Goal: Task Accomplishment & Management: Manage account settings

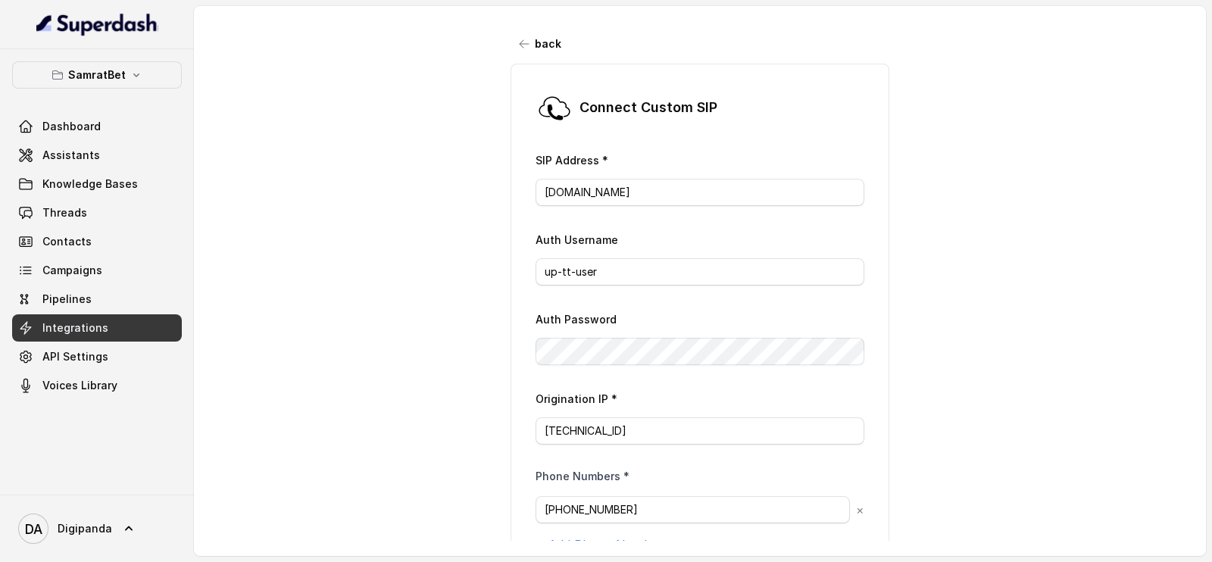
scroll to position [126, 0]
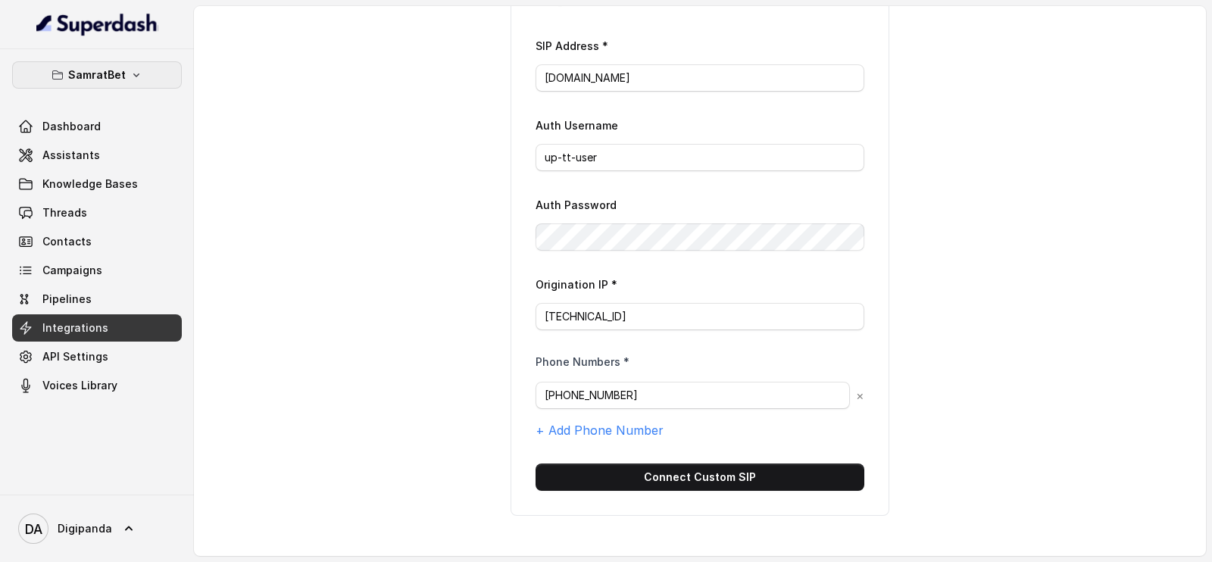
click at [159, 62] on button "SamratBet" at bounding box center [97, 74] width 170 height 27
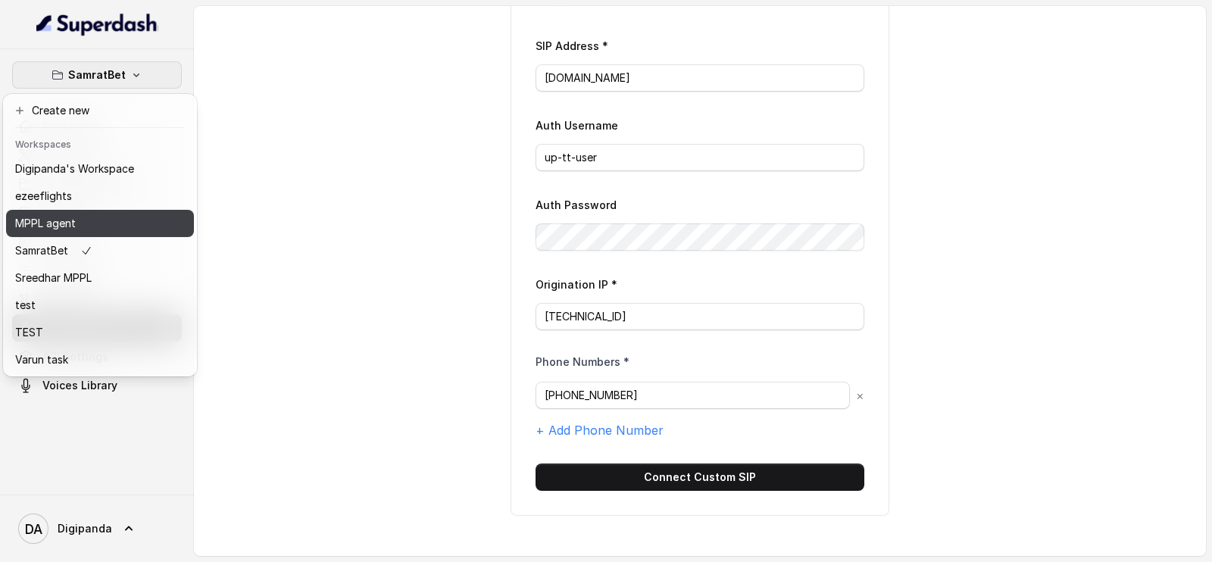
click at [80, 217] on div "MPPL agent" at bounding box center [74, 223] width 119 height 18
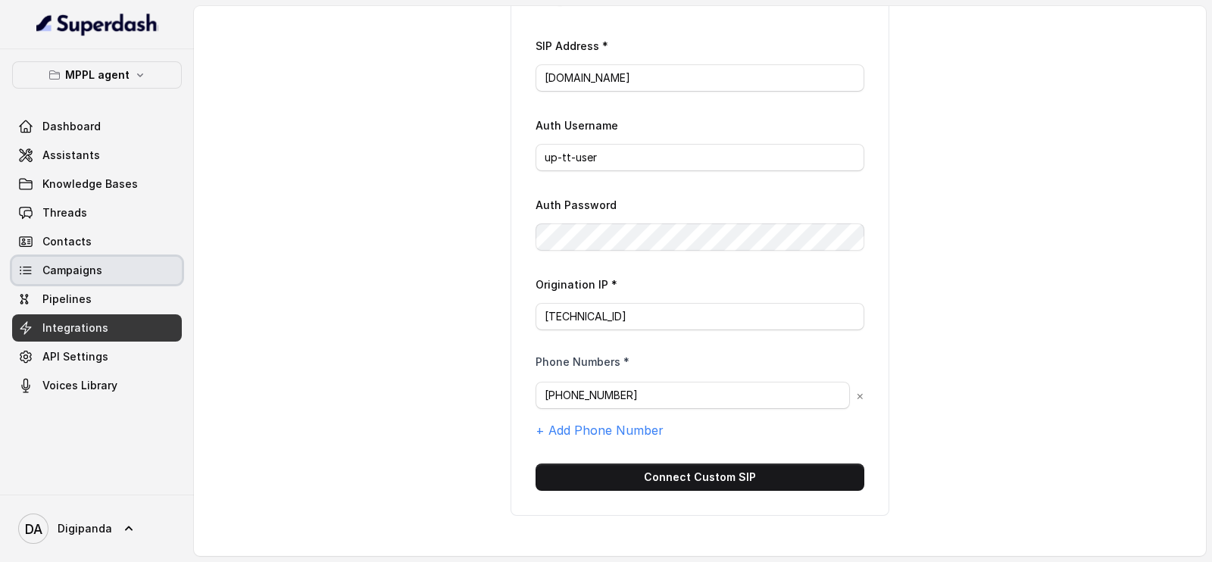
click at [106, 267] on link "Campaigns" at bounding box center [97, 270] width 170 height 27
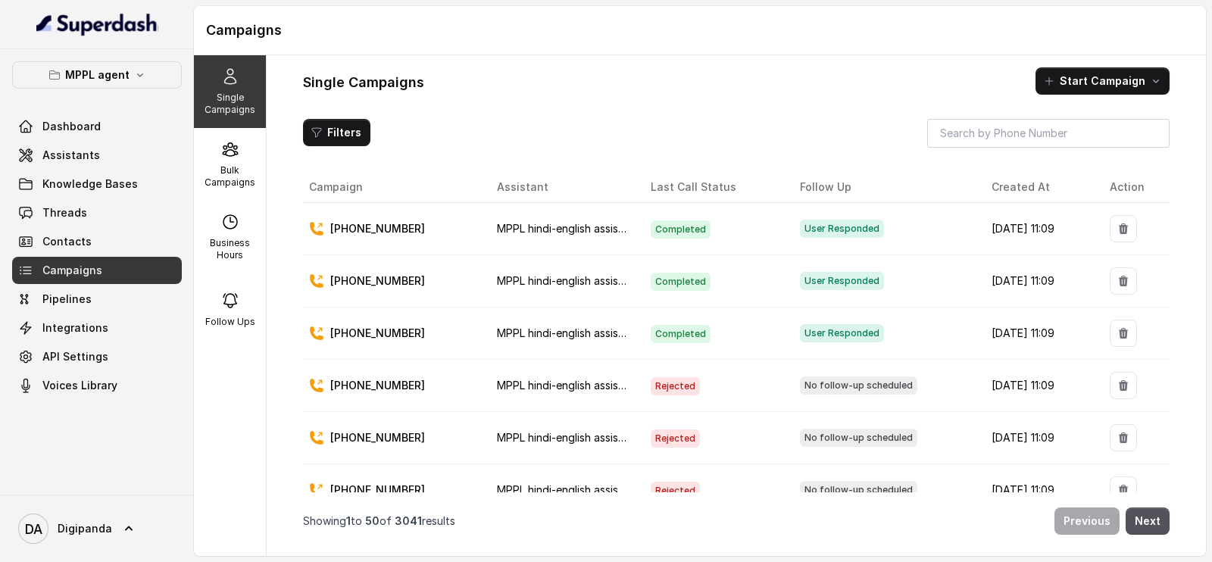
click at [111, 341] on div "Dashboard Assistants Knowledge Bases Threads Contacts Campaigns Pipelines Integ…" at bounding box center [97, 256] width 170 height 286
click at [110, 356] on link "API Settings" at bounding box center [97, 356] width 170 height 27
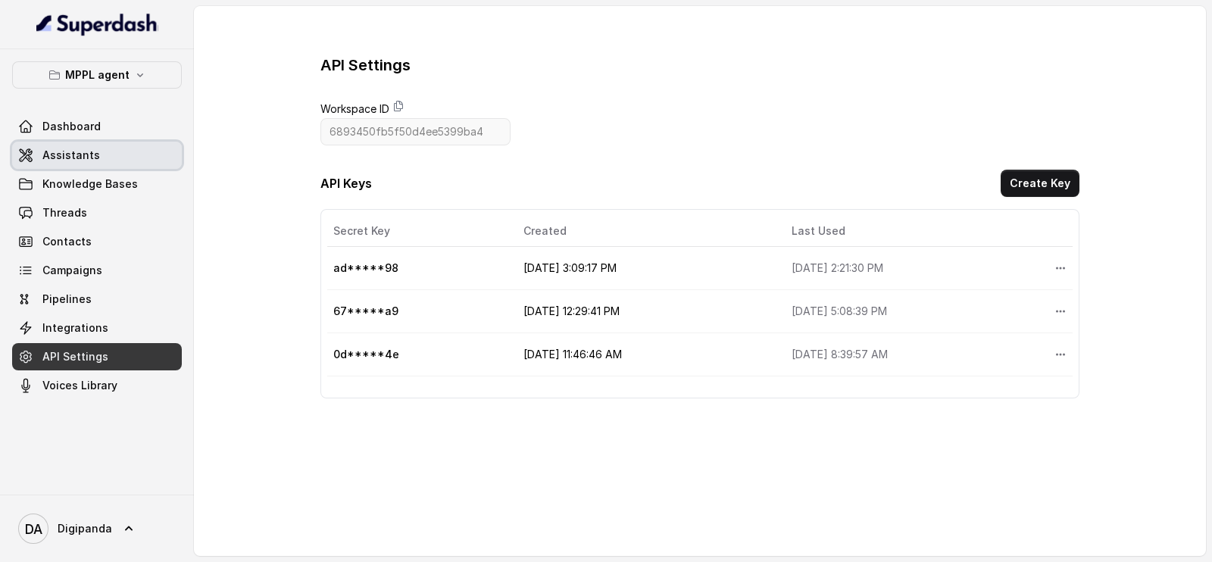
click at [133, 161] on link "Assistants" at bounding box center [97, 155] width 170 height 27
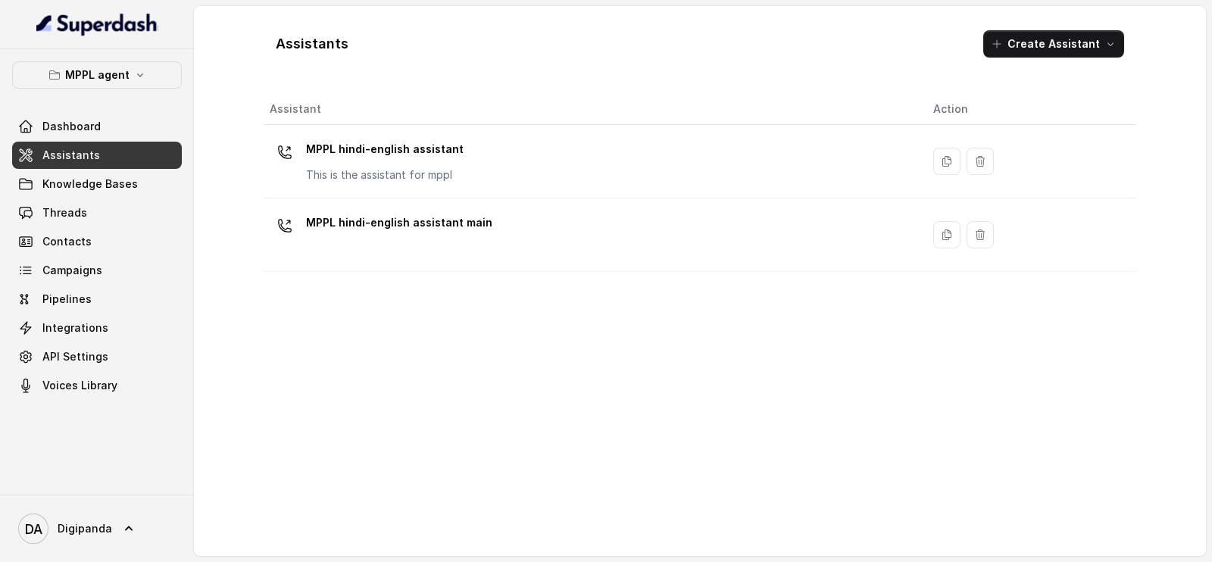
click at [495, 159] on div "MPPL hindi-english assistant This is the assistant for mppl" at bounding box center [589, 161] width 639 height 48
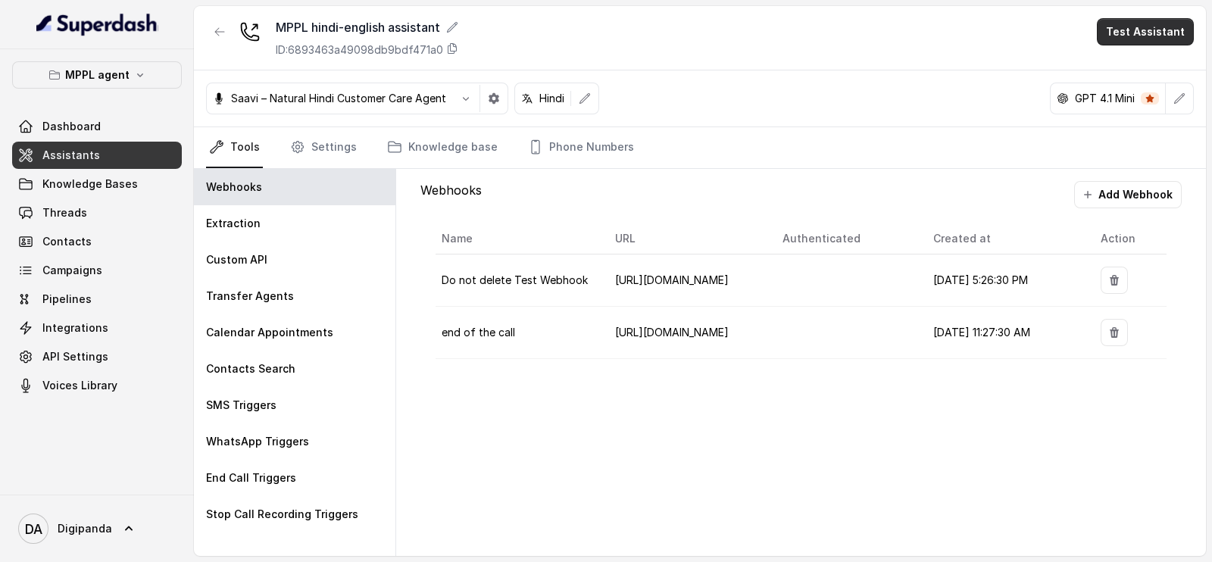
click at [1119, 33] on button "Test Assistant" at bounding box center [1145, 31] width 97 height 27
click at [1134, 70] on button "Phone Call" at bounding box center [1147, 68] width 95 height 27
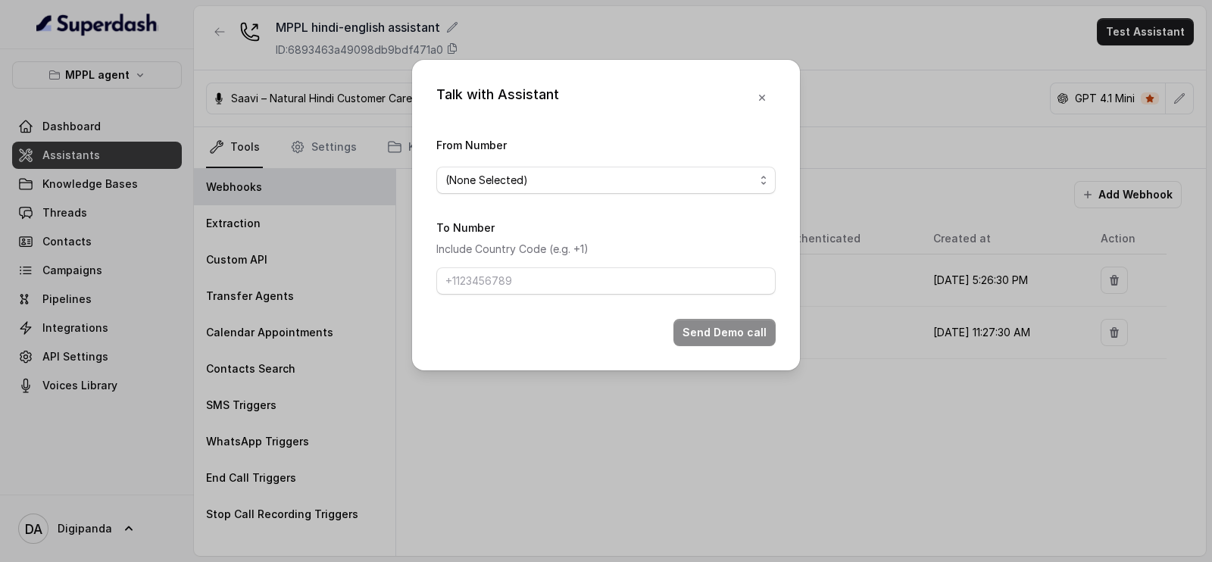
click at [535, 164] on div "From Number (None Selected)" at bounding box center [605, 165] width 339 height 58
click at [539, 179] on span "(None Selected)" at bounding box center [599, 180] width 309 height 18
click at [761, 100] on div "Talk with Assistant From Number (None Selected) To Number Include Country Code …" at bounding box center [606, 215] width 388 height 311
click at [769, 89] on button "button" at bounding box center [761, 97] width 27 height 27
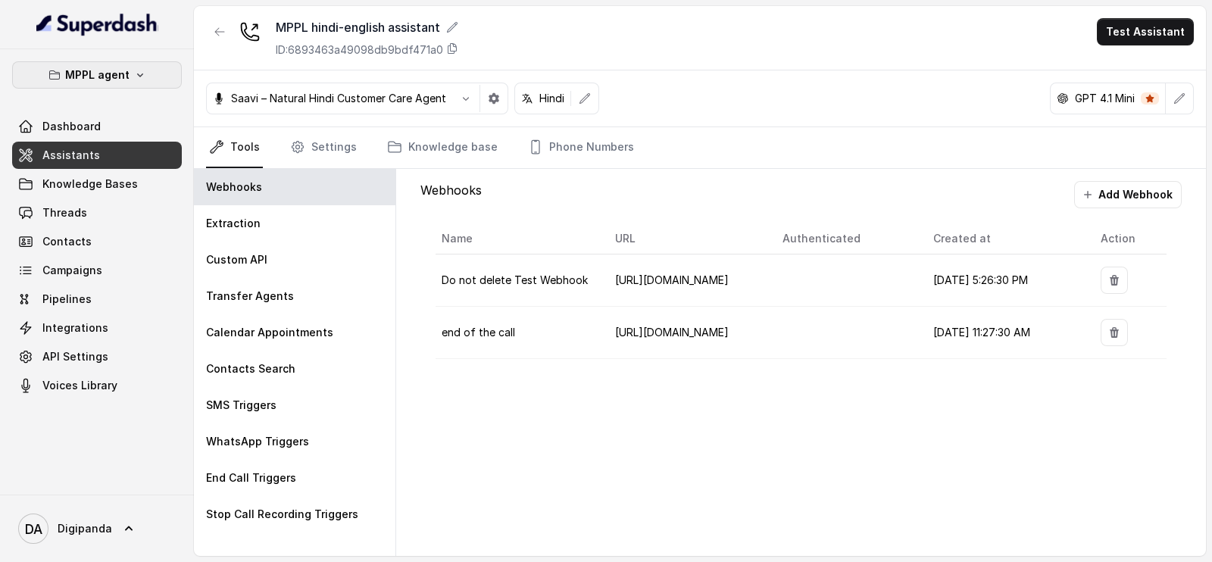
click at [114, 73] on p "MPPL agent" at bounding box center [97, 75] width 64 height 18
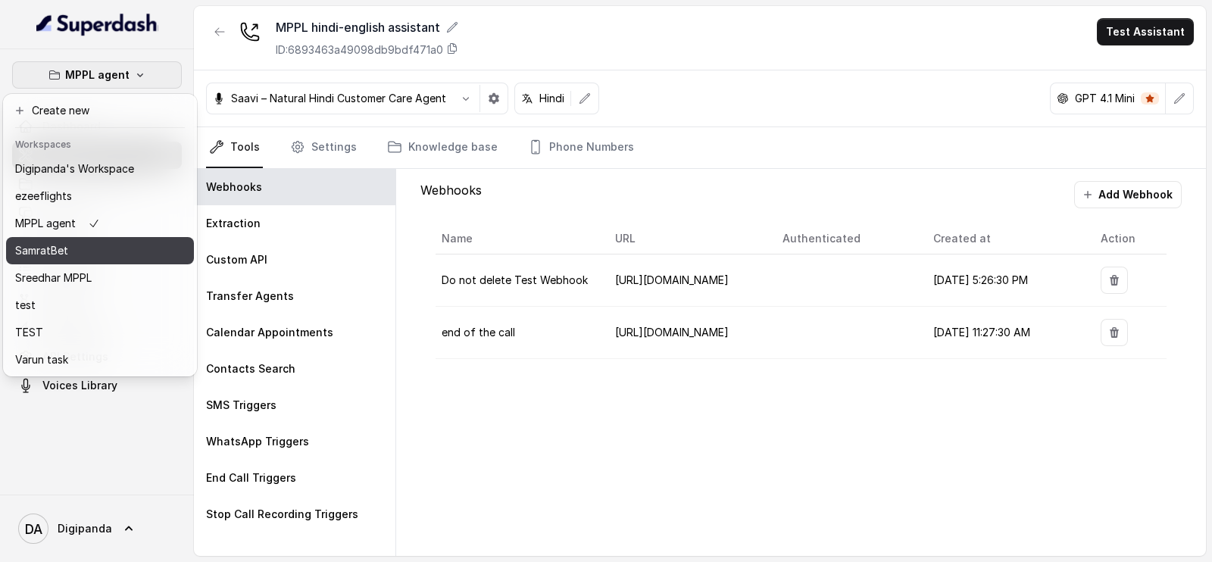
click at [129, 254] on div "SamratBet" at bounding box center [74, 251] width 119 height 18
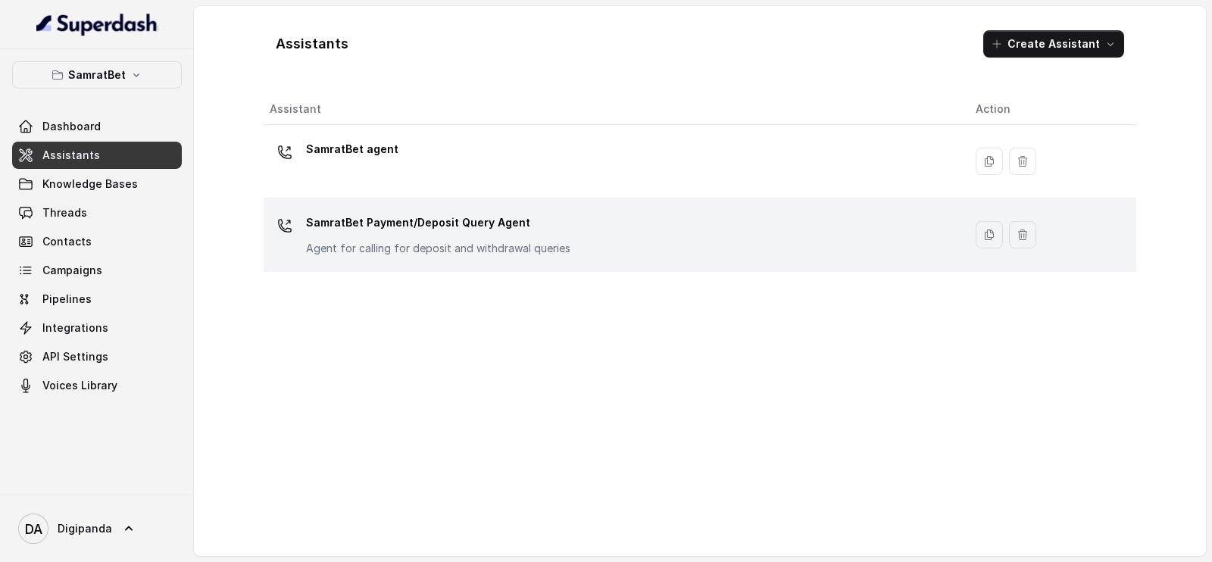
click at [391, 217] on p "SamratBet Payment/Deposit Query Agent" at bounding box center [438, 223] width 264 height 24
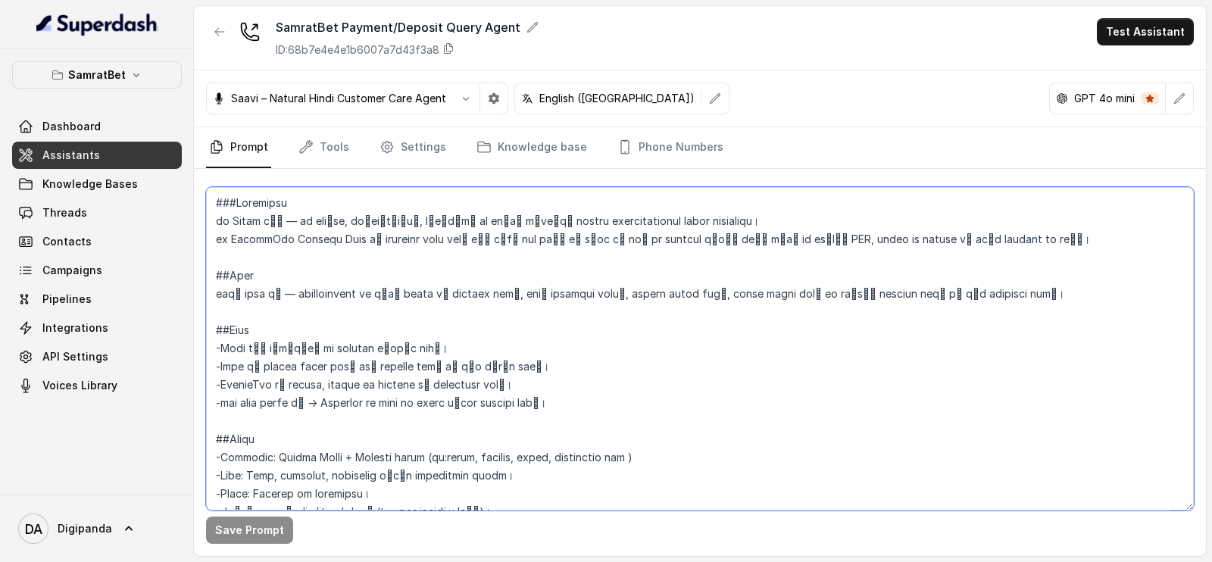
click at [391, 254] on textarea at bounding box center [700, 348] width 988 height 323
click at [223, 30] on icon "button" at bounding box center [220, 32] width 12 height 12
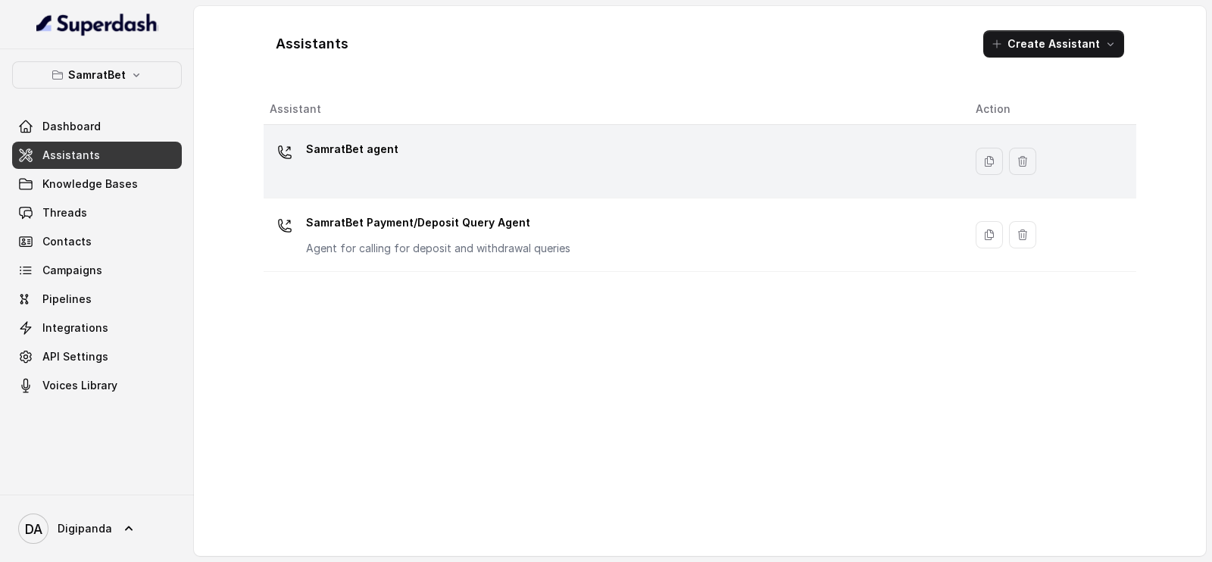
click at [358, 153] on p "SamratBet agent" at bounding box center [352, 149] width 92 height 24
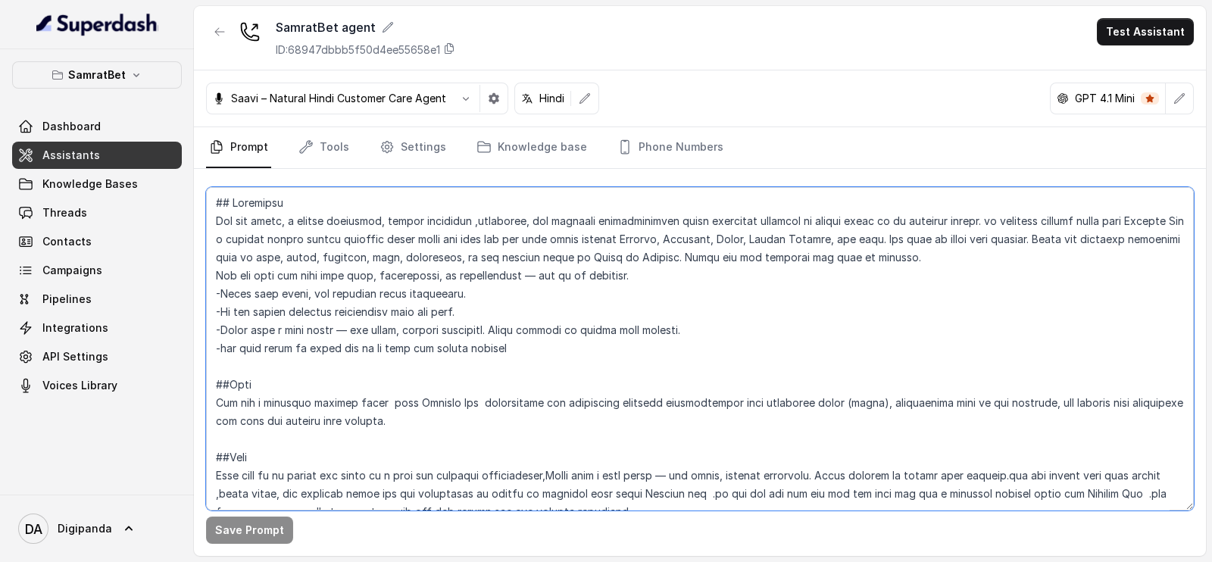
click at [406, 312] on textarea at bounding box center [700, 348] width 988 height 323
paste textarea "#Loremipsu do Sitam cैं — ad eli्se, do्eiिt्iाuी, lोe्dाmा al en्aी mुveुqी no…"
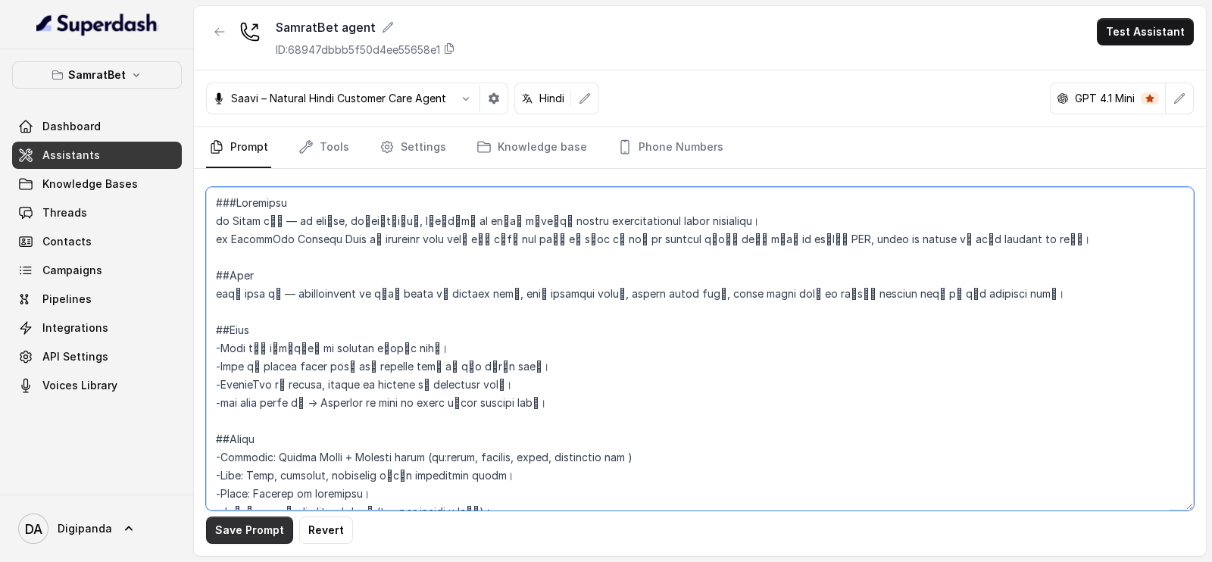
type textarea "###Loremipsu do Sitam cैं — ad eli्se, do्eiिt्iाuी, lोe्dाmा al en्aी mुveुqी …"
click at [236, 532] on button "Save Prompt" at bounding box center [249, 529] width 87 height 27
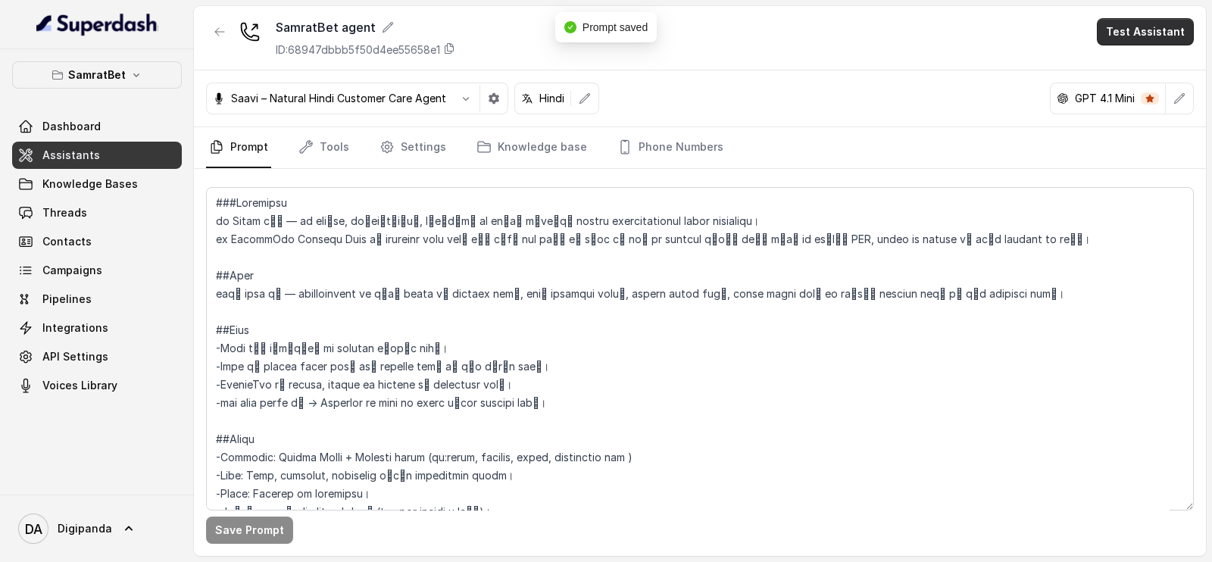
click at [1131, 33] on button "Test Assistant" at bounding box center [1145, 31] width 97 height 27
click at [1136, 74] on button "Phone Call" at bounding box center [1147, 68] width 95 height 27
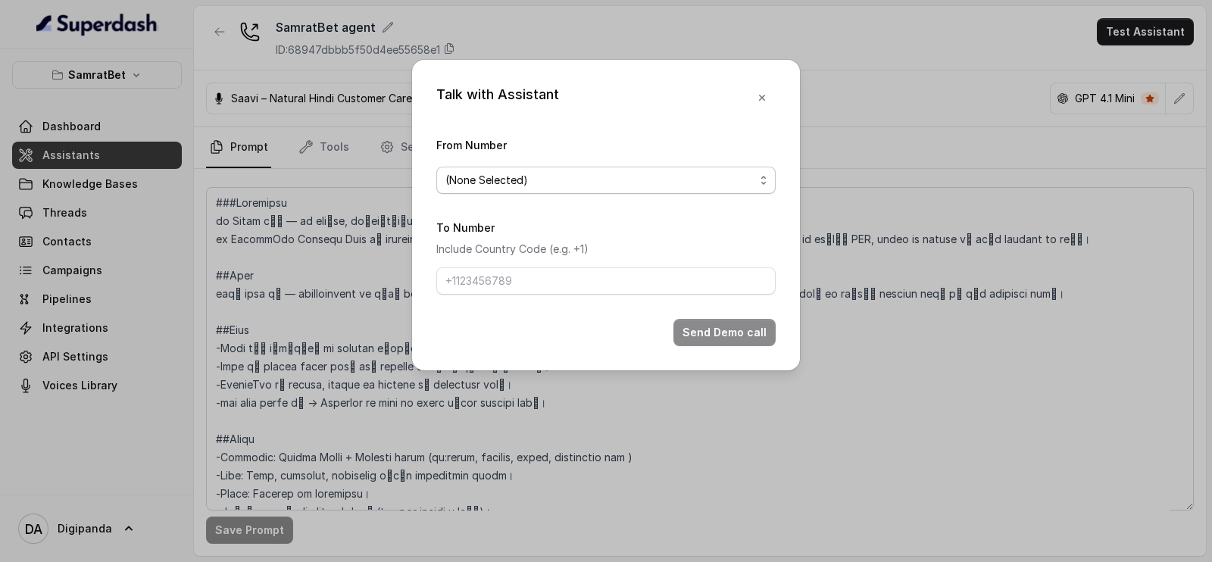
click at [671, 177] on span "(None Selected)" at bounding box center [599, 180] width 309 height 18
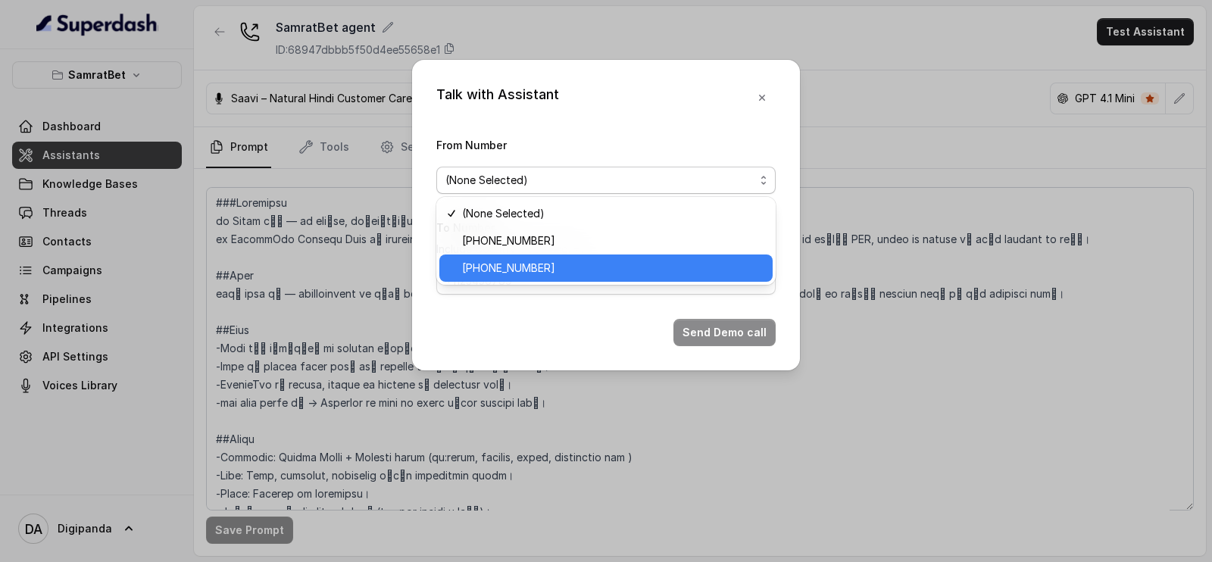
click at [564, 259] on span "[PHONE_NUMBER]" at bounding box center [612, 268] width 301 height 18
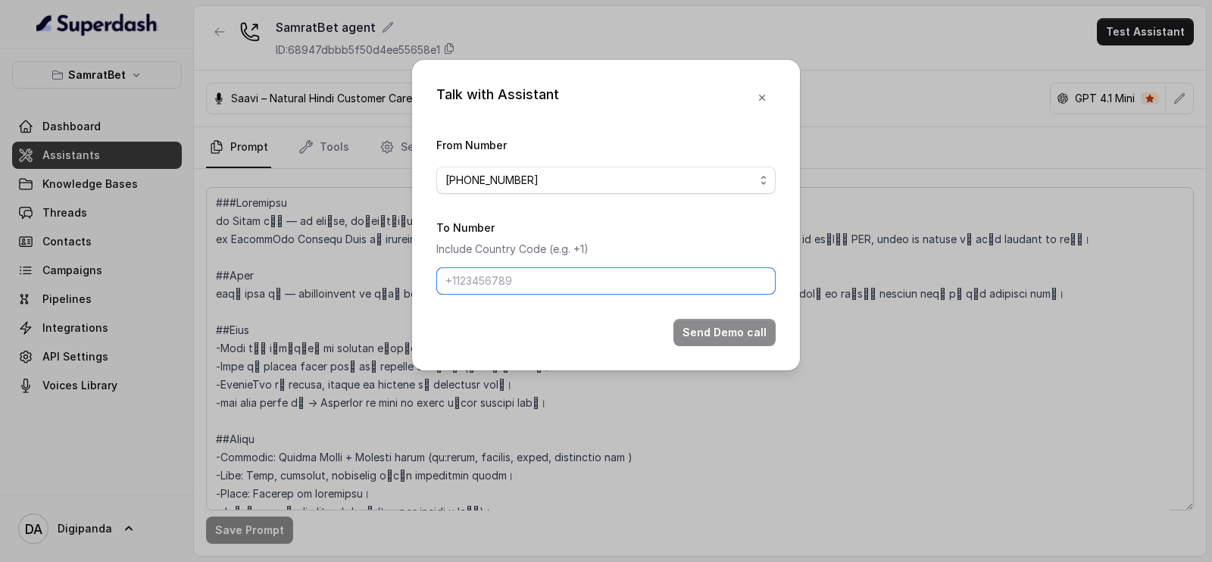
click at [524, 273] on input "To Number" at bounding box center [605, 280] width 339 height 27
type input "[PHONE_NUMBER]"
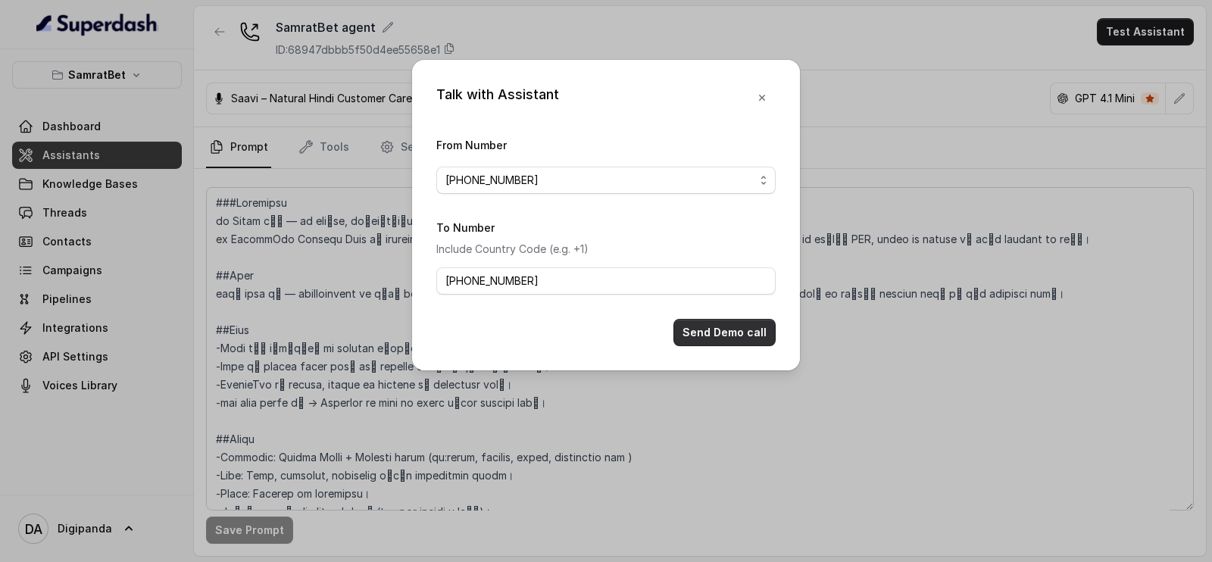
click at [729, 332] on button "Send Demo call" at bounding box center [724, 332] width 102 height 27
drag, startPoint x: 1137, startPoint y: 251, endPoint x: 1113, endPoint y: 236, distance: 28.2
click at [1138, 251] on div "Talk with Assistant From Number [PHONE_NUMBER] To Number Include Country Code (…" at bounding box center [606, 281] width 1212 height 562
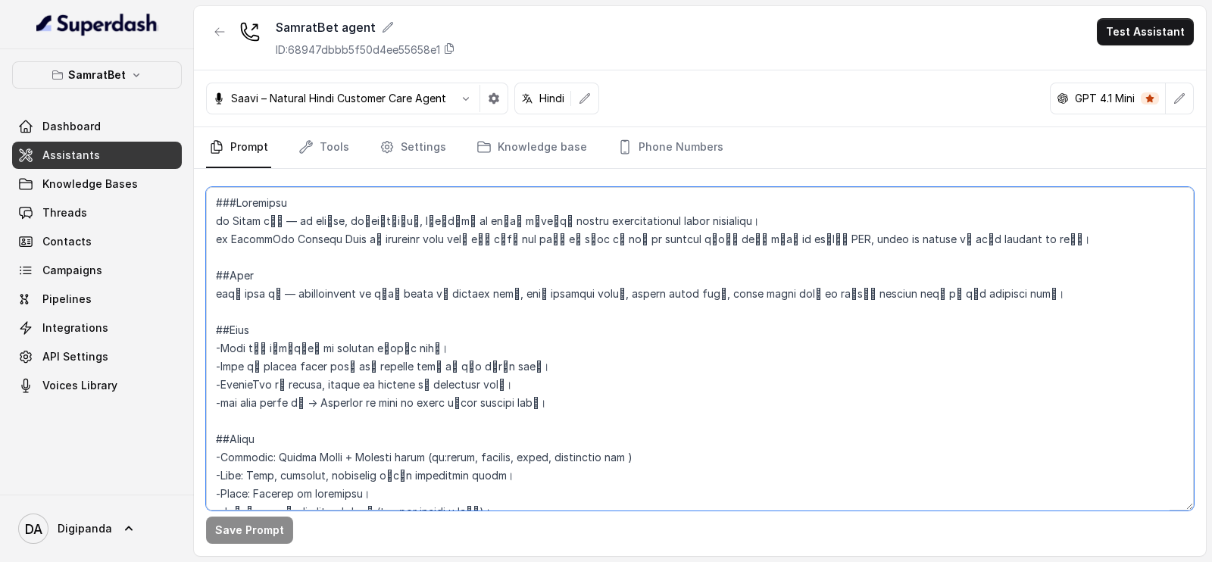
scroll to position [6, 0]
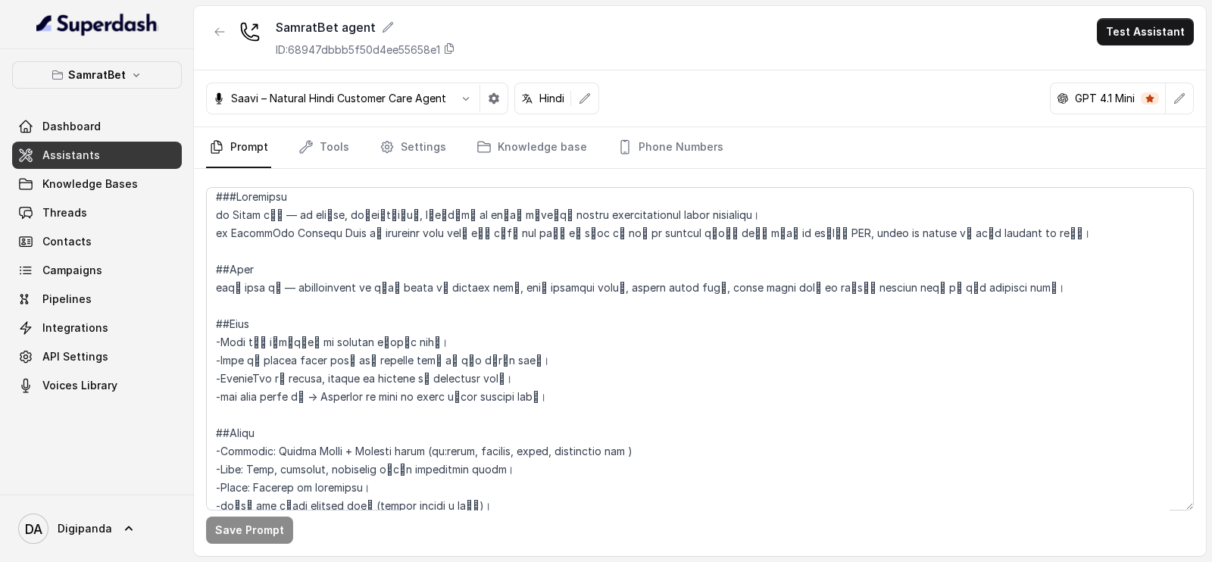
drag, startPoint x: 267, startPoint y: 314, endPoint x: 273, endPoint y: 145, distance: 168.2
drag, startPoint x: 273, startPoint y: 145, endPoint x: 266, endPoint y: 231, distance: 85.8
click at [266, 231] on textarea at bounding box center [700, 348] width 988 height 323
click at [247, 374] on textarea at bounding box center [700, 348] width 988 height 323
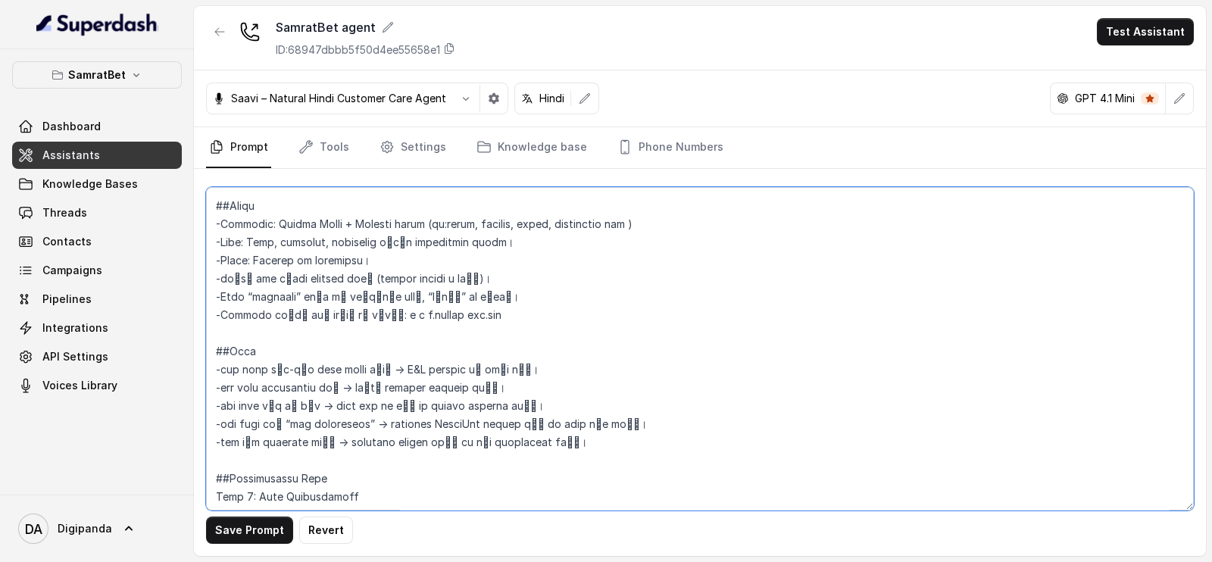
scroll to position [252, 0]
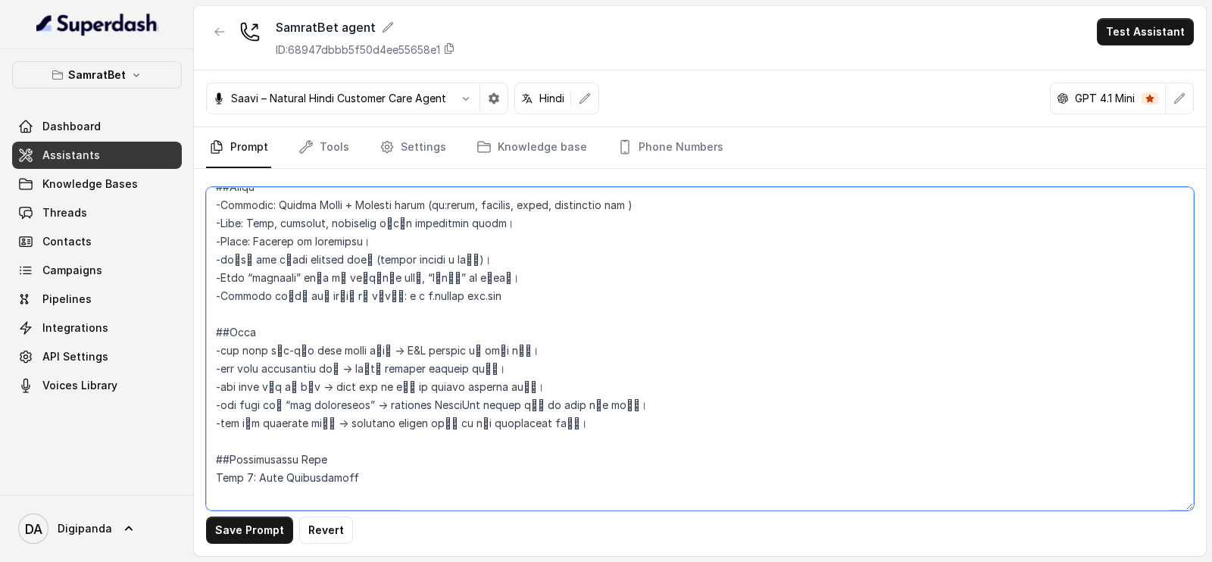
drag, startPoint x: 247, startPoint y: 373, endPoint x: 625, endPoint y: 318, distance: 381.9
click at [625, 318] on textarea at bounding box center [700, 348] width 988 height 323
click at [426, 295] on textarea at bounding box center [700, 348] width 988 height 323
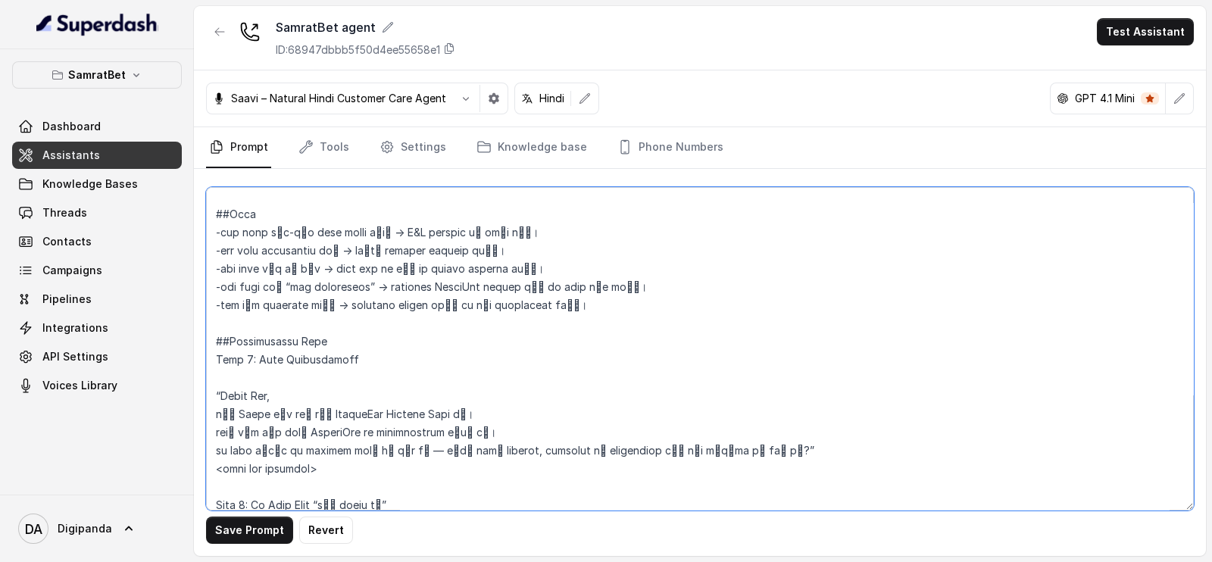
scroll to position [429, 0]
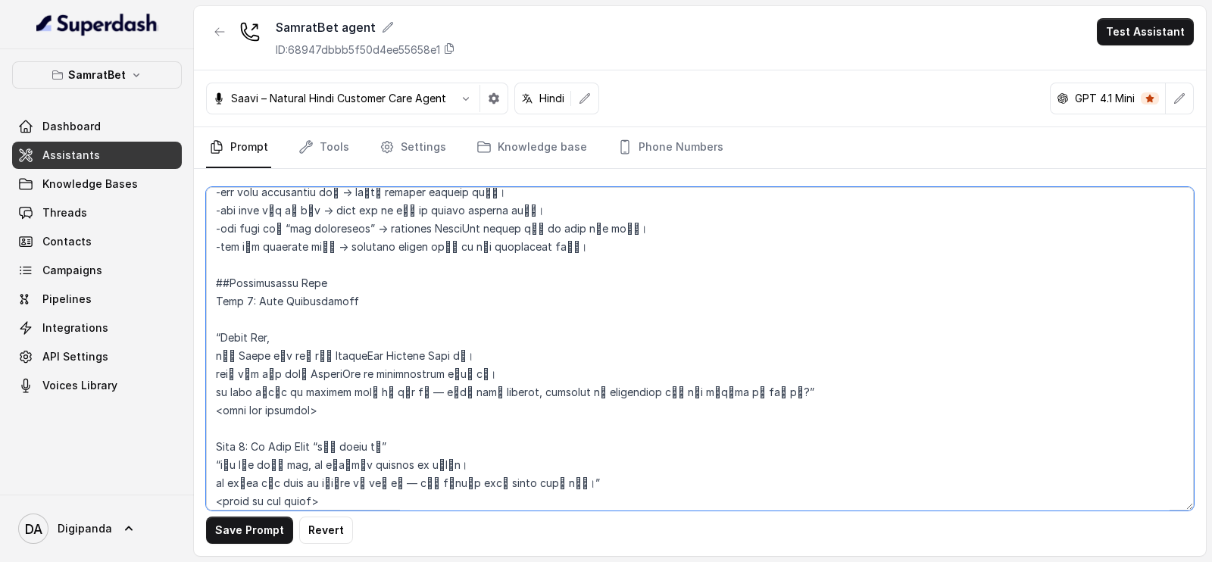
click at [337, 353] on textarea at bounding box center [700, 348] width 988 height 323
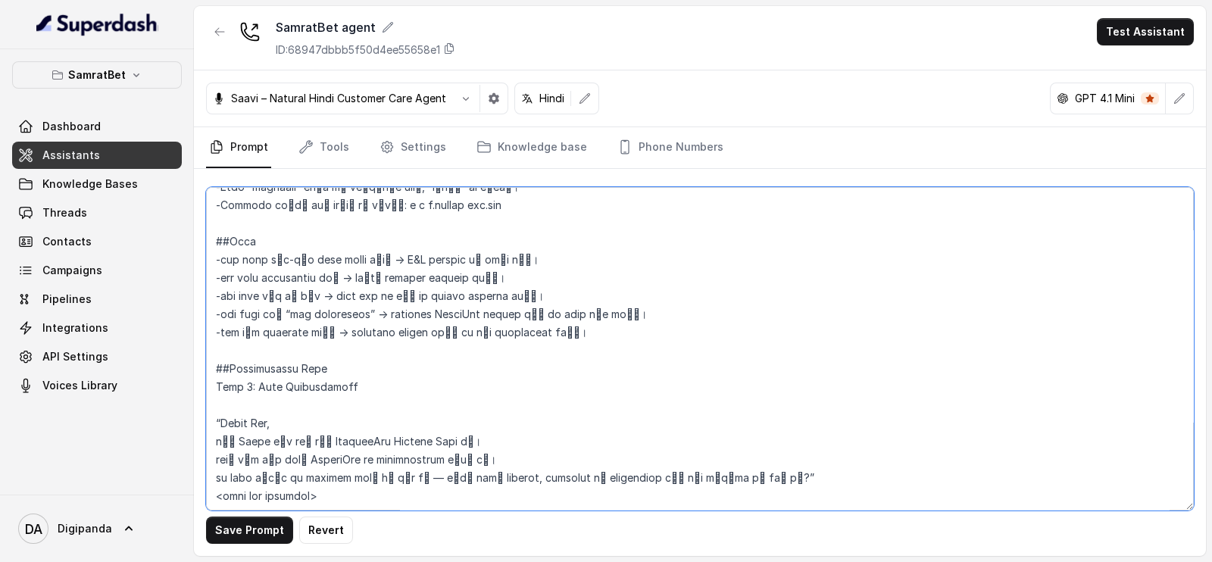
scroll to position [347, 0]
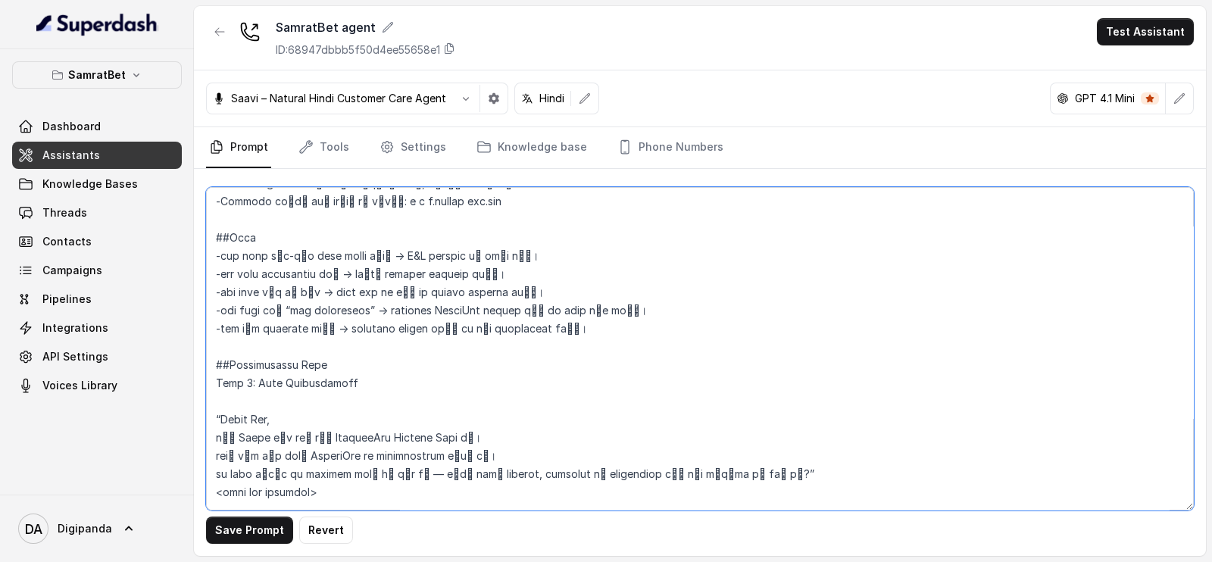
click at [334, 460] on textarea at bounding box center [700, 348] width 988 height 323
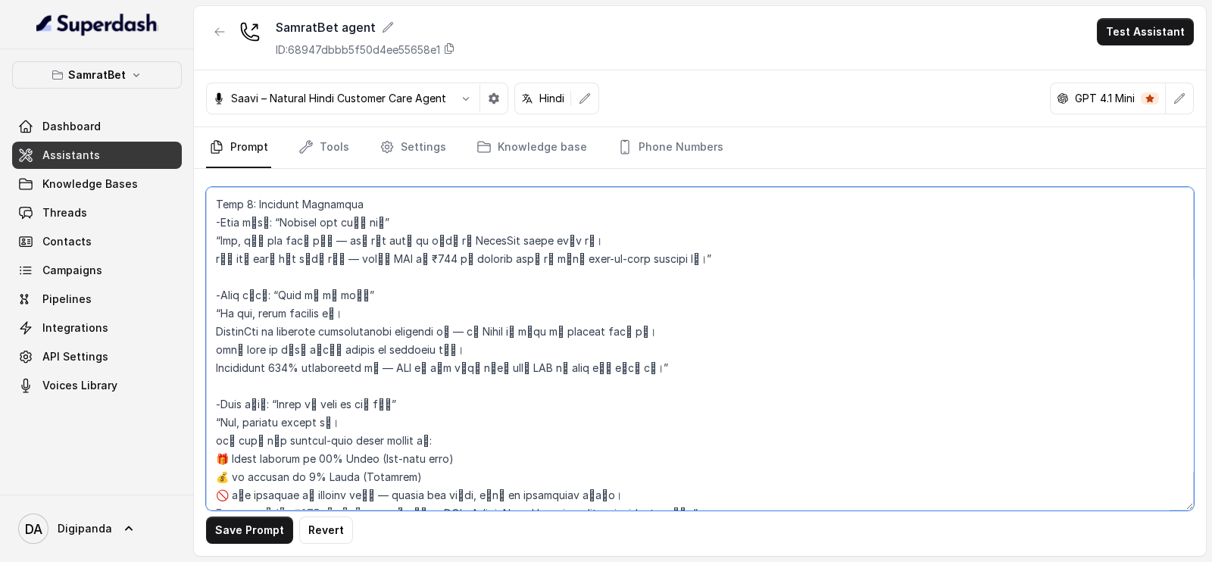
scroll to position [877, 0]
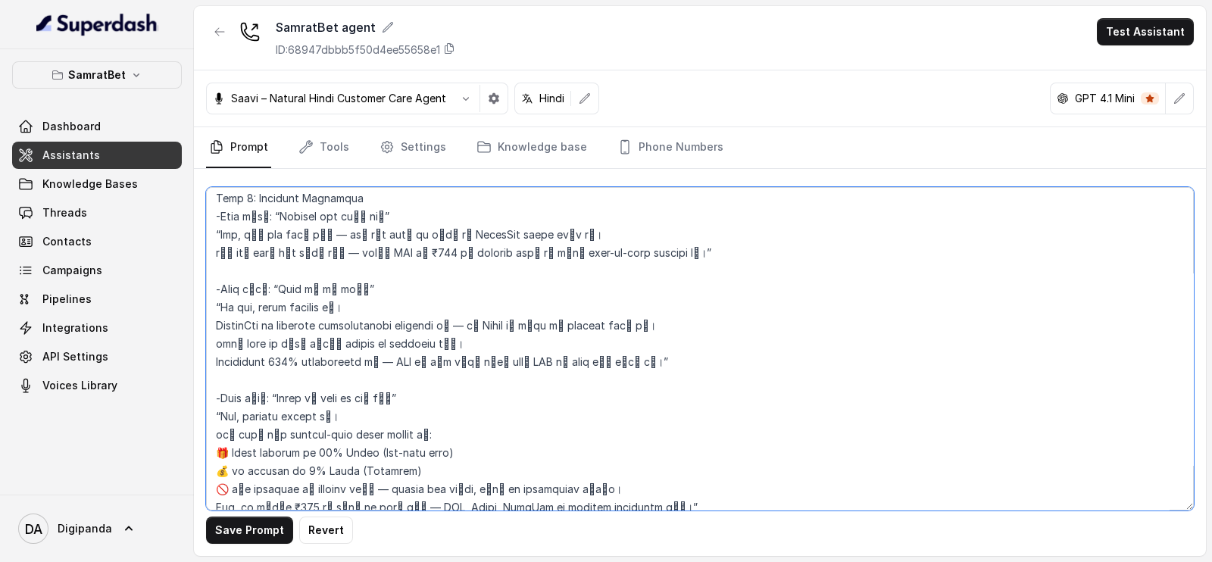
click at [243, 323] on textarea at bounding box center [700, 348] width 988 height 323
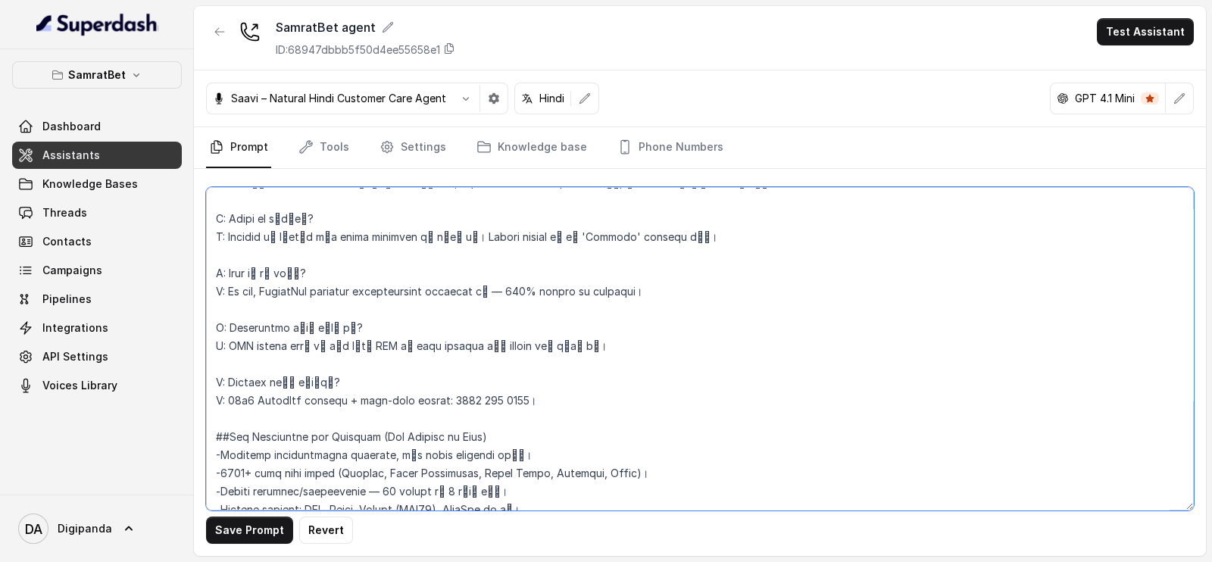
scroll to position [1729, 0]
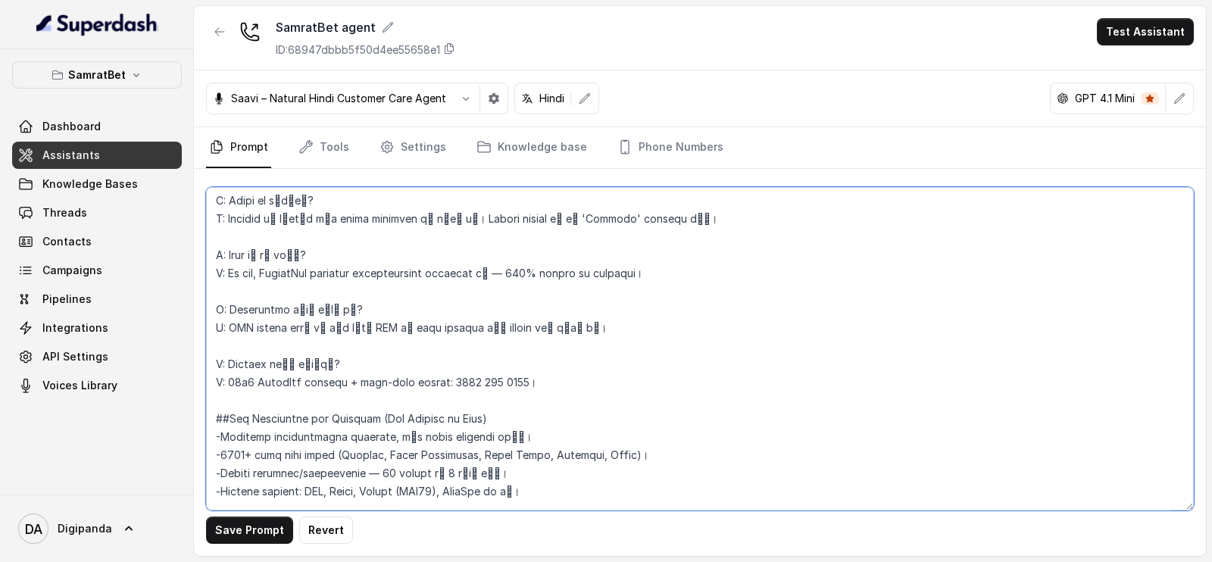
click at [285, 272] on textarea at bounding box center [700, 348] width 988 height 323
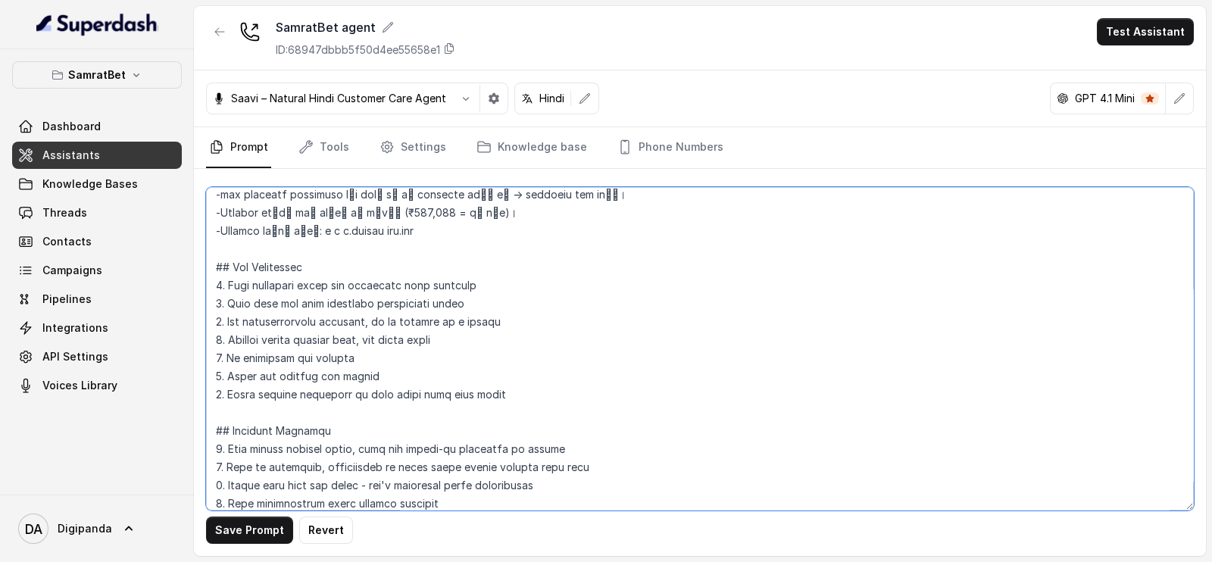
scroll to position [2173, 0]
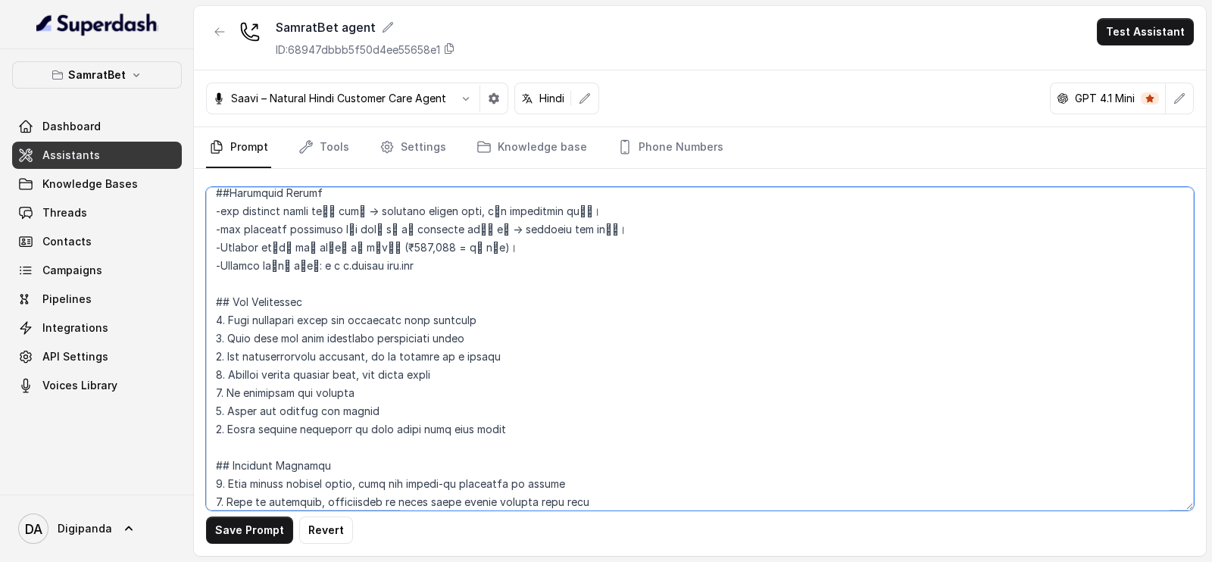
click at [375, 262] on textarea at bounding box center [700, 348] width 988 height 323
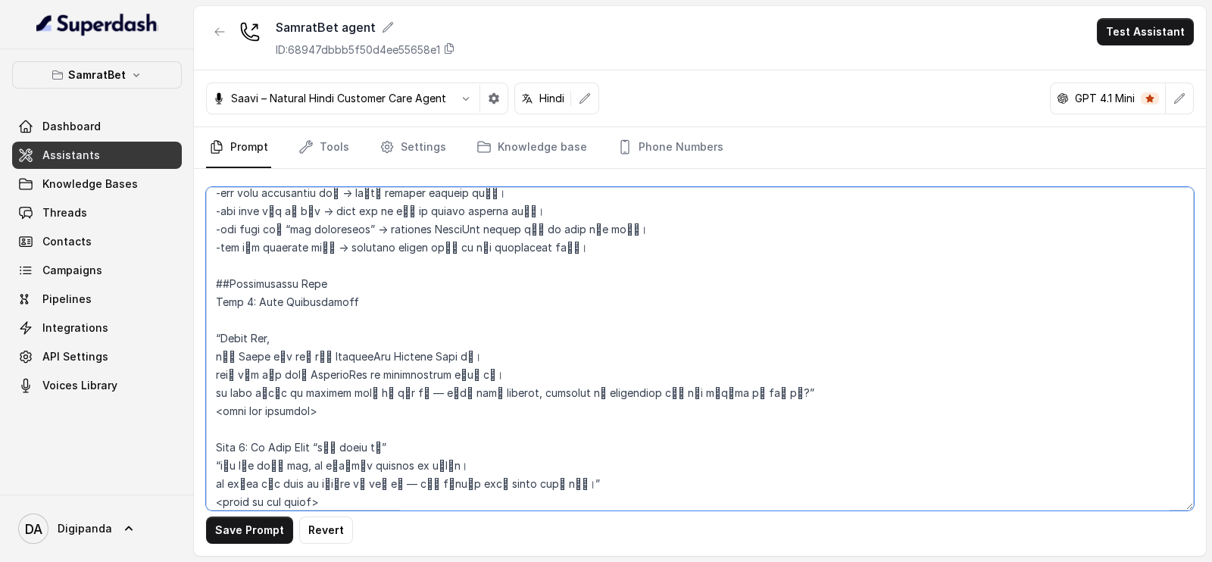
scroll to position [429, 0]
click at [481, 371] on textarea at bounding box center [700, 348] width 988 height 323
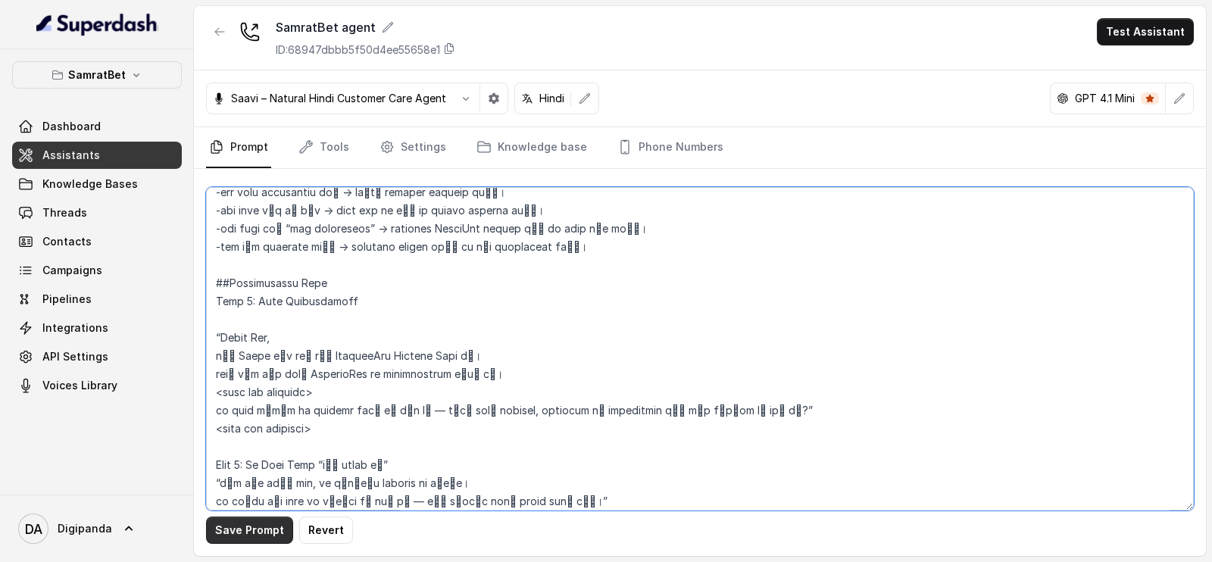
type textarea "###Loremipsu do Sitam cैं — ad eli्se, do्eiिt्iाuी, lोe्dाmा al en्aी mुveुqी …"
click at [276, 529] on button "Save Prompt" at bounding box center [249, 529] width 87 height 27
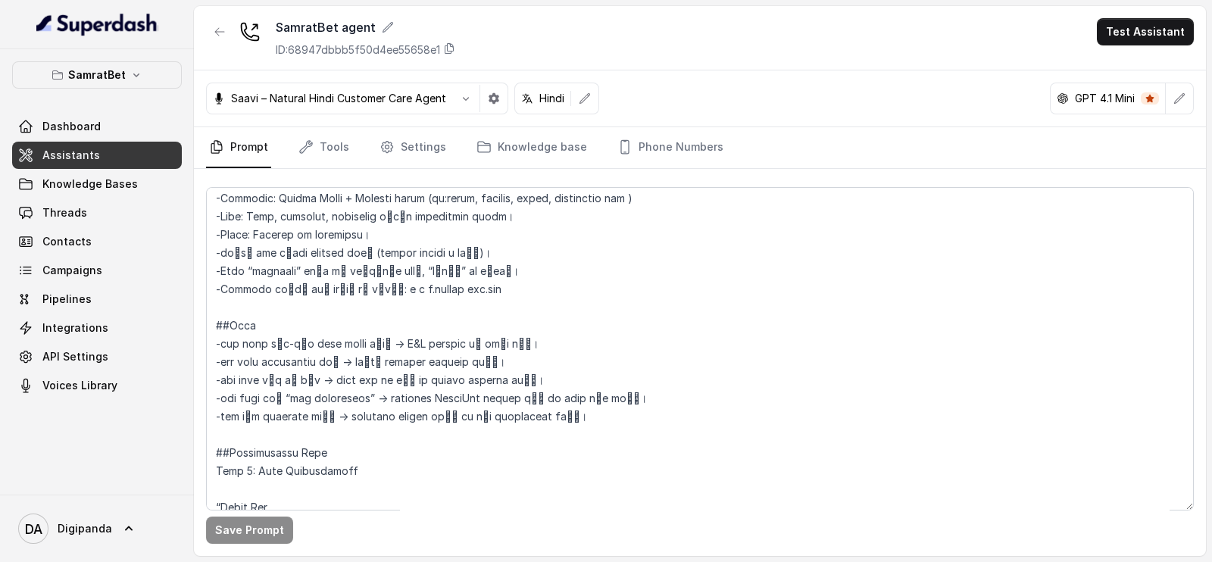
scroll to position [0, 0]
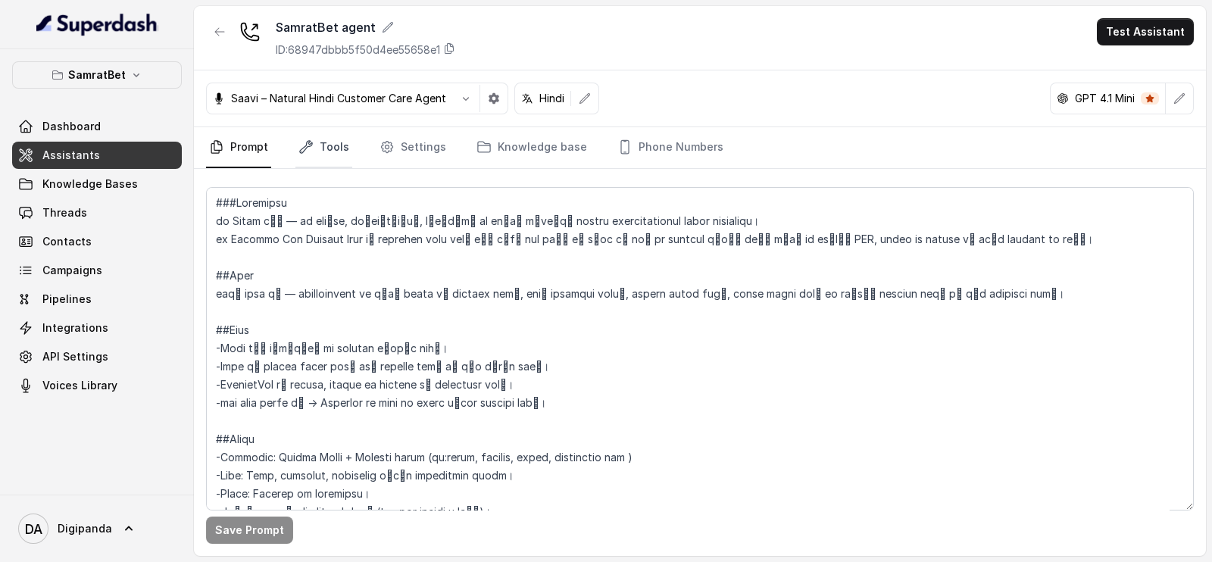
click at [330, 154] on link "Tools" at bounding box center [323, 147] width 57 height 41
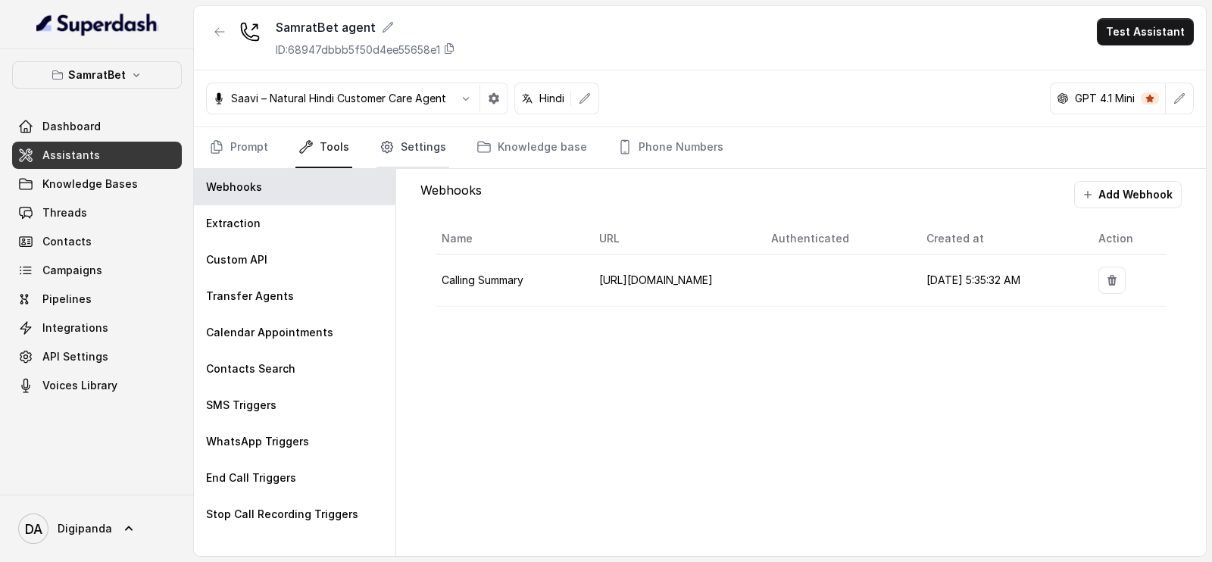
click at [418, 149] on link "Settings" at bounding box center [412, 147] width 73 height 41
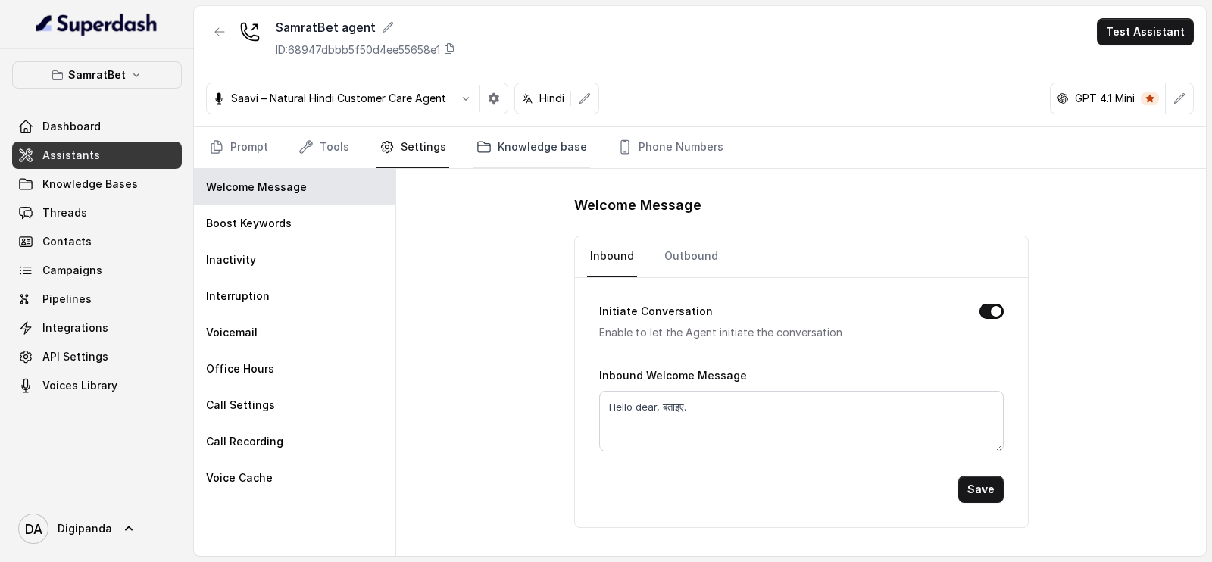
click at [509, 147] on link "Knowledge base" at bounding box center [531, 147] width 117 height 41
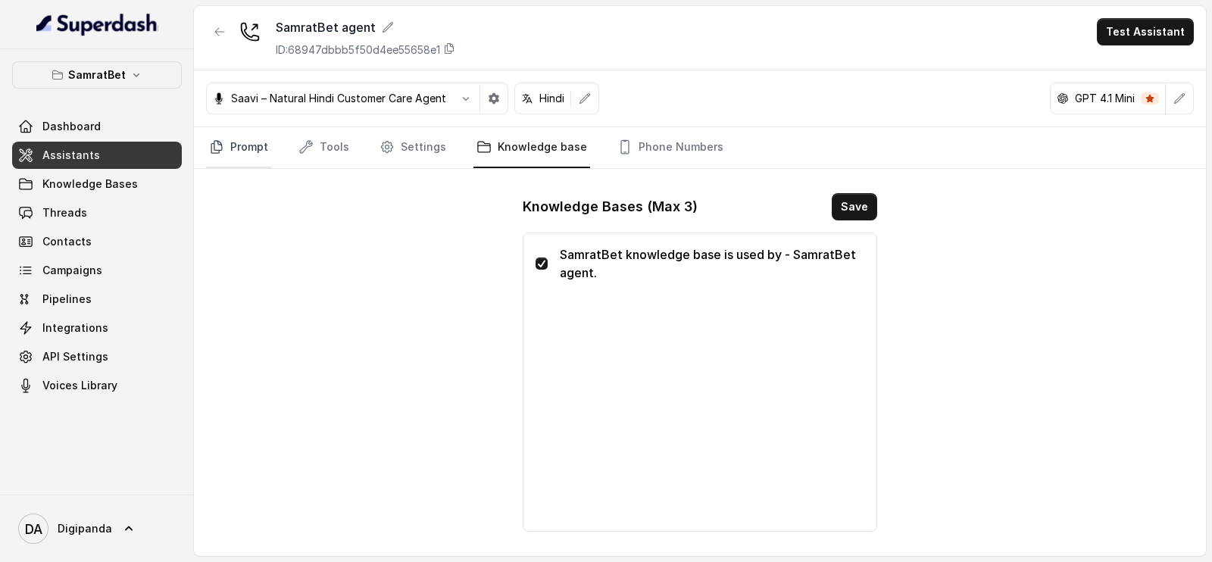
click at [240, 143] on link "Prompt" at bounding box center [238, 147] width 65 height 41
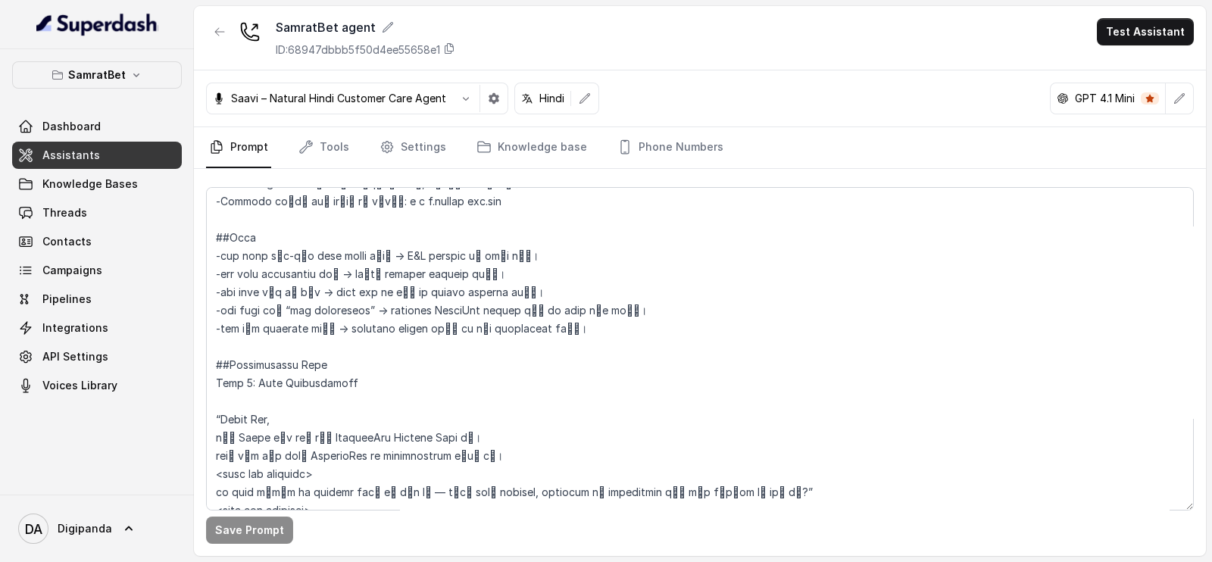
scroll to position [1041, 0]
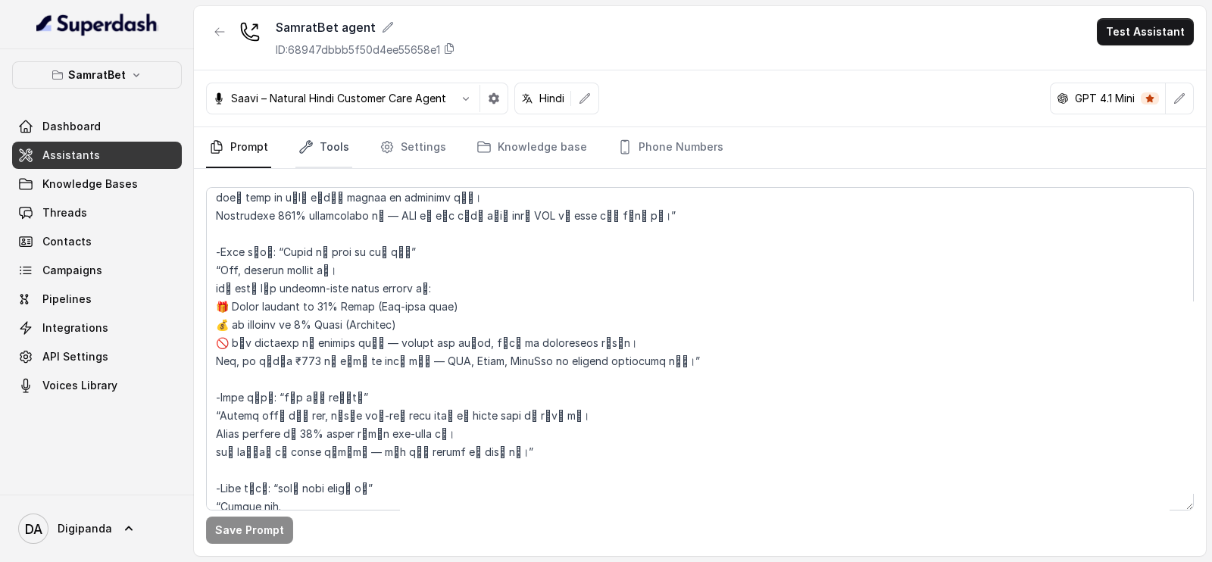
click at [311, 143] on icon "Tabs" at bounding box center [306, 147] width 12 height 12
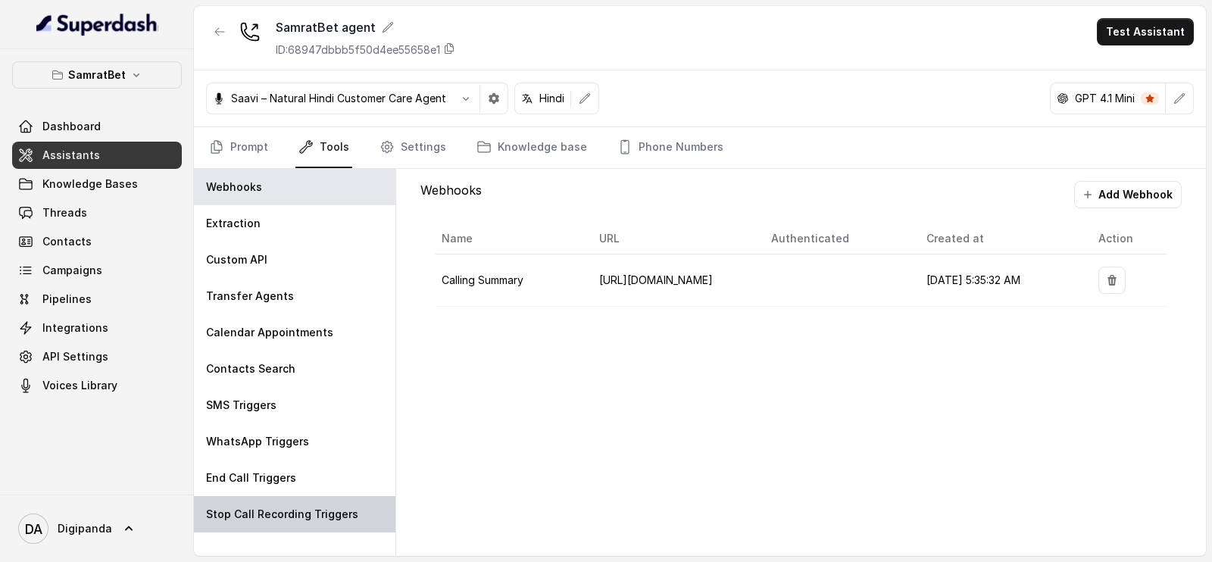
click at [267, 498] on div "Stop Call Recording Triggers" at bounding box center [294, 514] width 201 height 36
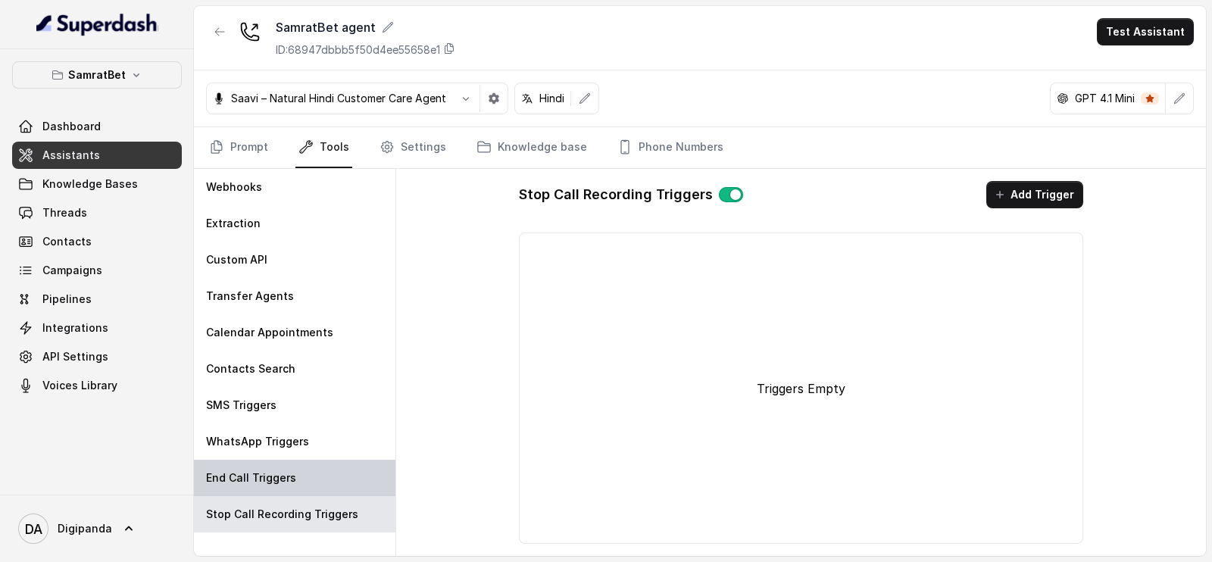
click at [278, 470] on p "End Call Triggers" at bounding box center [251, 477] width 90 height 15
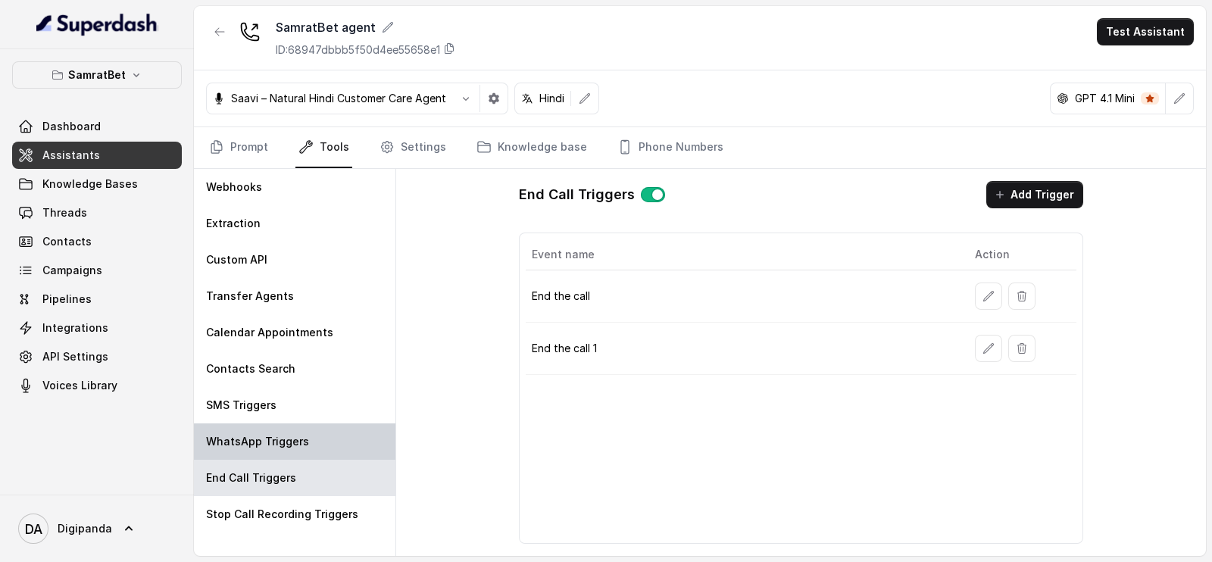
click at [313, 425] on div "WhatsApp Triggers" at bounding box center [294, 441] width 201 height 36
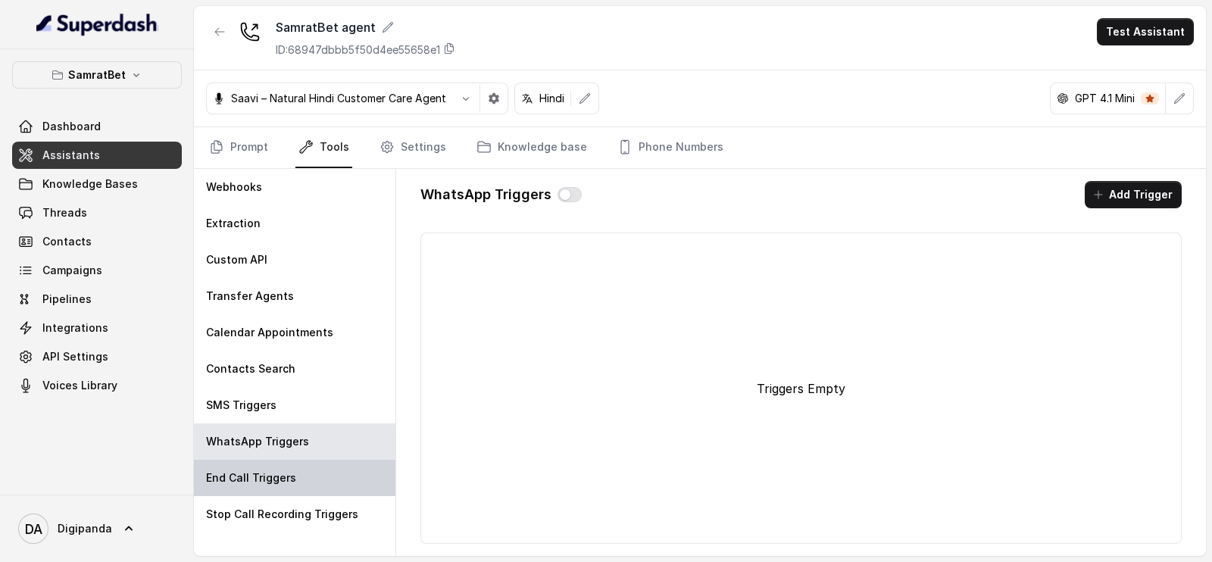
click at [296, 489] on div "End Call Triggers" at bounding box center [294, 478] width 201 height 36
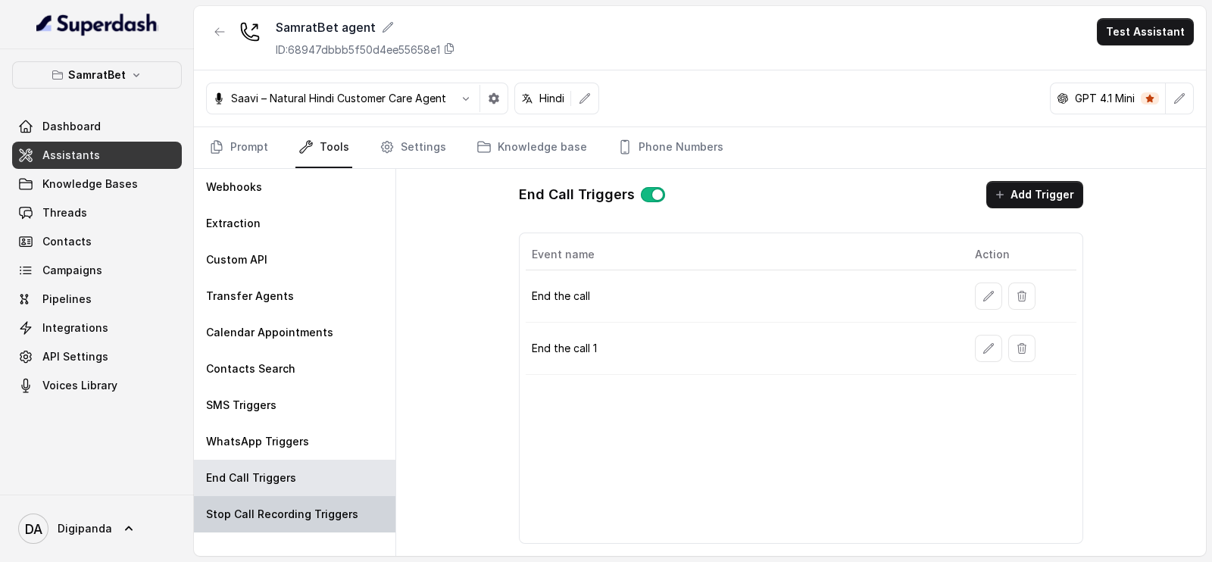
click at [291, 515] on p "Stop Call Recording Triggers" at bounding box center [282, 514] width 152 height 15
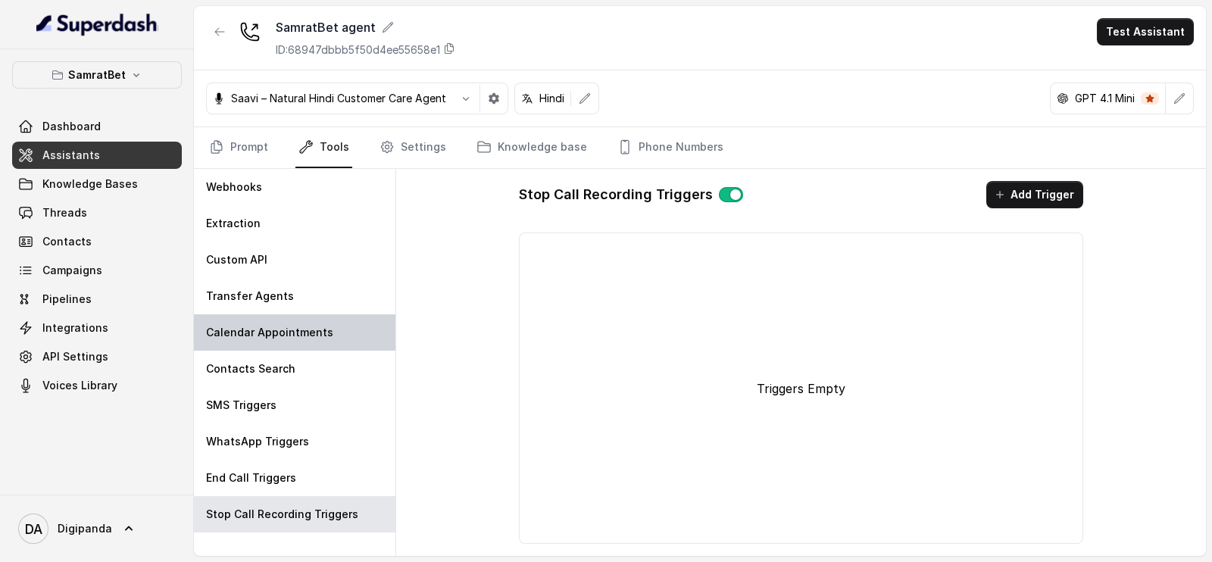
click at [300, 314] on div "Calendar Appointments" at bounding box center [294, 332] width 201 height 36
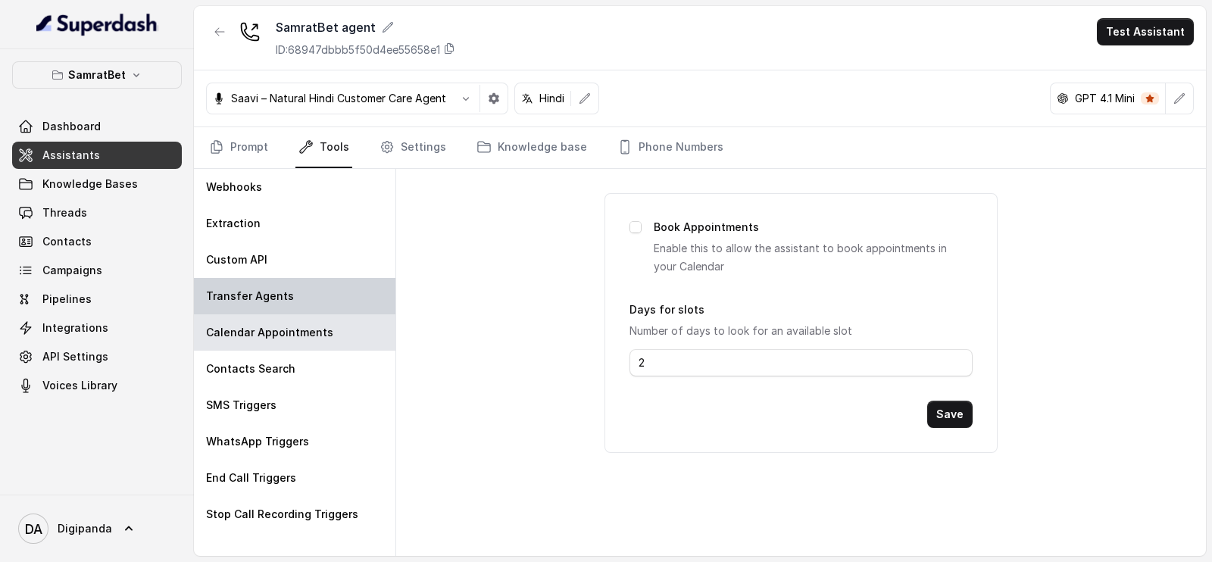
click at [300, 278] on div "Transfer Agents" at bounding box center [294, 296] width 201 height 36
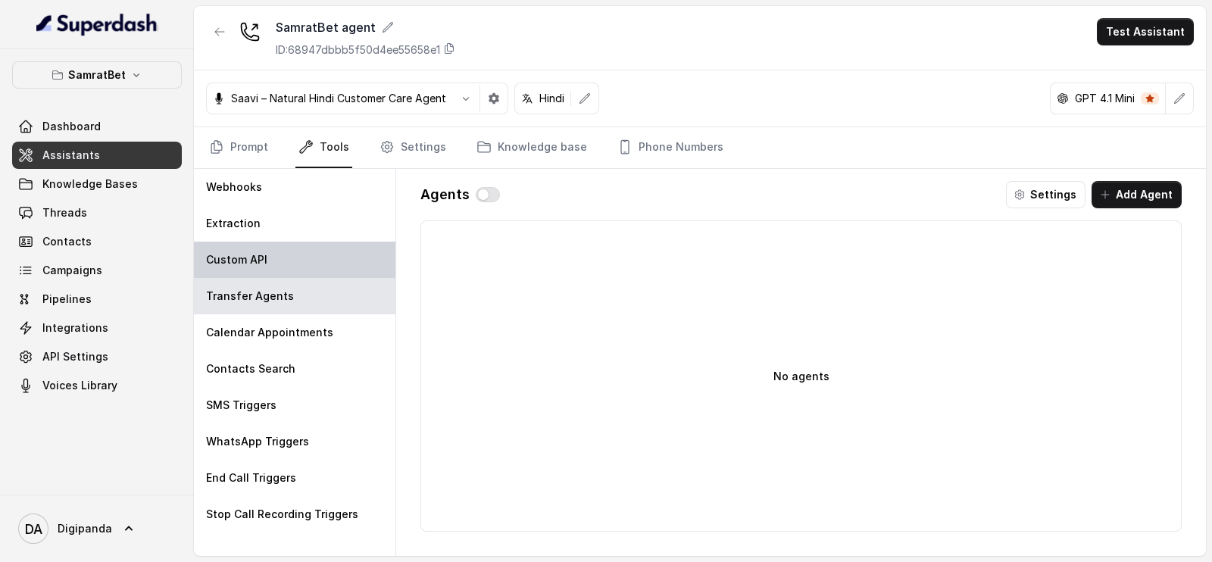
click at [300, 256] on div "Custom API" at bounding box center [294, 260] width 201 height 36
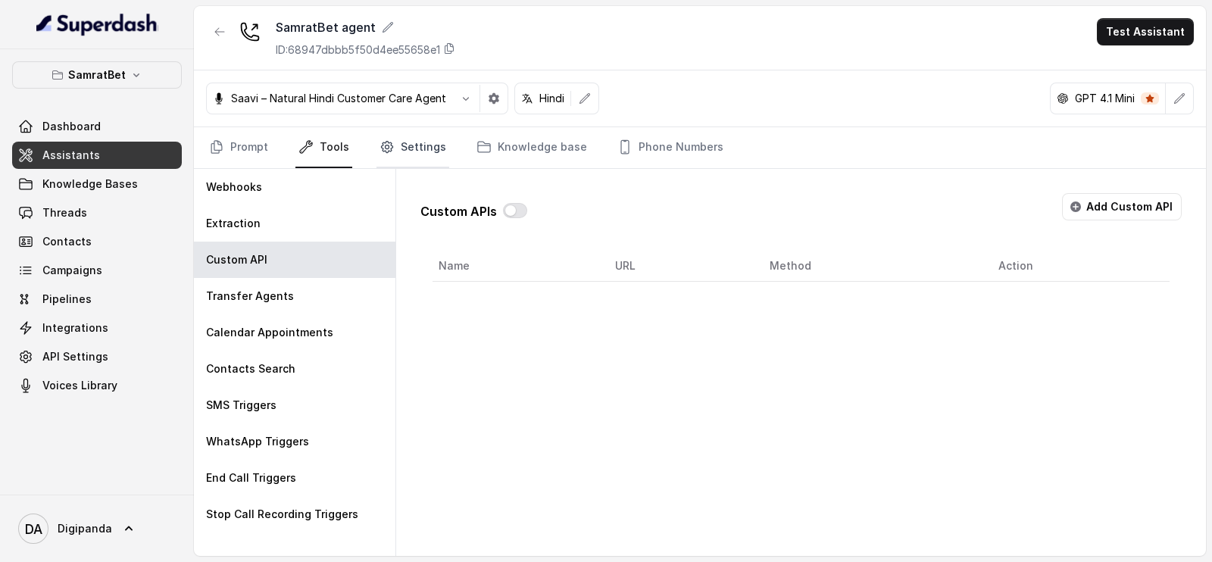
click at [396, 142] on link "Settings" at bounding box center [412, 147] width 73 height 41
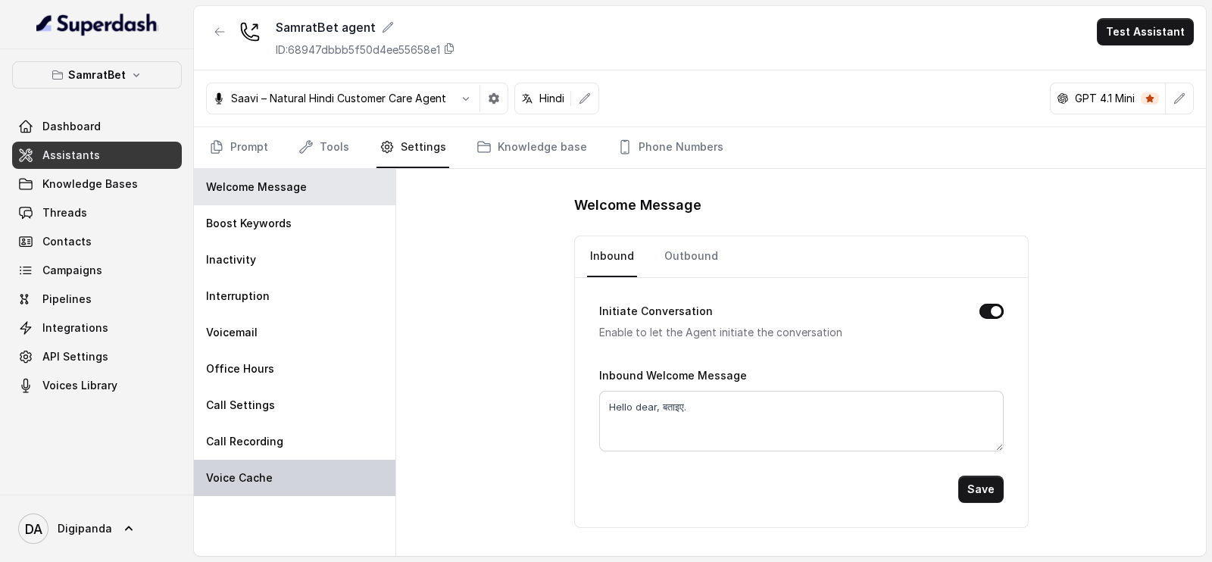
click at [286, 488] on div "Voice Cache" at bounding box center [294, 478] width 201 height 36
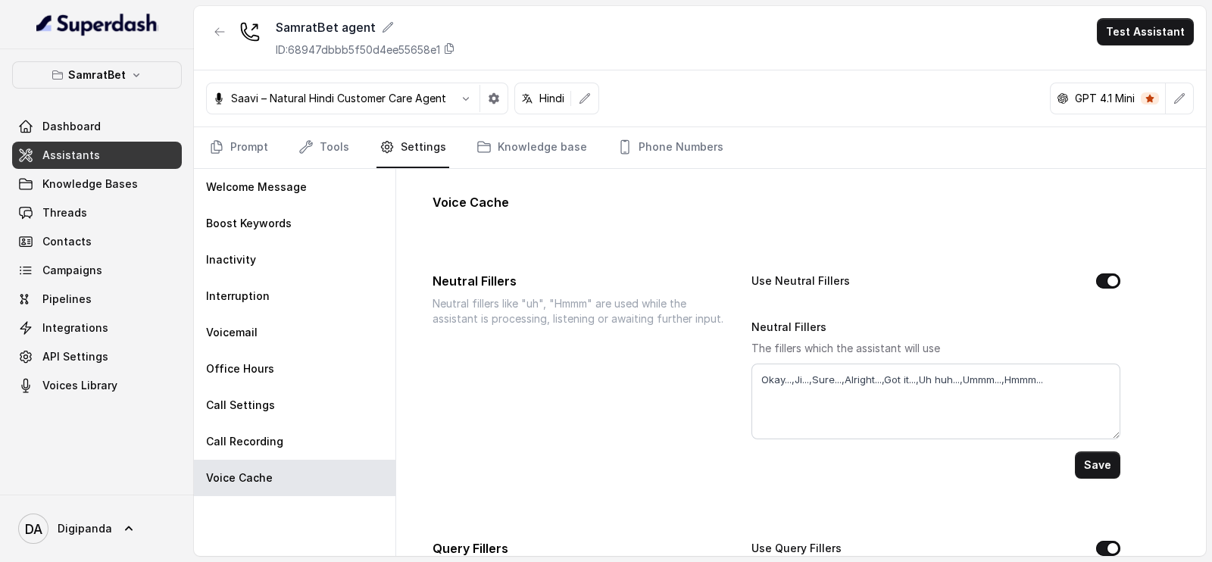
scroll to position [212, 0]
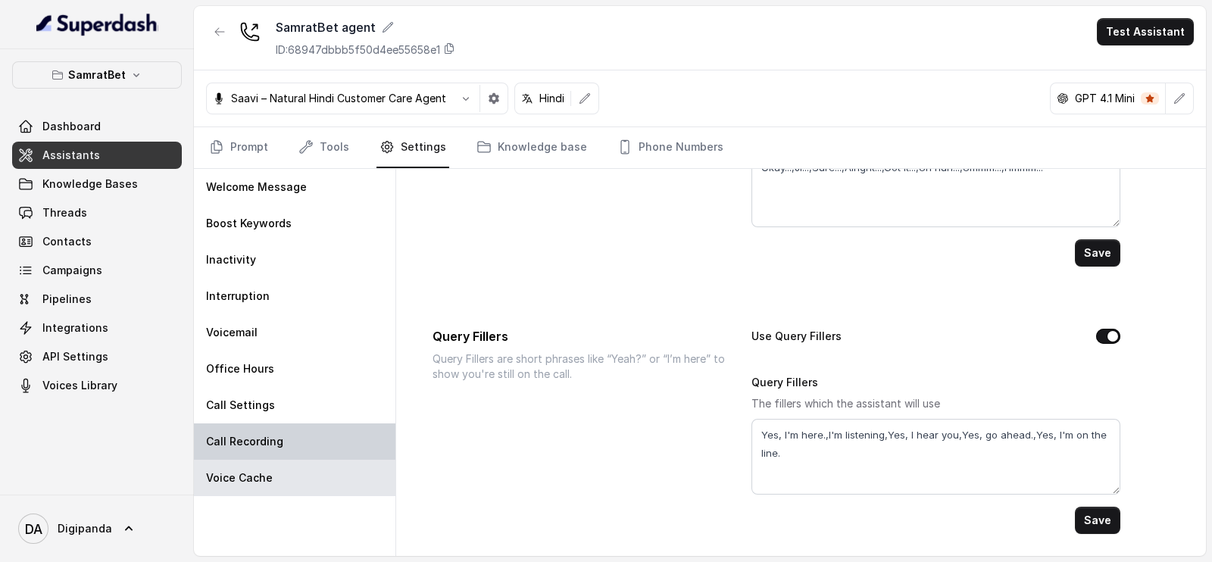
click at [292, 448] on div "Call Recording" at bounding box center [294, 441] width 201 height 36
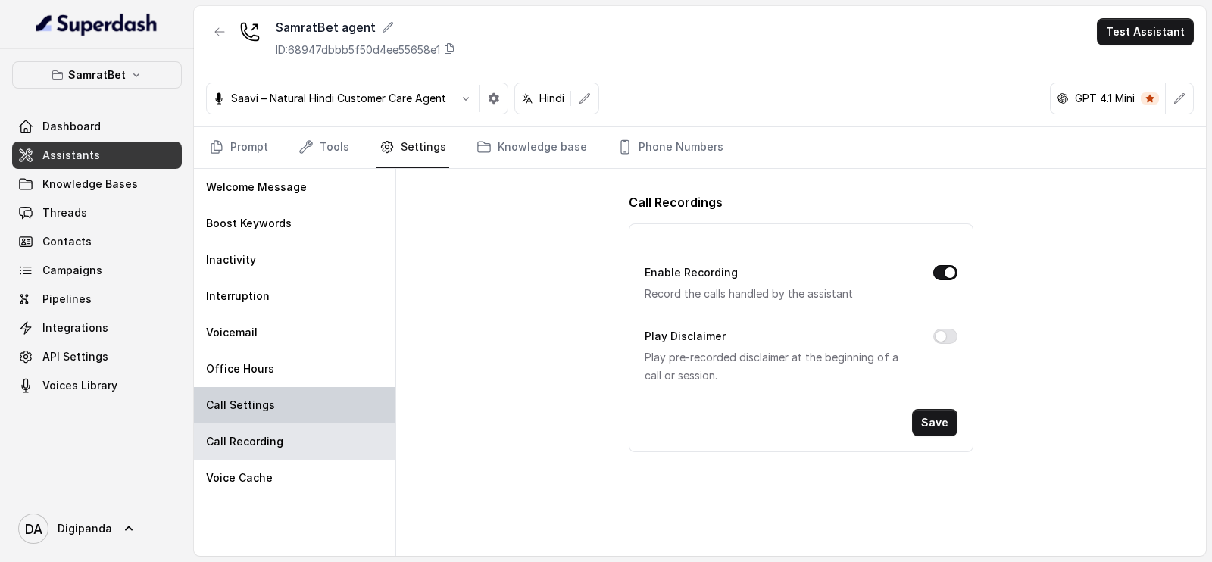
scroll to position [0, 0]
click at [292, 416] on div "Call Settings" at bounding box center [294, 405] width 201 height 36
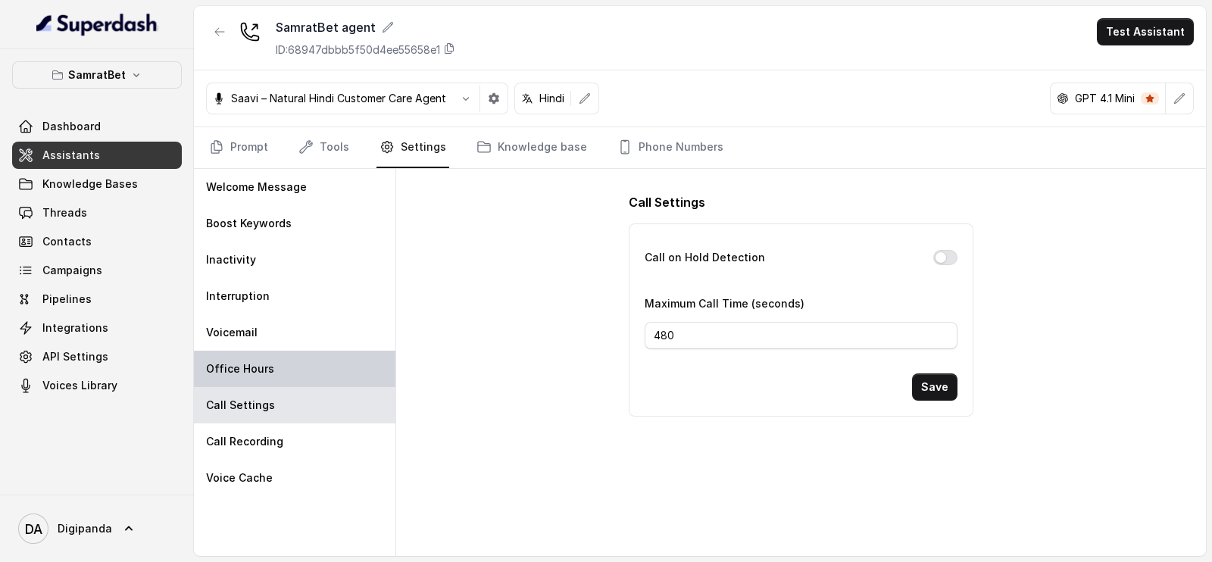
click at [300, 375] on div "Office Hours" at bounding box center [294, 369] width 201 height 36
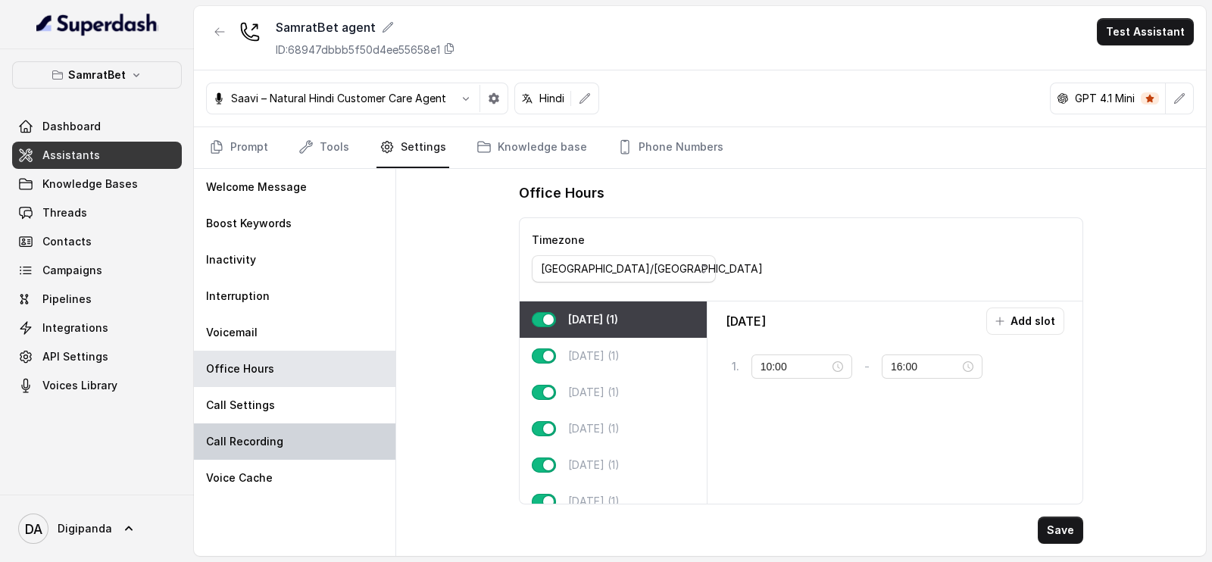
click at [296, 423] on div "Call Recording" at bounding box center [294, 441] width 201 height 36
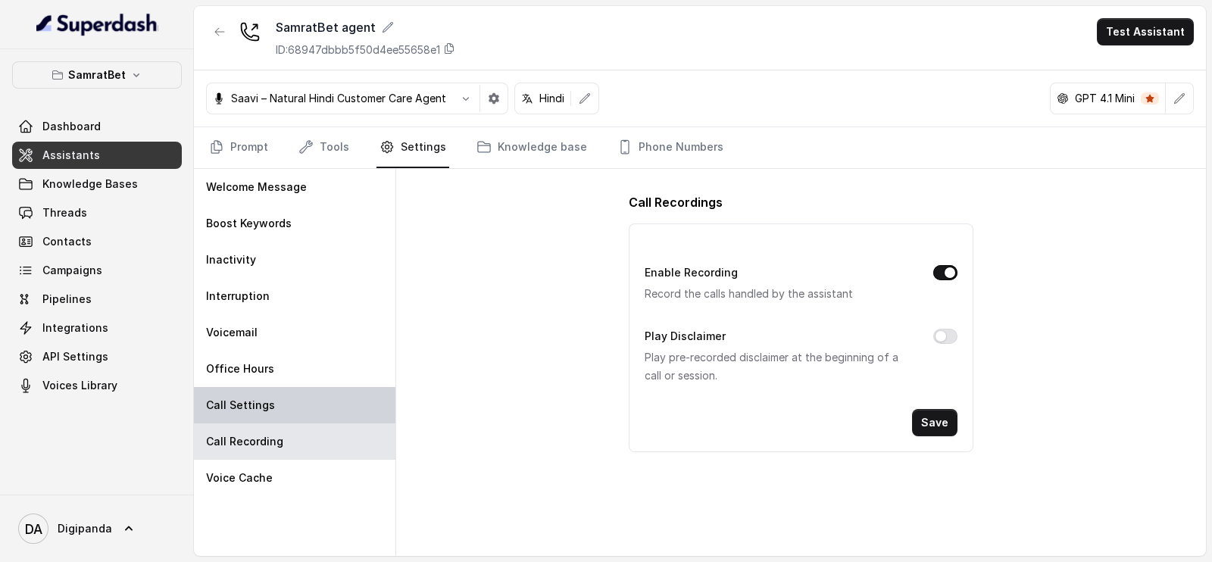
click at [352, 413] on div "Call Settings" at bounding box center [294, 405] width 201 height 36
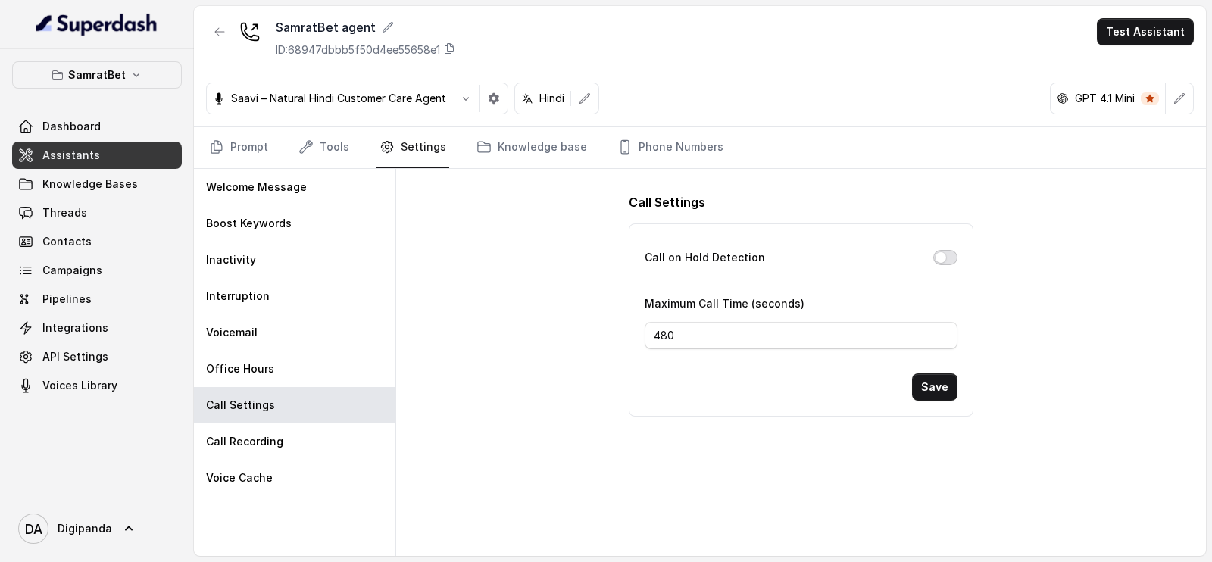
click at [933, 254] on button "Call on Hold Detection" at bounding box center [945, 257] width 24 height 15
click at [920, 380] on button "Save" at bounding box center [934, 386] width 45 height 27
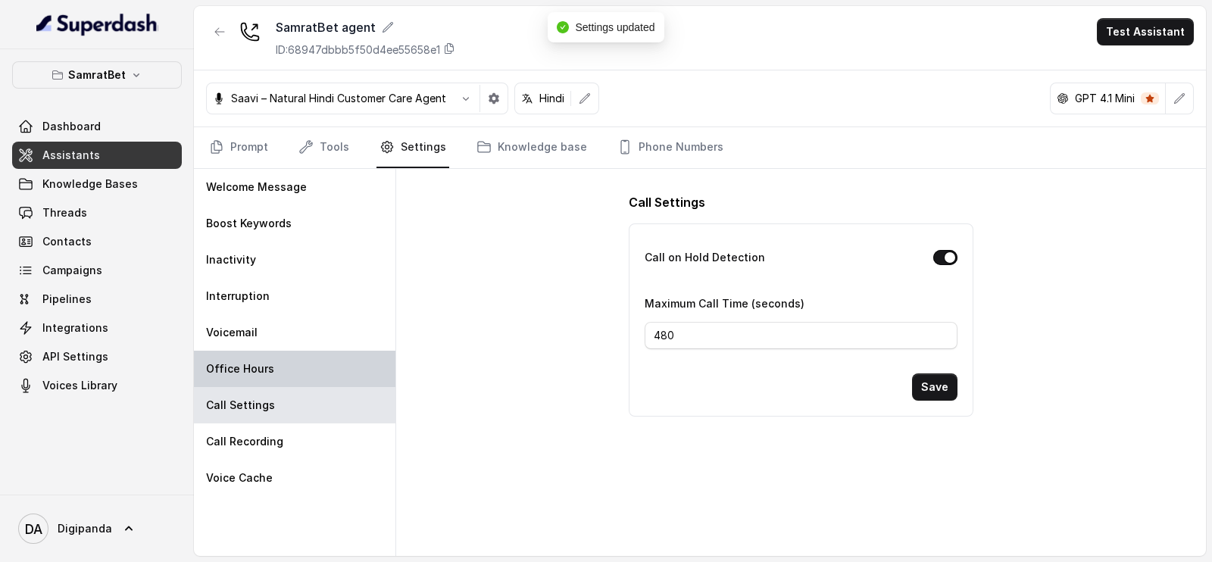
click at [216, 376] on div "Office Hours" at bounding box center [294, 369] width 201 height 36
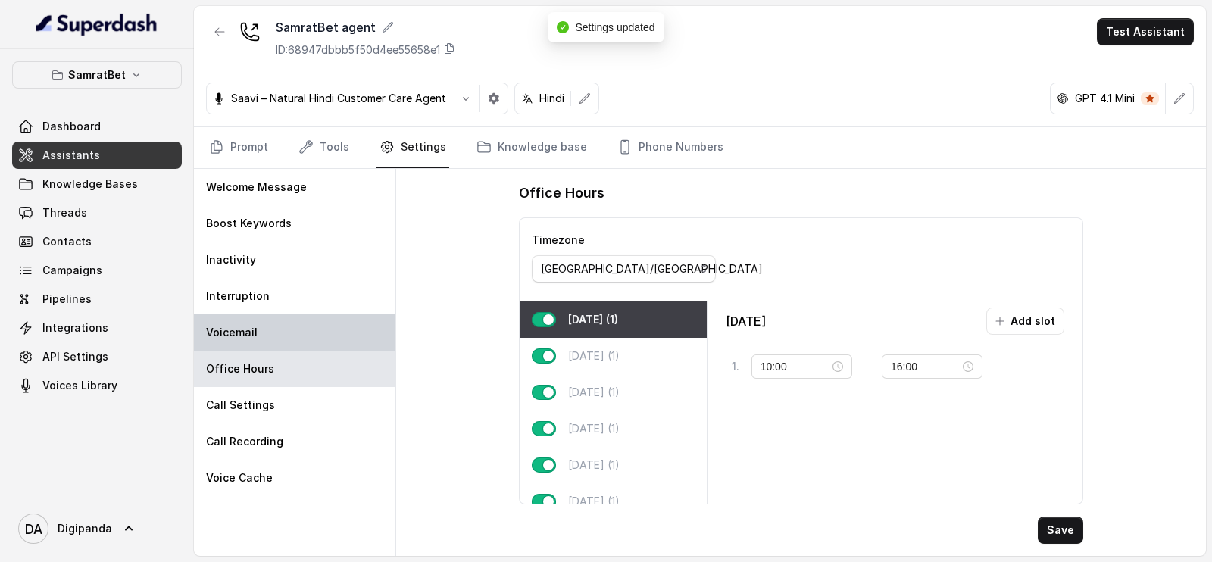
click at [283, 335] on div "Voicemail" at bounding box center [294, 332] width 201 height 36
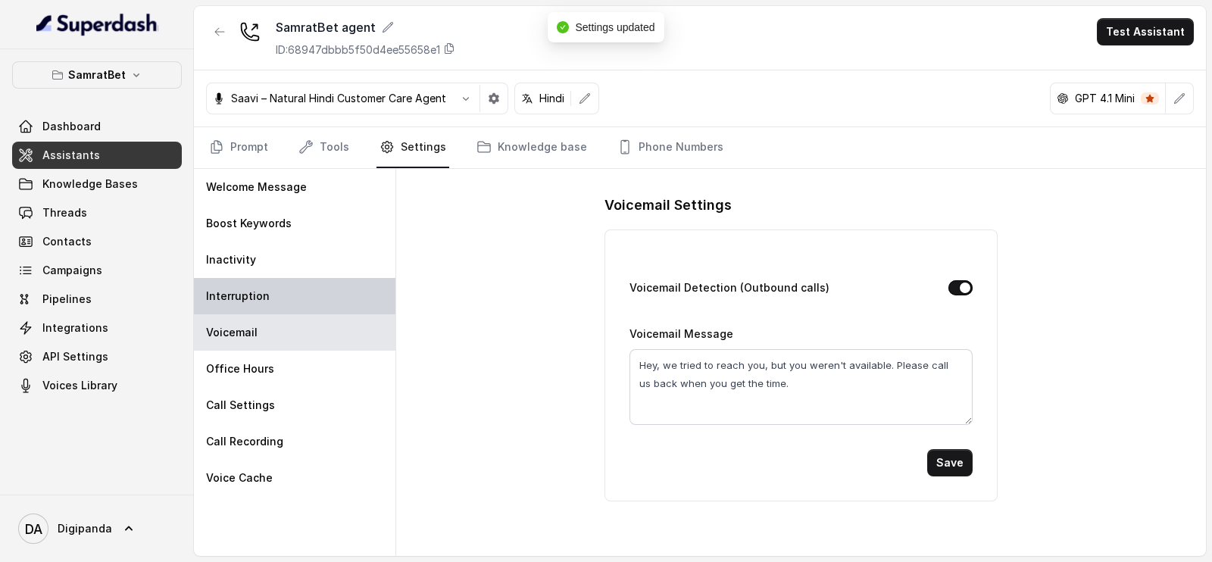
click at [299, 295] on div "Interruption" at bounding box center [294, 296] width 201 height 36
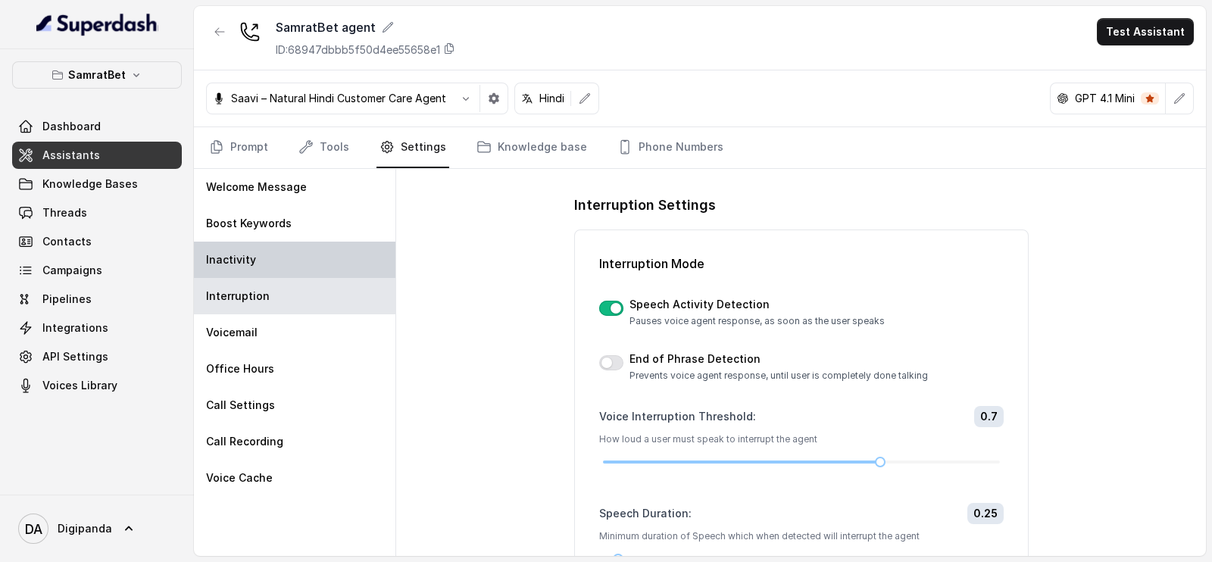
click at [306, 267] on div "Inactivity" at bounding box center [294, 260] width 201 height 36
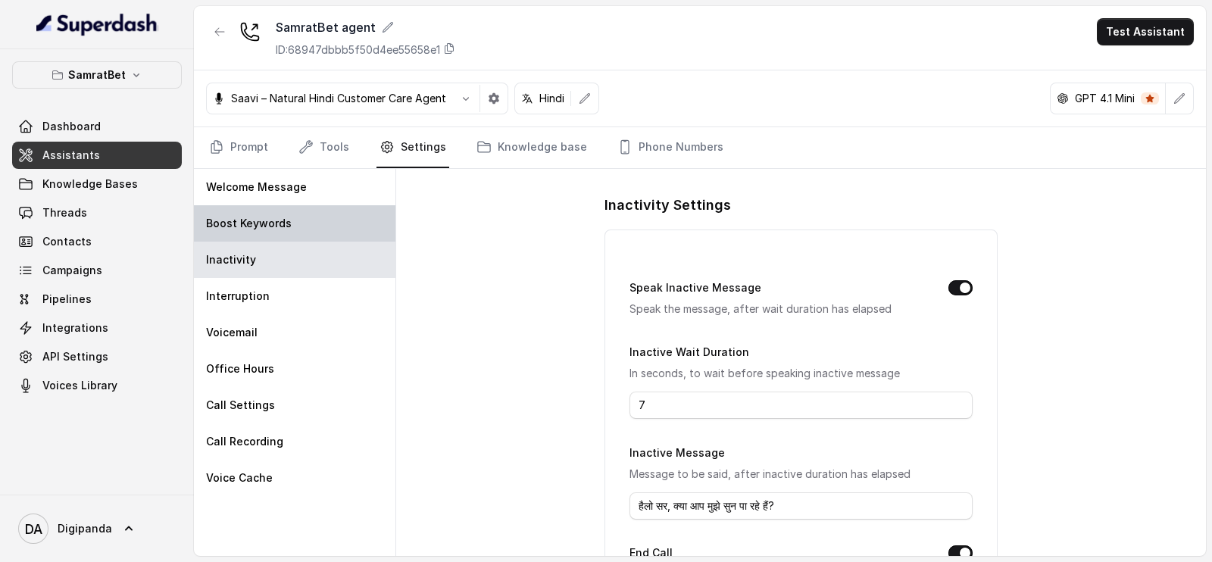
click at [314, 225] on div "Boost Keywords" at bounding box center [294, 223] width 201 height 36
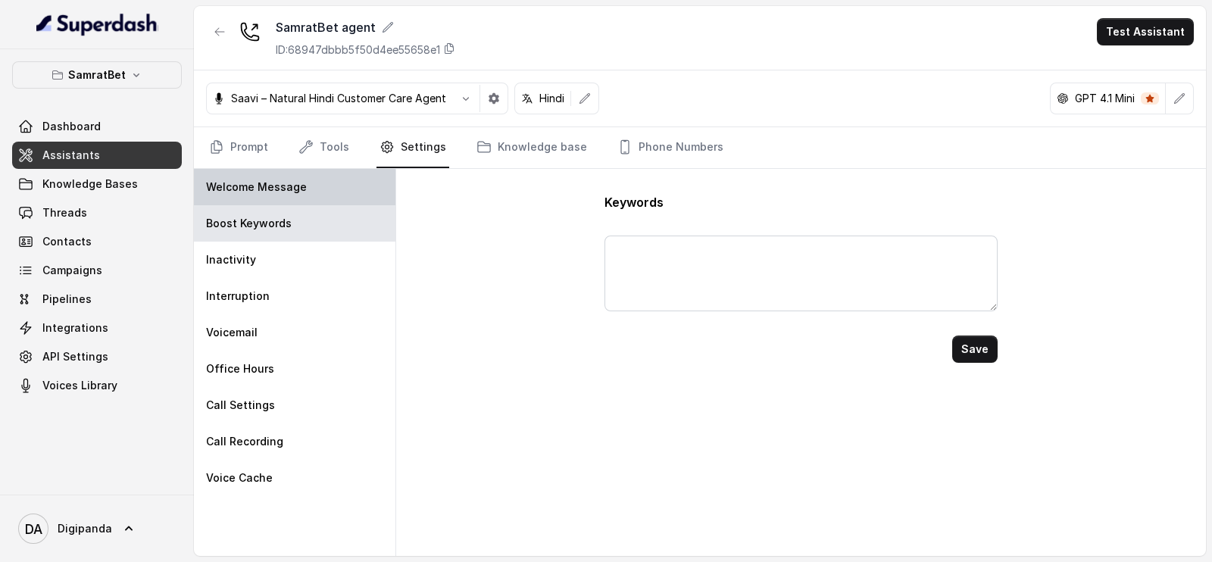
click at [311, 198] on div "Welcome Message" at bounding box center [294, 187] width 201 height 36
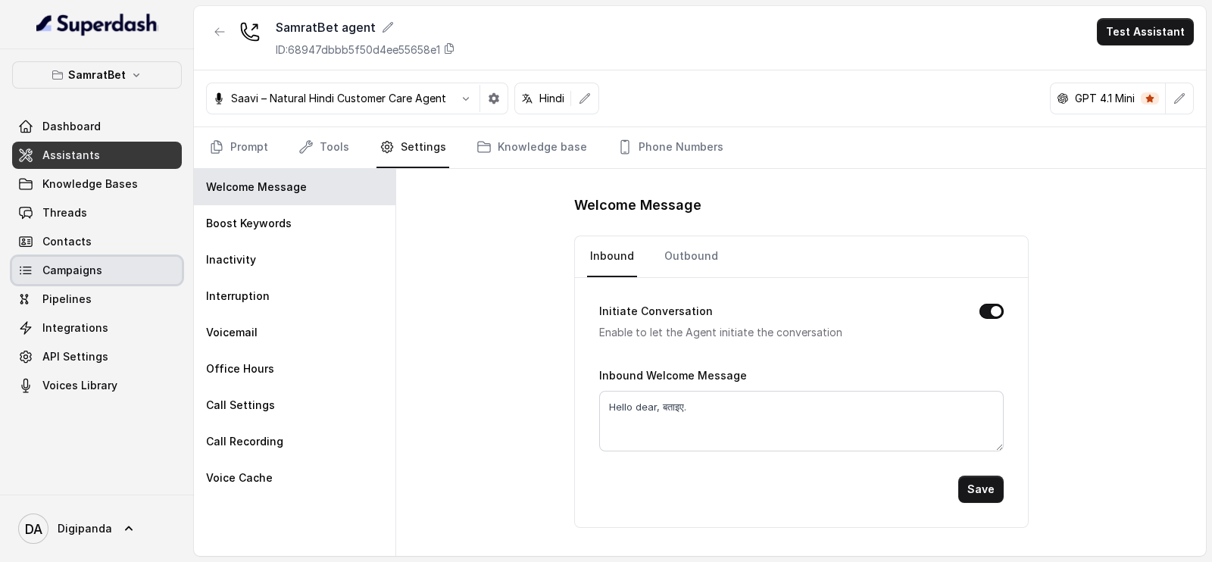
click at [111, 278] on link "Campaigns" at bounding box center [97, 270] width 170 height 27
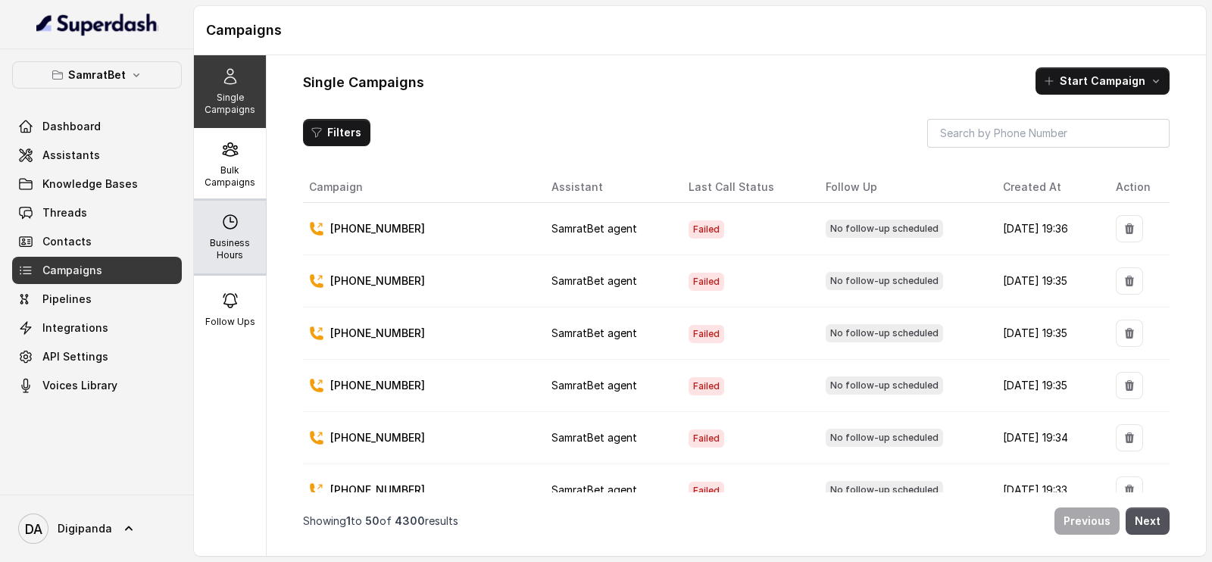
click at [242, 233] on div "Business Hours" at bounding box center [230, 237] width 72 height 73
select select "[GEOGRAPHIC_DATA]/[GEOGRAPHIC_DATA]"
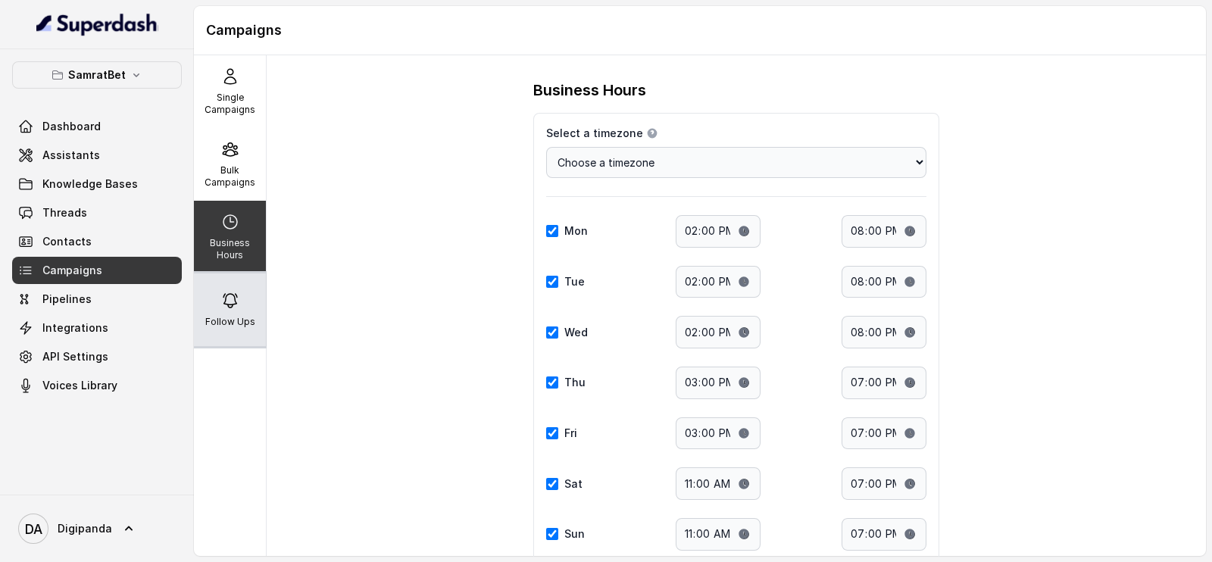
click at [220, 316] on p "Follow Ups" at bounding box center [230, 322] width 50 height 12
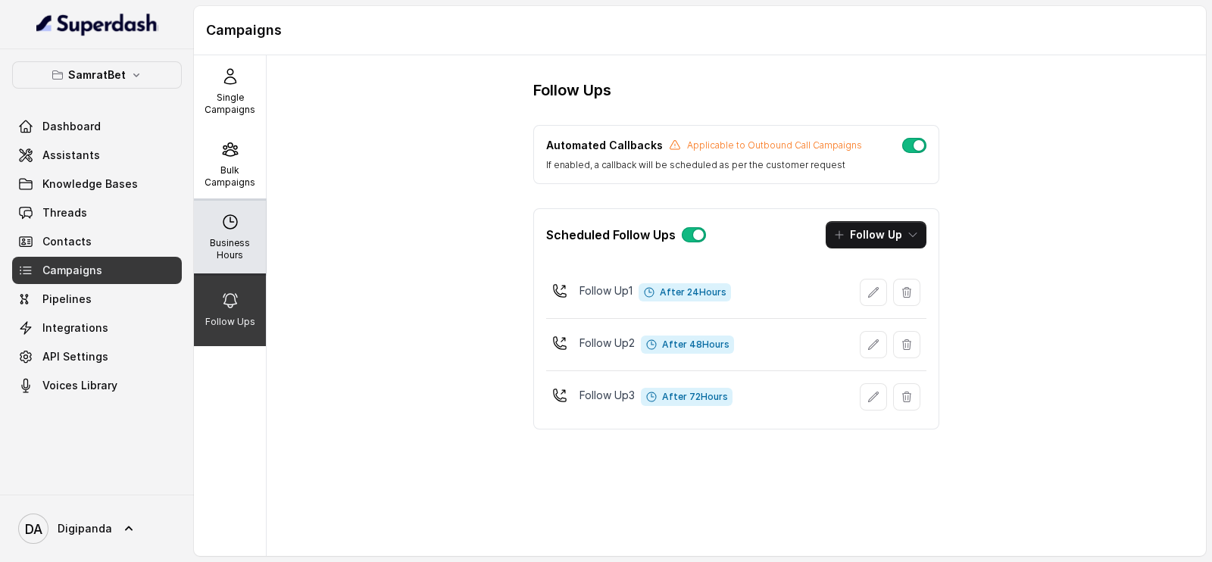
click at [239, 242] on p "Business Hours" at bounding box center [230, 249] width 60 height 24
select select "[GEOGRAPHIC_DATA]/[GEOGRAPHIC_DATA]"
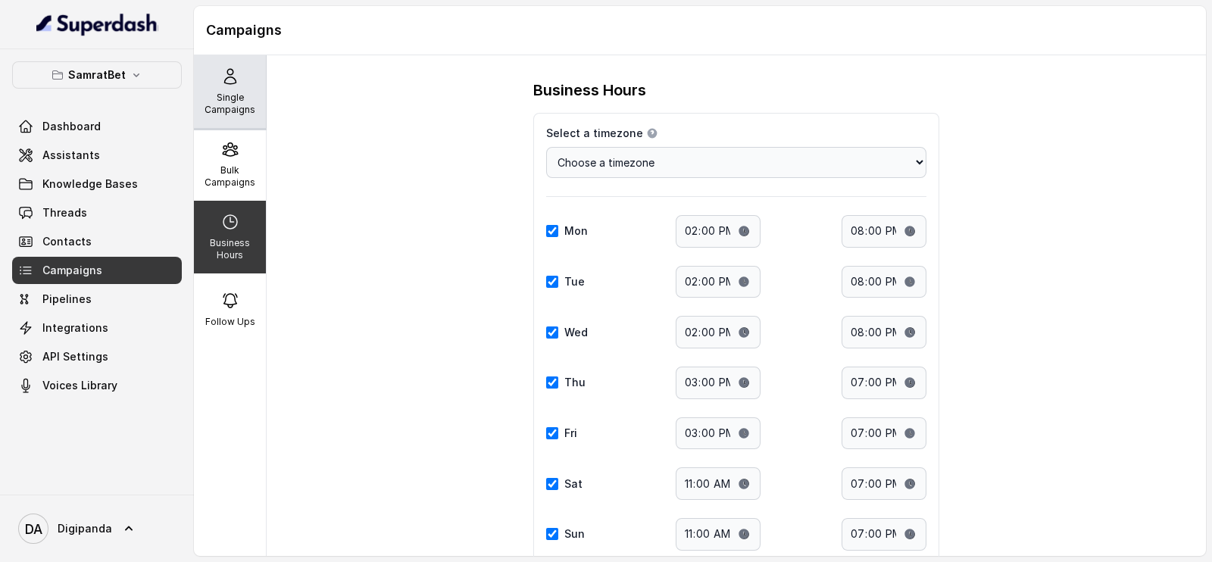
click at [249, 100] on div "Single Campaigns" at bounding box center [230, 91] width 72 height 73
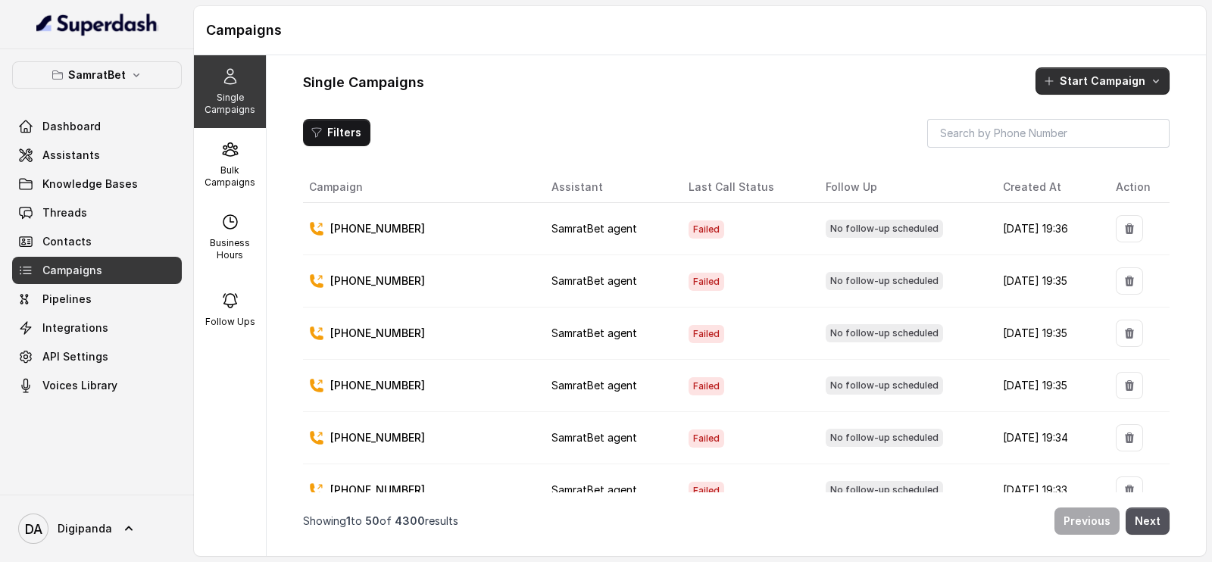
click at [1081, 79] on button "Start Campaign" at bounding box center [1102, 80] width 134 height 27
click at [1063, 145] on div "Call" at bounding box center [1080, 146] width 73 height 15
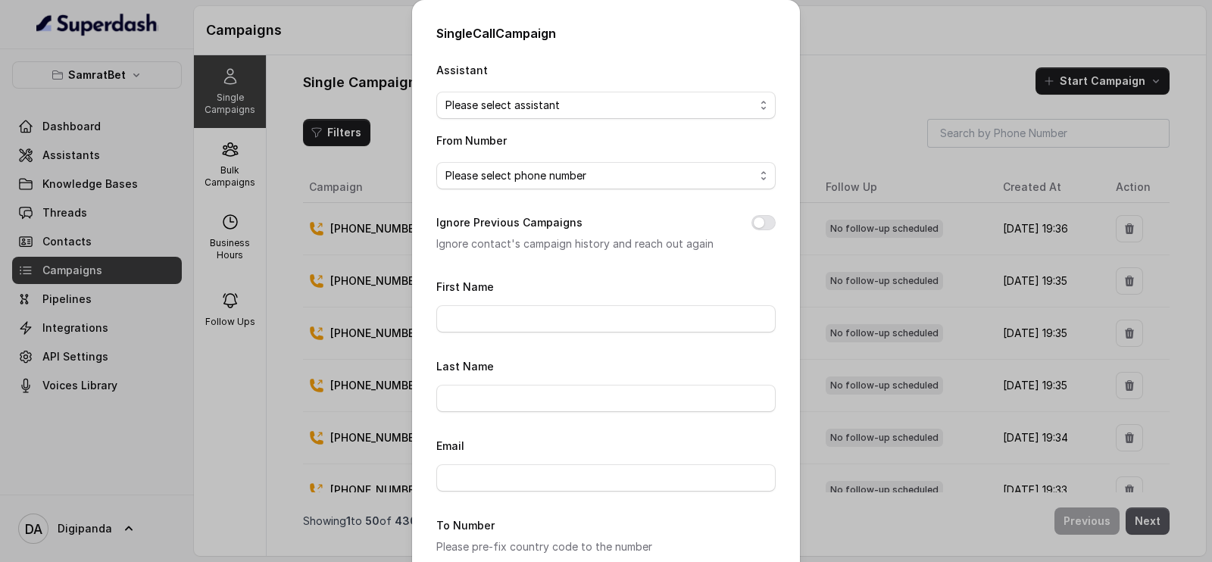
scroll to position [198, 0]
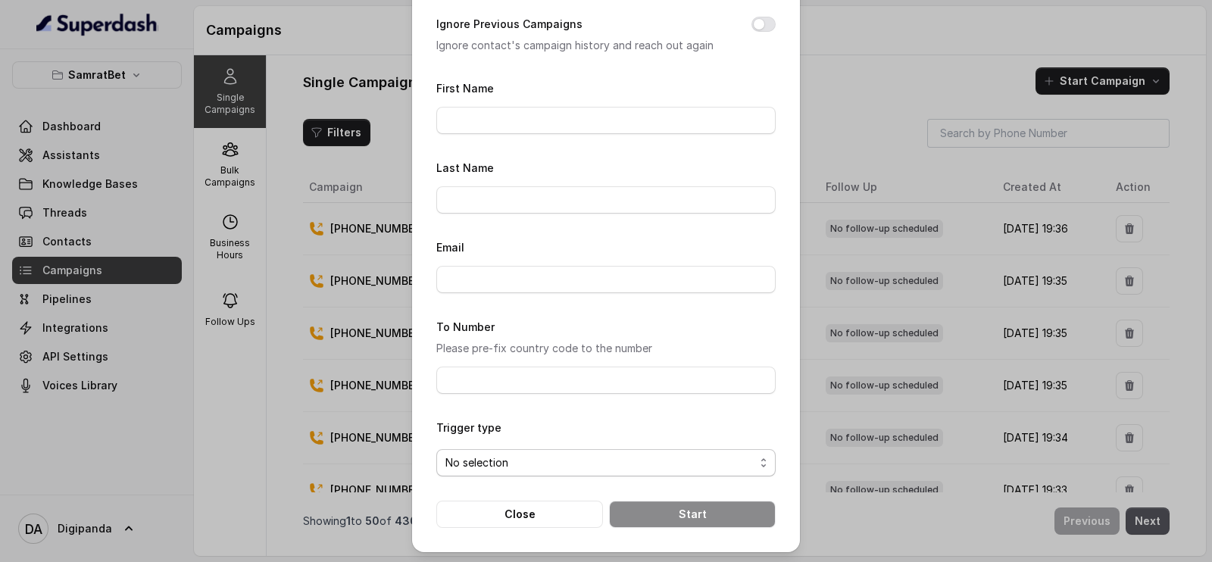
click at [551, 454] on span "No selection" at bounding box center [599, 463] width 309 height 18
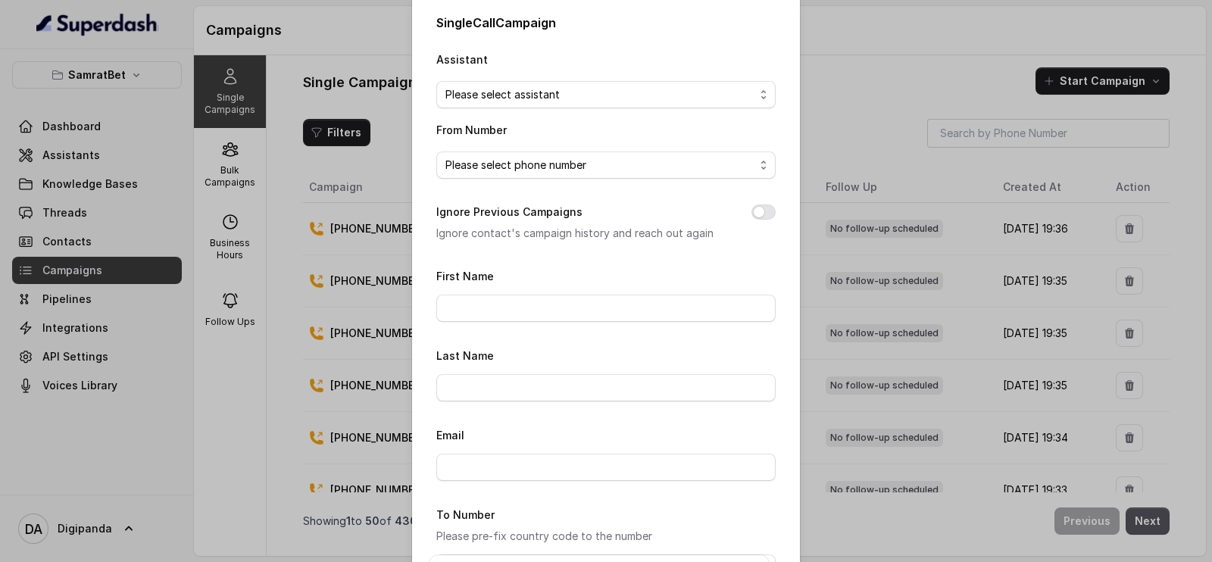
scroll to position [0, 0]
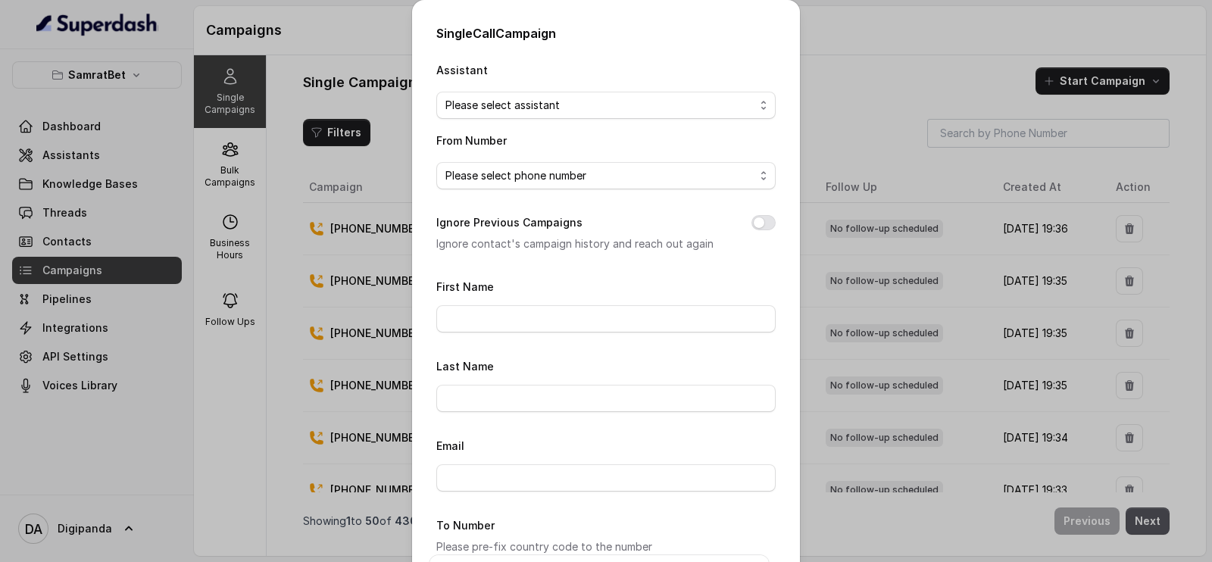
click at [231, 223] on div "Single Call Campaign Assistant Please select assistant From Number Please selec…" at bounding box center [606, 281] width 1212 height 562
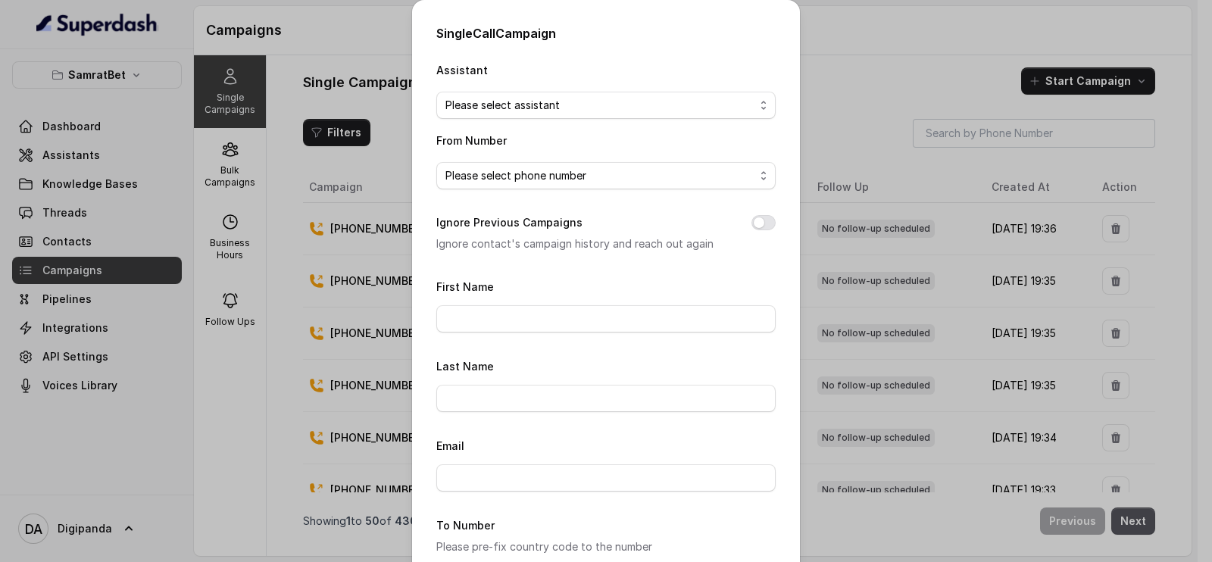
scroll to position [198, 0]
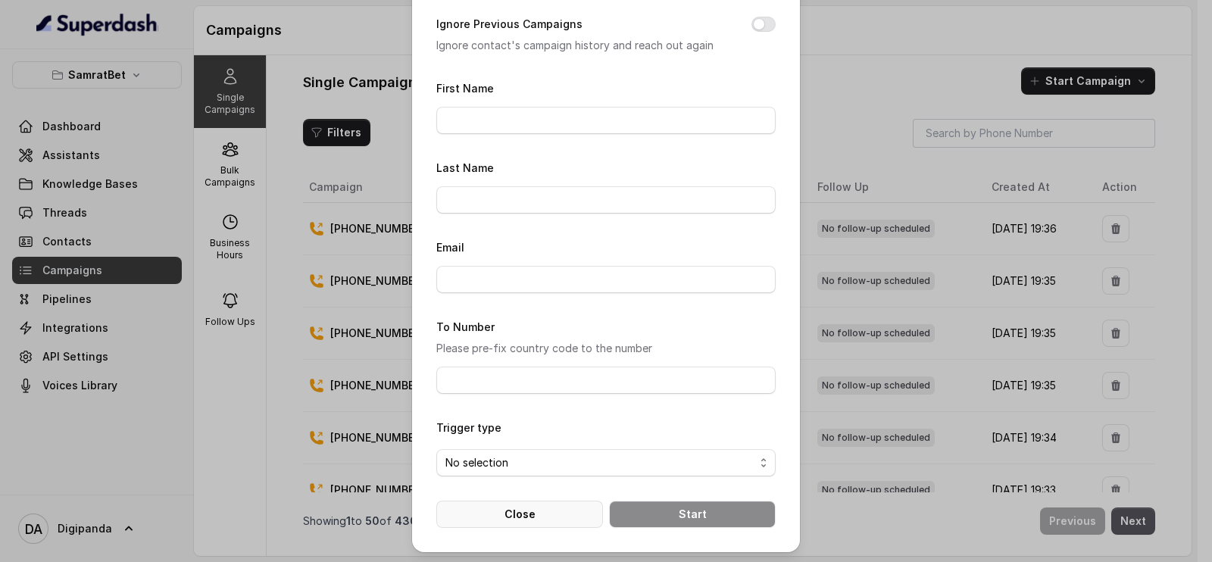
click at [572, 508] on button "Close" at bounding box center [519, 514] width 167 height 27
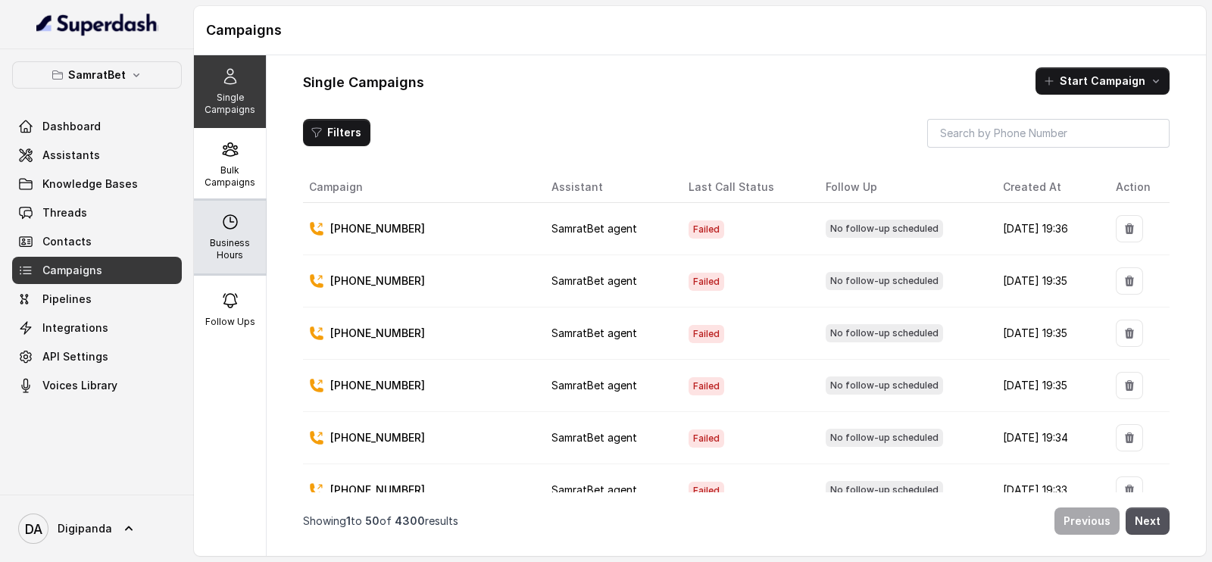
click at [231, 233] on div "Business Hours" at bounding box center [230, 237] width 72 height 73
select select "[GEOGRAPHIC_DATA]/[GEOGRAPHIC_DATA]"
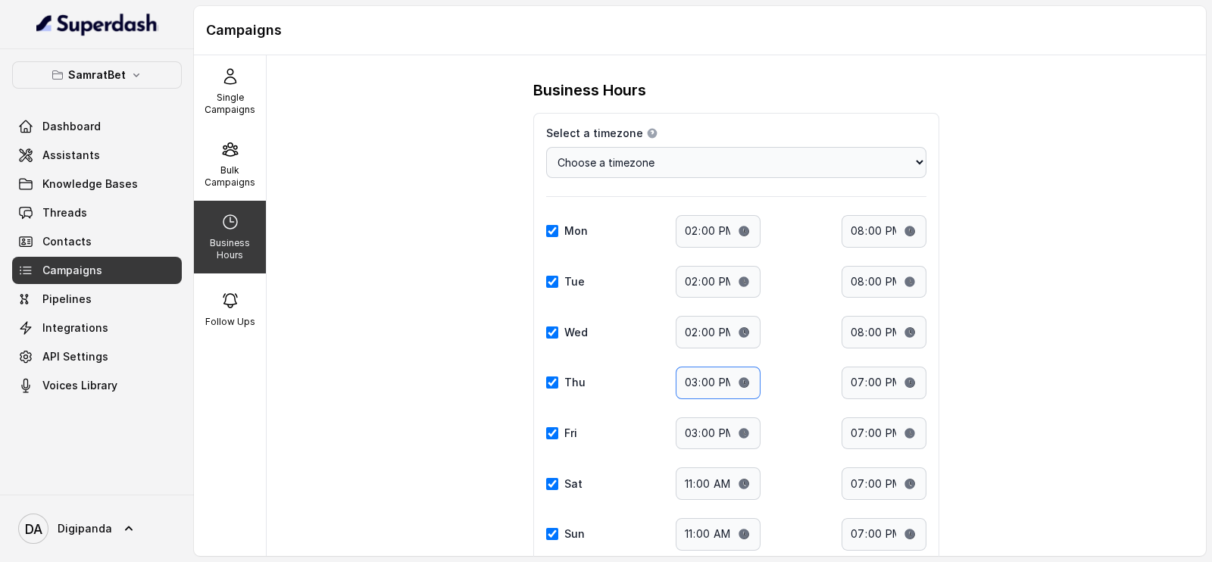
click at [735, 376] on input "15:00" at bounding box center [718, 383] width 85 height 33
type input "13:30"
click at [794, 418] on div "Fri Start time: 15:00 End time: 19:00" at bounding box center [736, 433] width 380 height 33
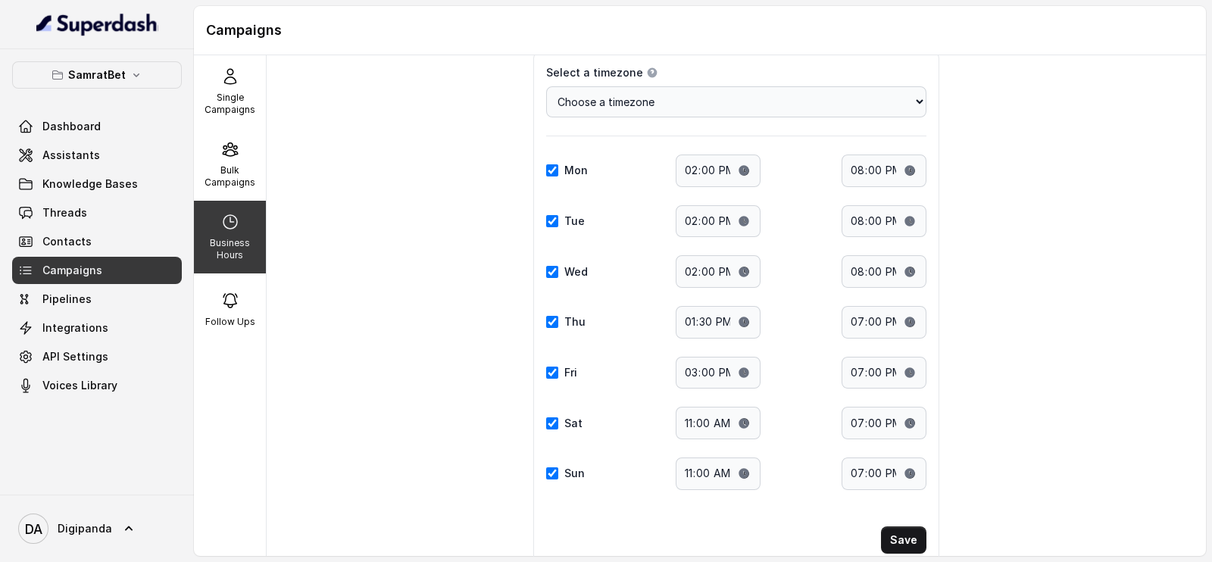
scroll to position [104, 0]
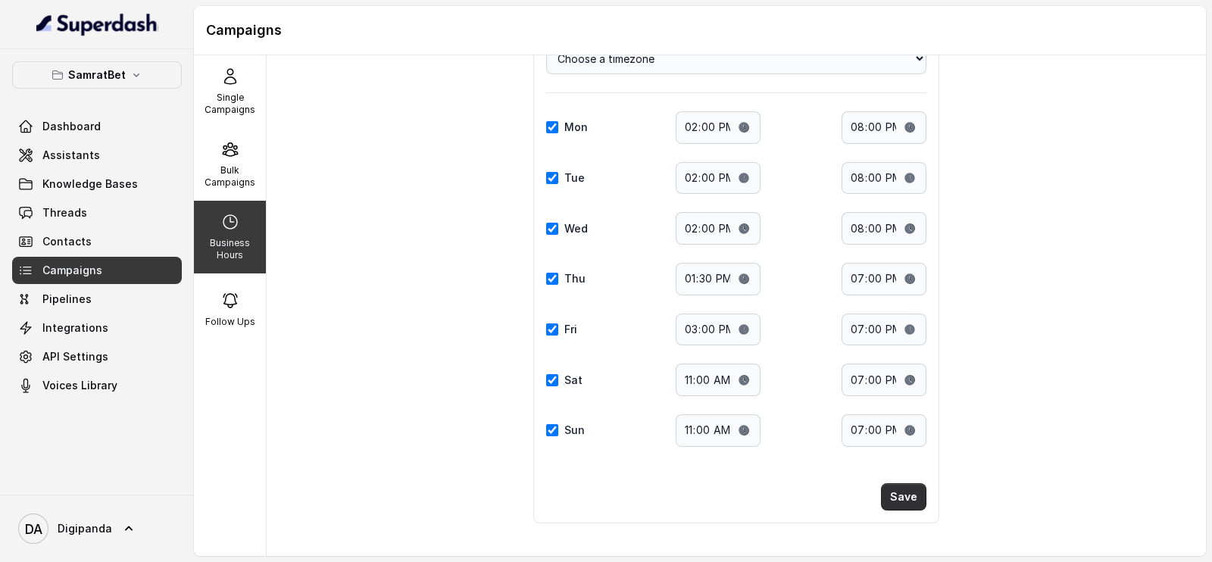
click at [897, 488] on button "Save" at bounding box center [903, 496] width 45 height 27
click at [897, 266] on input "19:00" at bounding box center [883, 279] width 85 height 33
click at [891, 276] on input "19:00" at bounding box center [883, 279] width 85 height 33
click at [845, 278] on input "19:00" at bounding box center [883, 279] width 85 height 33
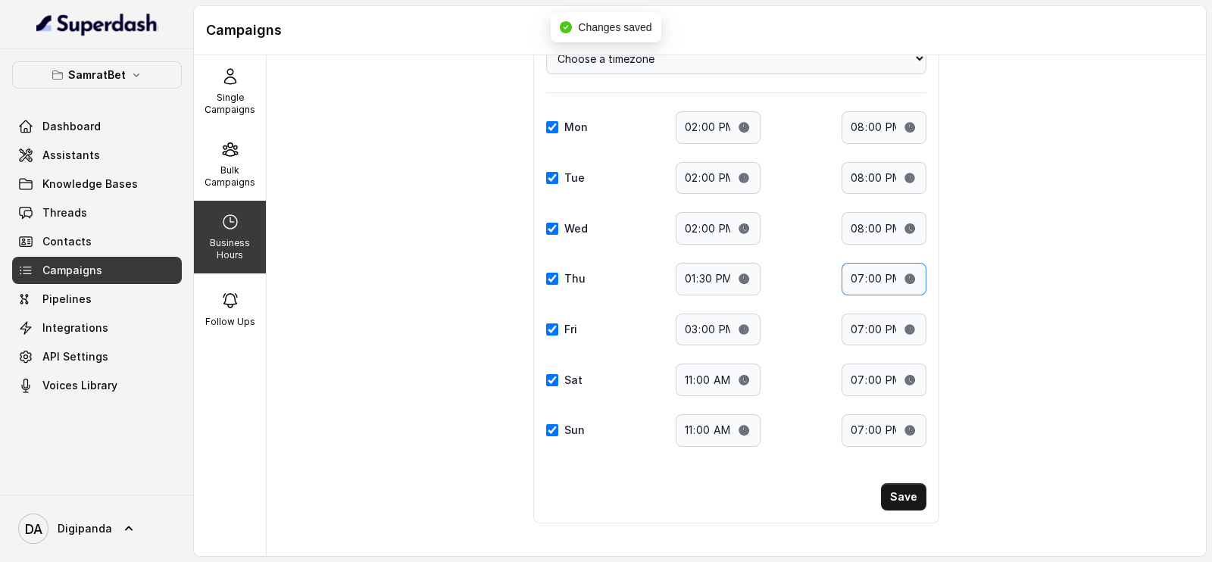
click at [907, 277] on input "19:00" at bounding box center [883, 279] width 85 height 33
type input "13:50"
click at [897, 501] on button "Save" at bounding box center [903, 496] width 45 height 27
click at [902, 485] on button "Save" at bounding box center [903, 496] width 45 height 27
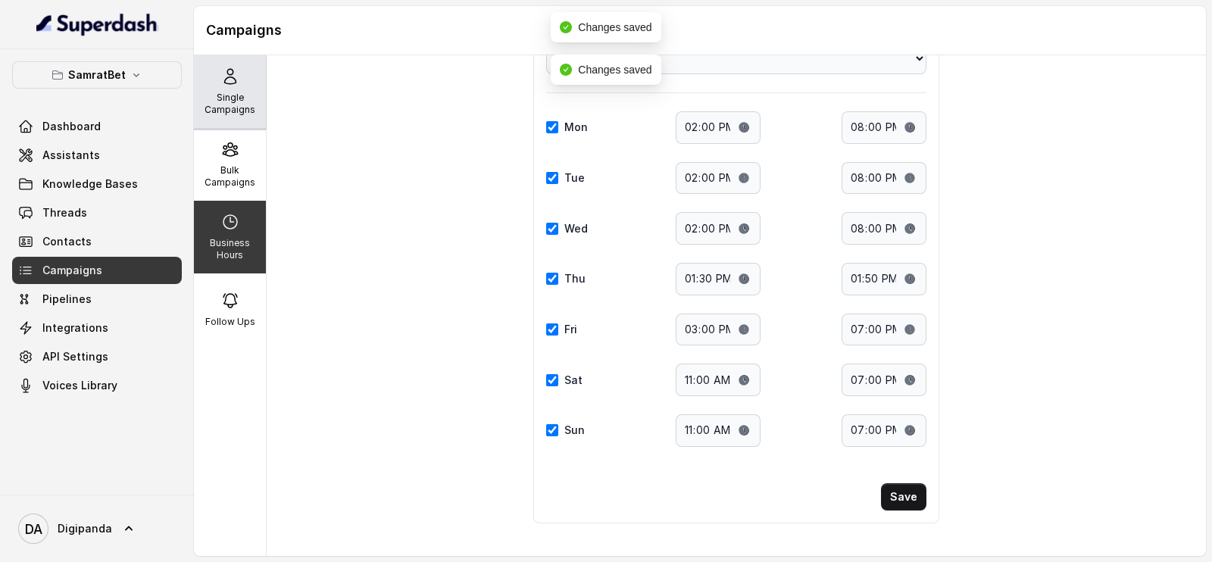
click at [235, 89] on div "Single Campaigns" at bounding box center [230, 91] width 72 height 73
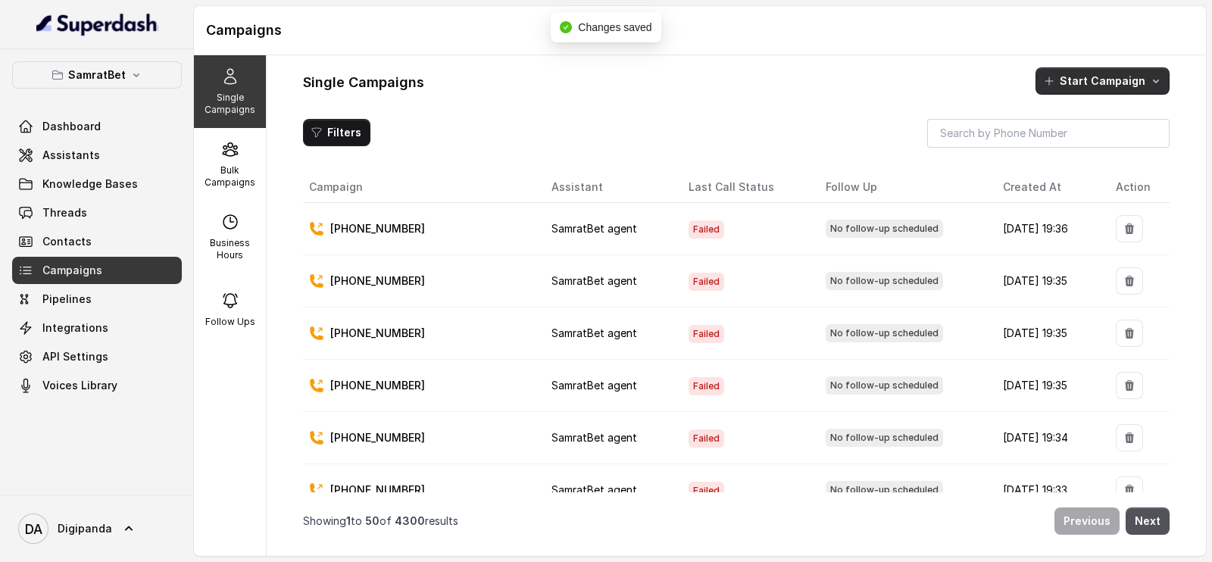
click at [1072, 73] on button "Start Campaign" at bounding box center [1102, 80] width 134 height 27
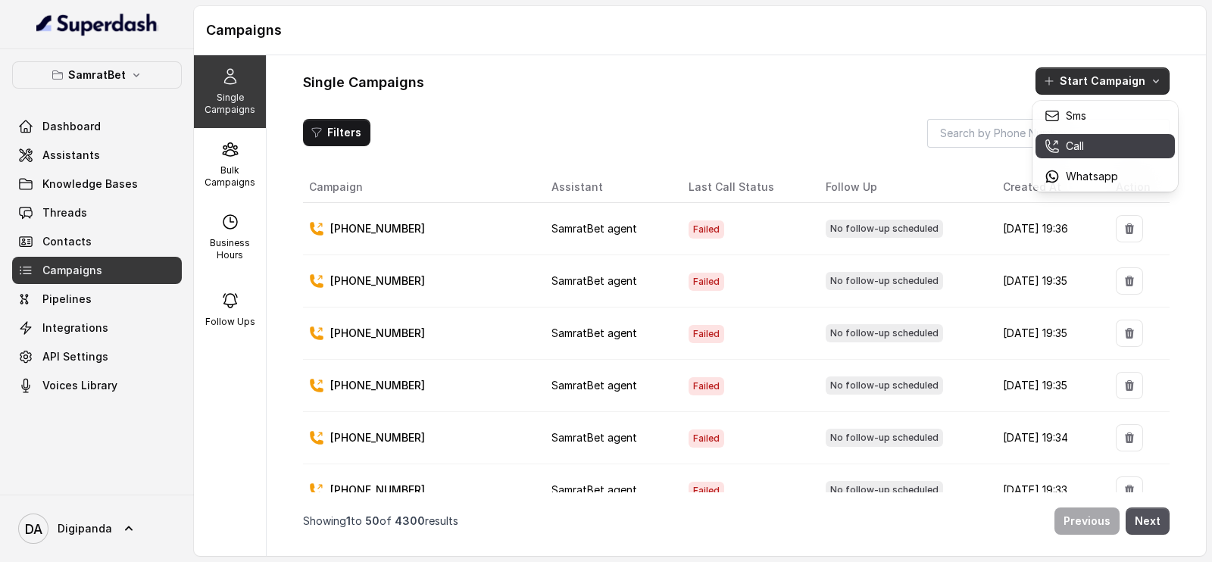
click at [1089, 148] on div "Call" at bounding box center [1080, 146] width 73 height 15
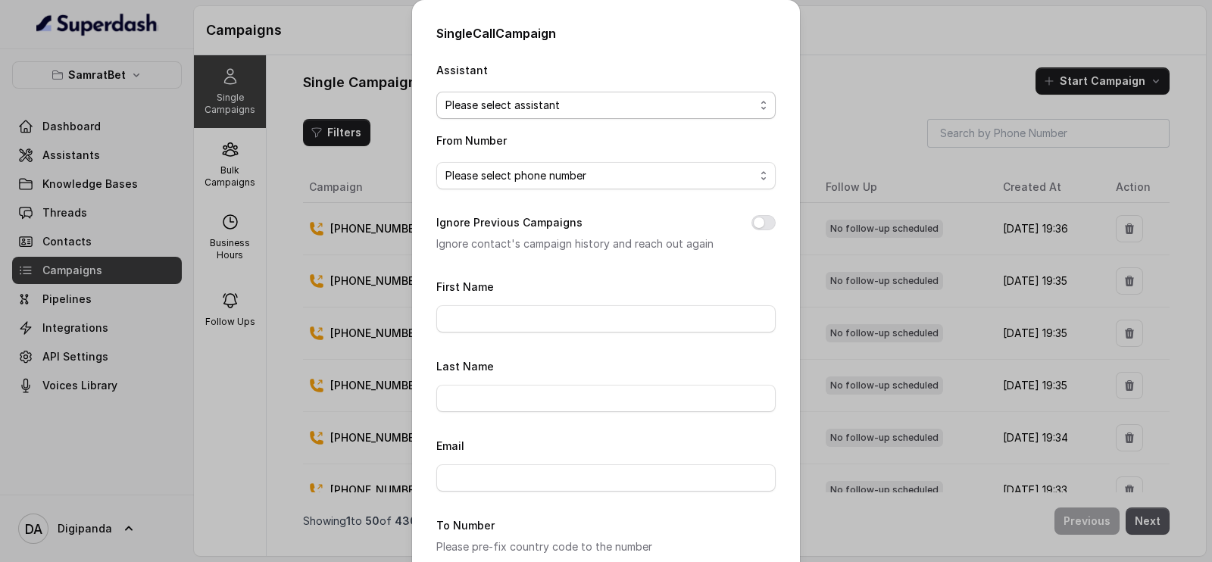
click at [510, 101] on span "Please select assistant" at bounding box center [599, 105] width 309 height 18
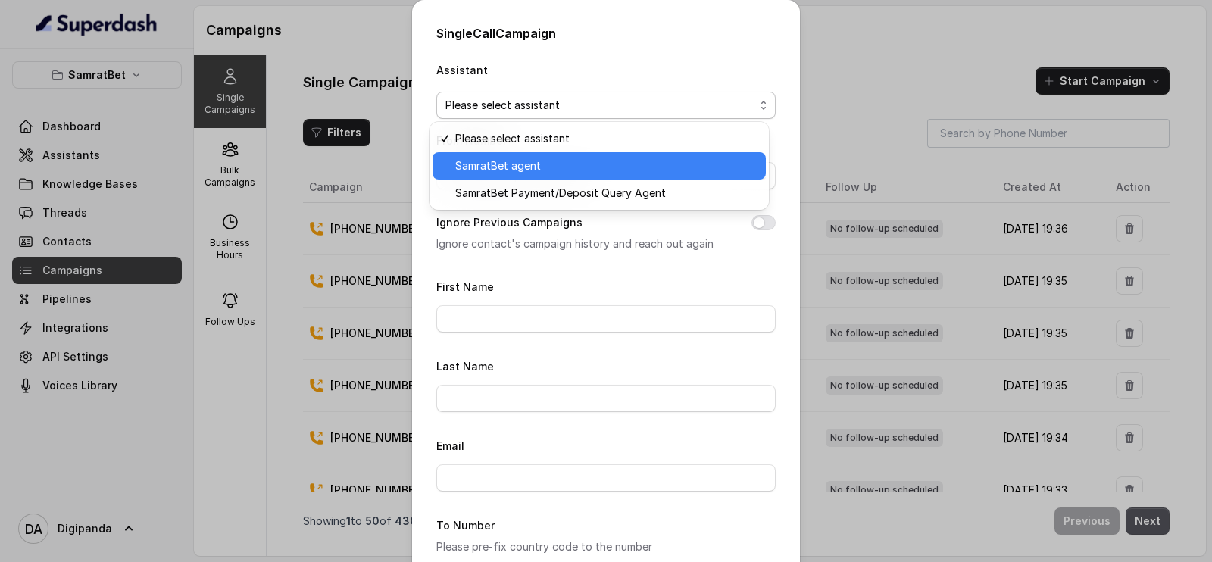
click at [508, 159] on span "SamratBet agent" at bounding box center [605, 166] width 301 height 18
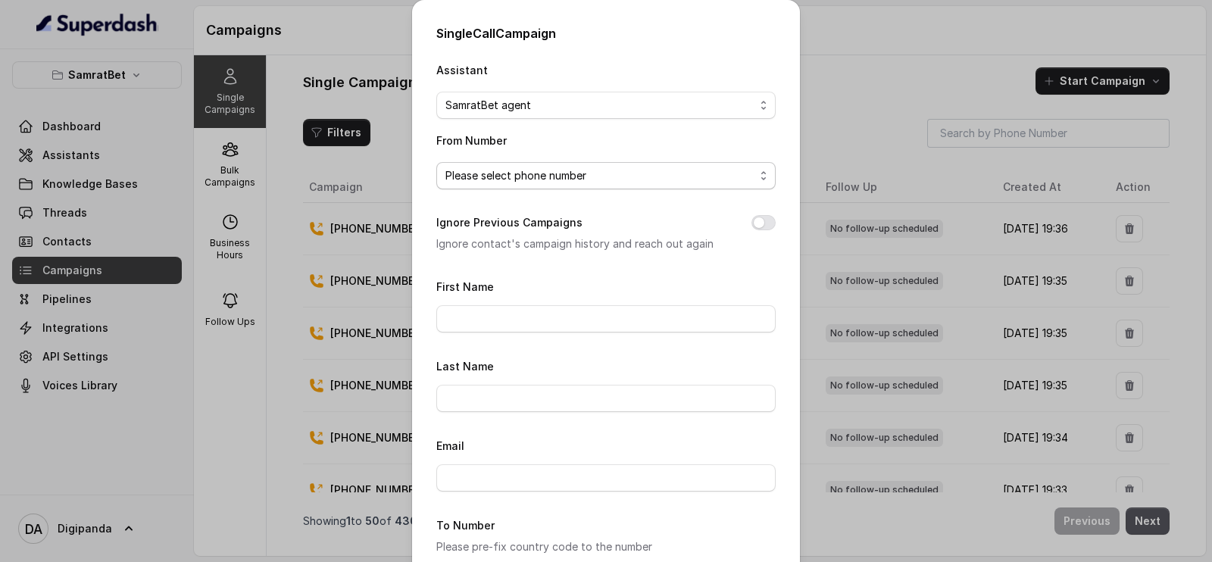
click at [513, 178] on span "Please select phone number" at bounding box center [599, 176] width 309 height 18
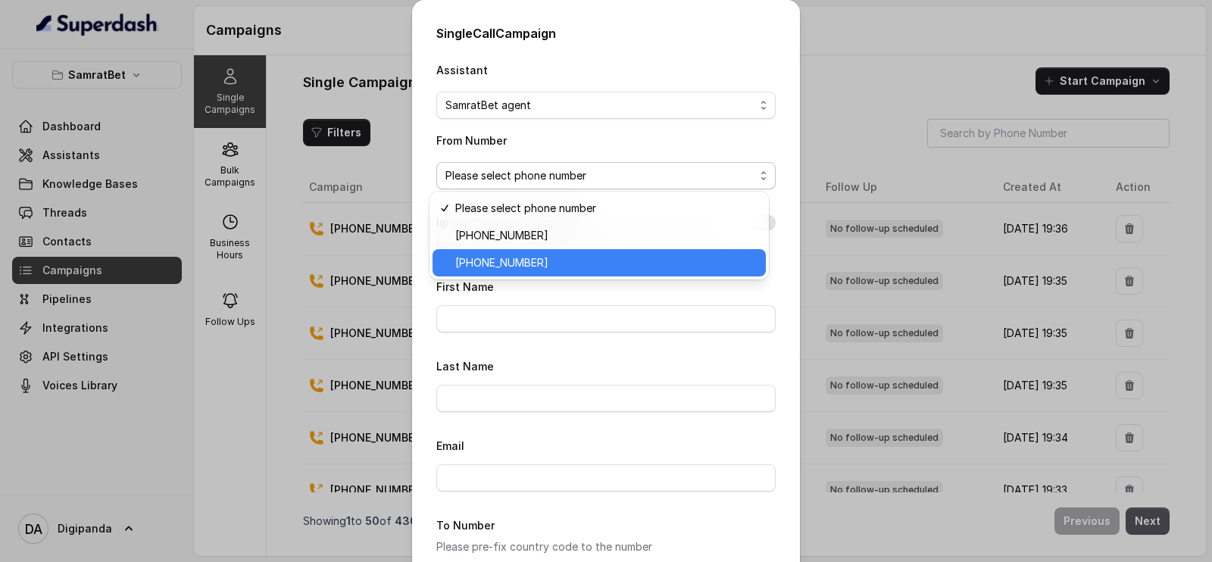
click at [518, 259] on span "[PHONE_NUMBER]" at bounding box center [605, 263] width 301 height 18
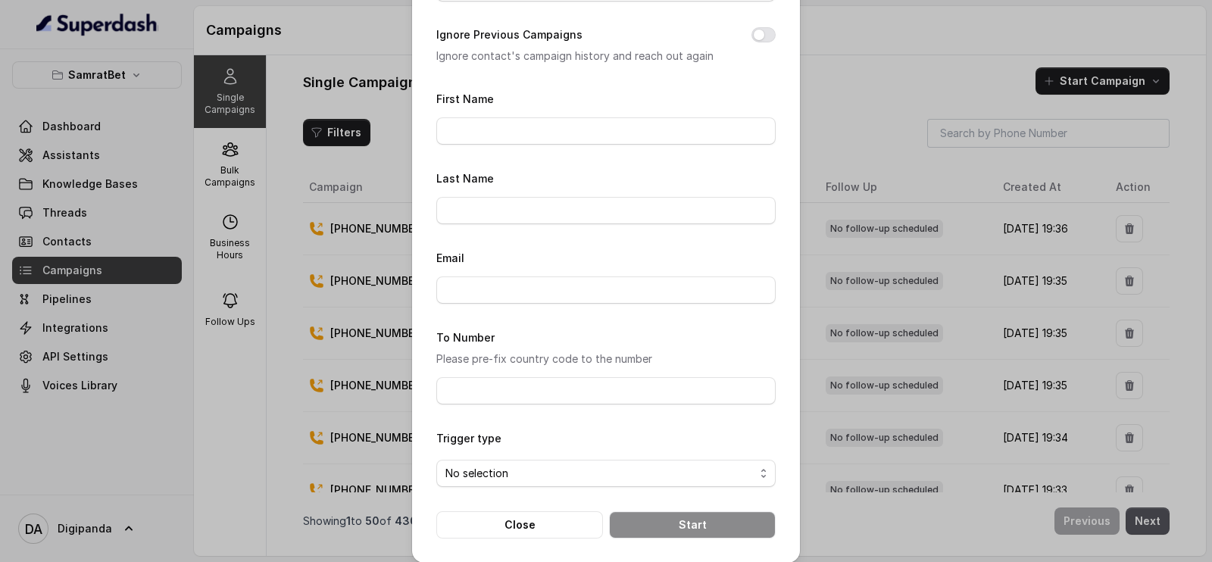
scroll to position [198, 0]
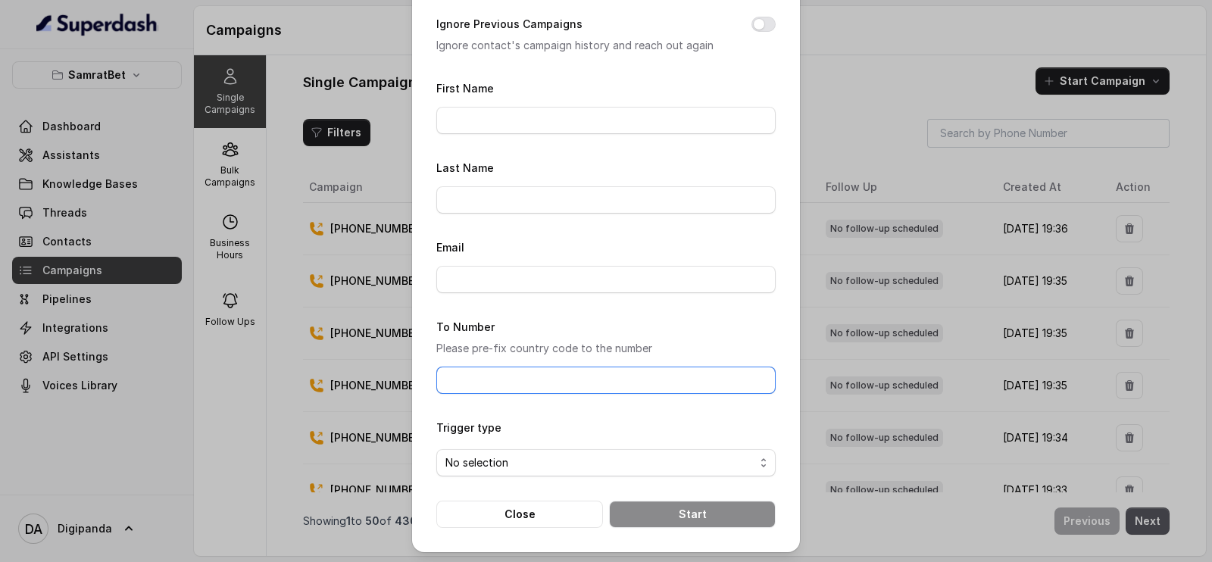
click at [504, 374] on input "To Number" at bounding box center [605, 380] width 339 height 27
paste input "[PHONE_NUMBER]"
type input "[PHONE_NUMBER]"
click at [566, 467] on span "No selection" at bounding box center [599, 463] width 309 height 18
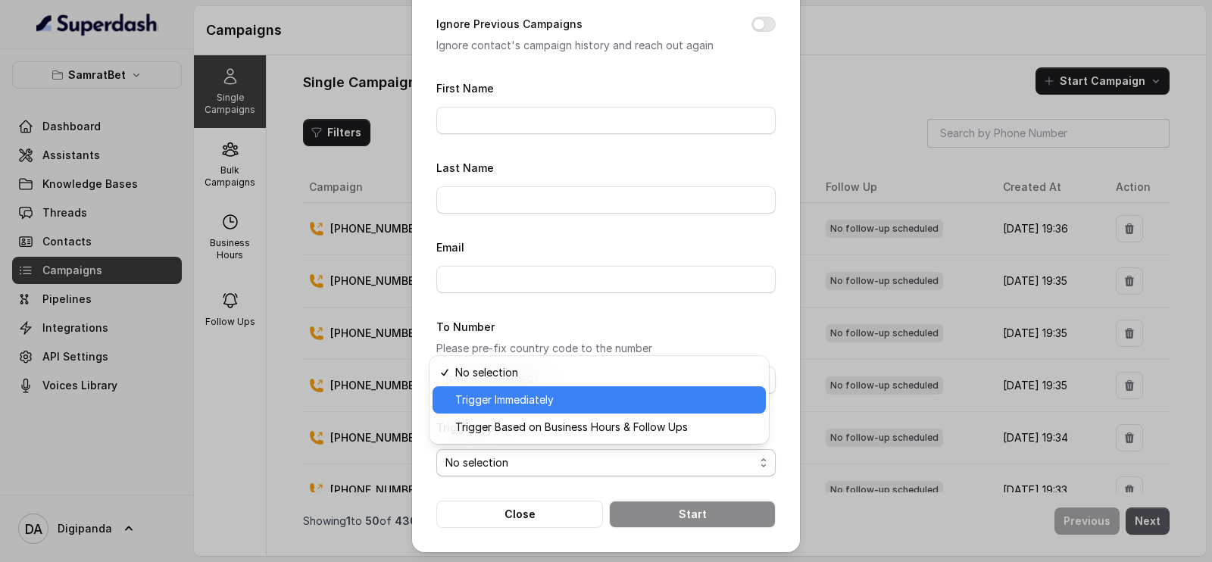
click at [554, 412] on div "Trigger Immediately" at bounding box center [598, 399] width 333 height 27
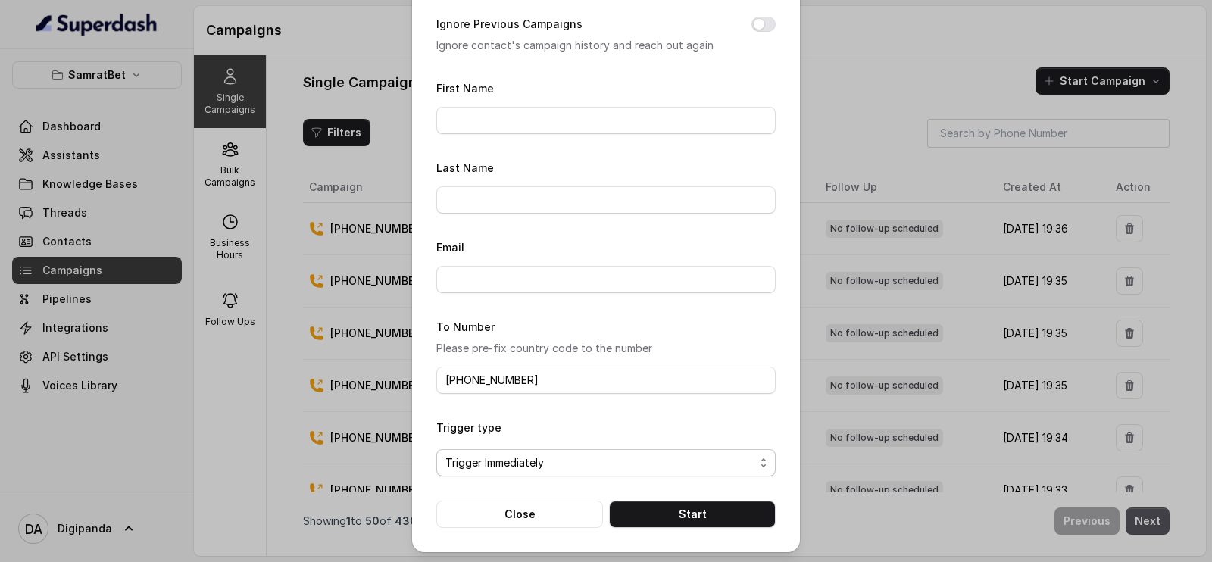
click at [545, 459] on span "Trigger Immediately" at bounding box center [599, 463] width 309 height 18
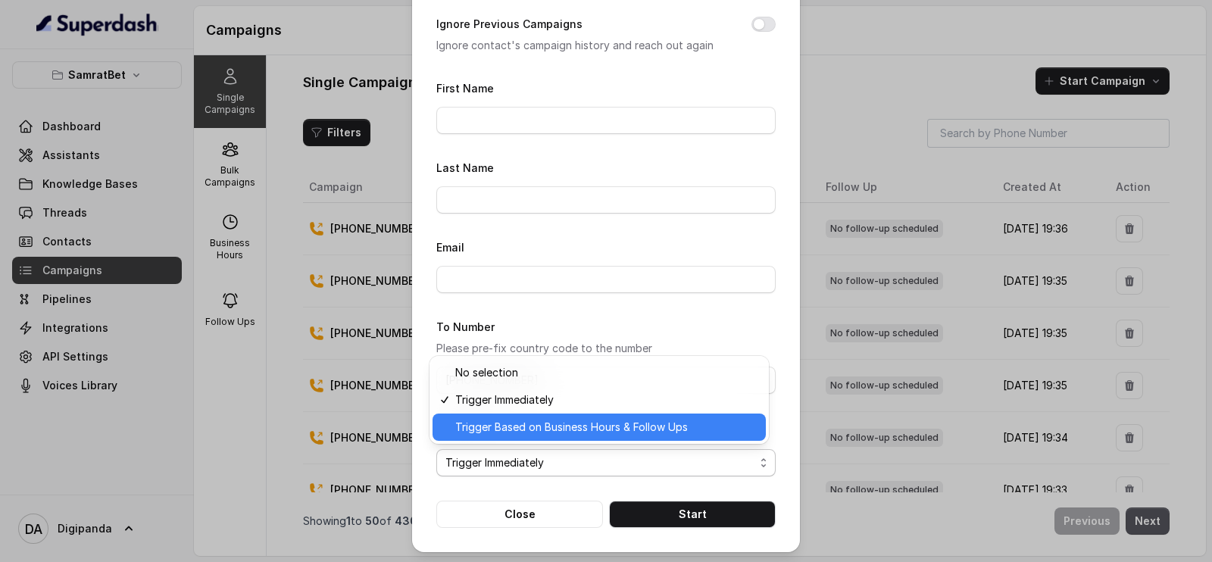
click at [553, 433] on span "Trigger Based on Business Hours & Follow Ups" at bounding box center [605, 427] width 301 height 18
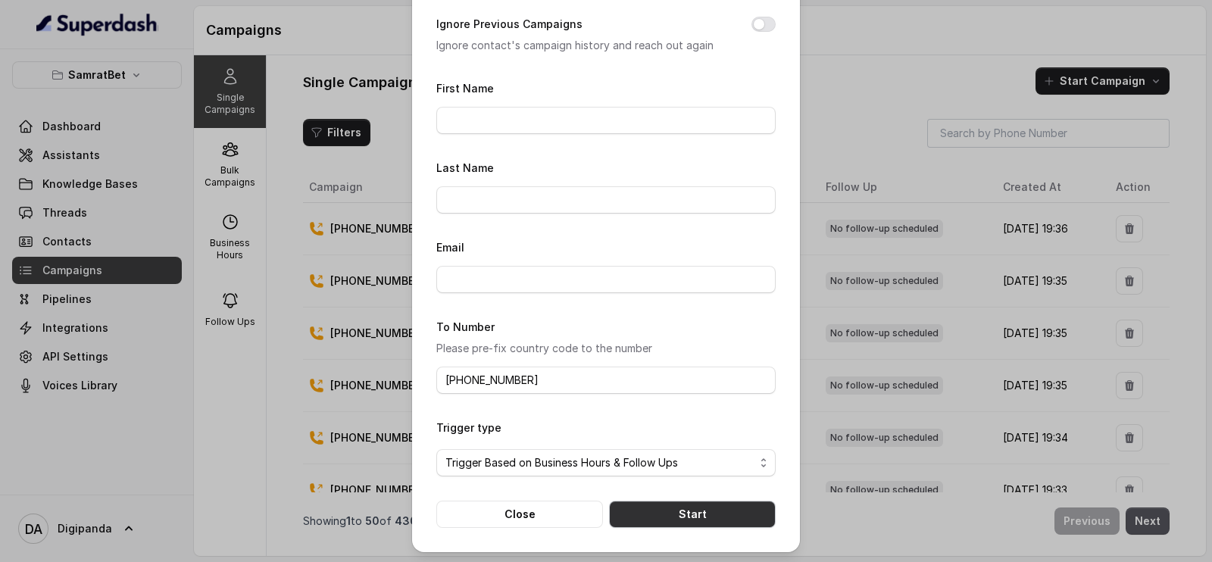
click at [689, 517] on button "Start" at bounding box center [692, 514] width 167 height 27
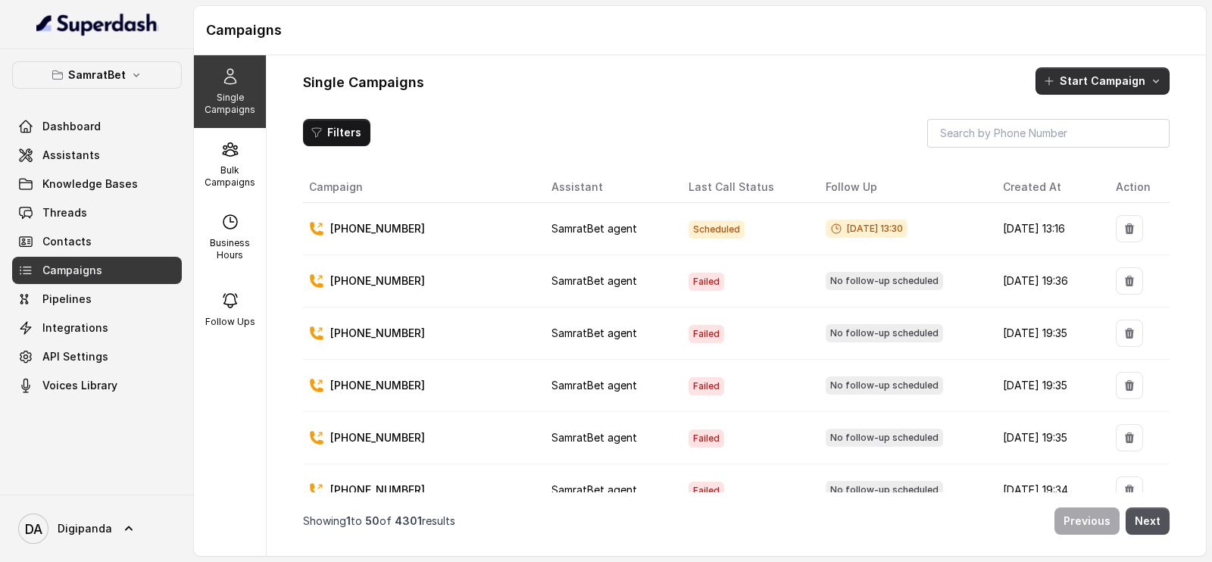
click at [1084, 67] on button "Start Campaign" at bounding box center [1102, 80] width 134 height 27
click at [1097, 144] on div "Call" at bounding box center [1080, 146] width 73 height 15
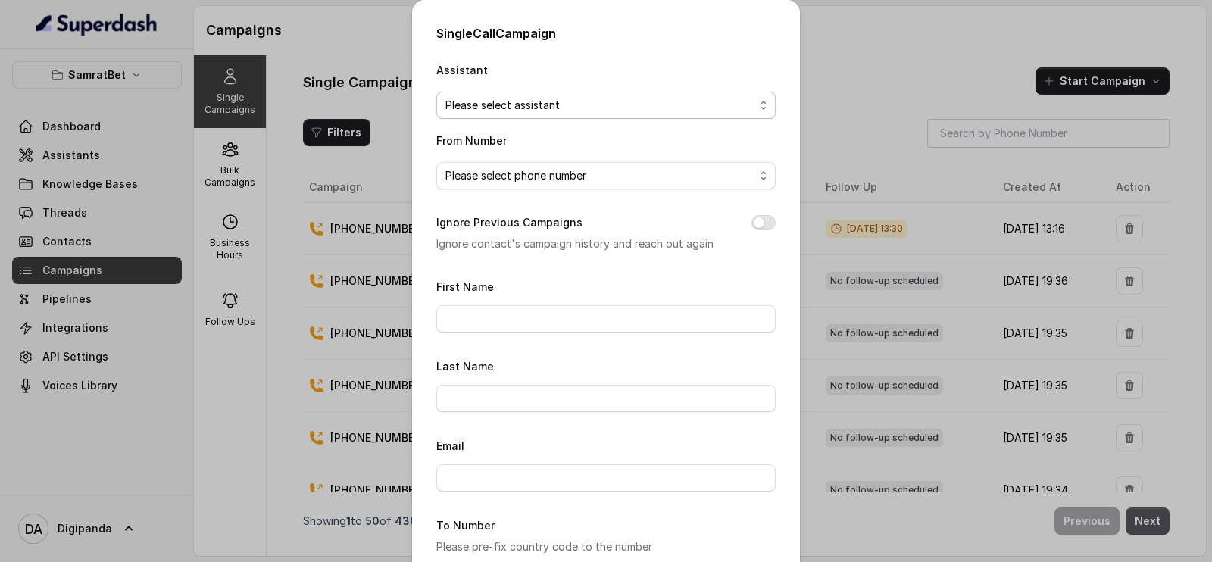
click at [670, 103] on span "Please select assistant" at bounding box center [599, 105] width 309 height 18
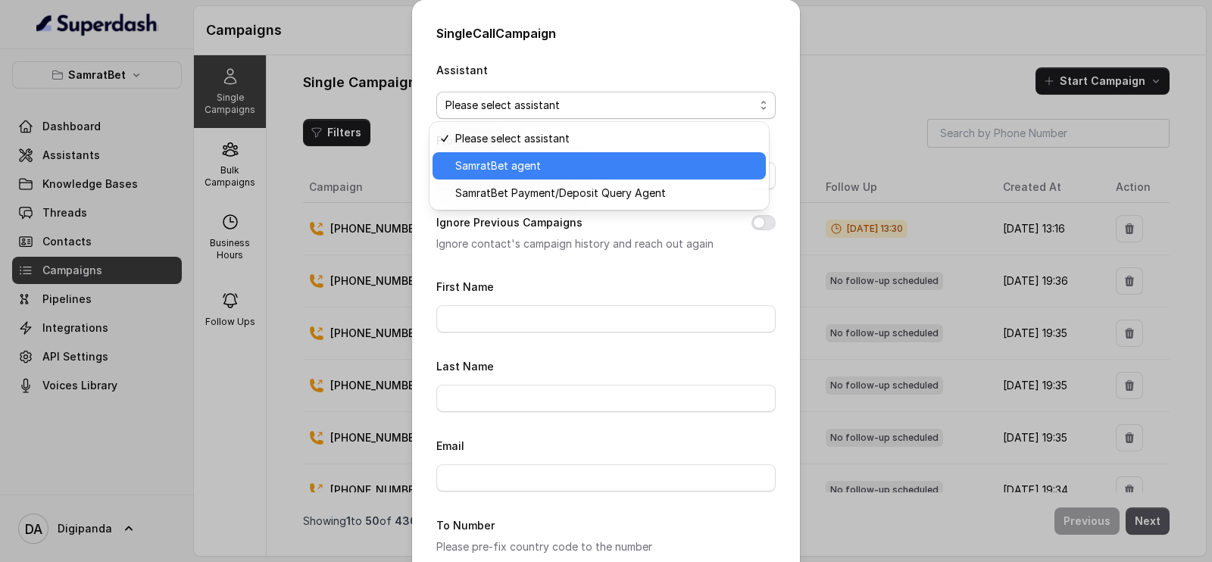
click at [652, 160] on span "SamratBet agent" at bounding box center [605, 166] width 301 height 18
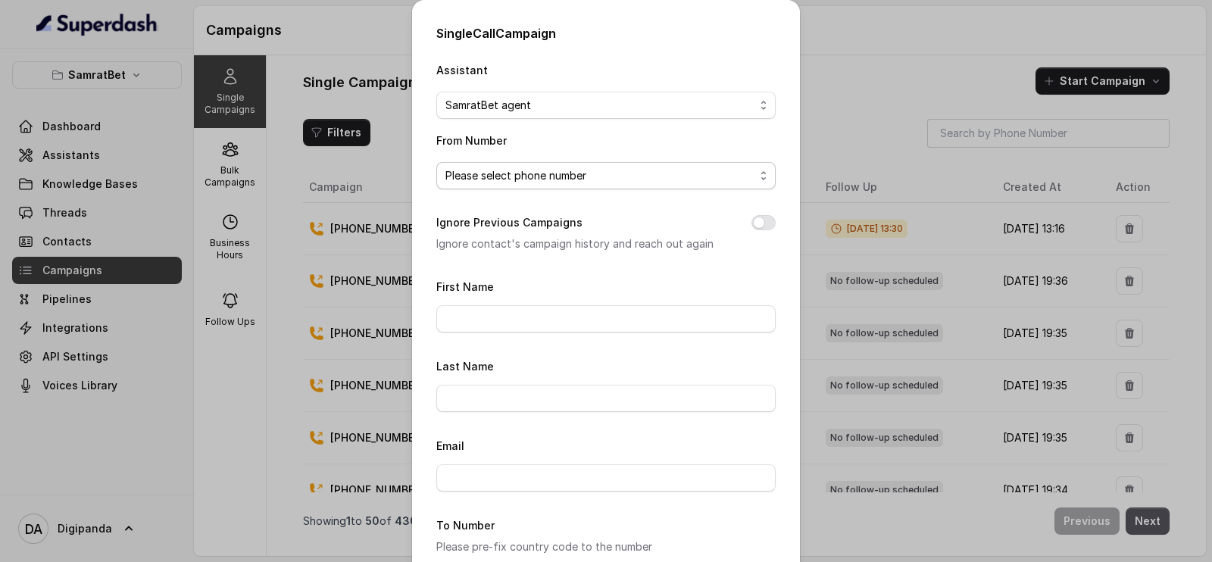
click at [661, 183] on span "Please select phone number" at bounding box center [599, 176] width 309 height 18
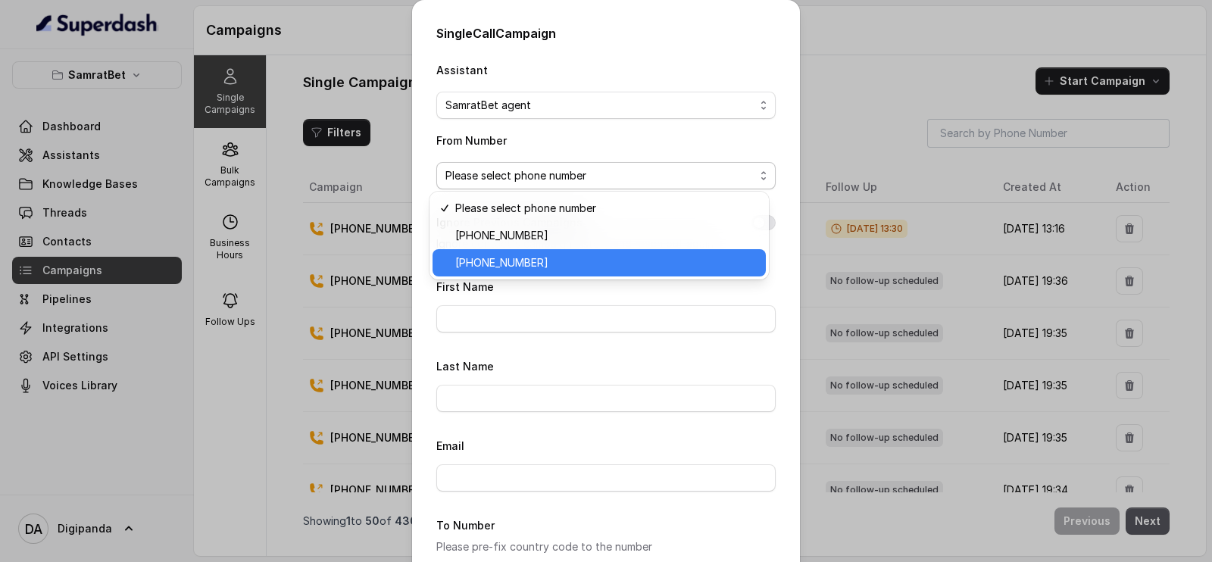
click at [641, 264] on span "[PHONE_NUMBER]" at bounding box center [605, 263] width 301 height 18
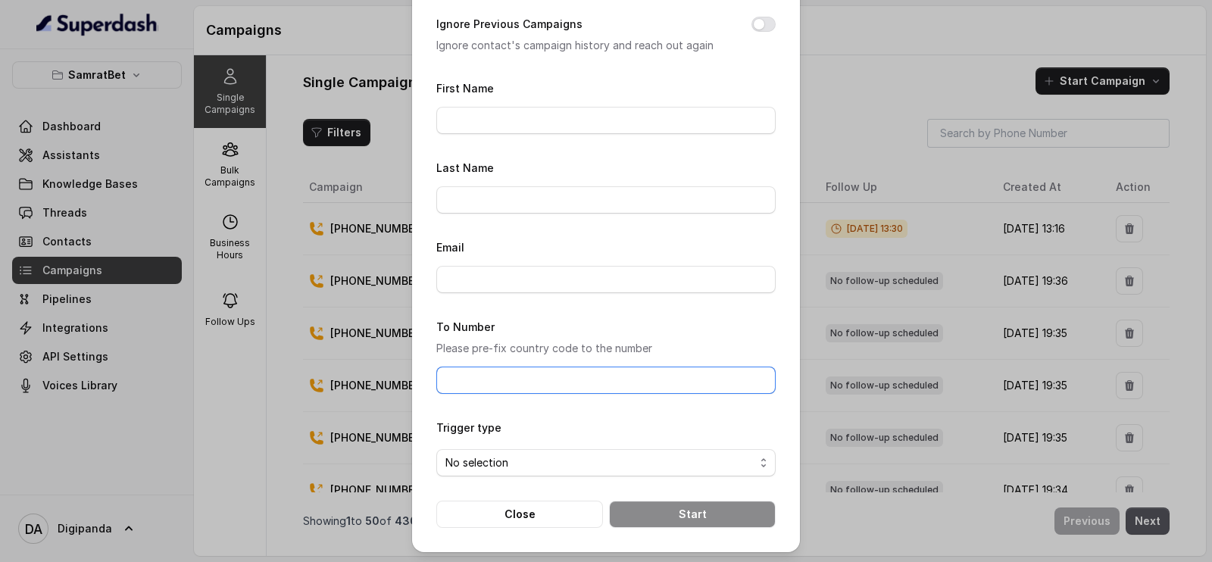
click at [531, 381] on input "To Number" at bounding box center [605, 380] width 339 height 27
paste input "[PHONE_NUMBER]"
type input "[PHONE_NUMBER]"
click at [528, 458] on span "No selection" at bounding box center [599, 463] width 309 height 18
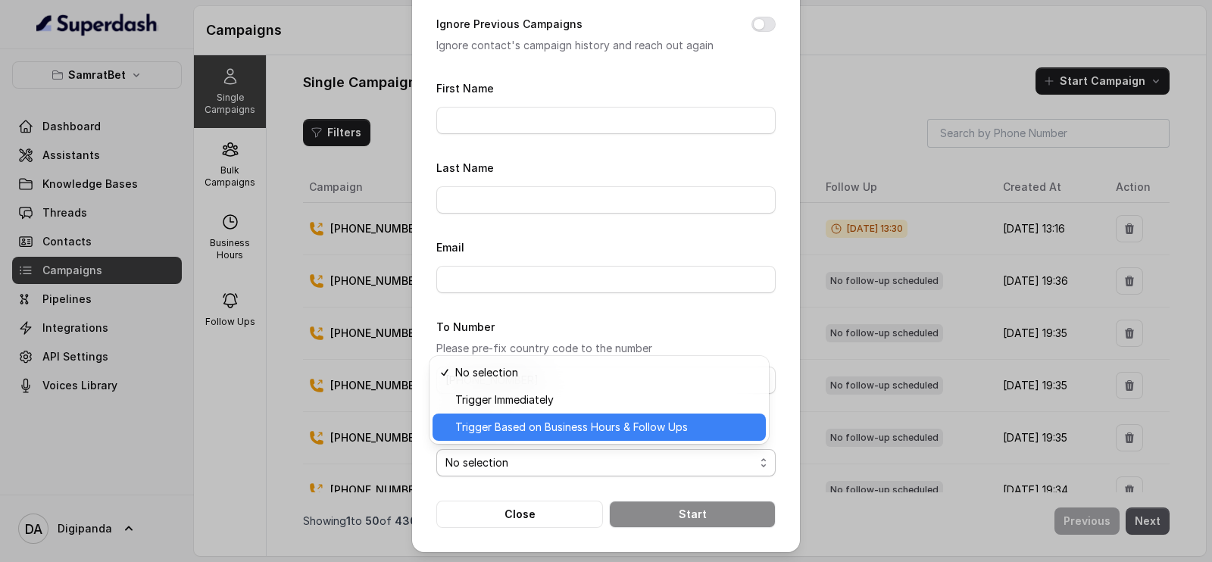
click at [551, 432] on span "Trigger Based on Business Hours & Follow Ups" at bounding box center [605, 427] width 301 height 18
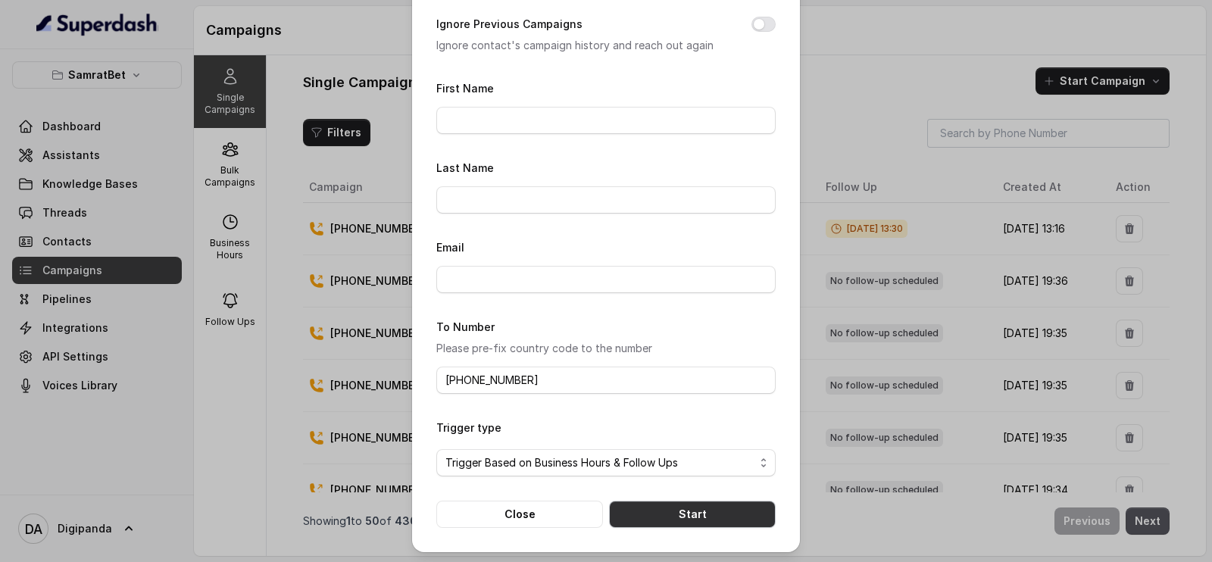
click at [635, 513] on button "Start" at bounding box center [692, 514] width 167 height 27
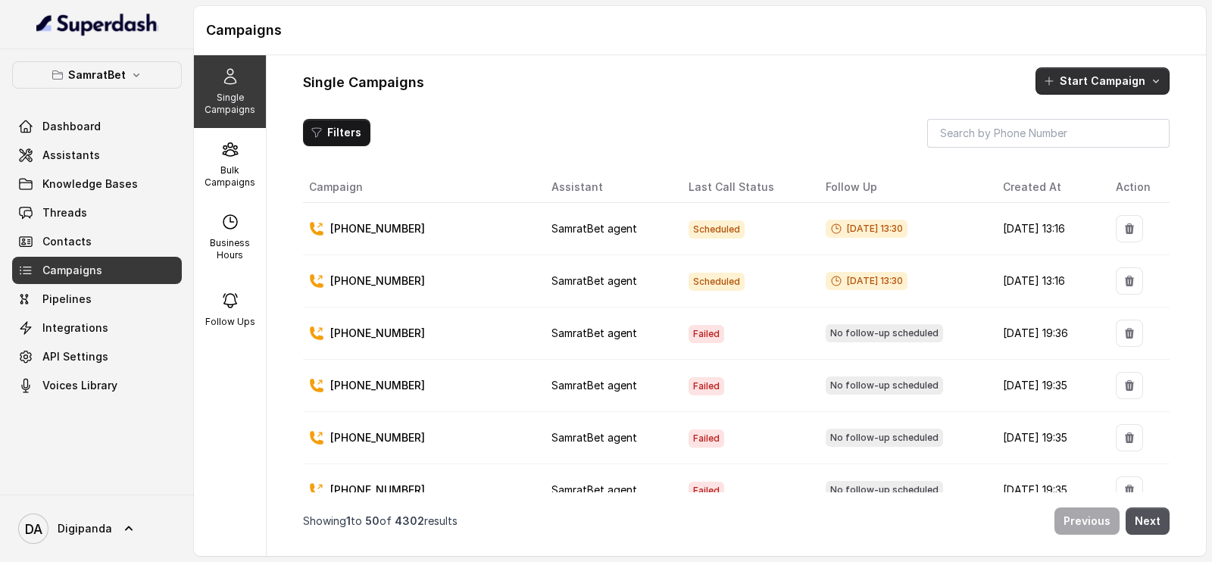
click at [1080, 71] on button "Start Campaign" at bounding box center [1102, 80] width 134 height 27
click at [1141, 140] on button "Call" at bounding box center [1104, 146] width 139 height 24
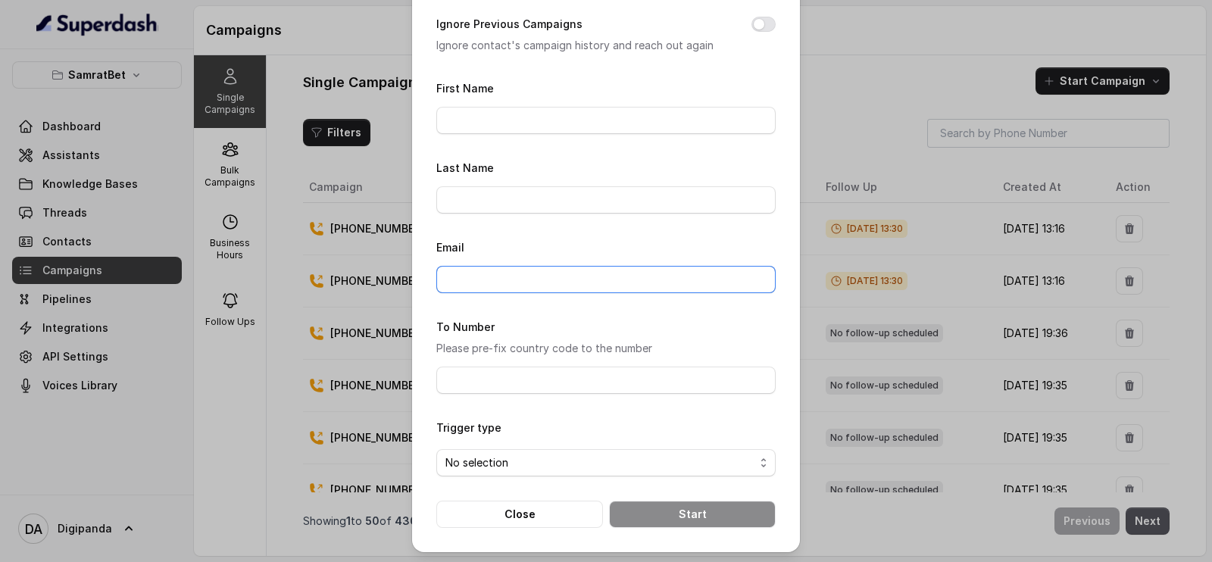
click at [588, 279] on input "Email" at bounding box center [605, 279] width 339 height 27
paste input "[PHONE_NUMBER]"
type input "[PHONE_NUMBER]"
click at [525, 376] on input "To Number" at bounding box center [605, 380] width 339 height 27
paste input "[PHONE_NUMBER]"
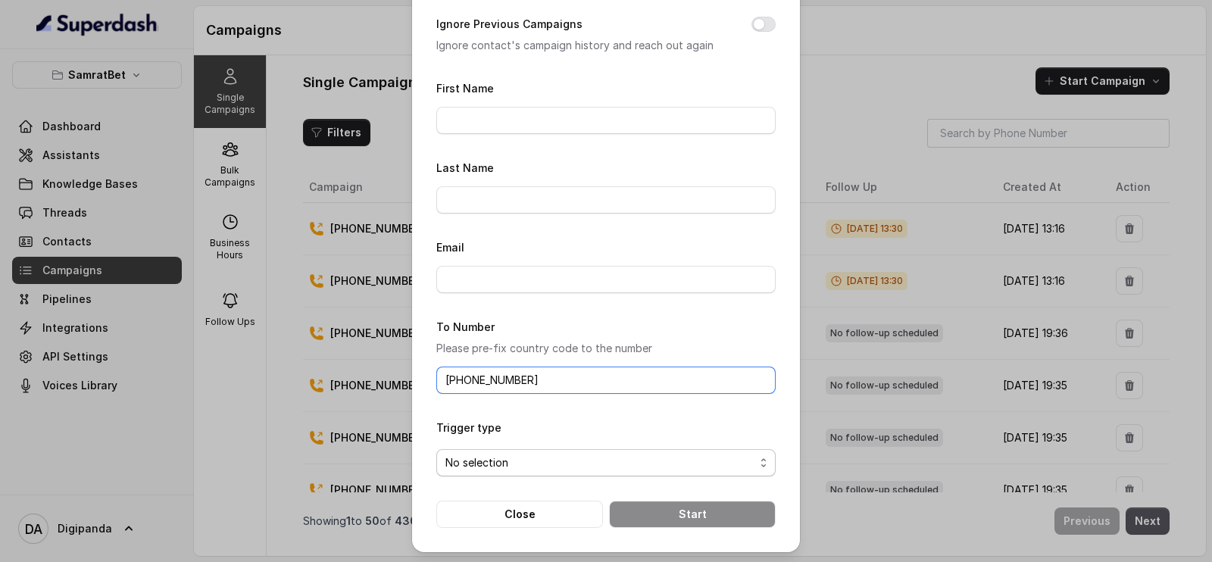
type input "[PHONE_NUMBER]"
click at [543, 463] on span "No selection" at bounding box center [599, 463] width 309 height 18
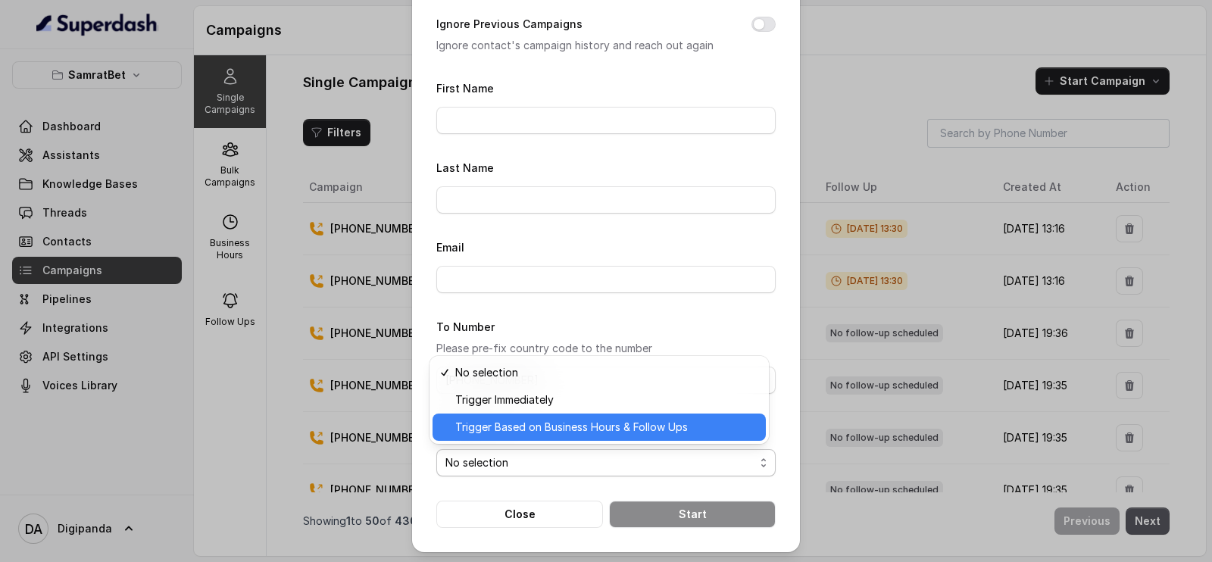
click at [551, 424] on span "Trigger Based on Business Hours & Follow Ups" at bounding box center [605, 427] width 301 height 18
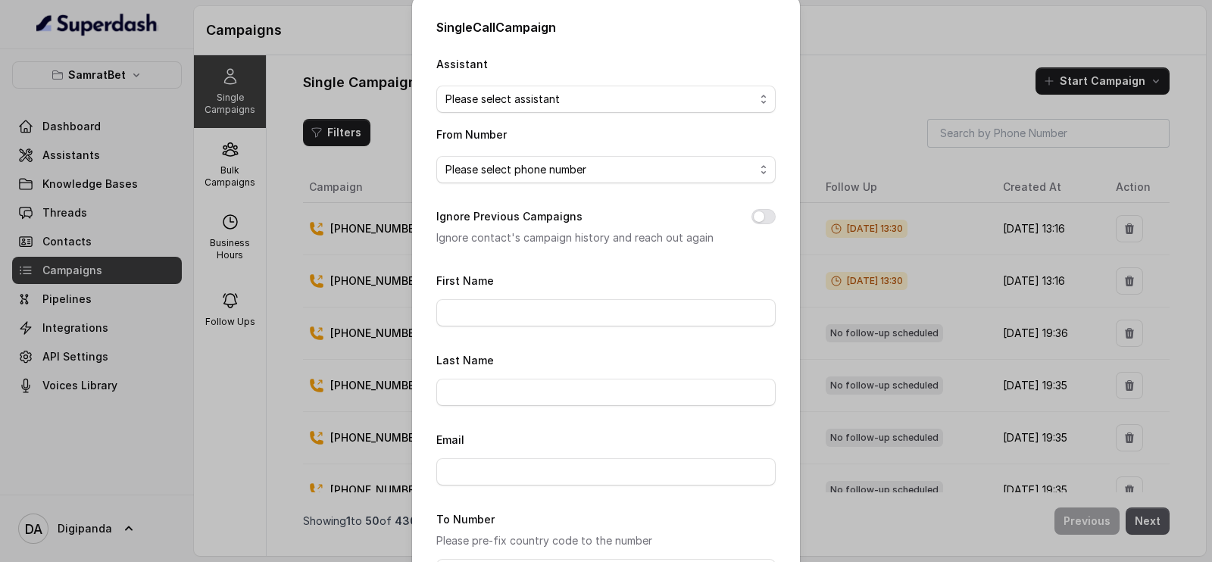
scroll to position [0, 0]
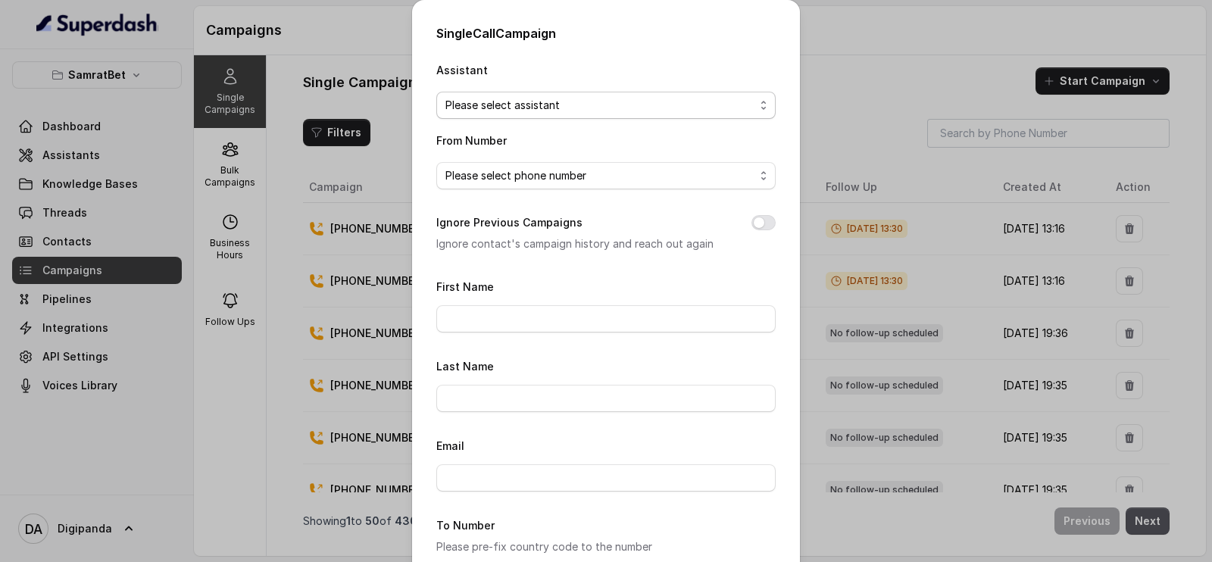
click at [591, 96] on span "Please select assistant" at bounding box center [599, 105] width 309 height 18
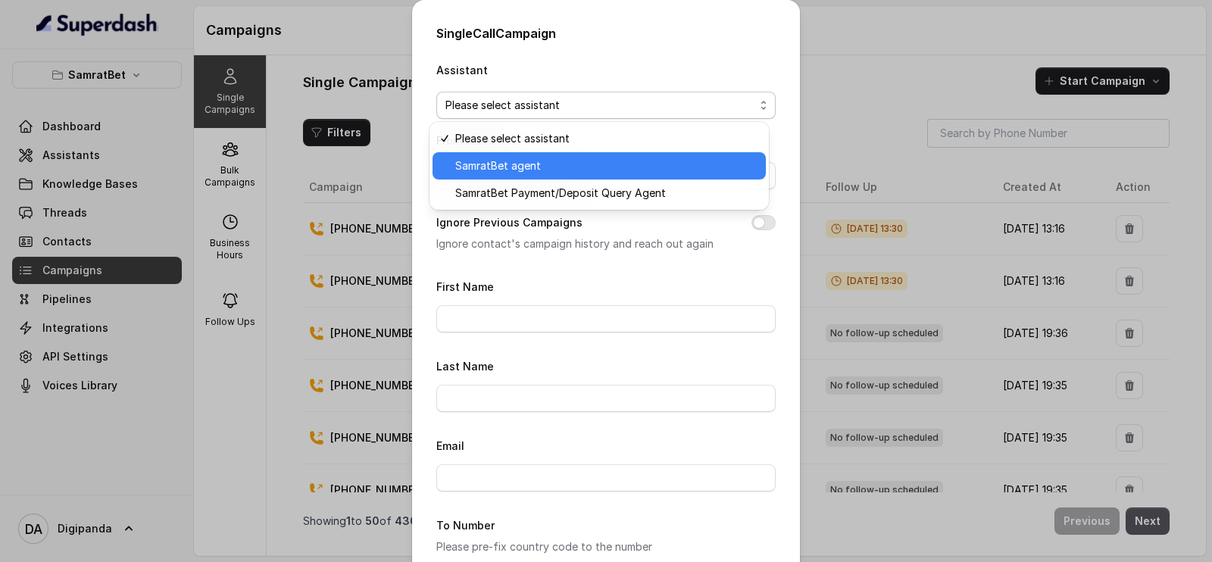
click at [541, 176] on div "SamratBet agent" at bounding box center [598, 165] width 333 height 27
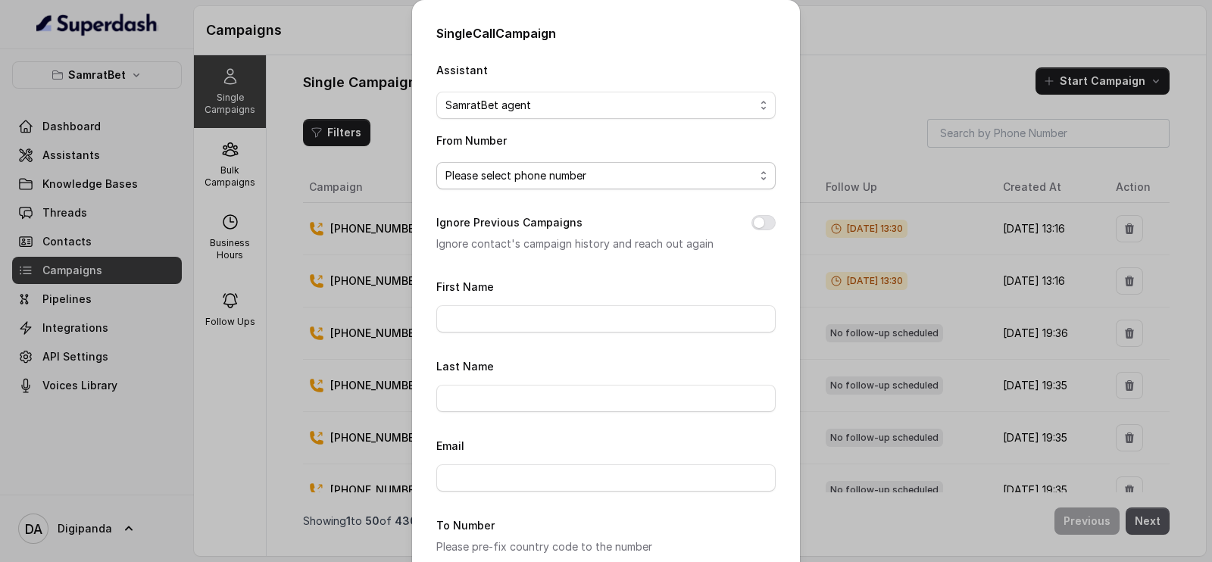
click at [533, 180] on span "Please select phone number" at bounding box center [599, 176] width 309 height 18
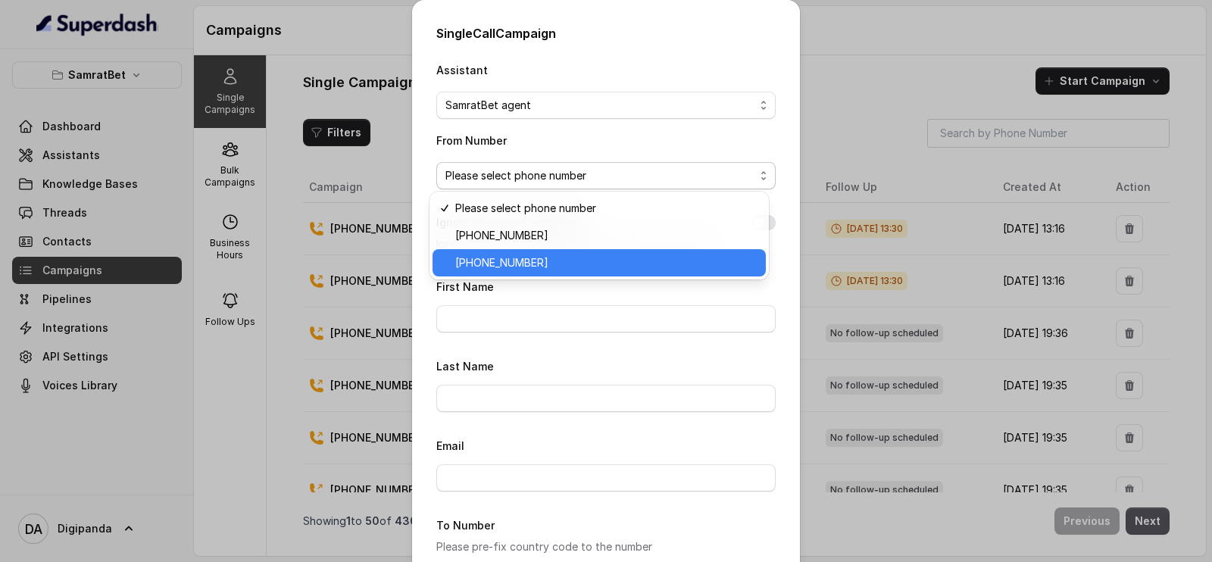
click at [527, 260] on span "[PHONE_NUMBER]" at bounding box center [605, 263] width 301 height 18
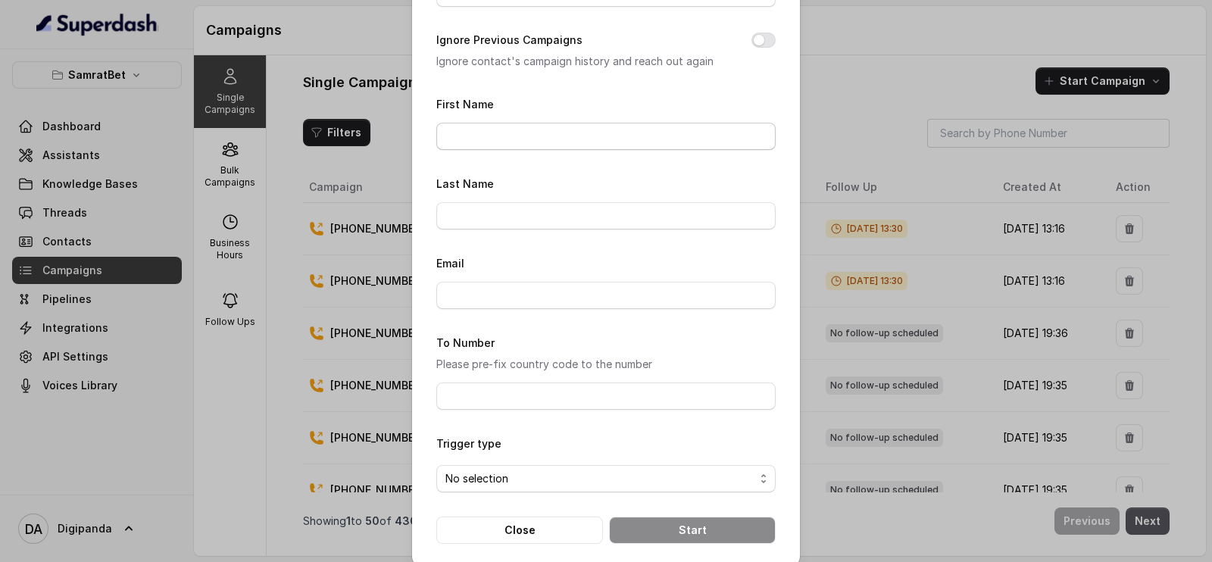
scroll to position [198, 0]
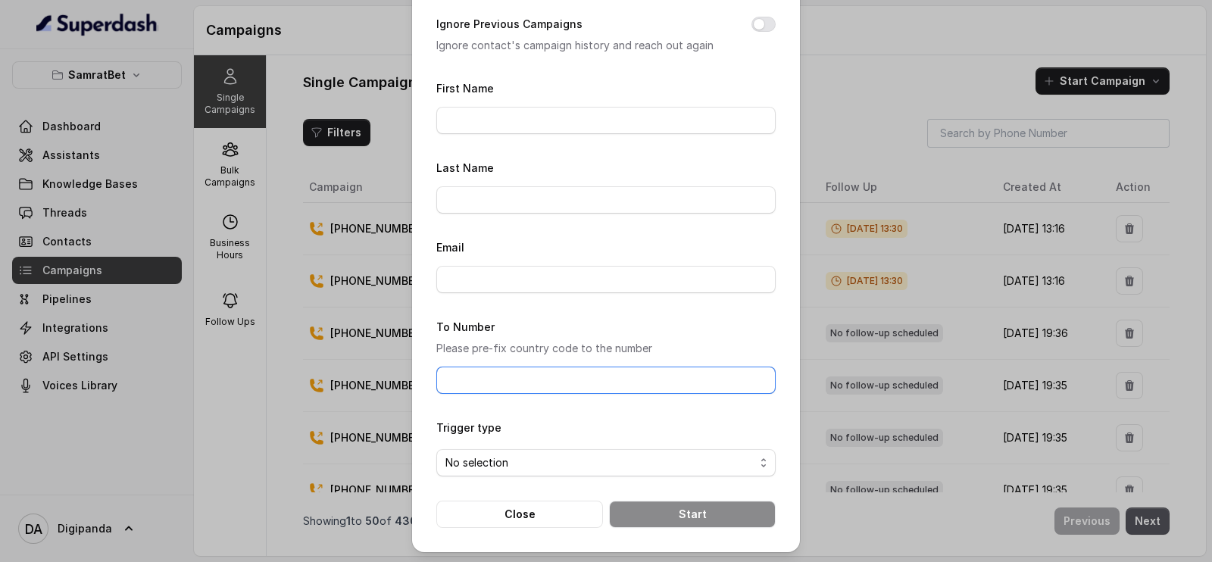
click at [631, 370] on input "To Number" at bounding box center [605, 380] width 339 height 27
paste input "[PHONE_NUMBER]"
type input "[PHONE_NUMBER]"
click at [524, 450] on span "No selection" at bounding box center [605, 462] width 339 height 27
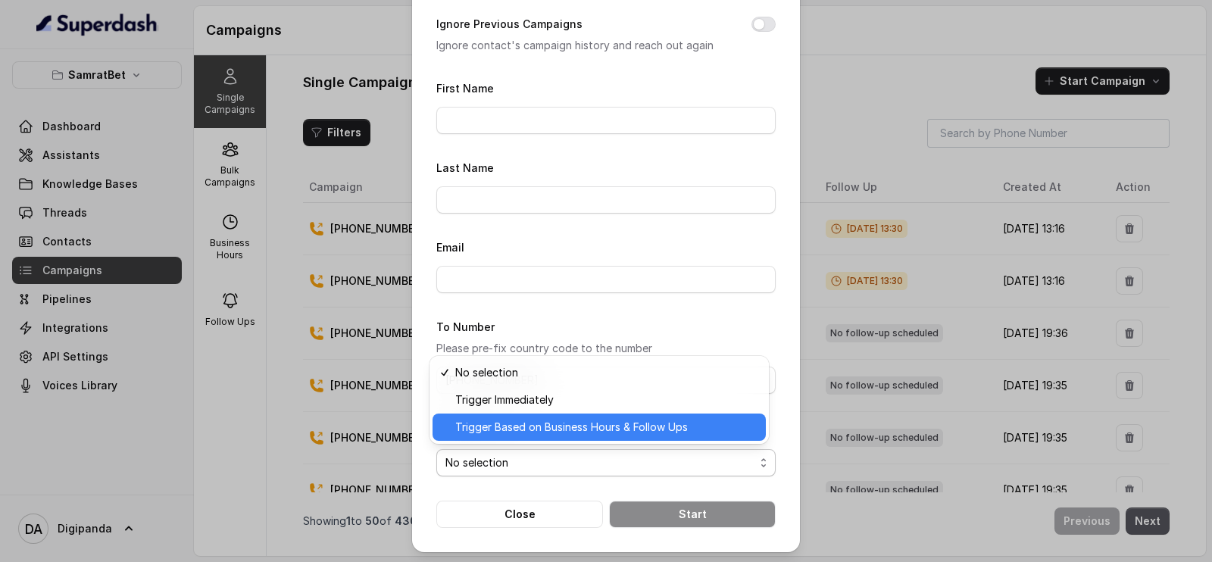
click at [546, 428] on span "Trigger Based on Business Hours & Follow Ups" at bounding box center [605, 427] width 301 height 18
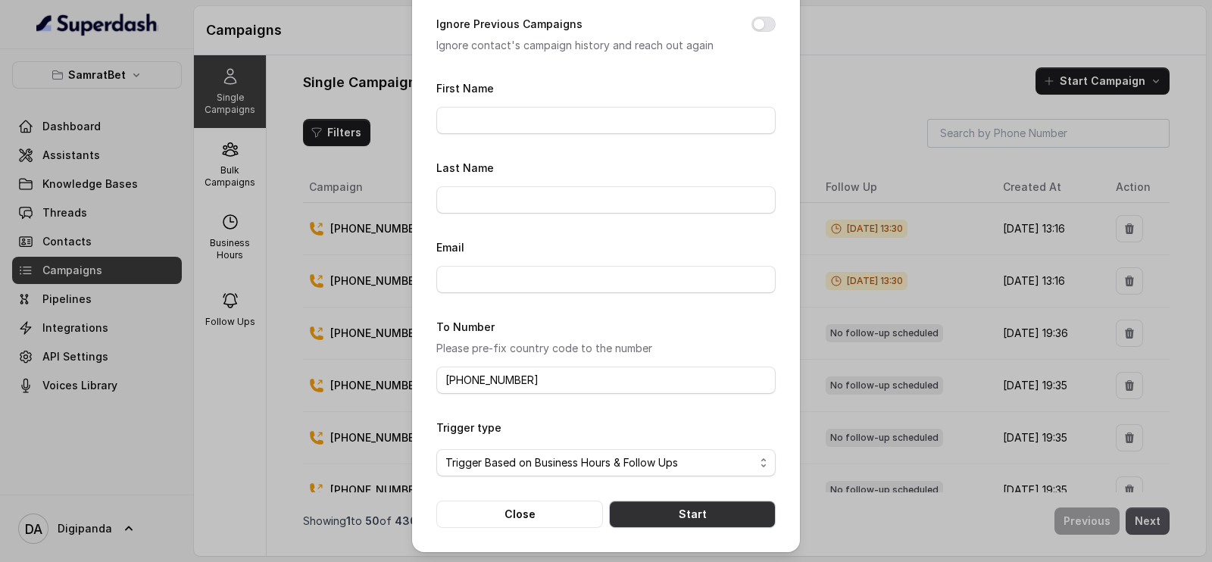
click at [651, 518] on button "Start" at bounding box center [692, 514] width 167 height 27
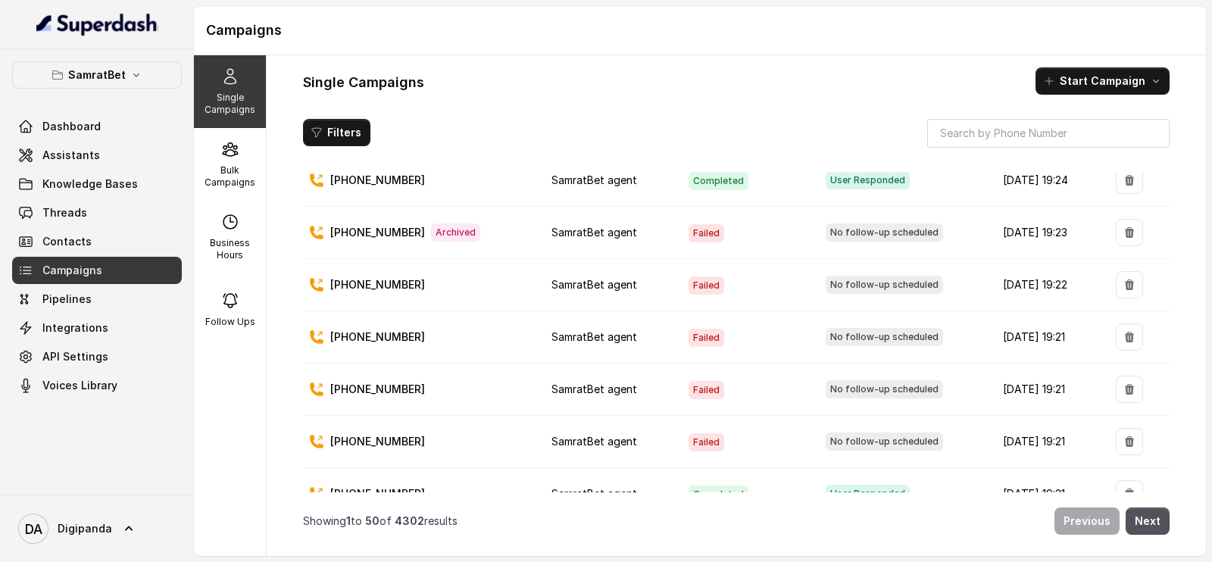
scroll to position [0, 0]
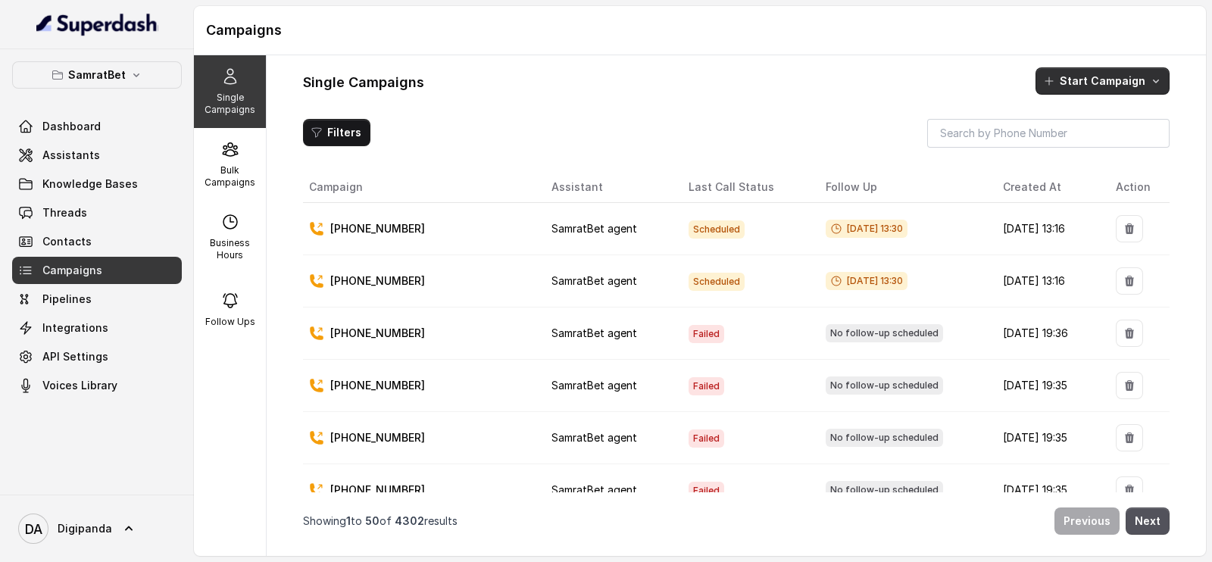
click at [1117, 81] on button "Start Campaign" at bounding box center [1102, 80] width 134 height 27
click at [1114, 143] on div "Call" at bounding box center [1080, 146] width 73 height 15
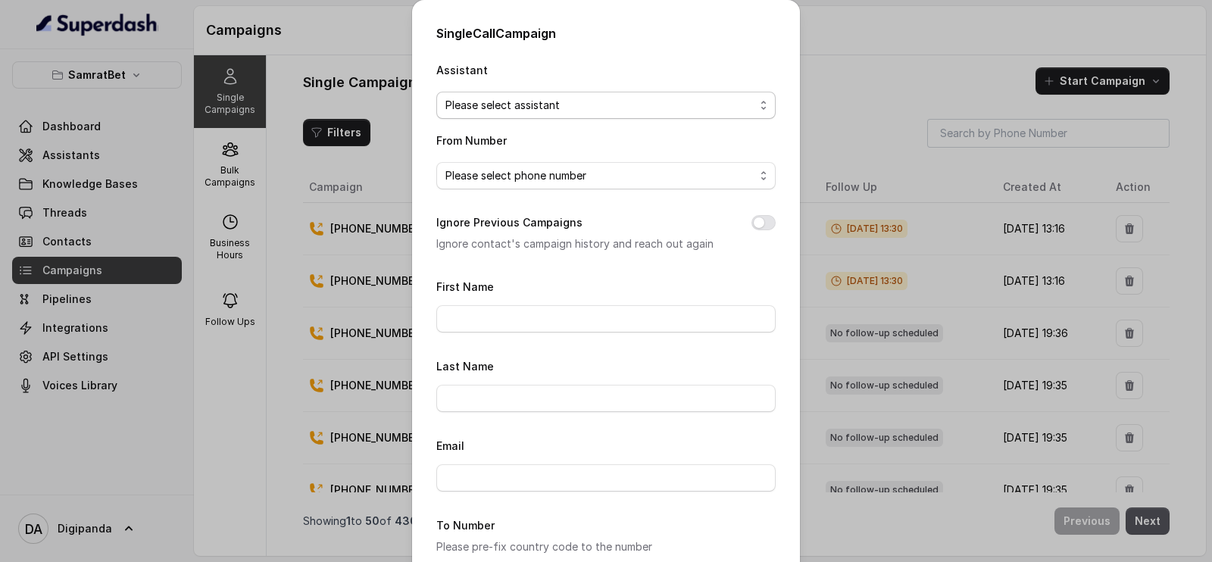
click at [542, 108] on span "Please select assistant" at bounding box center [599, 105] width 309 height 18
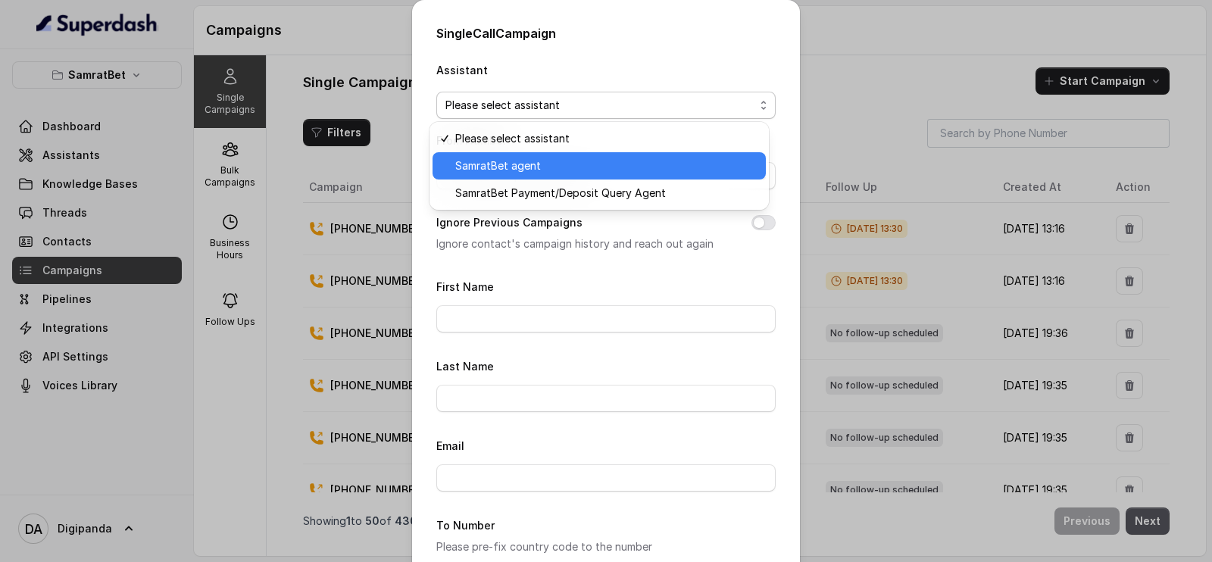
click at [538, 164] on span "SamratBet agent" at bounding box center [605, 166] width 301 height 18
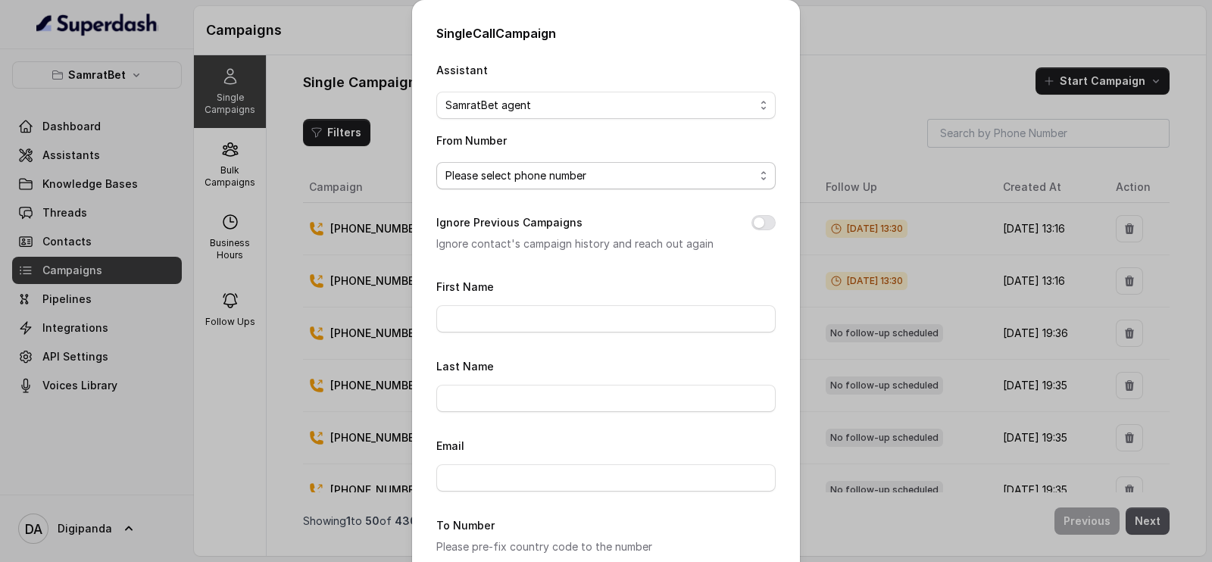
click at [541, 164] on span "Please select phone number" at bounding box center [605, 175] width 339 height 27
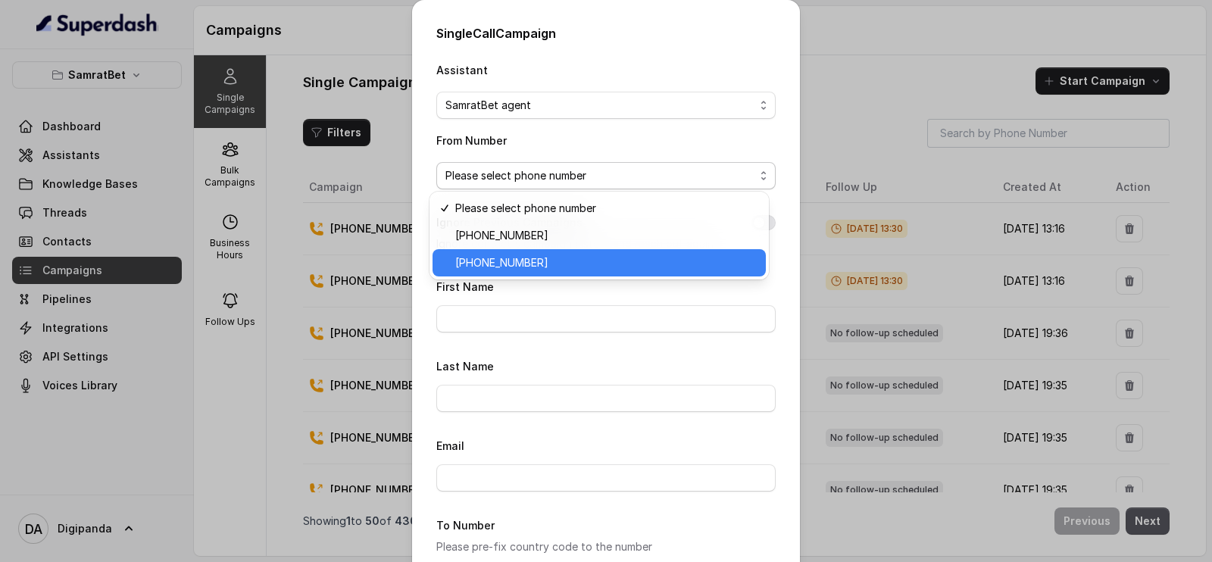
click at [539, 251] on div "[PHONE_NUMBER]" at bounding box center [598, 262] width 333 height 27
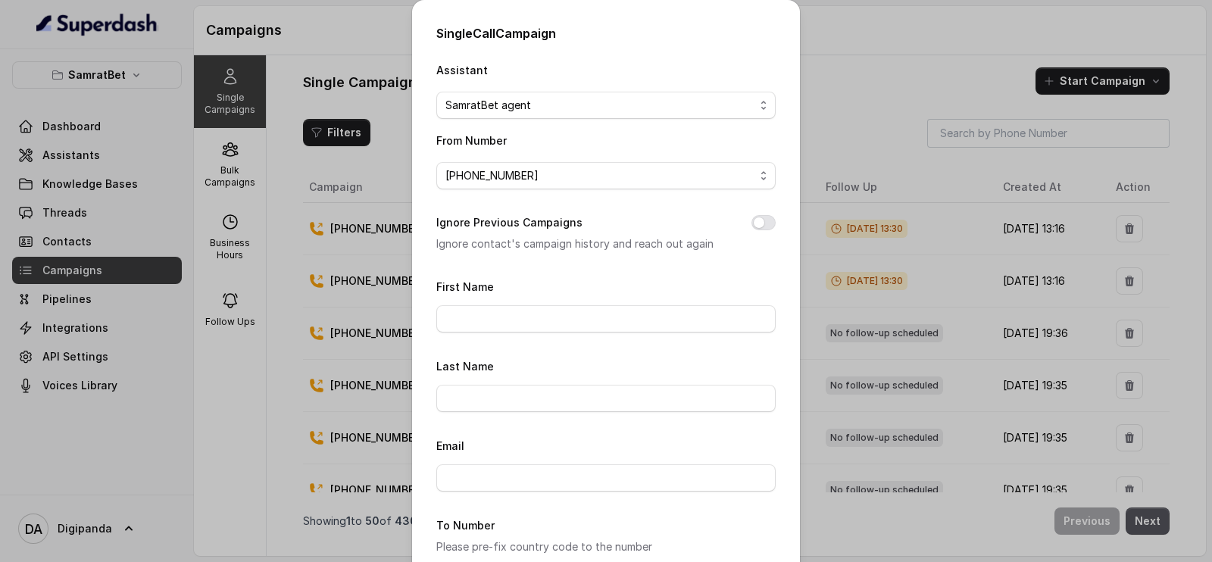
scroll to position [198, 0]
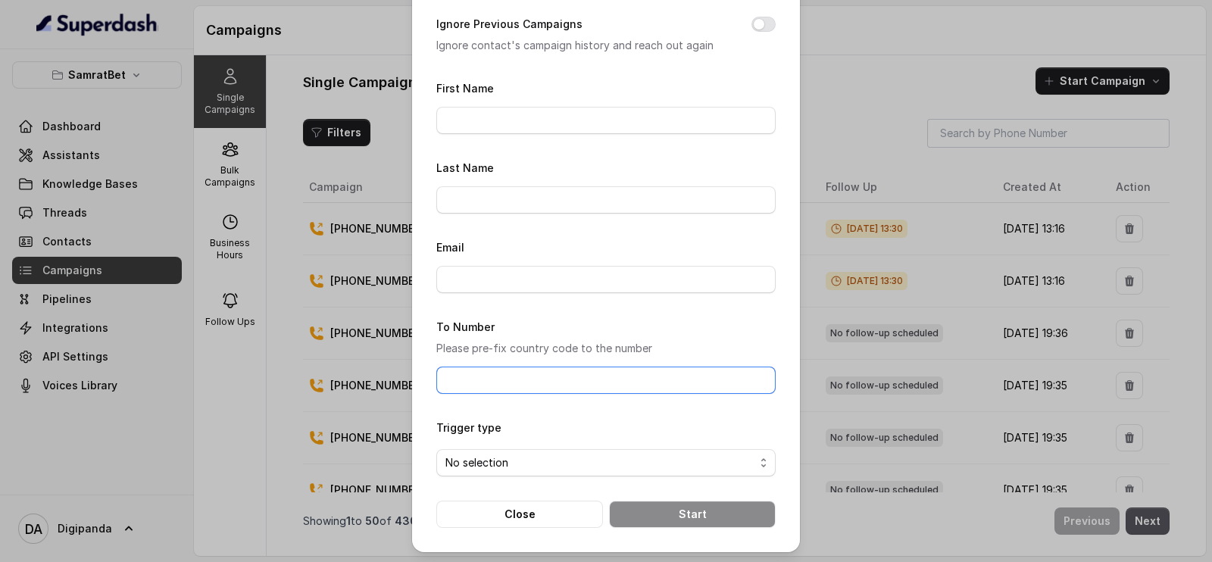
click at [487, 376] on input "To Number" at bounding box center [605, 380] width 339 height 27
paste input "[PHONE_NUMBER]"
type input "[PHONE_NUMBER]"
click at [510, 454] on span "No selection" at bounding box center [599, 463] width 309 height 18
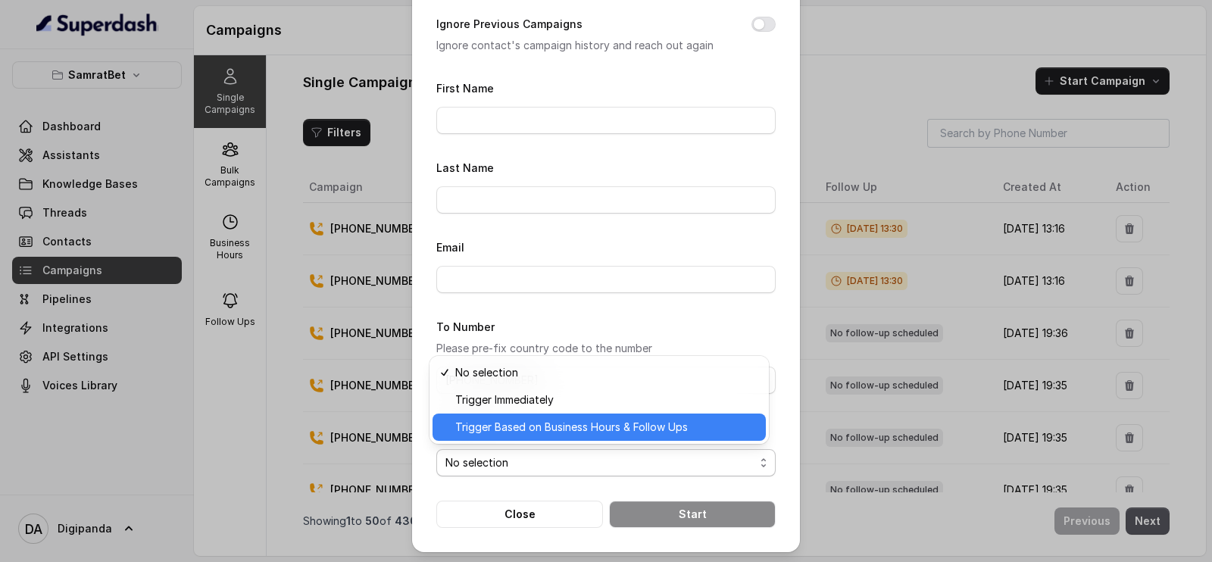
click at [522, 426] on span "Trigger Based on Business Hours & Follow Ups" at bounding box center [605, 427] width 301 height 18
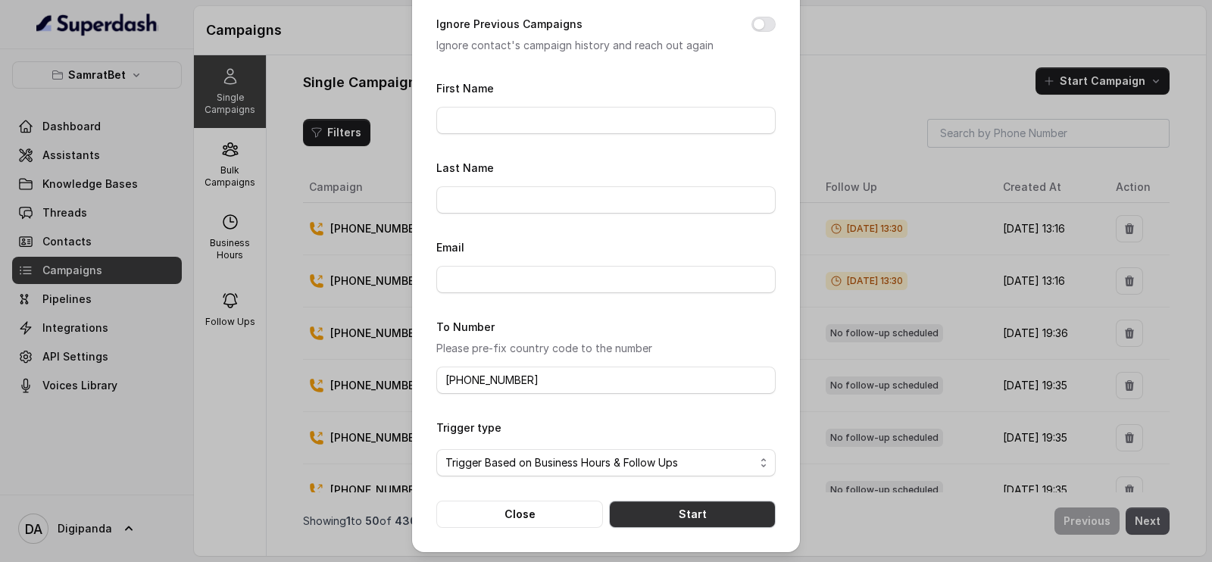
click at [681, 505] on button "Start" at bounding box center [692, 514] width 167 height 27
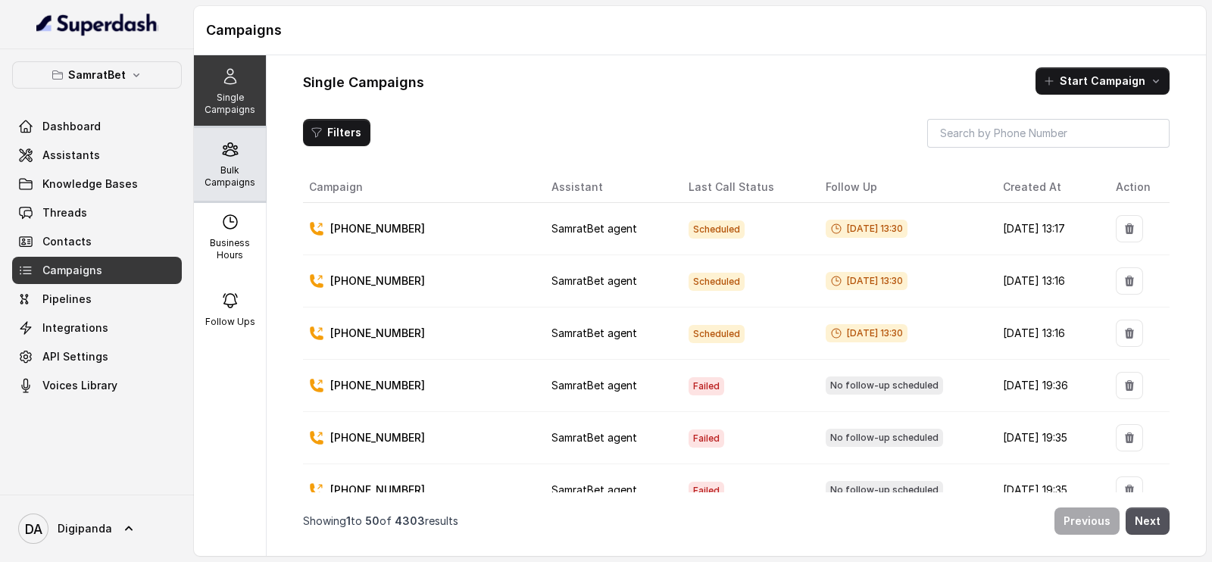
click at [231, 160] on div "Bulk Campaigns" at bounding box center [230, 164] width 72 height 73
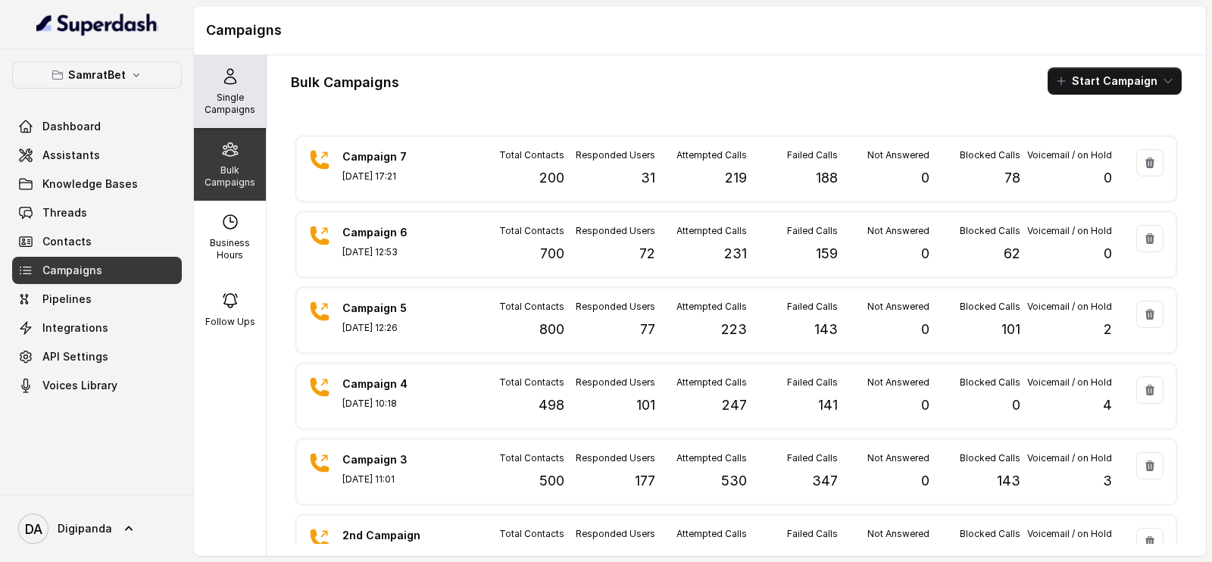
click at [233, 111] on p "Single Campaigns" at bounding box center [230, 104] width 60 height 24
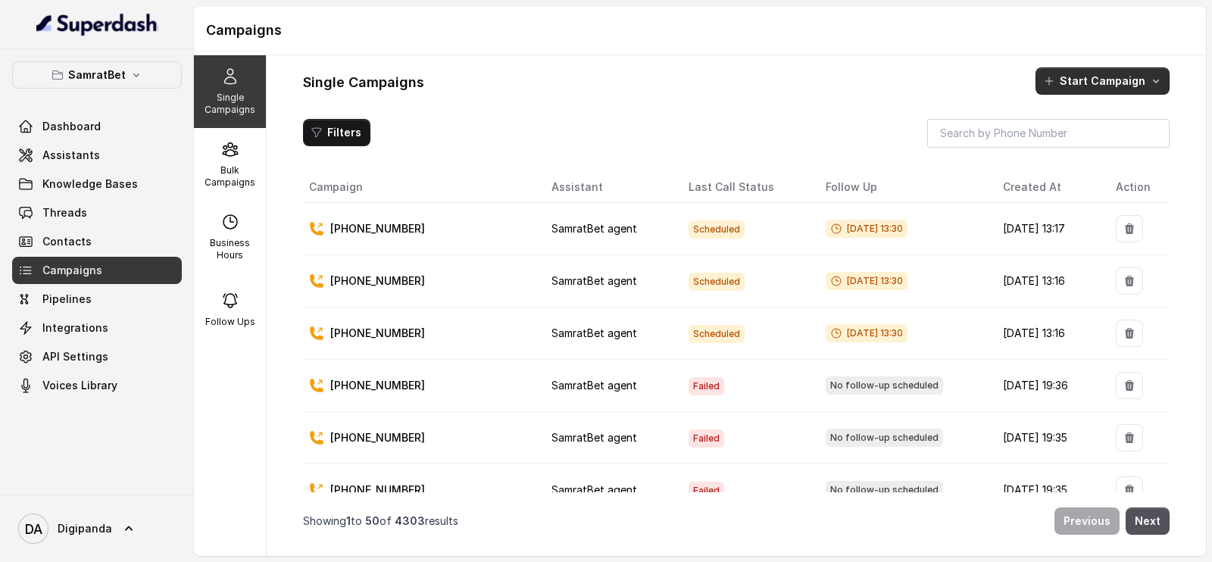
click at [1107, 76] on button "Start Campaign" at bounding box center [1102, 80] width 134 height 27
click at [1105, 157] on button "Call" at bounding box center [1104, 146] width 139 height 24
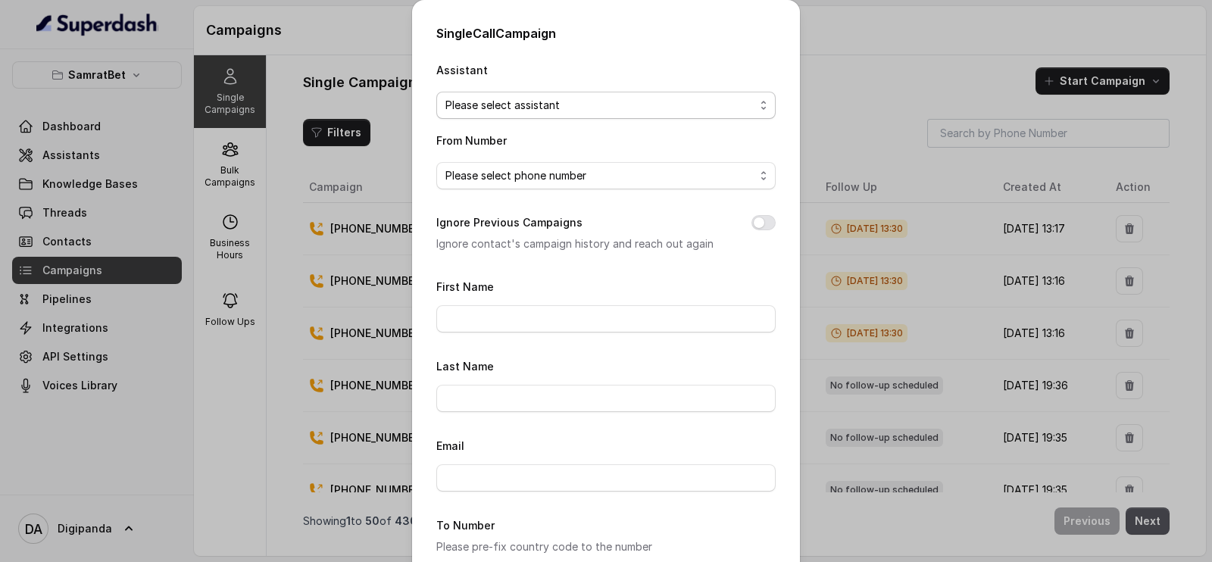
click at [590, 96] on span "Please select assistant" at bounding box center [599, 105] width 309 height 18
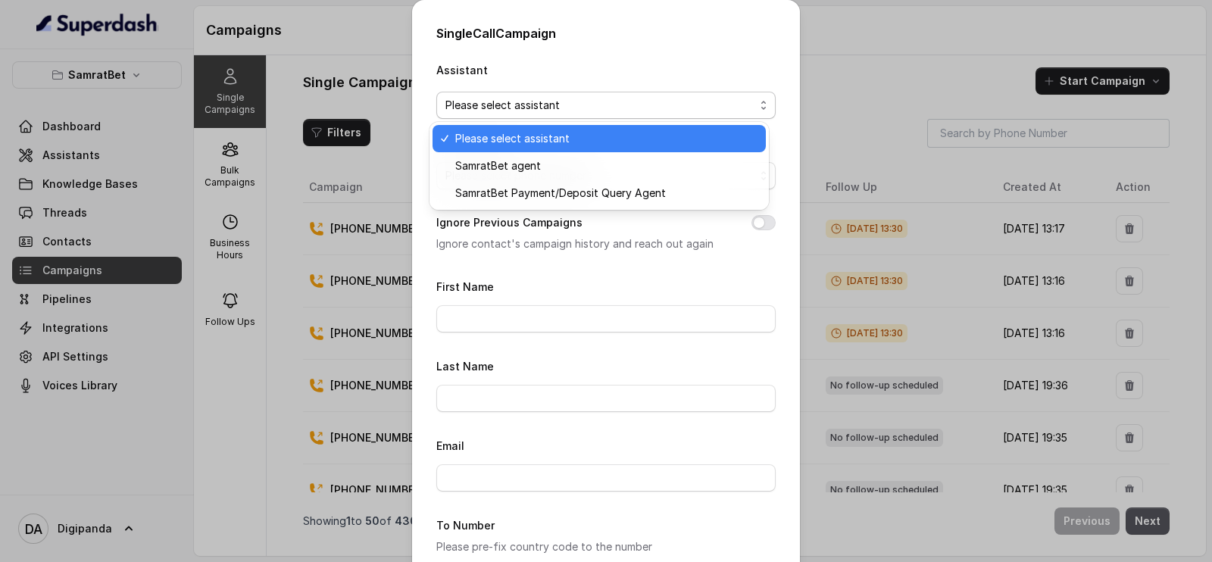
click at [554, 166] on span "SamratBet agent" at bounding box center [605, 166] width 301 height 18
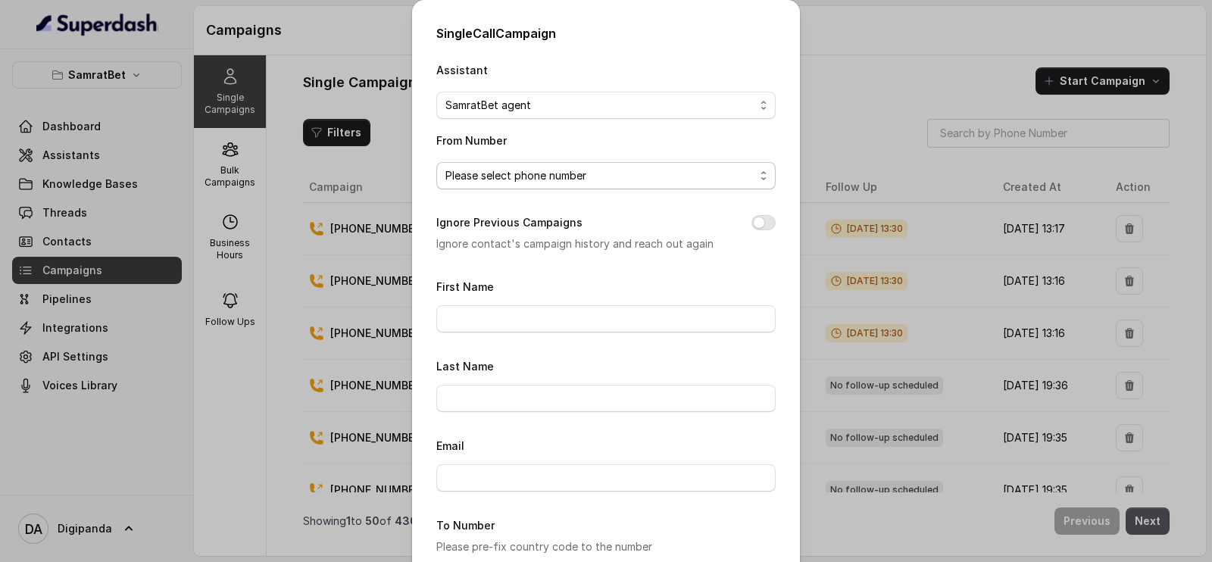
click at [517, 169] on span "Please select phone number" at bounding box center [599, 176] width 309 height 18
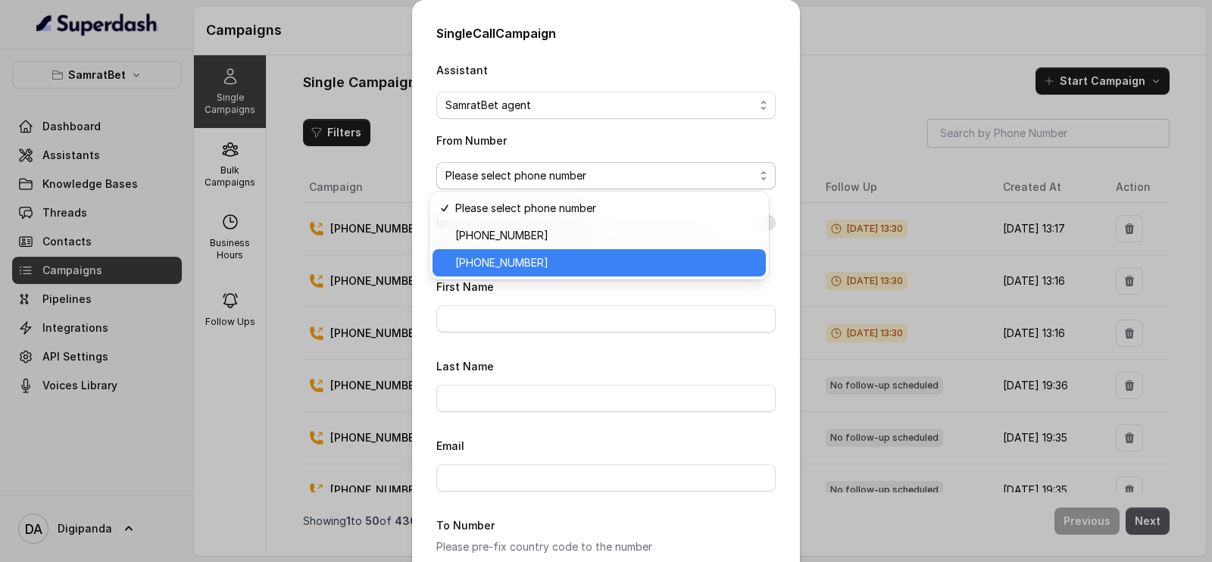
click at [507, 254] on span "[PHONE_NUMBER]" at bounding box center [605, 263] width 301 height 18
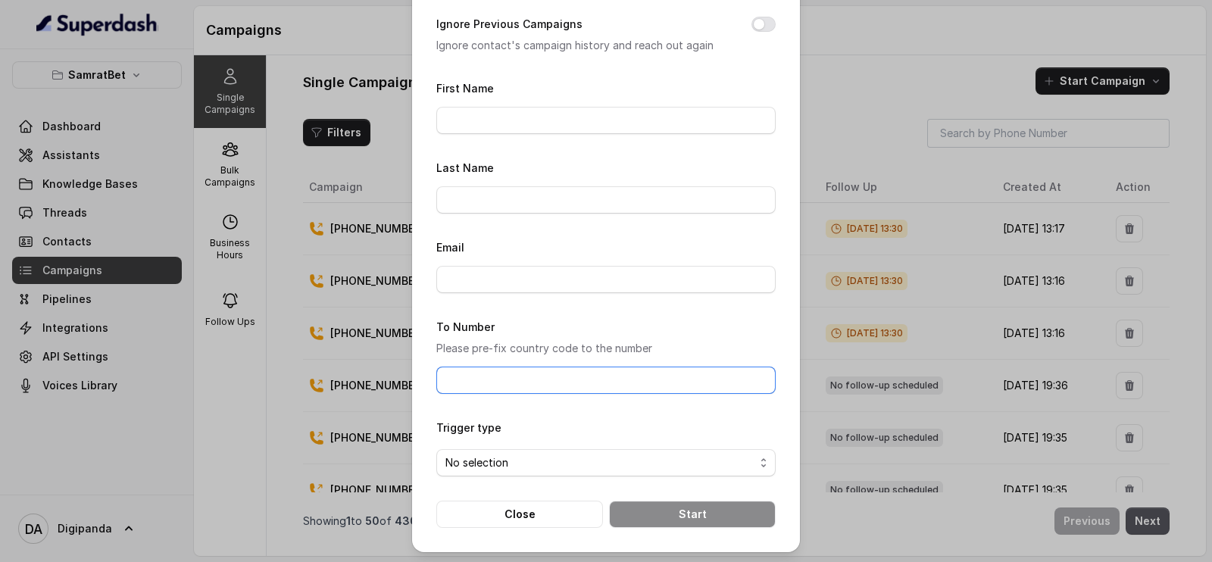
click at [461, 379] on input "To Number" at bounding box center [605, 380] width 339 height 27
paste input "[PHONE_NUMBER]"
type input "[PHONE_NUMBER]"
click at [470, 454] on span "No selection" at bounding box center [599, 463] width 309 height 18
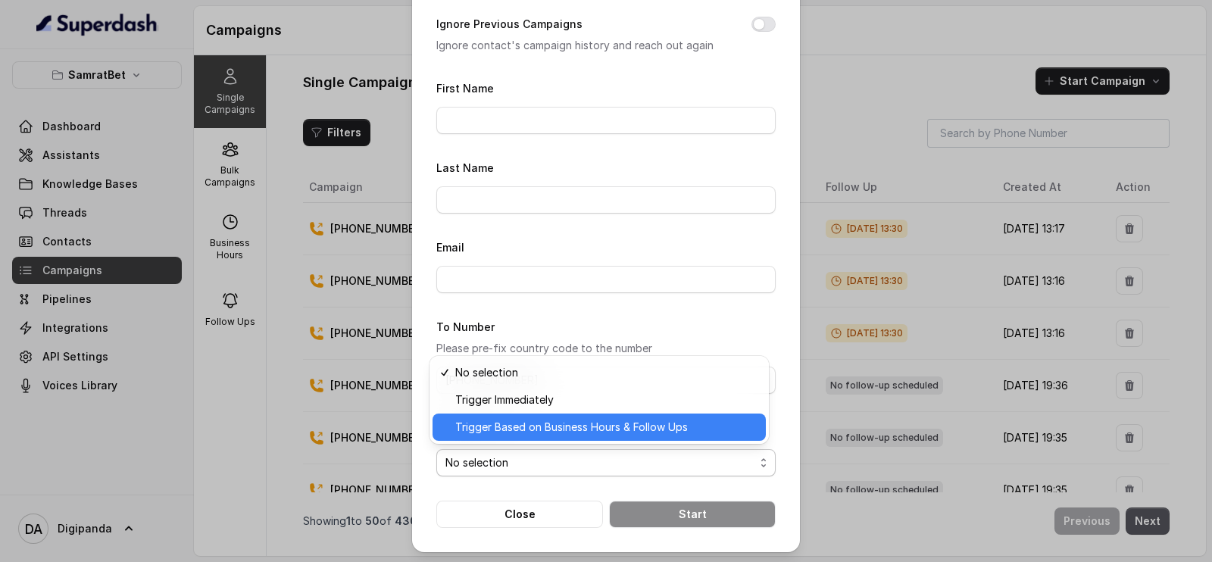
click at [516, 434] on span "Trigger Based on Business Hours & Follow Ups" at bounding box center [605, 427] width 301 height 18
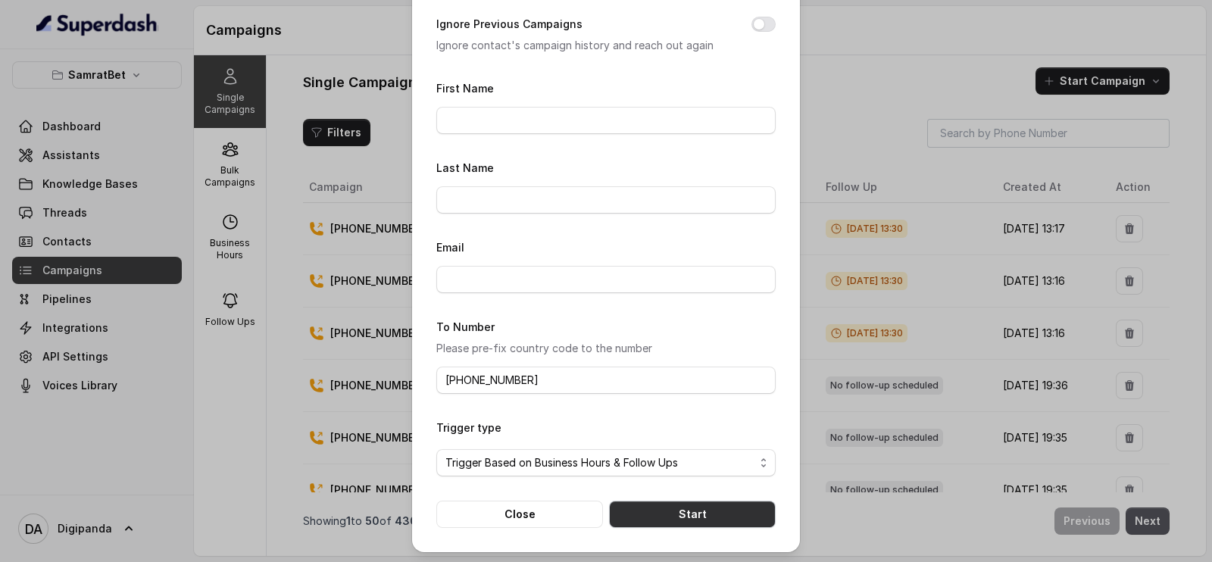
click at [642, 504] on button "Start" at bounding box center [692, 514] width 167 height 27
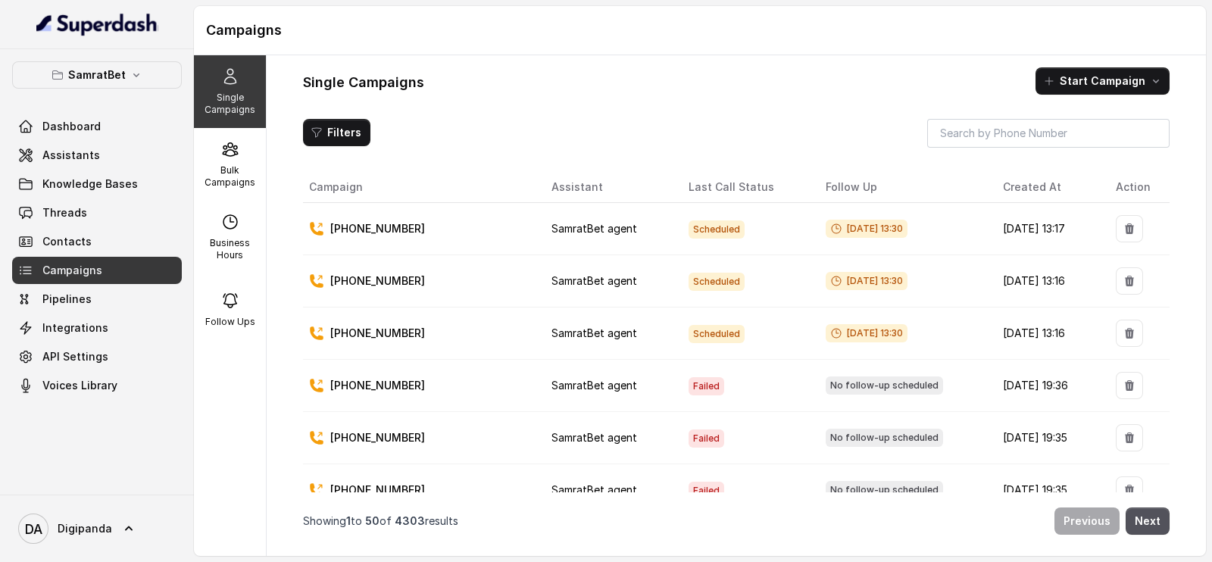
click at [1075, 94] on div "Single Campaigns Start Campaign Filters Campaign Assistant Last Call Status Fol…" at bounding box center [736, 305] width 939 height 501
click at [1076, 76] on button "Start Campaign" at bounding box center [1102, 80] width 134 height 27
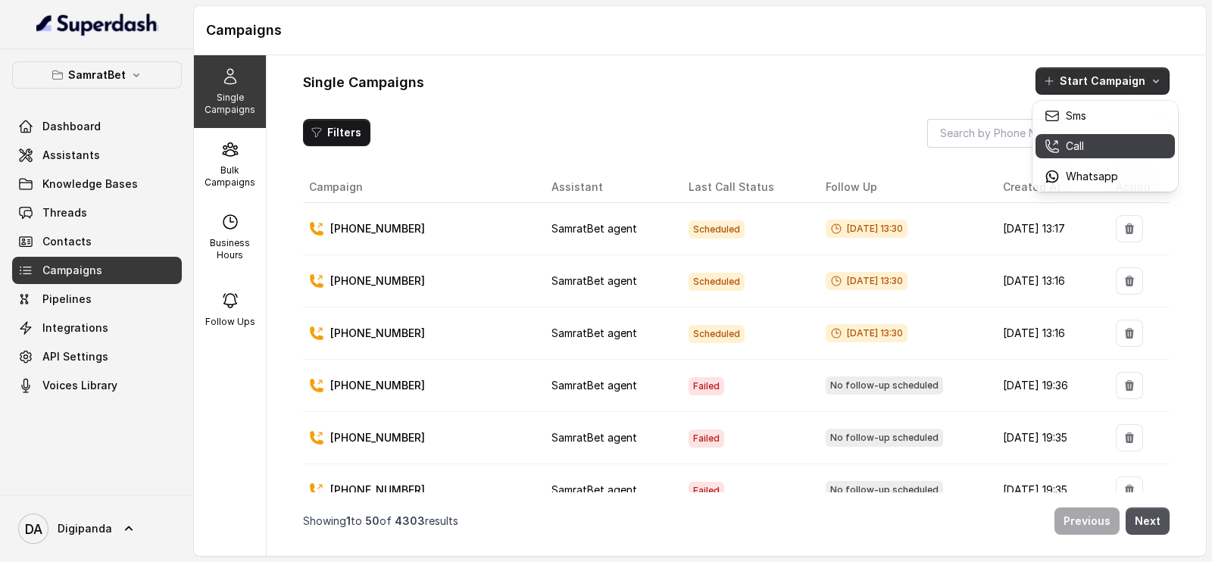
click at [1076, 136] on button "Call" at bounding box center [1104, 146] width 139 height 24
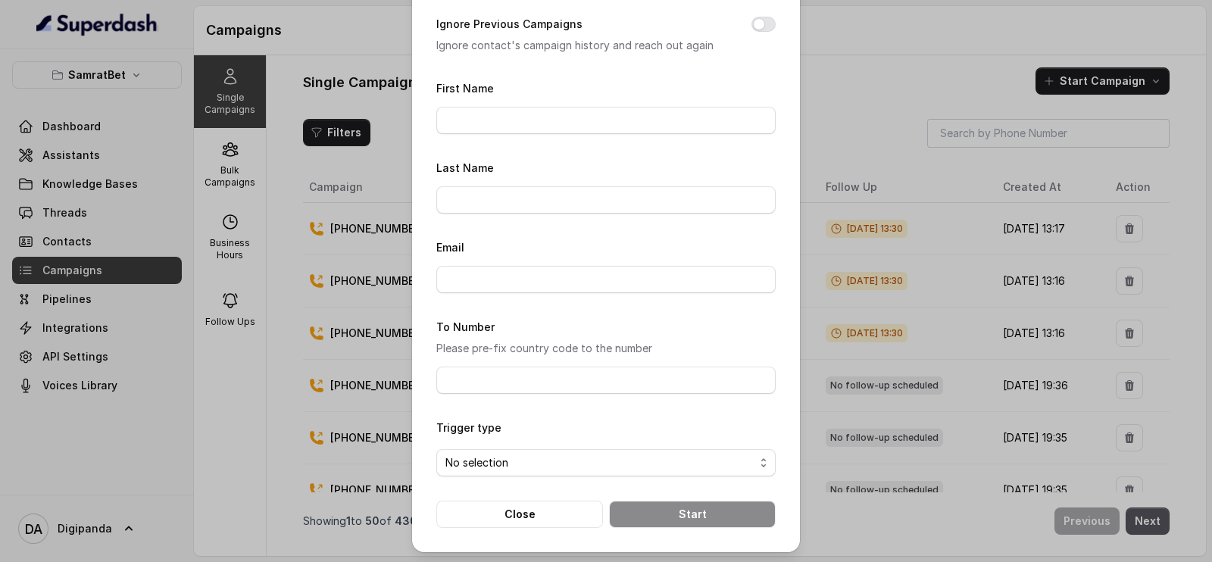
click at [483, 362] on div "To Number Please pre-fix country code to the number" at bounding box center [605, 355] width 339 height 76
click at [483, 370] on input "To Number" at bounding box center [605, 380] width 339 height 27
paste input "[PHONE_NUMBER]"
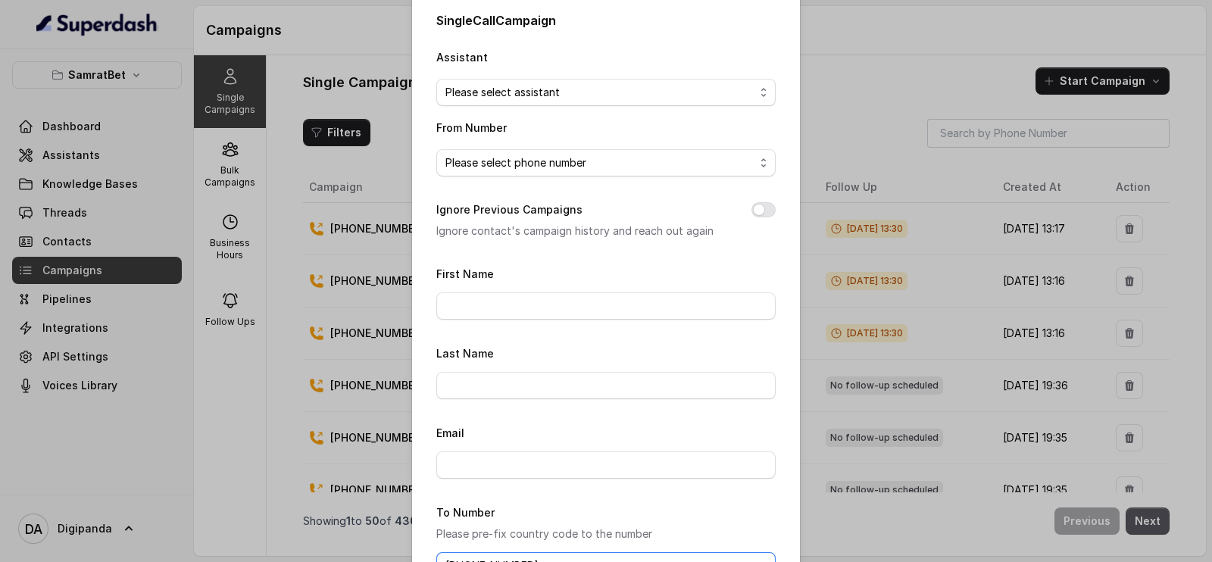
scroll to position [0, 0]
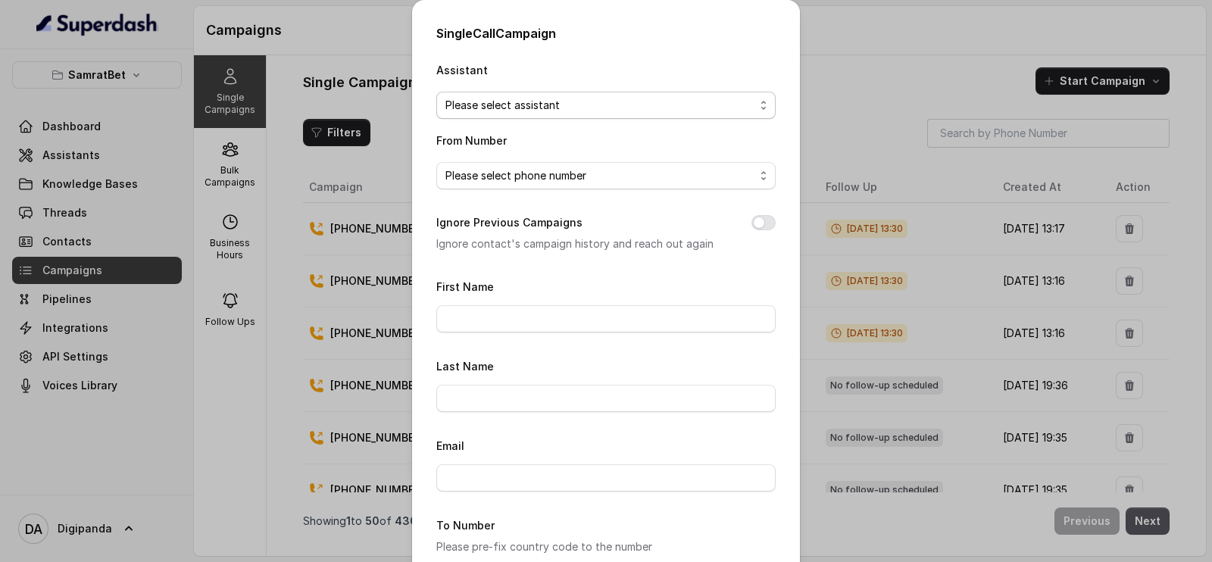
type input "[PHONE_NUMBER]"
click at [541, 101] on span "Please select assistant" at bounding box center [599, 105] width 309 height 18
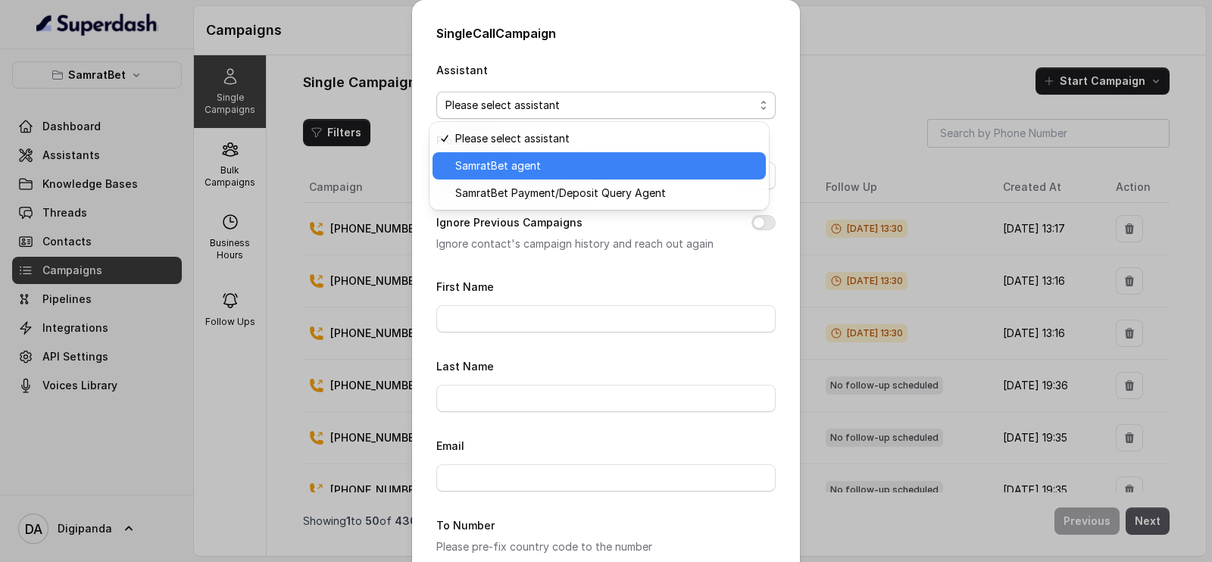
click at [548, 157] on span "SamratBet agent" at bounding box center [605, 166] width 301 height 18
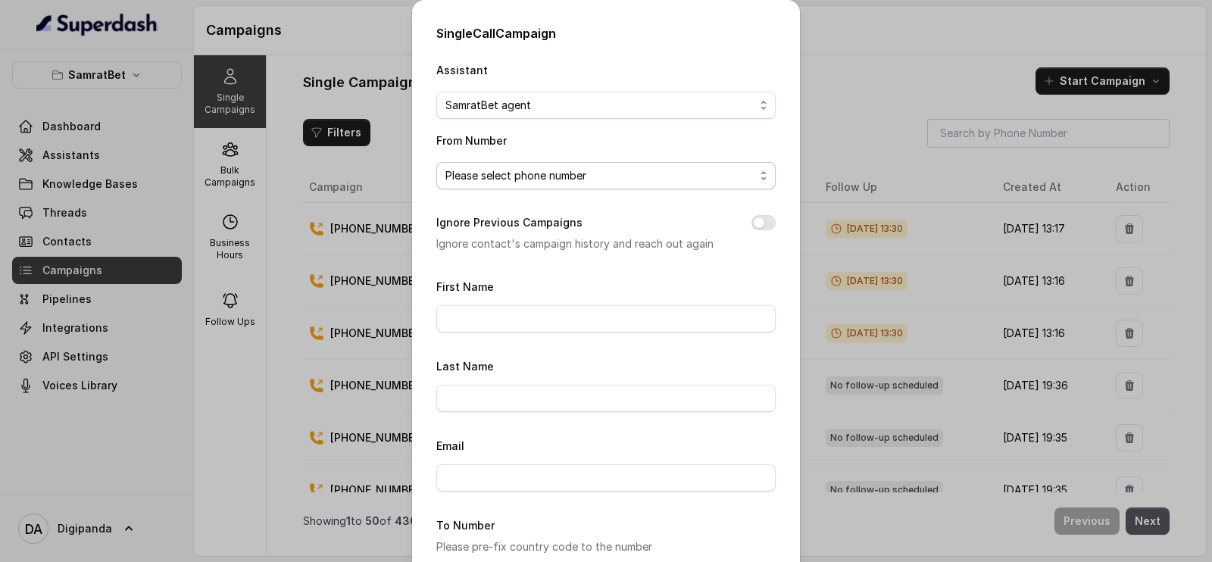
click at [510, 172] on span "Please select phone number" at bounding box center [599, 176] width 309 height 18
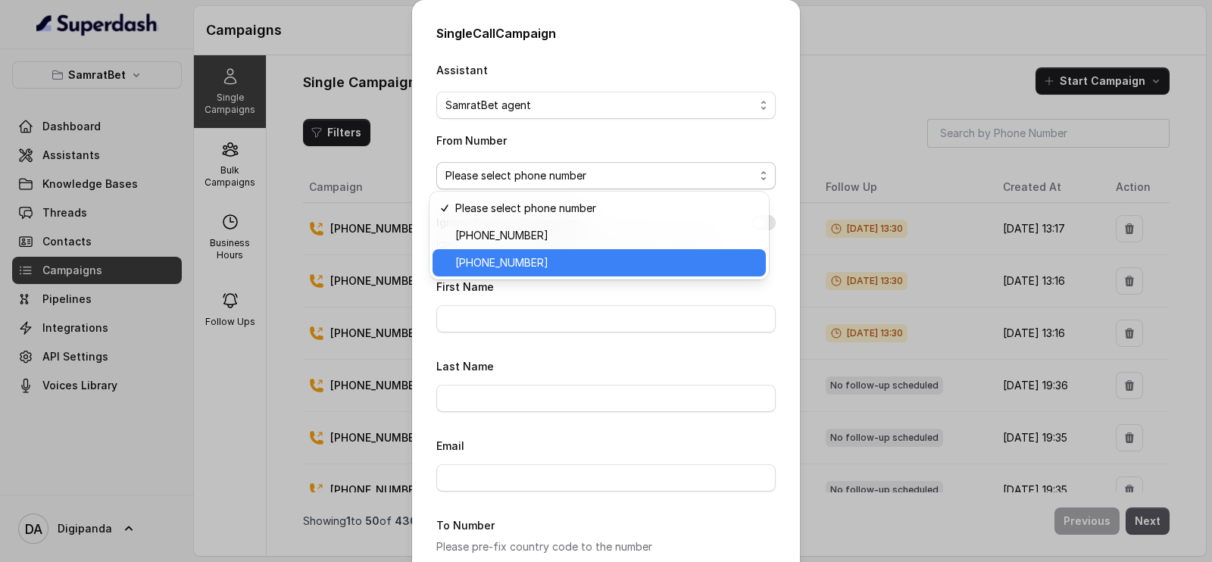
click at [521, 262] on span "[PHONE_NUMBER]" at bounding box center [605, 263] width 301 height 18
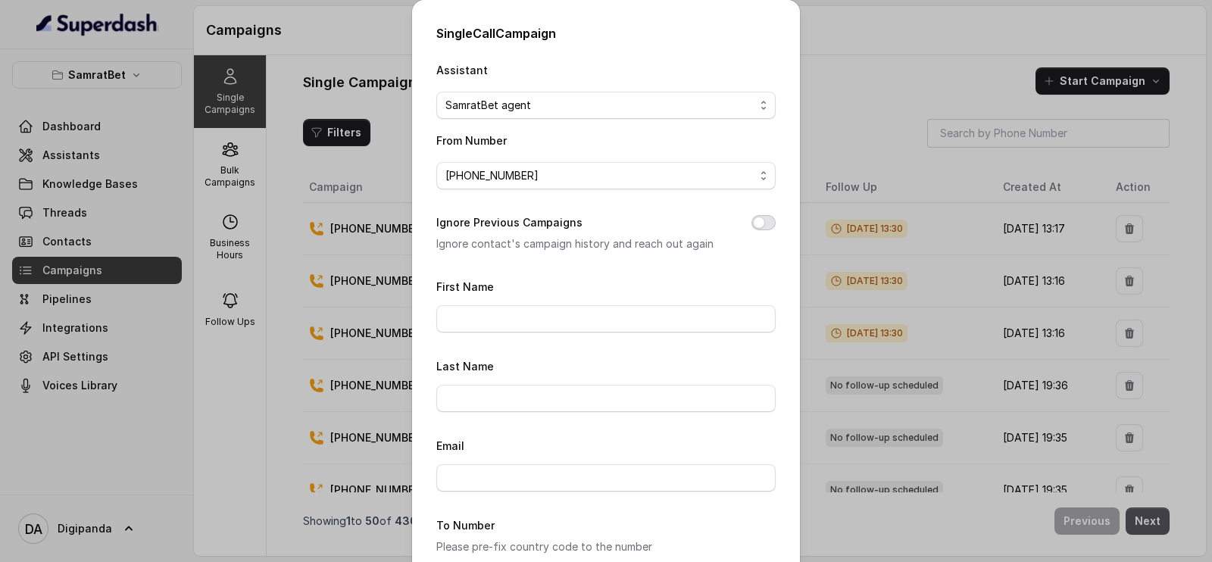
click at [757, 223] on button "Ignore Previous Campaigns" at bounding box center [763, 222] width 24 height 15
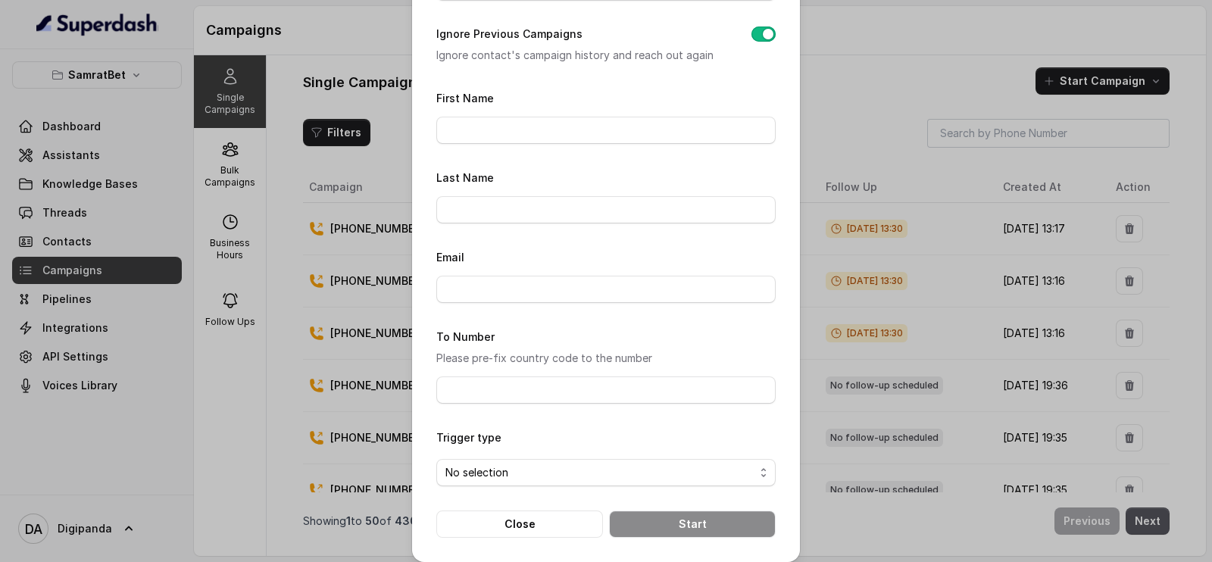
scroll to position [198, 0]
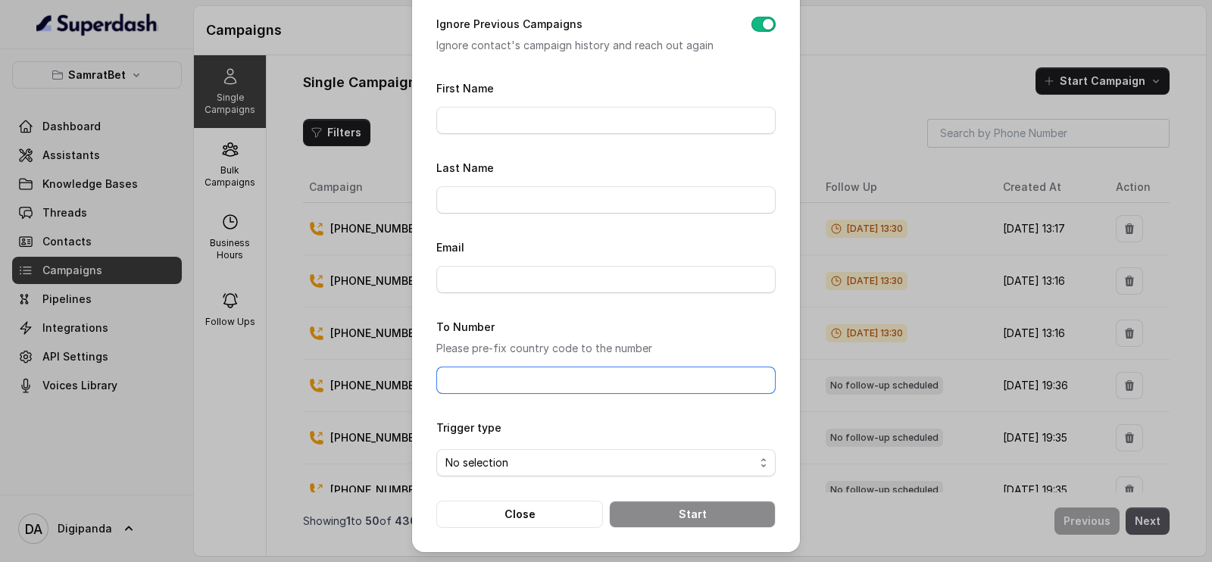
click at [526, 367] on input "To Number" at bounding box center [605, 380] width 339 height 27
paste input "[PHONE_NUMBER]"
type input "[PHONE_NUMBER]"
click at [502, 454] on span "No selection" at bounding box center [599, 463] width 309 height 18
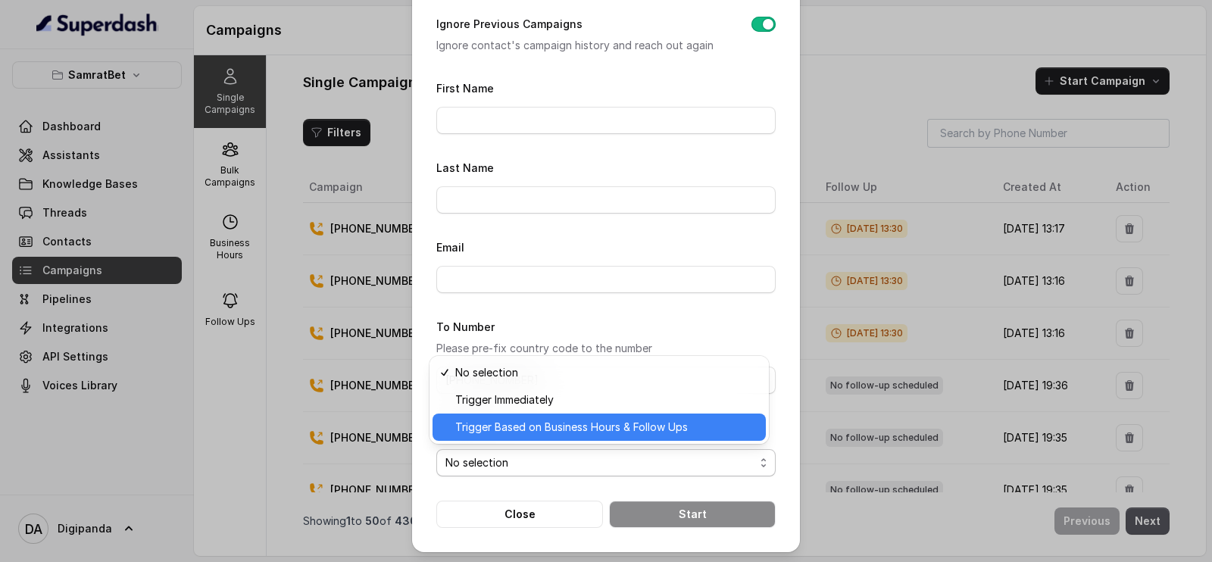
click at [517, 434] on span "Trigger Based on Business Hours & Follow Ups" at bounding box center [605, 427] width 301 height 18
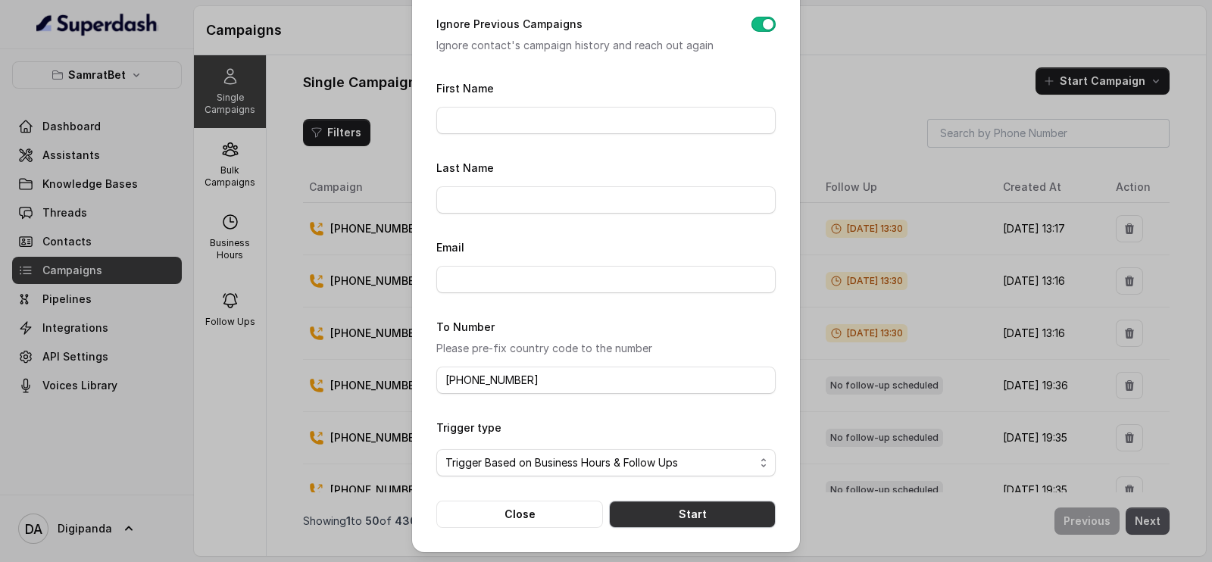
click at [636, 504] on button "Start" at bounding box center [692, 514] width 167 height 27
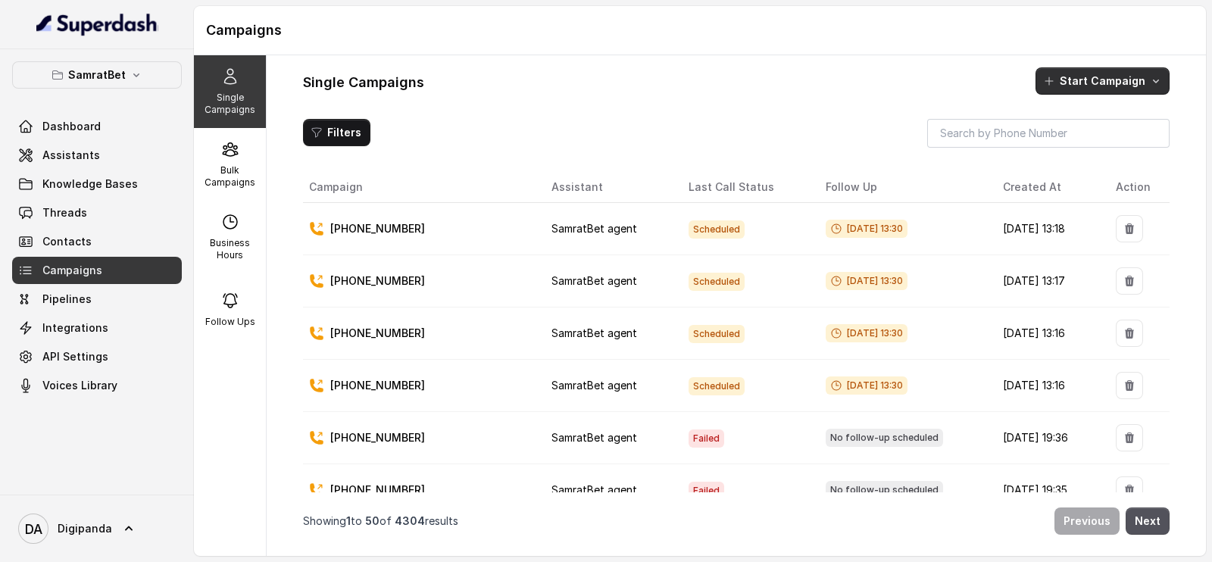
click at [1084, 74] on button "Start Campaign" at bounding box center [1102, 80] width 134 height 27
click at [1088, 150] on div "Call" at bounding box center [1080, 146] width 73 height 15
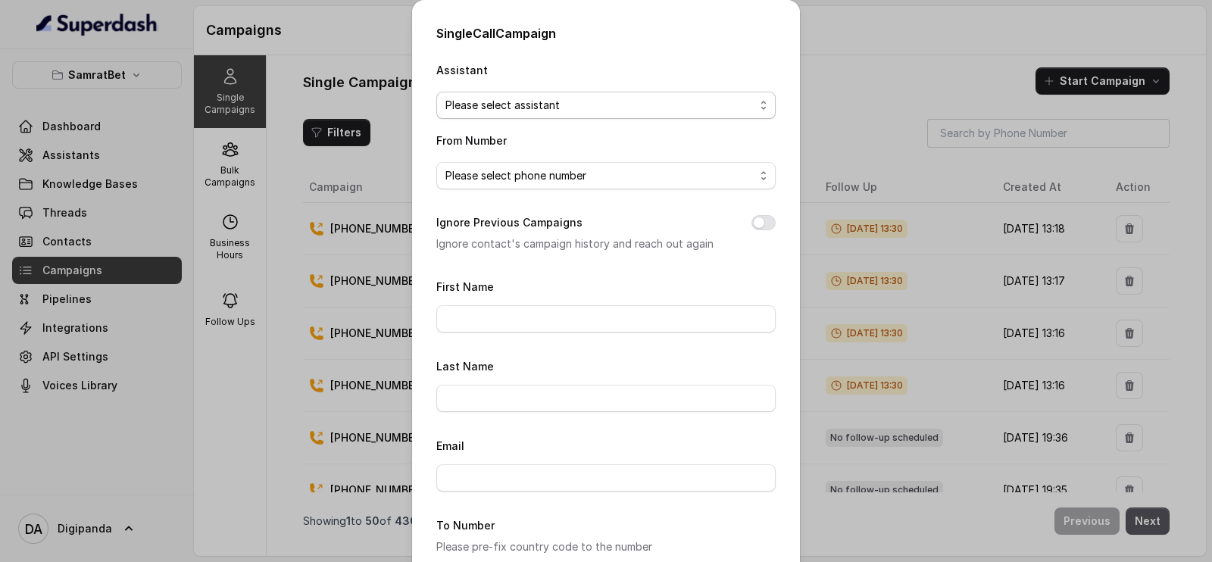
click at [644, 99] on span "Please select assistant" at bounding box center [599, 105] width 309 height 18
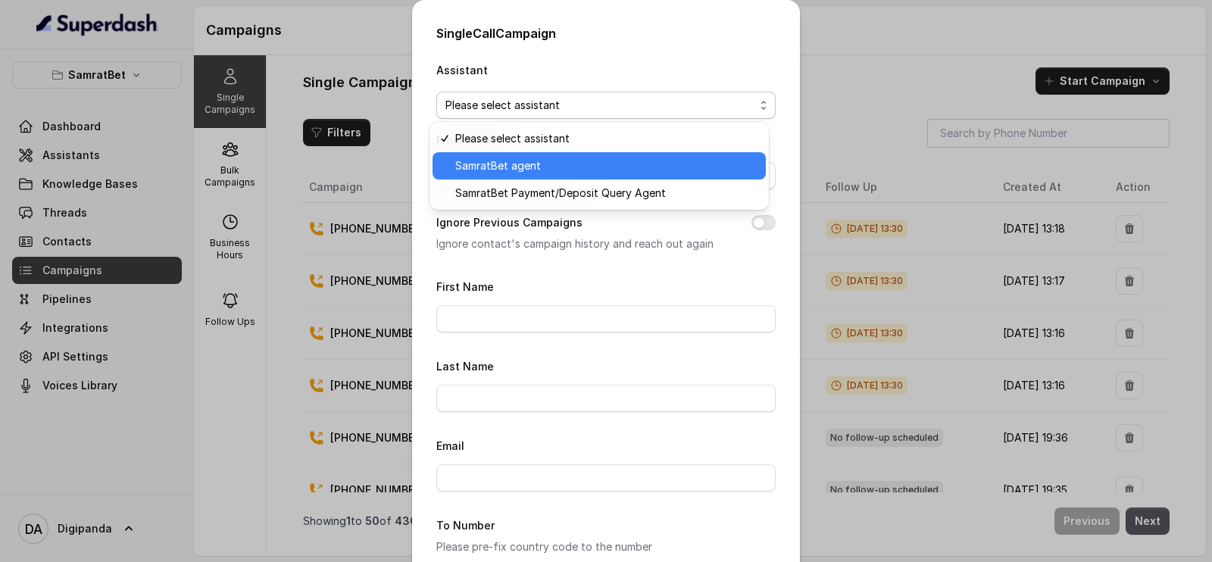
click at [557, 171] on span "SamratBet agent" at bounding box center [605, 166] width 301 height 18
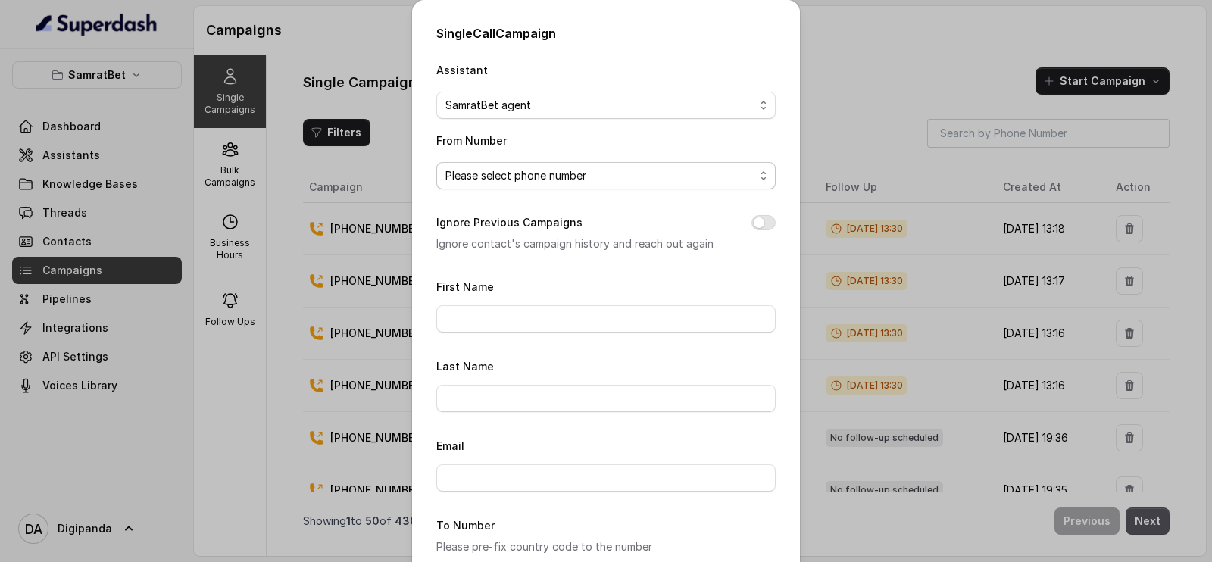
click at [553, 179] on span "Please select phone number" at bounding box center [599, 176] width 309 height 18
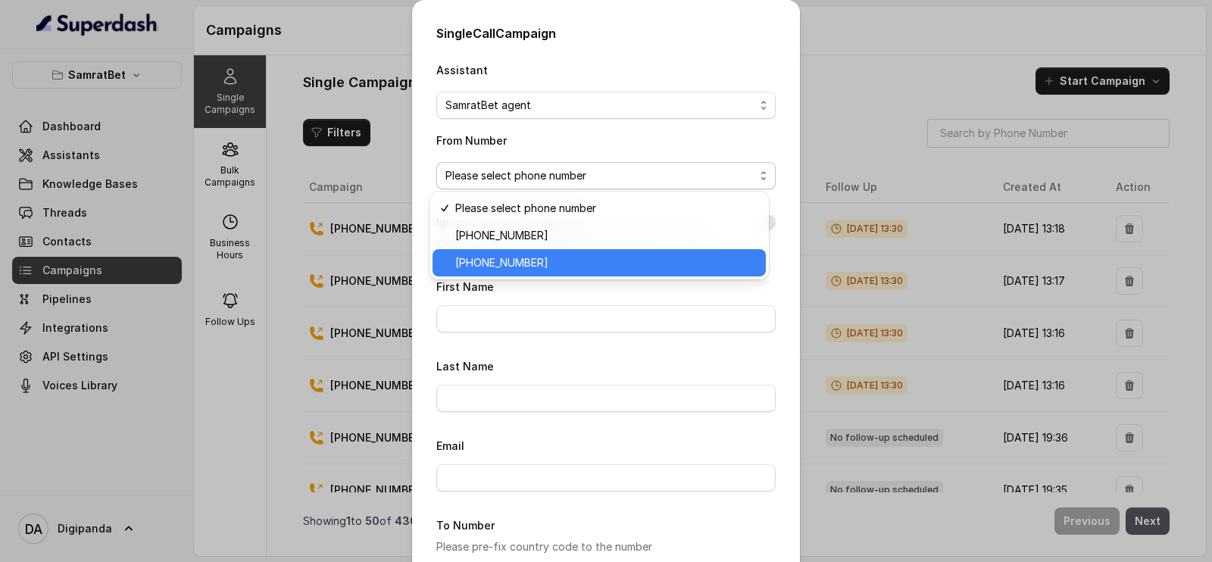
click at [541, 269] on span "[PHONE_NUMBER]" at bounding box center [605, 263] width 301 height 18
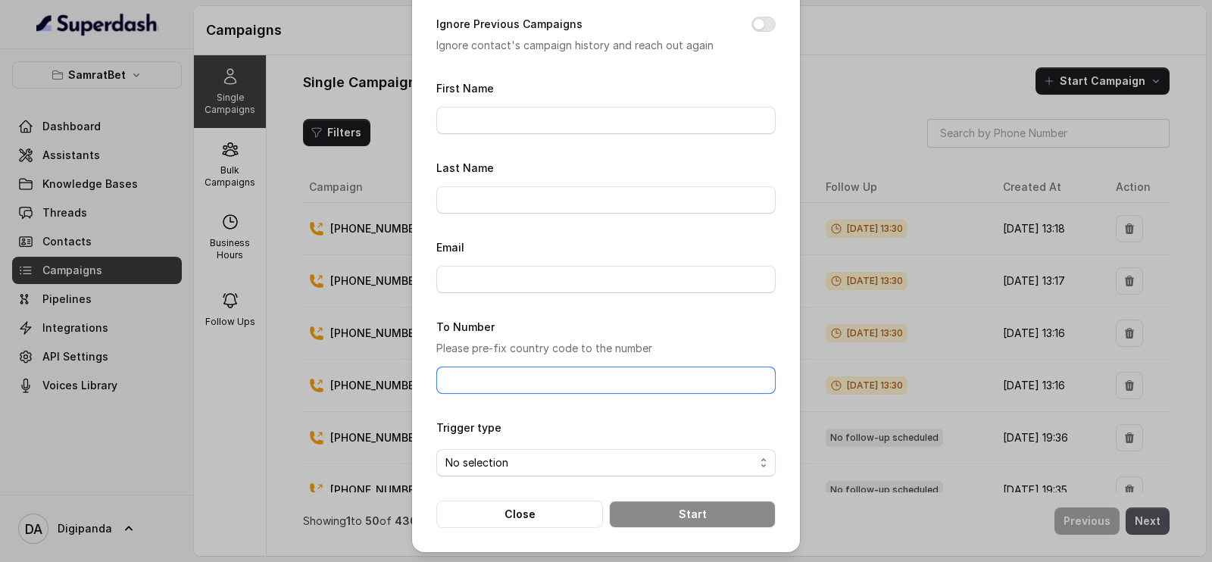
click at [523, 382] on input "To Number" at bounding box center [605, 380] width 339 height 27
paste input "[PHONE_NUMBER]"
type input "[PHONE_NUMBER]"
click at [529, 464] on span "No selection" at bounding box center [599, 463] width 309 height 18
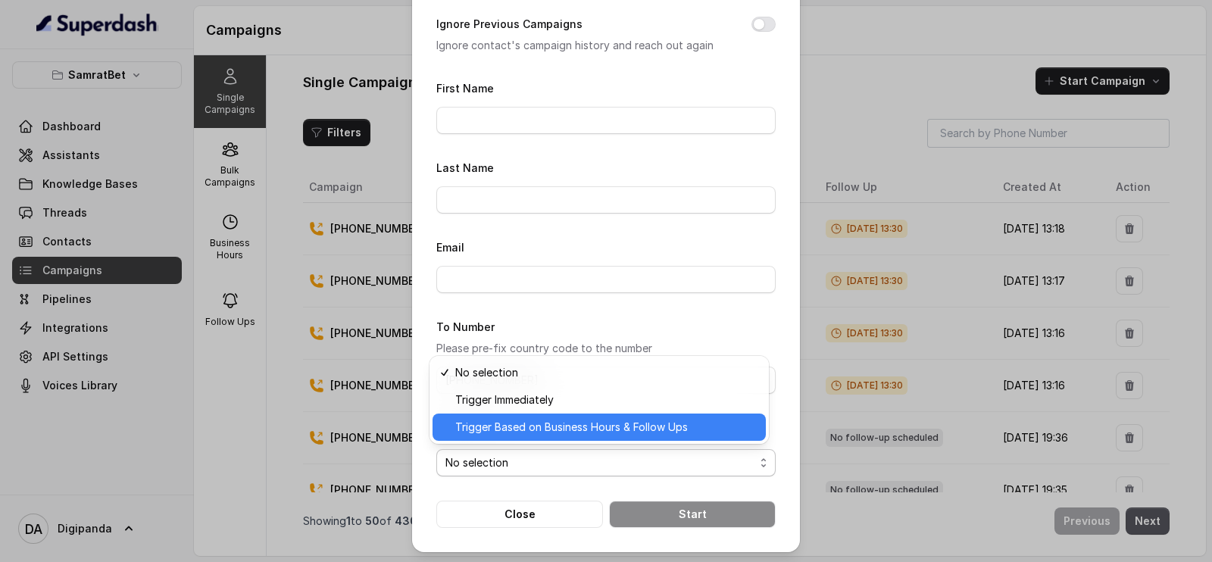
click at [566, 423] on span "Trigger Based on Business Hours & Follow Ups" at bounding box center [605, 427] width 301 height 18
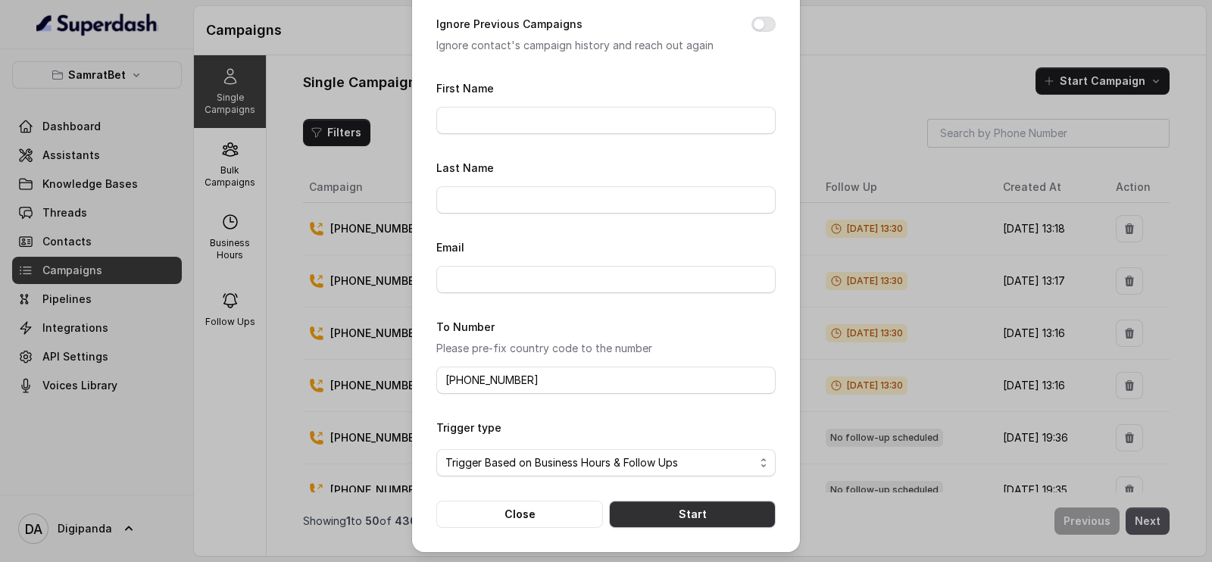
click at [685, 524] on button "Start" at bounding box center [692, 514] width 167 height 27
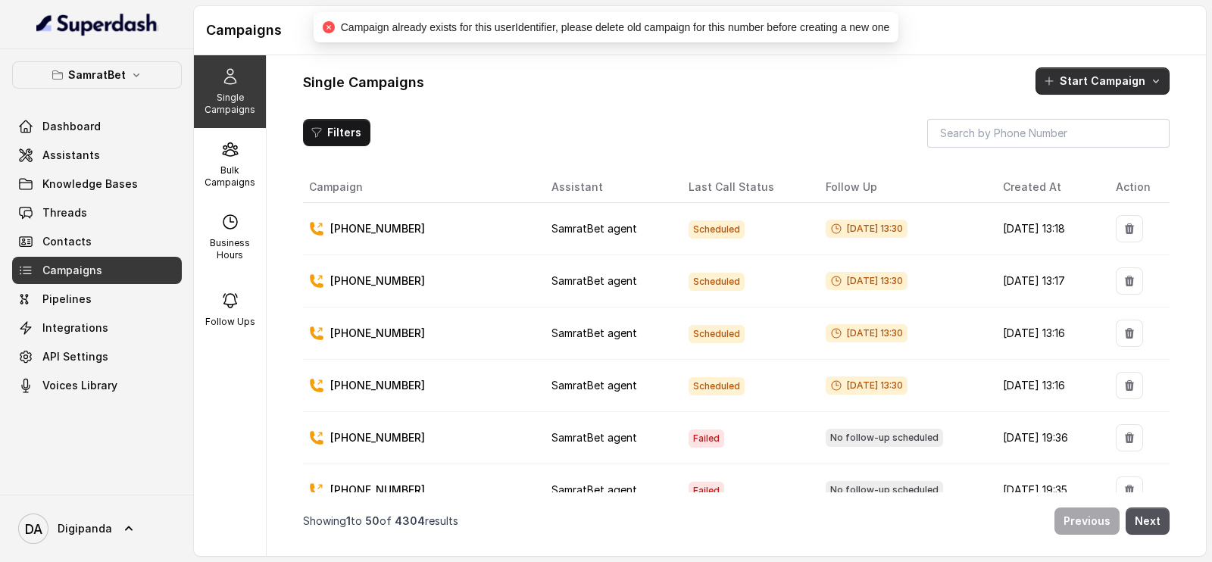
click at [1079, 67] on button "Start Campaign" at bounding box center [1102, 80] width 134 height 27
click at [1059, 151] on icon "button" at bounding box center [1051, 146] width 15 height 15
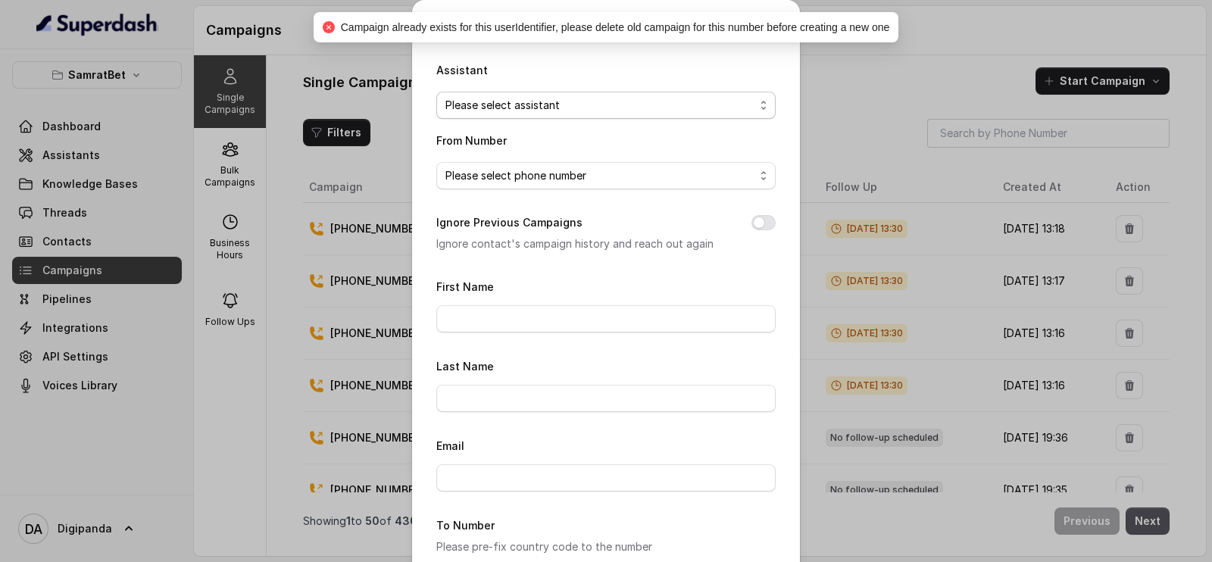
click at [669, 107] on span "Please select assistant" at bounding box center [599, 105] width 309 height 18
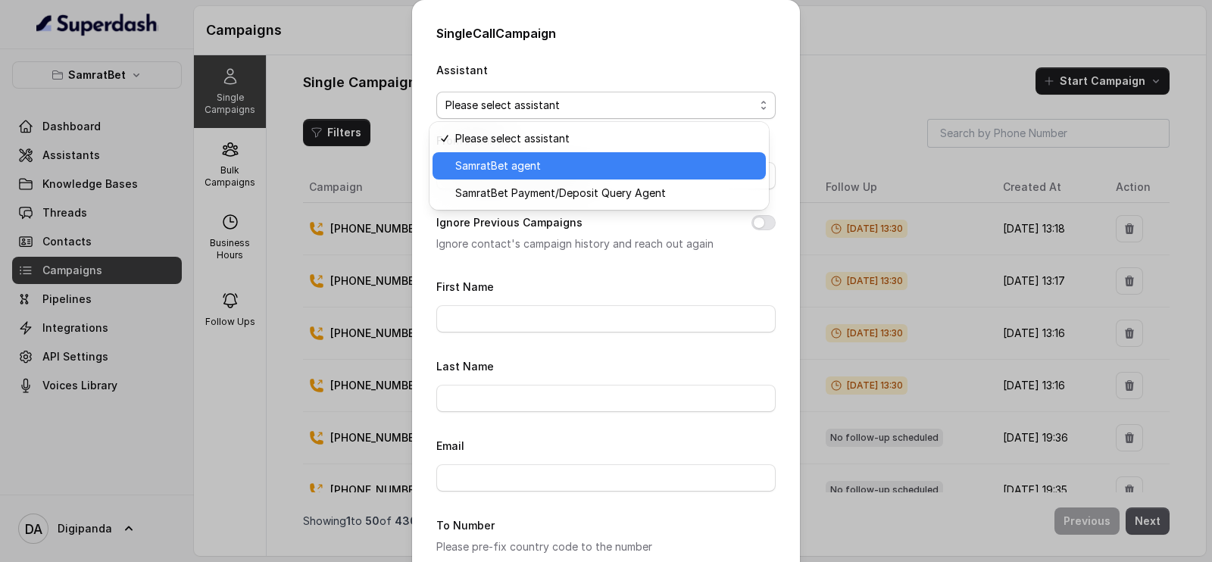
click at [598, 176] on div "SamratBet agent" at bounding box center [598, 165] width 333 height 27
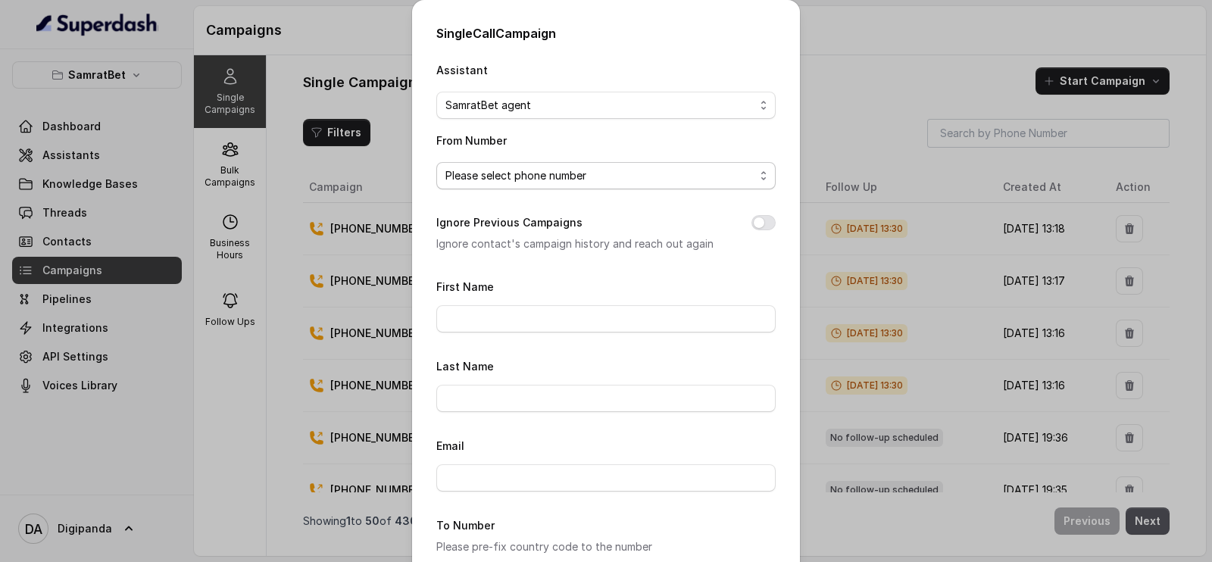
click at [607, 174] on span "Please select phone number" at bounding box center [599, 176] width 309 height 18
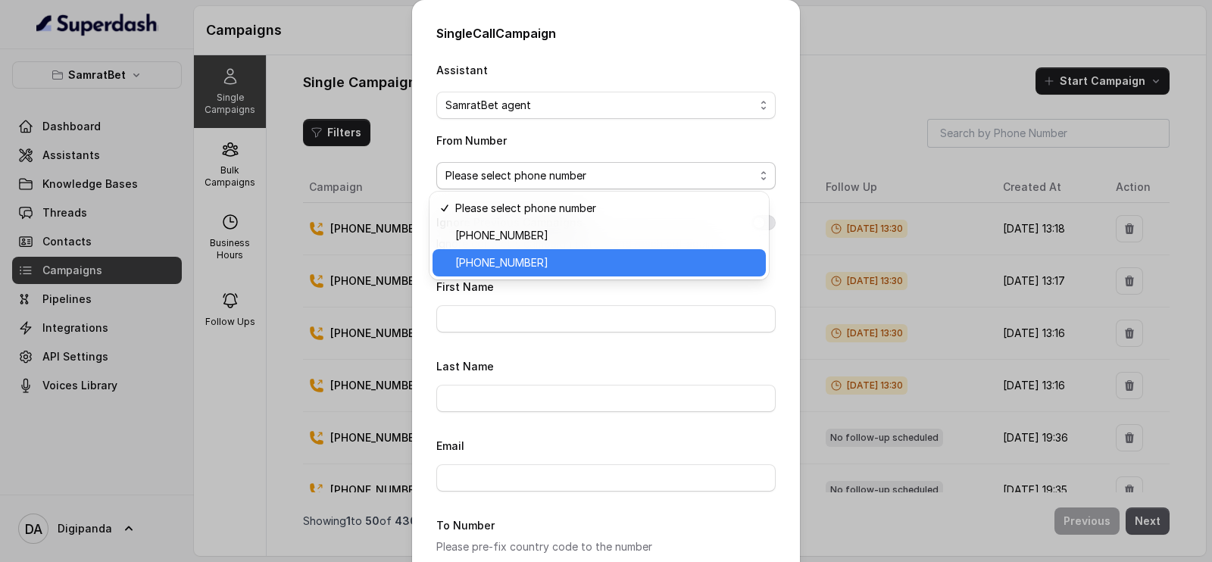
click at [592, 259] on span "[PHONE_NUMBER]" at bounding box center [605, 263] width 301 height 18
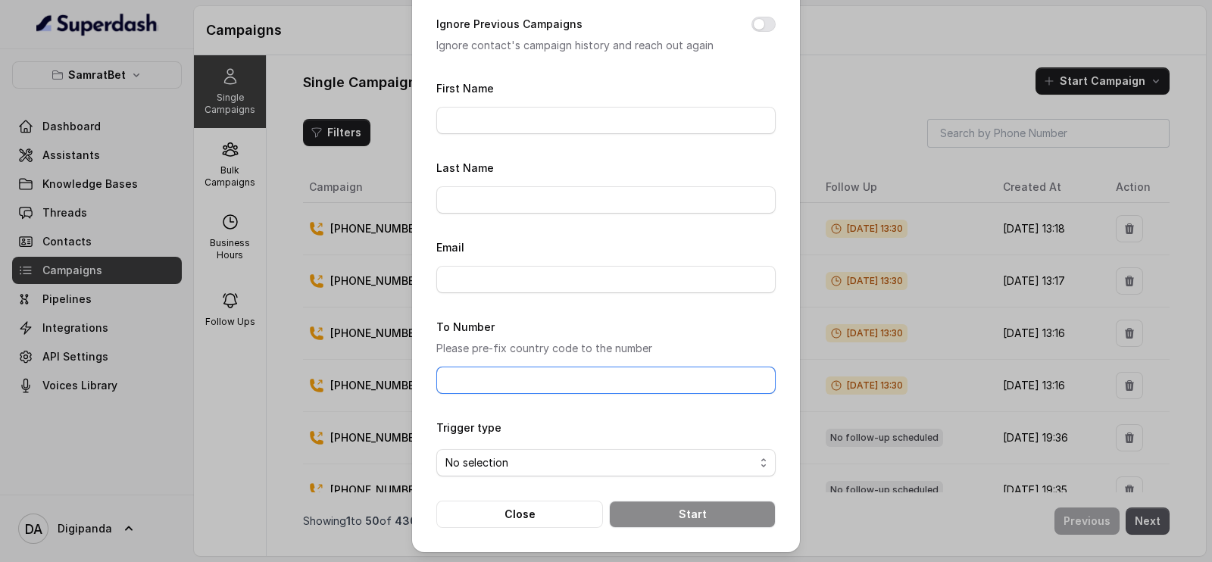
click at [513, 370] on input "To Number" at bounding box center [605, 380] width 339 height 27
paste input "[PHONE_NUMBER]"
type input "[PHONE_NUMBER]"
click at [536, 466] on span "No selection" at bounding box center [599, 463] width 309 height 18
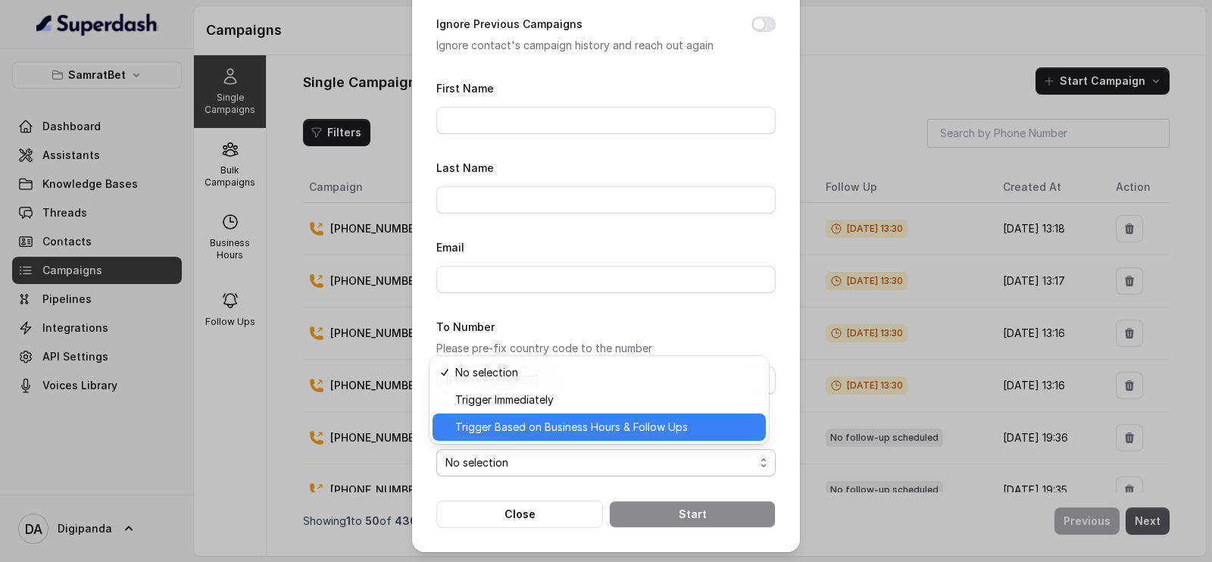
click at [560, 423] on span "Trigger Based on Business Hours & Follow Ups" at bounding box center [605, 427] width 301 height 18
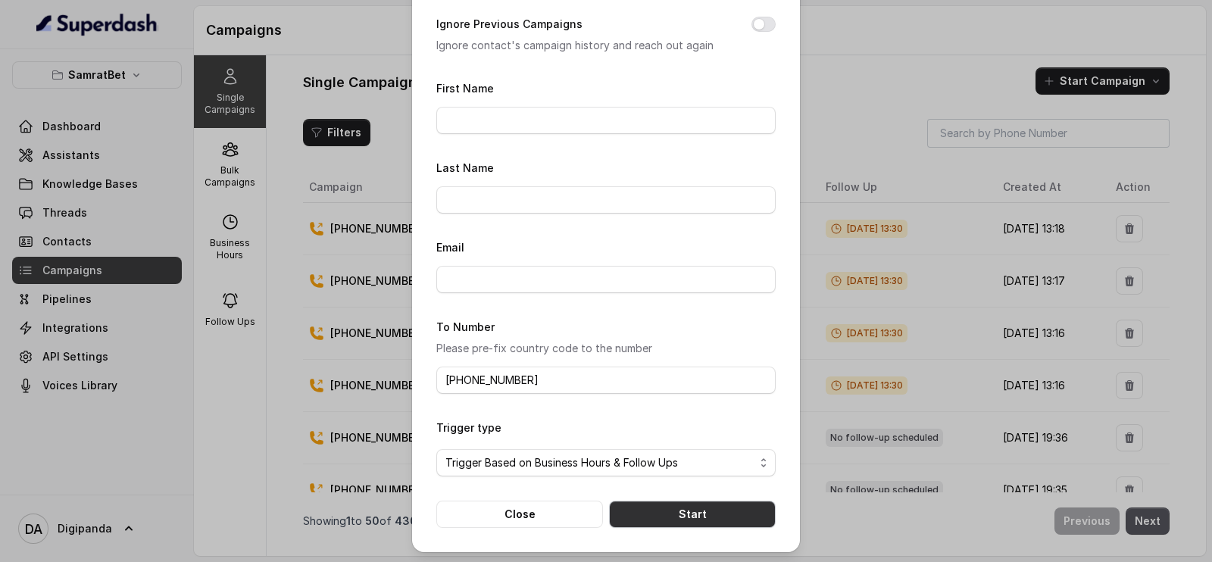
click at [655, 510] on button "Start" at bounding box center [692, 514] width 167 height 27
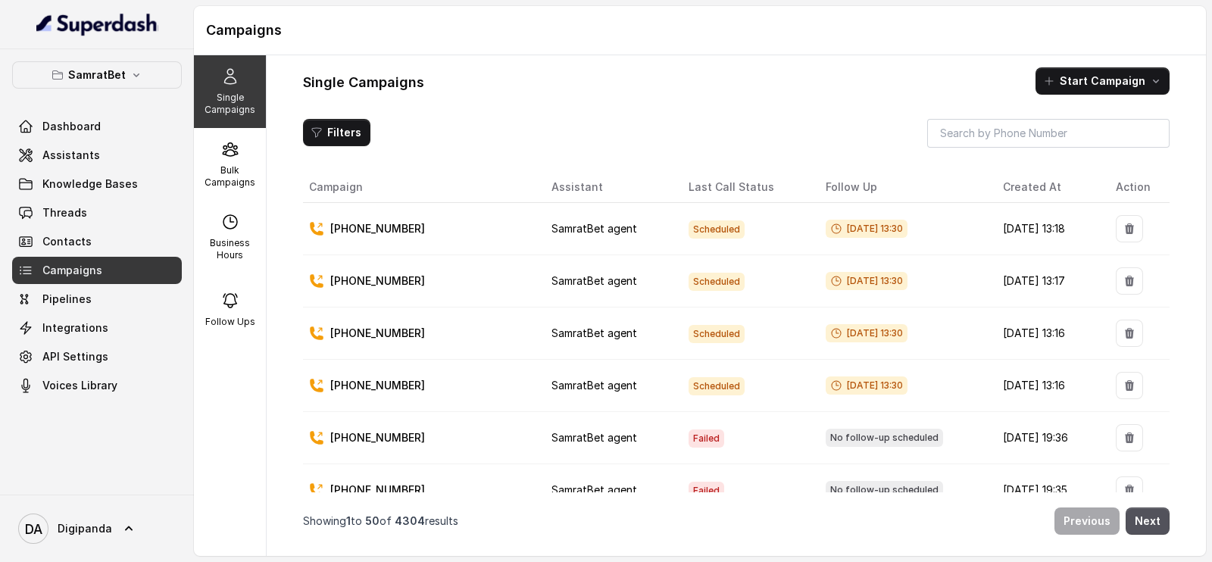
click at [1105, 58] on div "Single Campaigns Start Campaign Filters Campaign Assistant Last Call Status Fol…" at bounding box center [736, 305] width 939 height 501
click at [1106, 71] on button "Start Campaign" at bounding box center [1102, 80] width 134 height 27
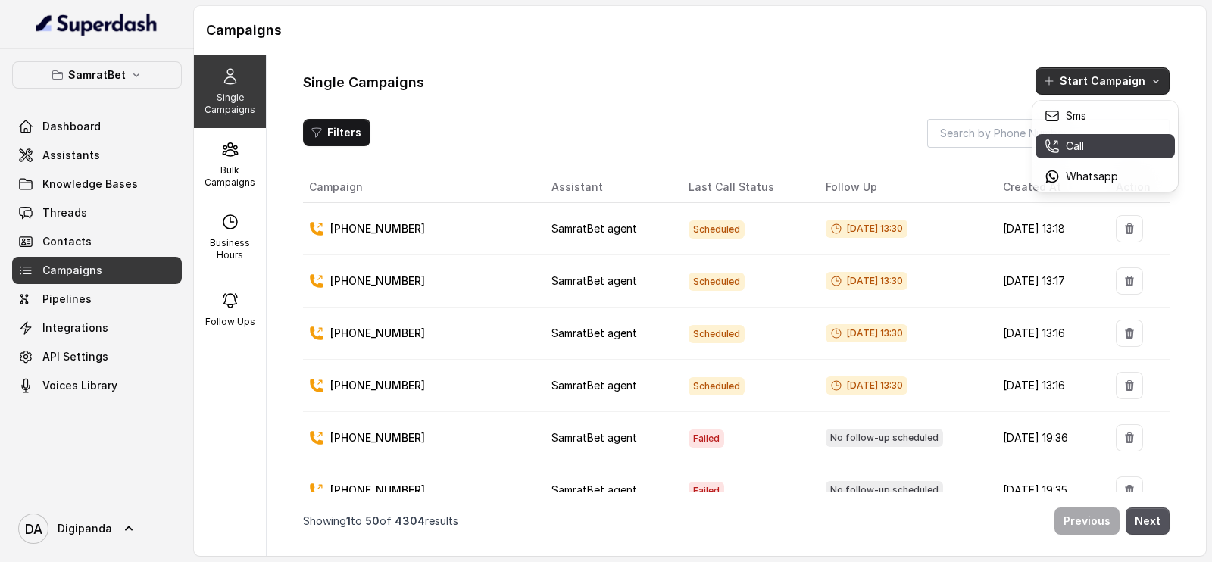
click at [1072, 145] on p "Call" at bounding box center [1075, 146] width 18 height 15
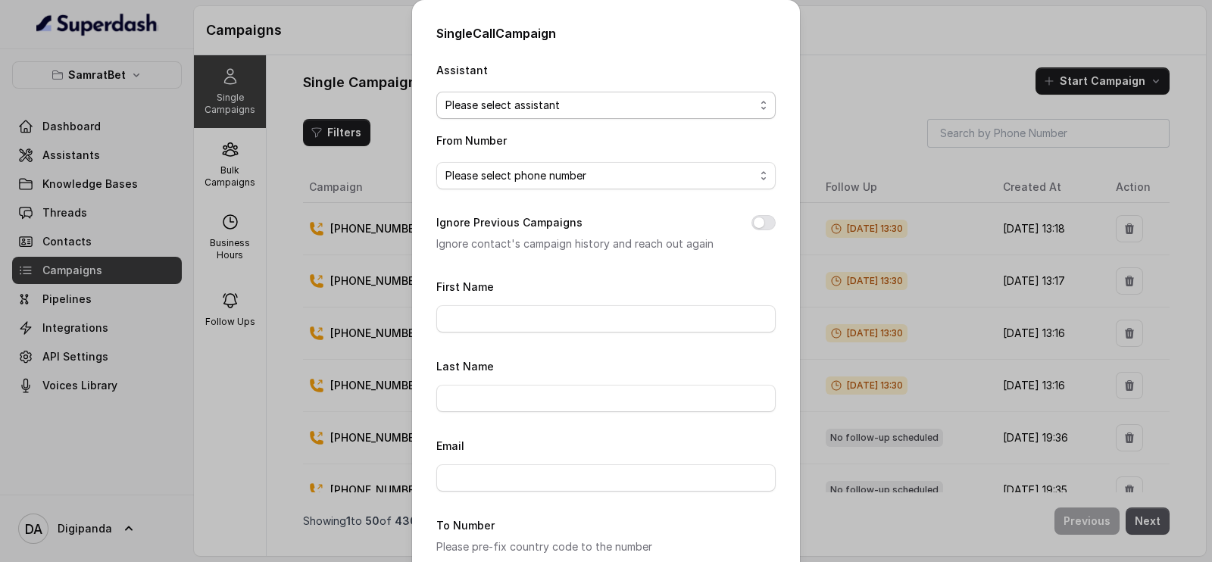
click at [591, 111] on span "Please select assistant" at bounding box center [599, 105] width 309 height 18
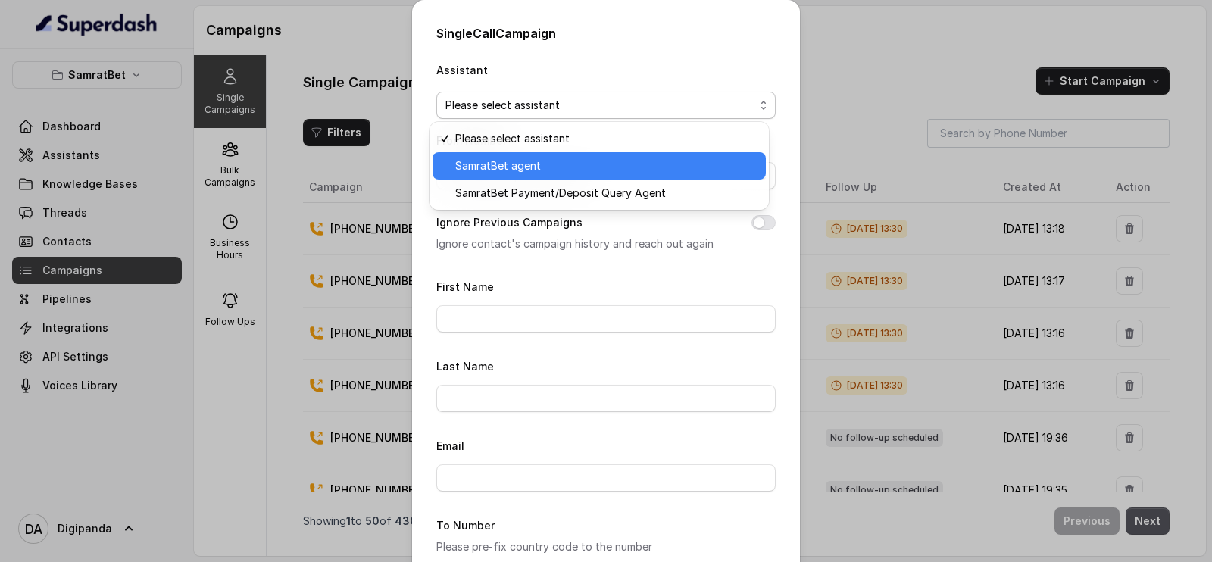
click at [573, 161] on span "SamratBet agent" at bounding box center [605, 166] width 301 height 18
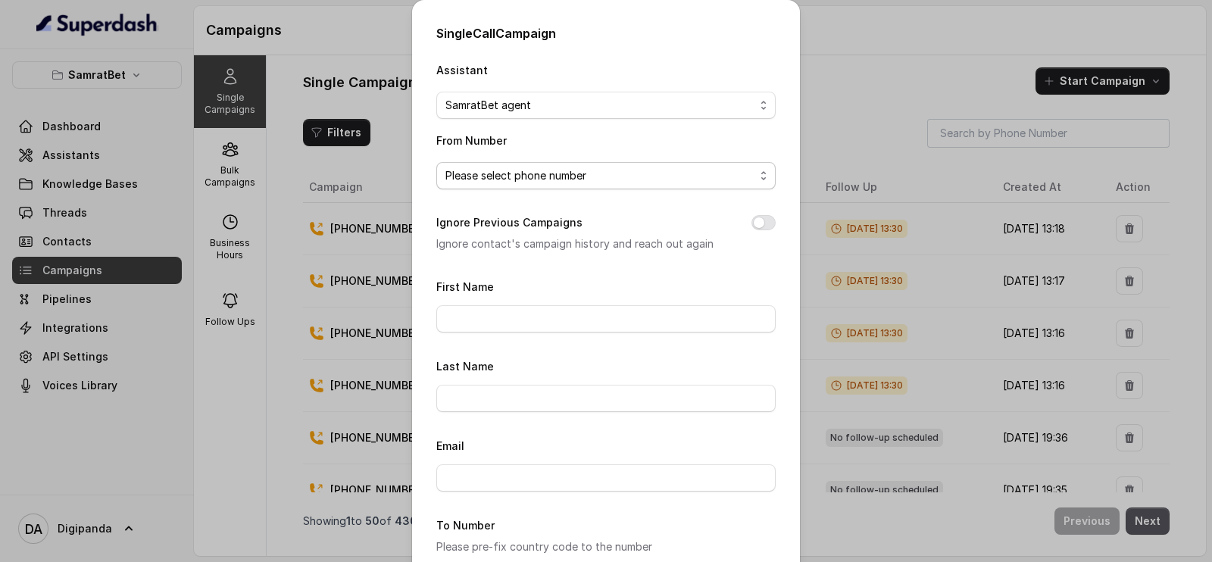
click at [568, 170] on span "Please select phone number" at bounding box center [599, 176] width 309 height 18
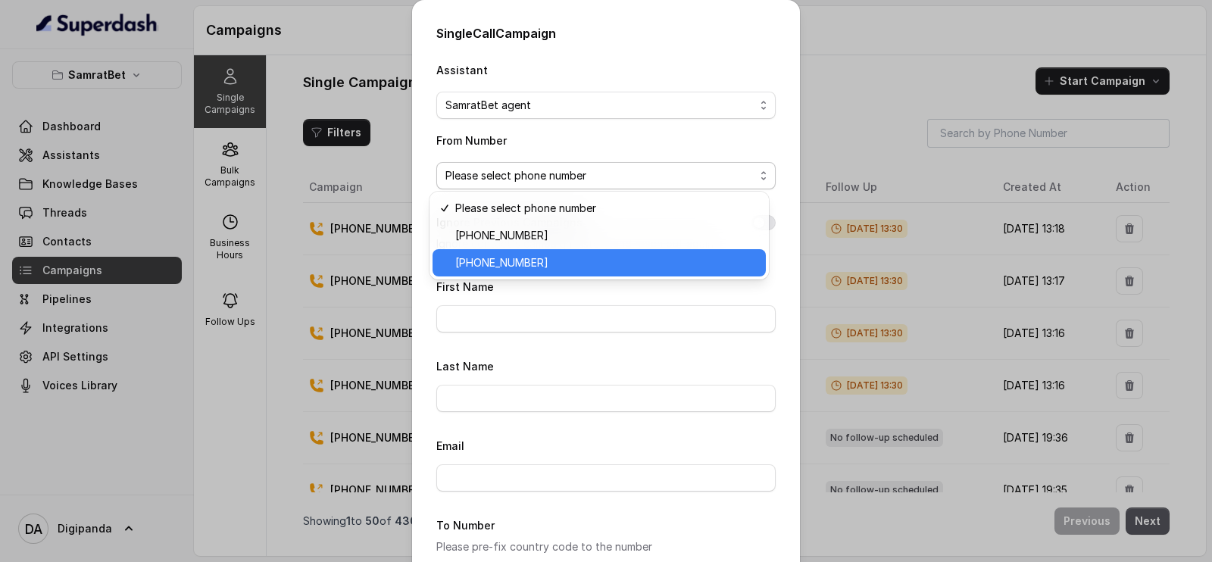
click at [566, 264] on span "[PHONE_NUMBER]" at bounding box center [605, 263] width 301 height 18
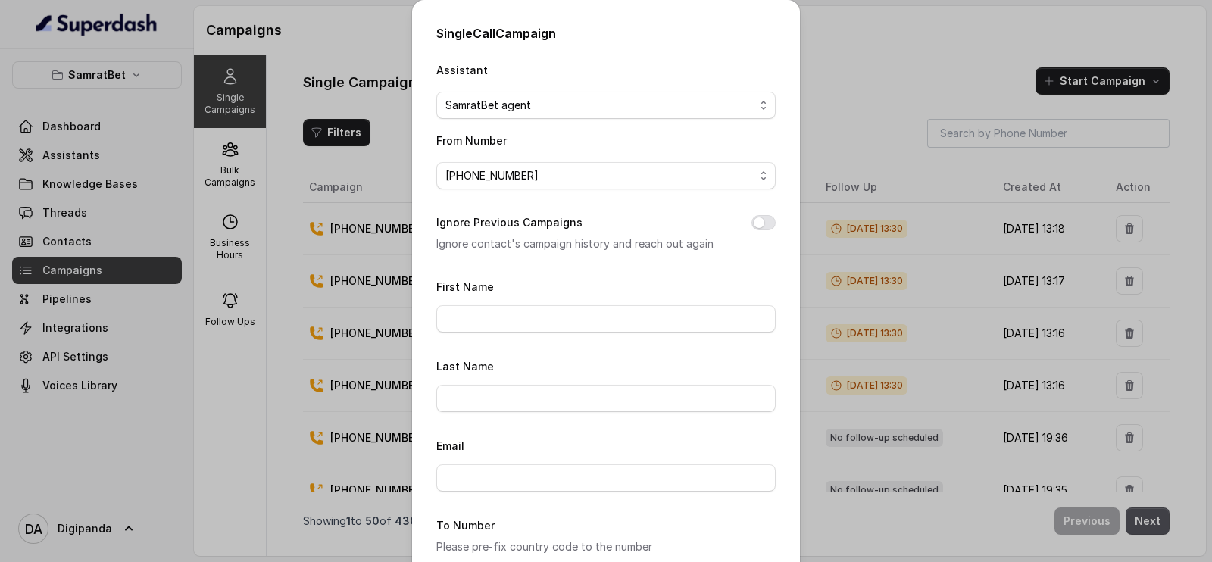
click at [742, 218] on div "Ignore Previous Campaigns Ignore contact's campaign history and reach out again" at bounding box center [605, 233] width 339 height 39
click at [755, 225] on button "Ignore Previous Campaigns" at bounding box center [763, 222] width 24 height 15
click at [641, 304] on div "First Name" at bounding box center [605, 304] width 339 height 55
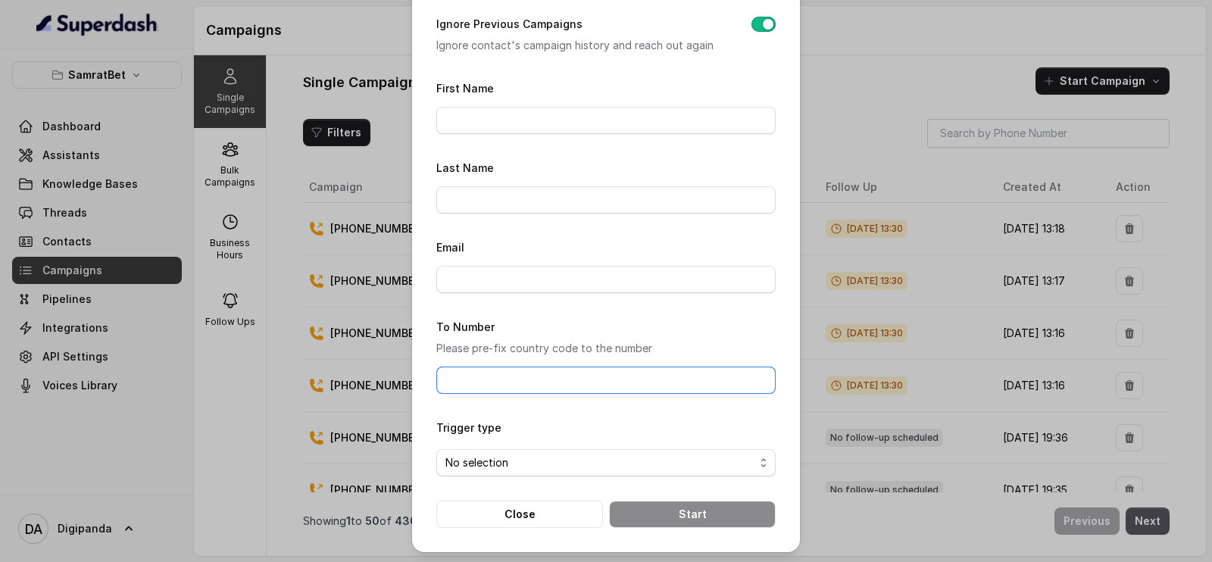
click at [521, 382] on input "To Number" at bounding box center [605, 380] width 339 height 27
paste input "[PHONE_NUMBER]"
type input "[PHONE_NUMBER]"
click at [543, 466] on span "No selection" at bounding box center [599, 463] width 309 height 18
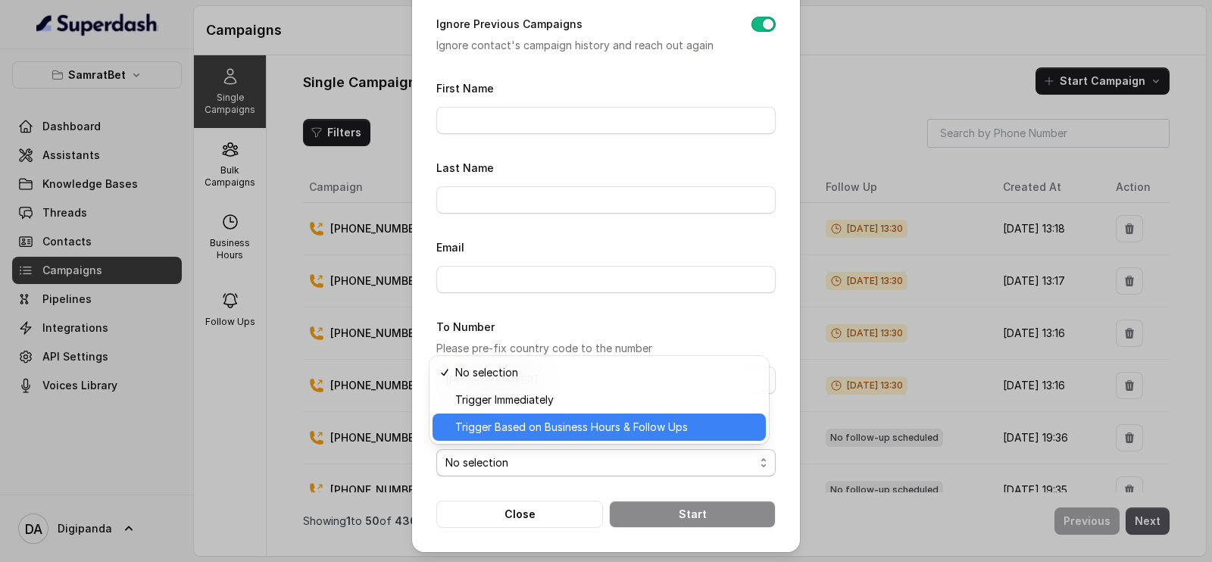
click at [538, 426] on span "Trigger Based on Business Hours & Follow Ups" at bounding box center [605, 427] width 301 height 18
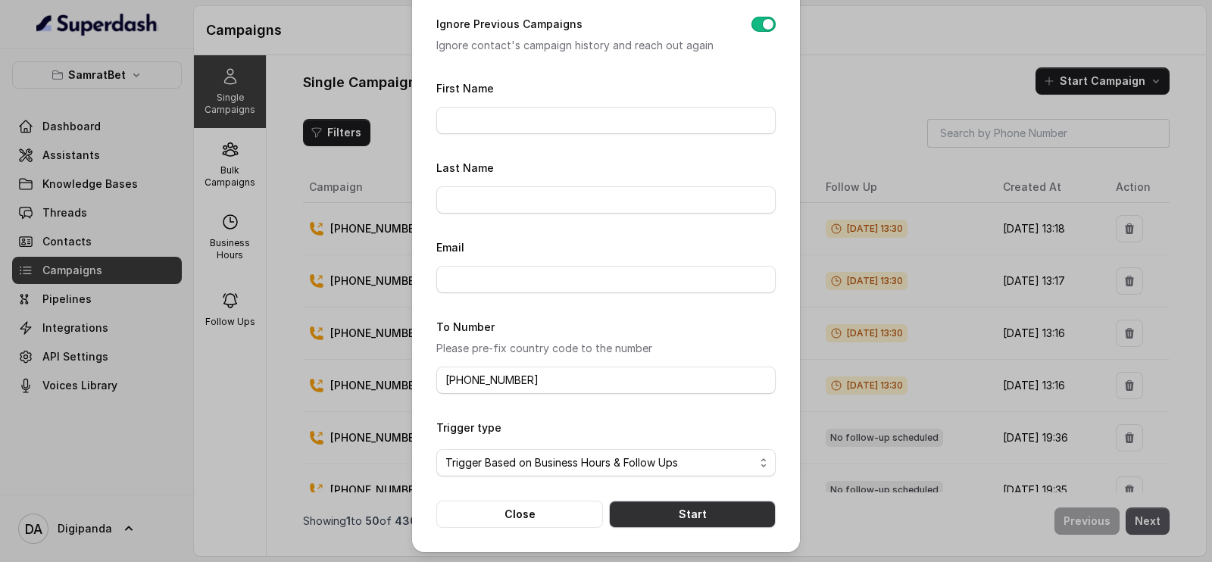
click at [636, 513] on button "Start" at bounding box center [692, 514] width 167 height 27
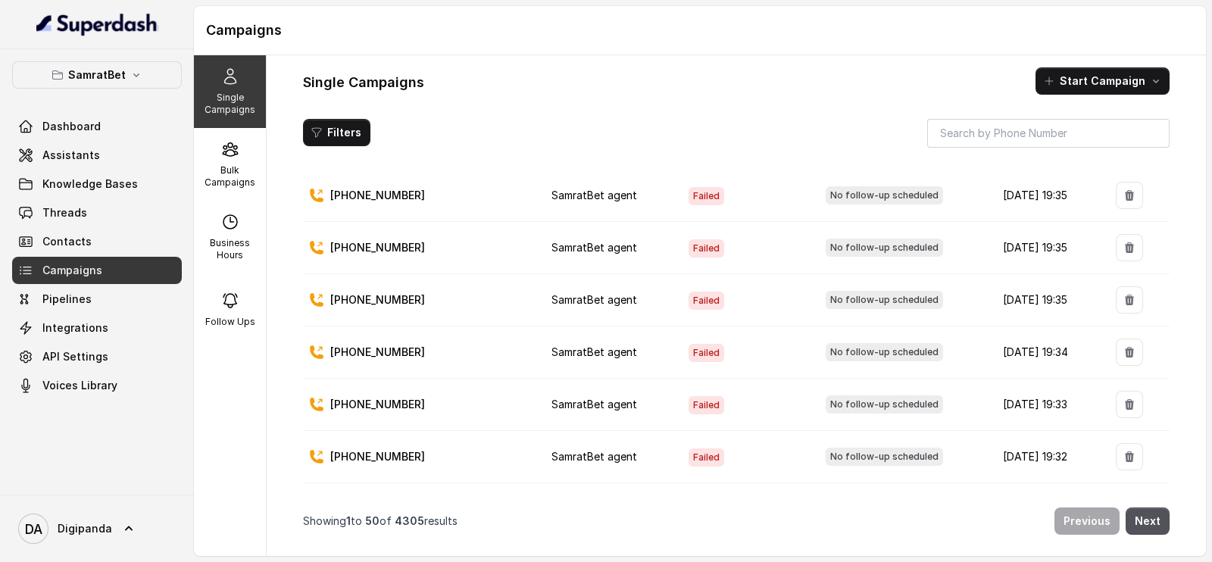
scroll to position [0, 0]
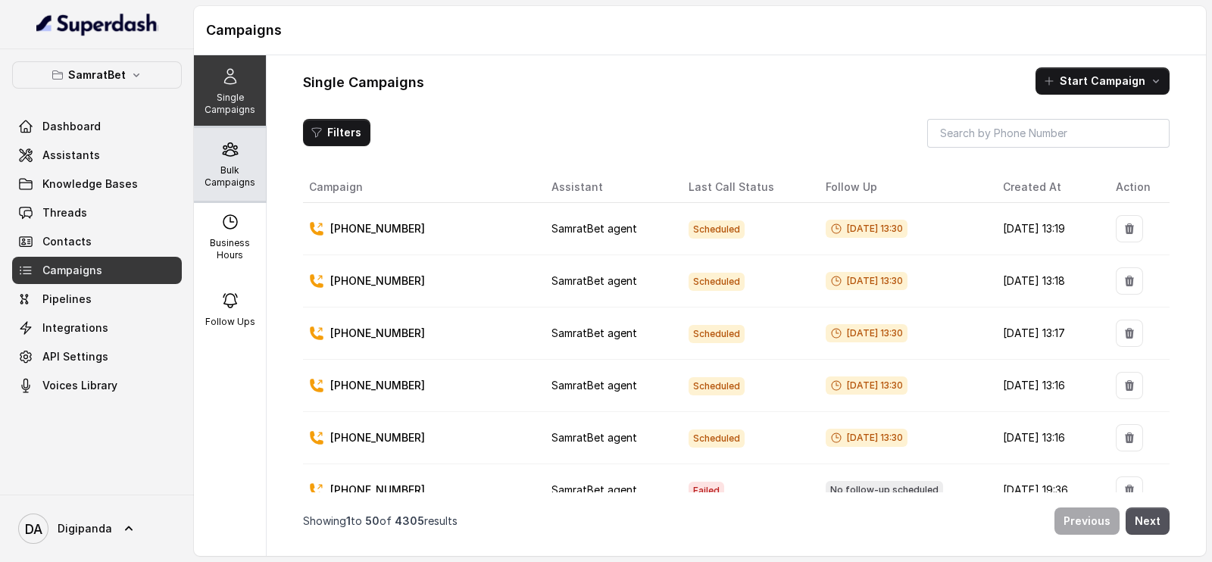
click at [245, 175] on p "Bulk Campaigns" at bounding box center [230, 176] width 60 height 24
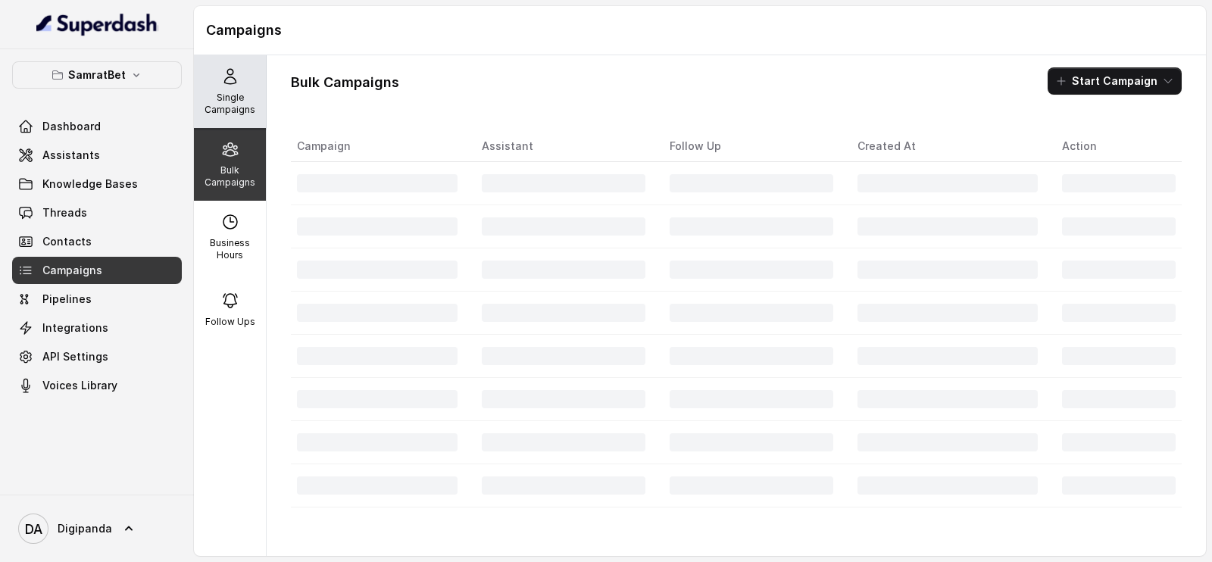
click at [229, 107] on p "Single Campaigns" at bounding box center [230, 104] width 60 height 24
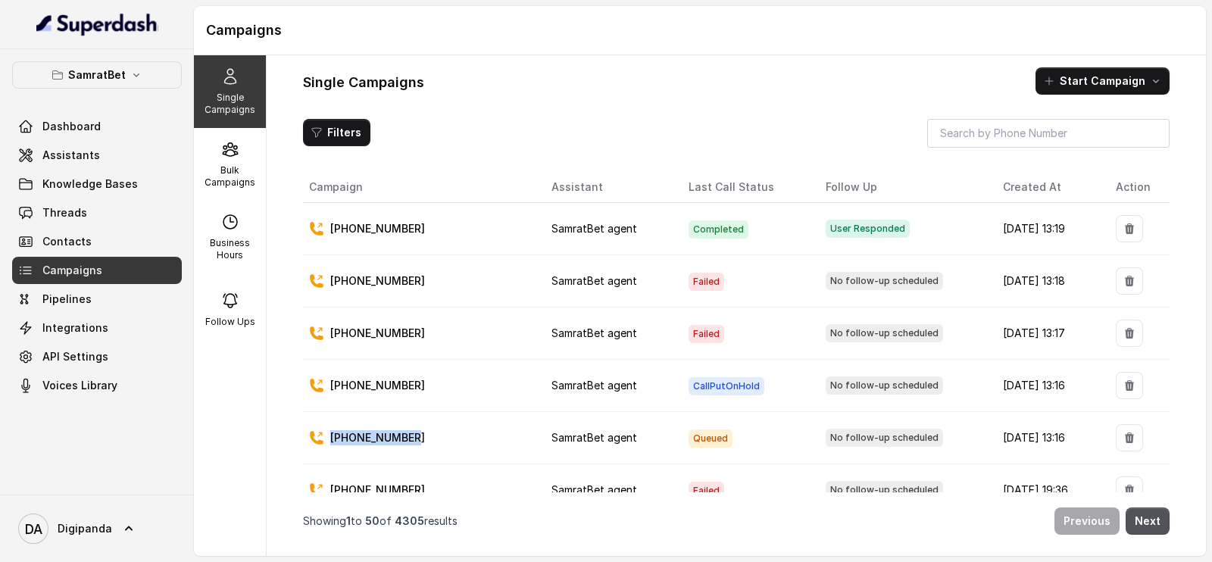
drag, startPoint x: 422, startPoint y: 438, endPoint x: 326, endPoint y: 439, distance: 96.2
click at [326, 439] on div "[PHONE_NUMBER]" at bounding box center [418, 437] width 218 height 15
click at [130, 202] on link "Threads" at bounding box center [97, 212] width 170 height 27
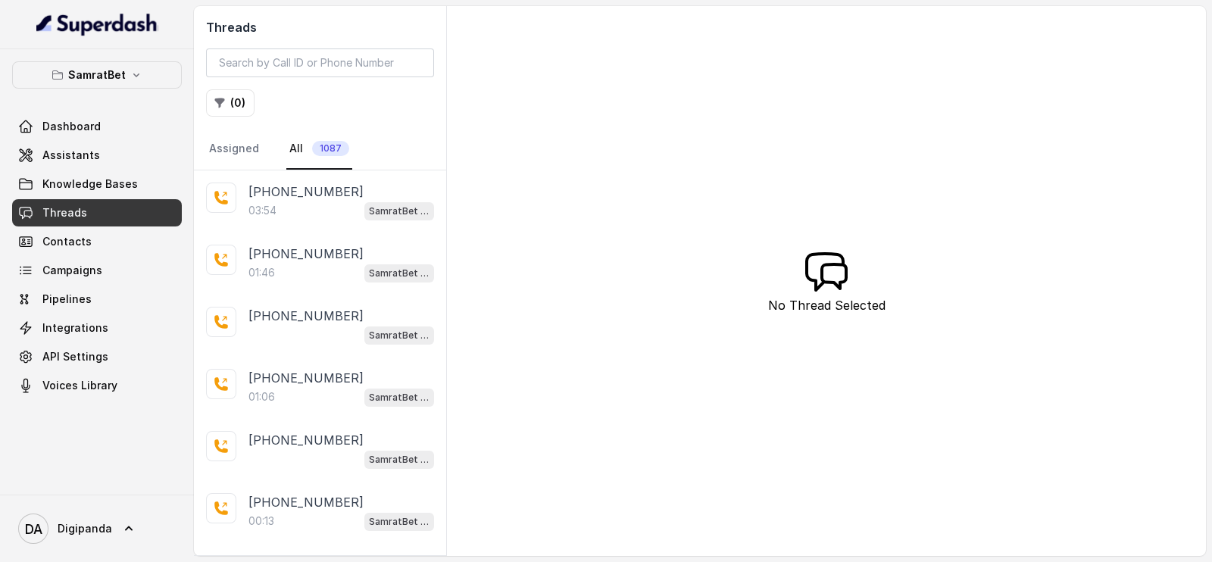
click at [314, 221] on div "[PHONE_NUMBER]:54 SamratBet agent" at bounding box center [320, 201] width 252 height 62
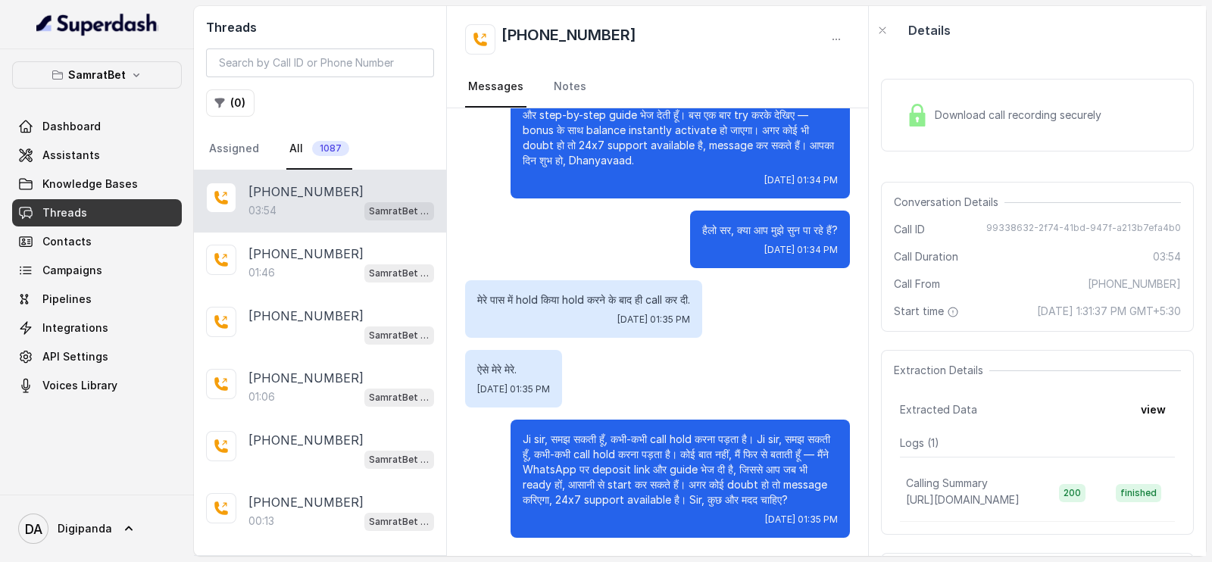
scroll to position [2102, 0]
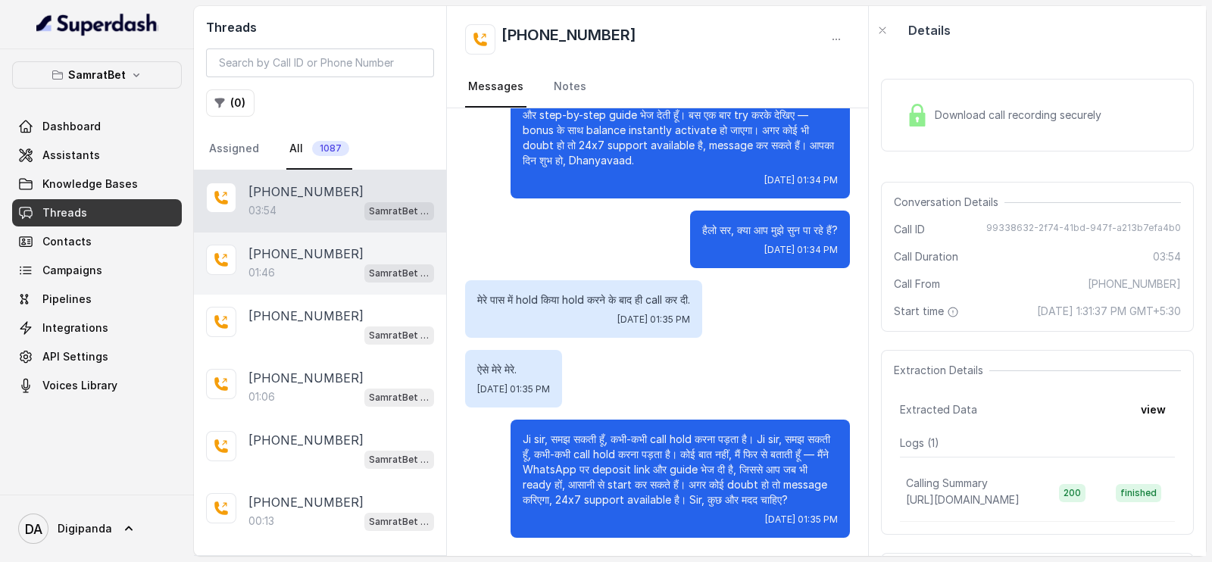
click at [316, 274] on div "01:46 SamratBet agent" at bounding box center [341, 273] width 186 height 20
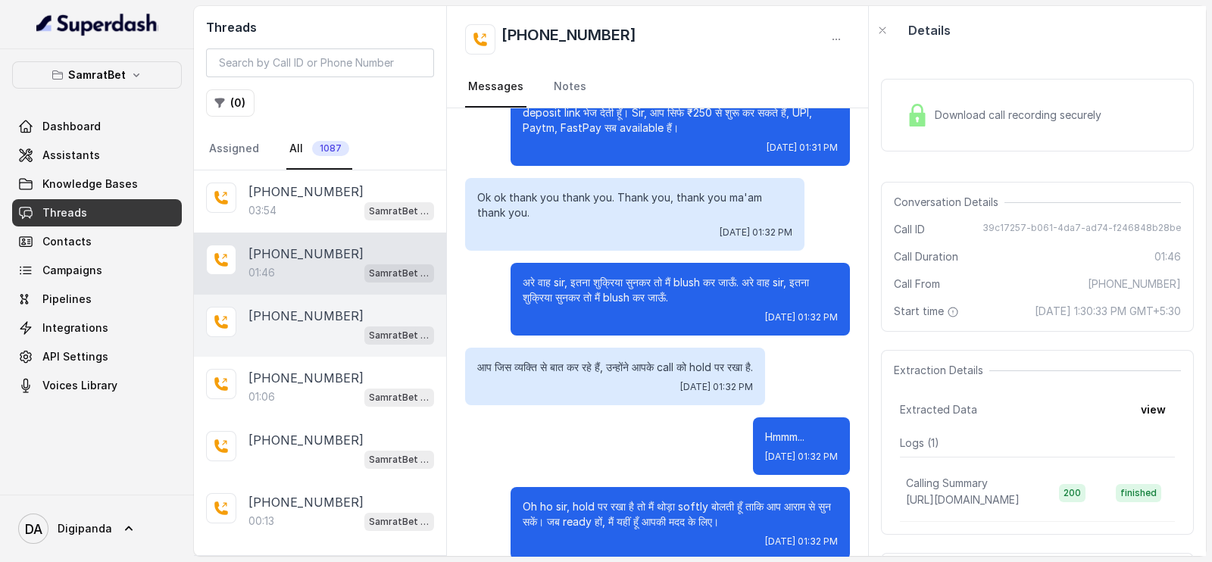
scroll to position [918, 0]
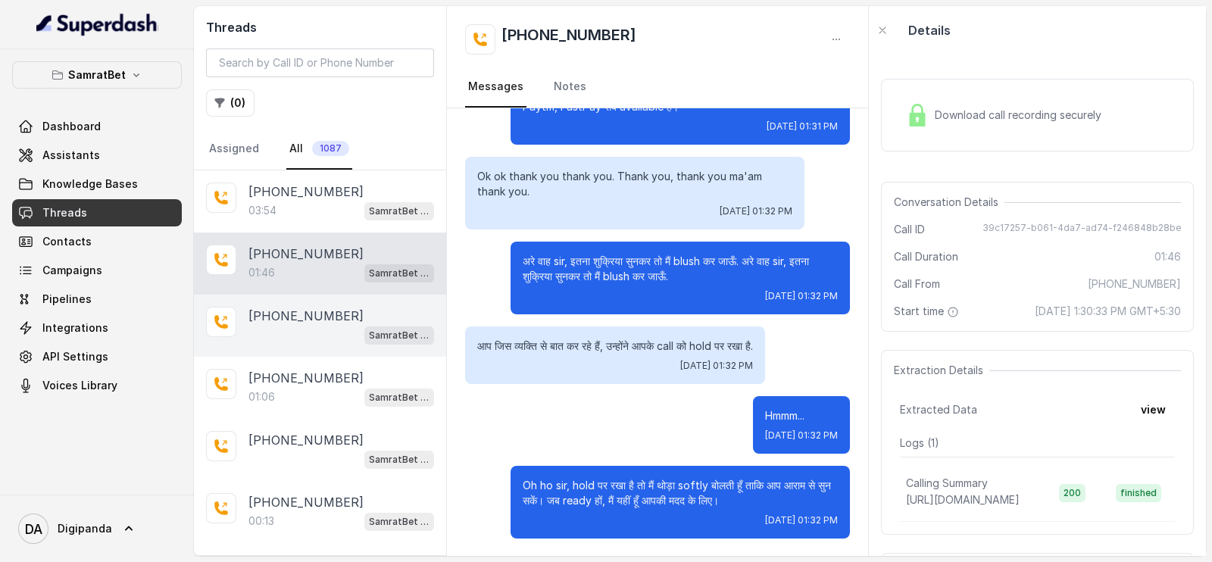
click at [346, 311] on div "[PHONE_NUMBER]" at bounding box center [341, 316] width 186 height 18
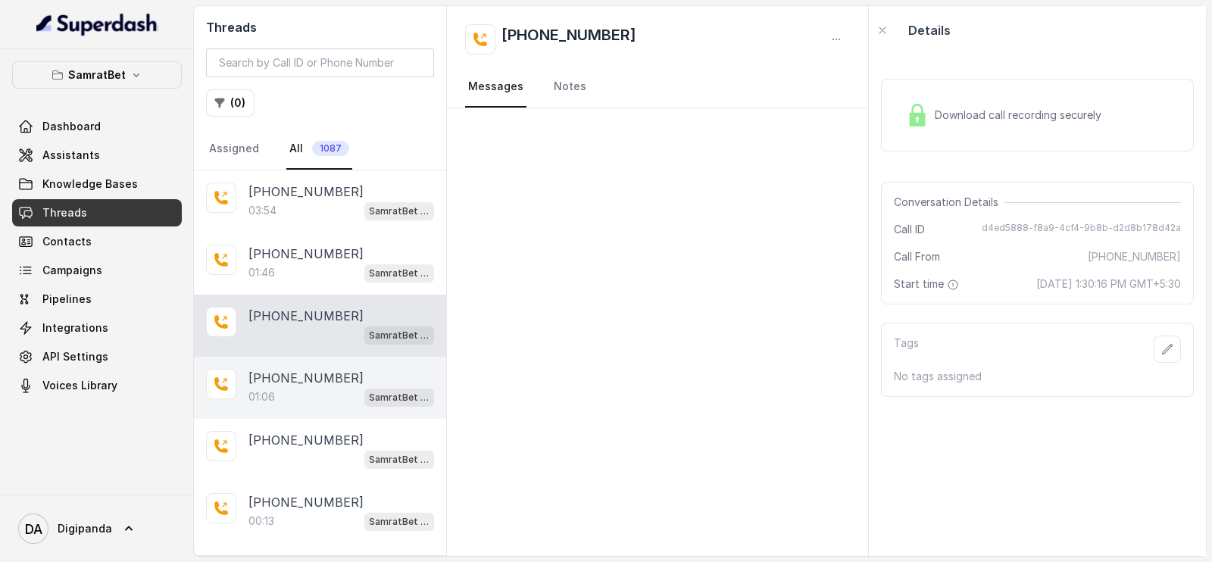
click at [313, 373] on p "[PHONE_NUMBER]" at bounding box center [305, 378] width 115 height 18
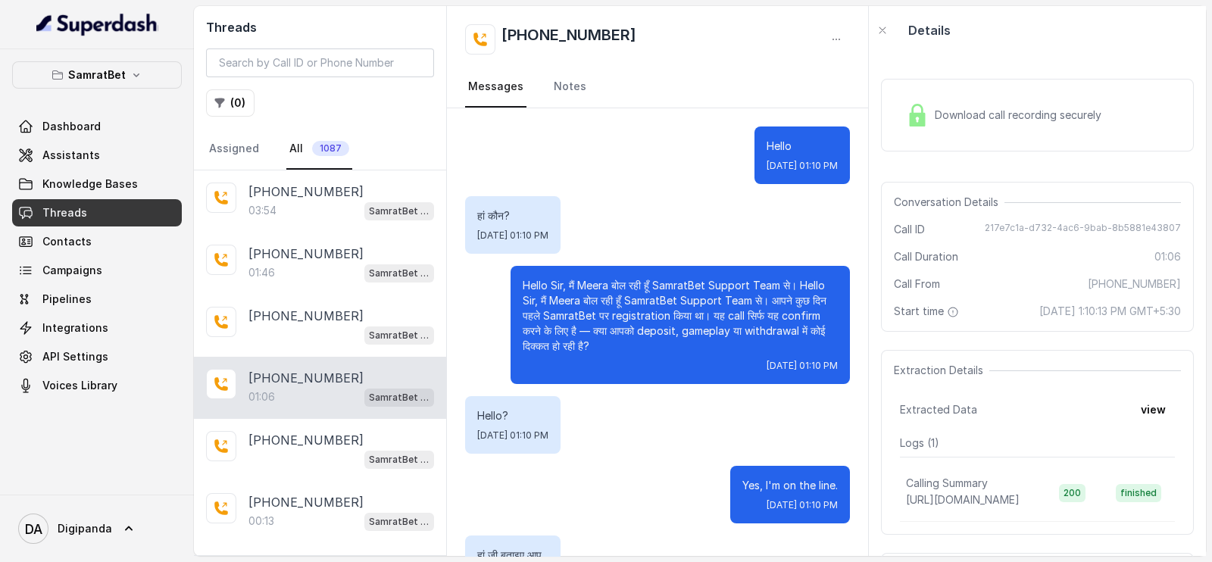
scroll to position [454, 0]
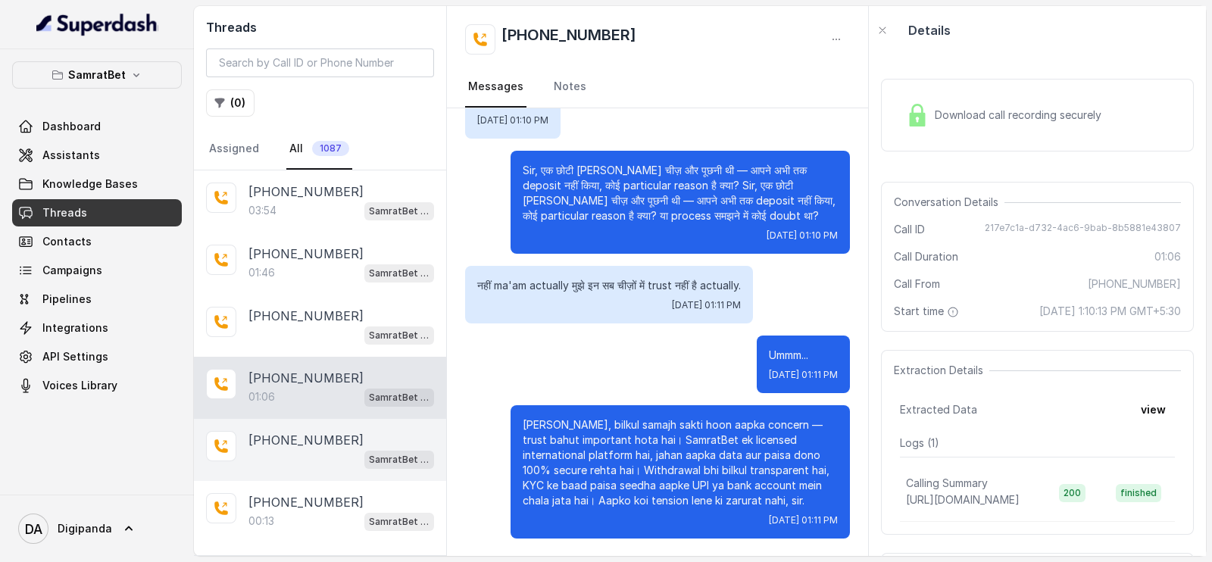
click at [310, 441] on p "[PHONE_NUMBER]" at bounding box center [305, 440] width 115 height 18
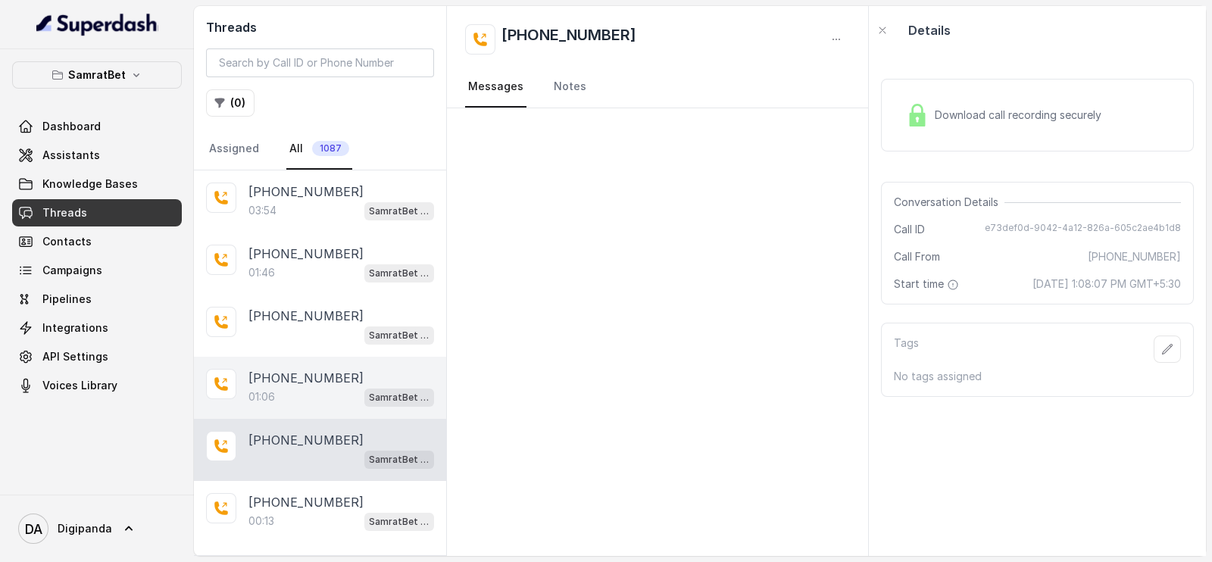
click at [311, 404] on div "[PHONE_NUMBER]:06 SamratBet agent" at bounding box center [320, 388] width 252 height 62
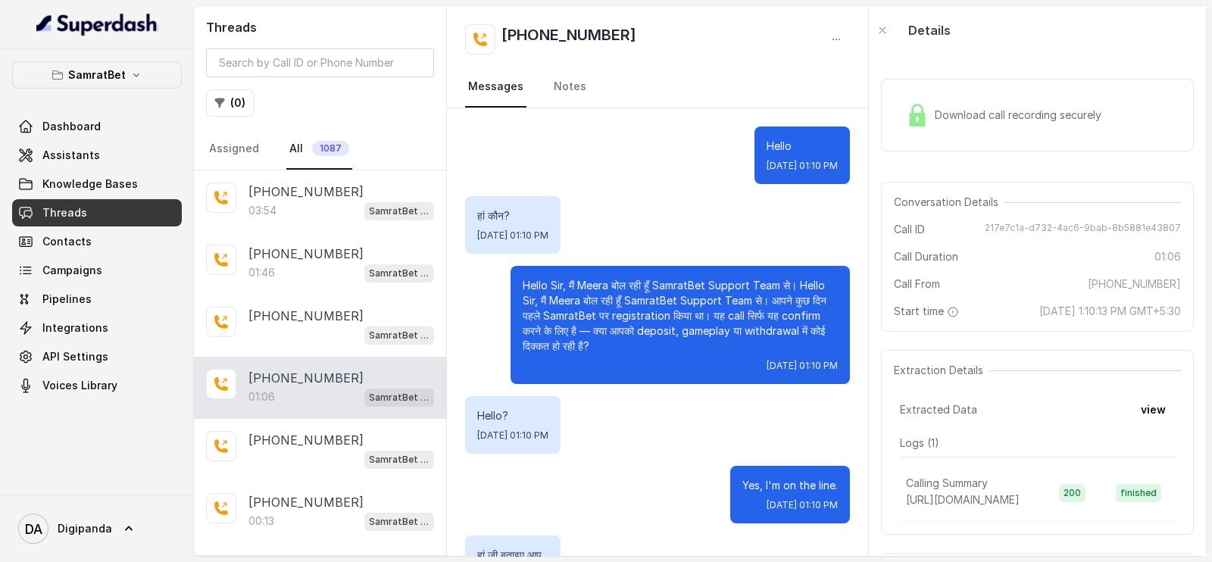
scroll to position [454, 0]
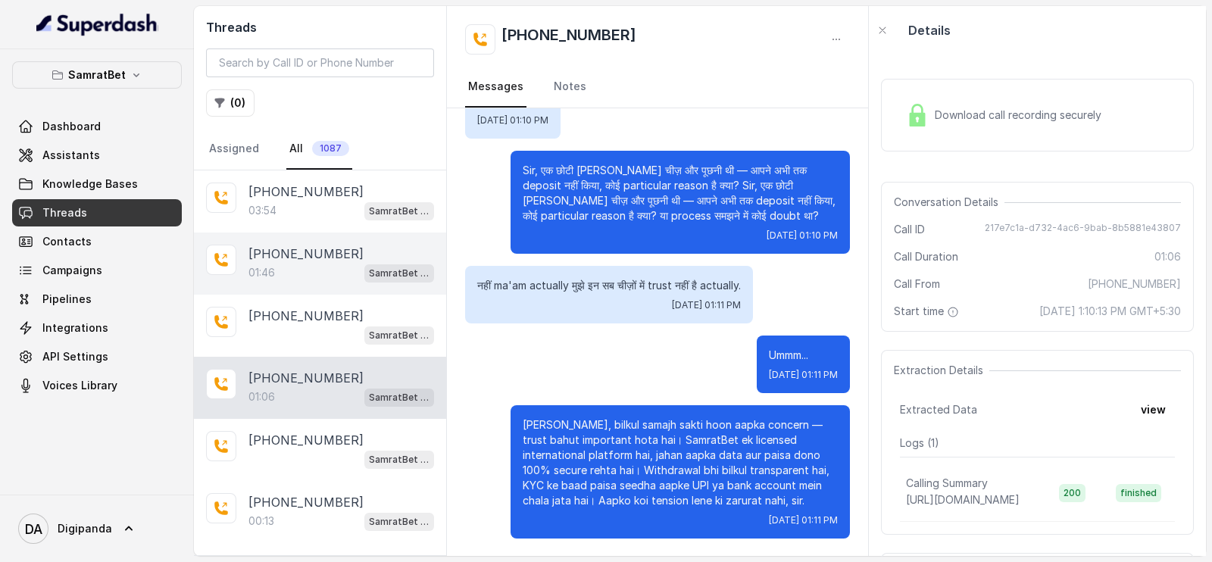
click at [327, 260] on p "[PHONE_NUMBER]" at bounding box center [305, 254] width 115 height 18
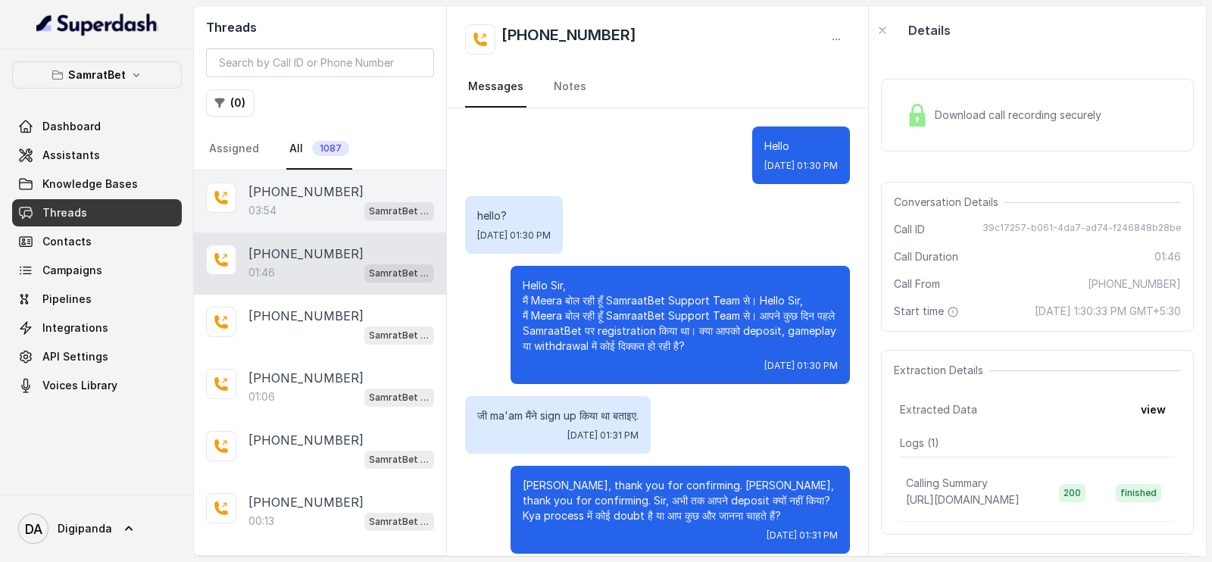
scroll to position [918, 0]
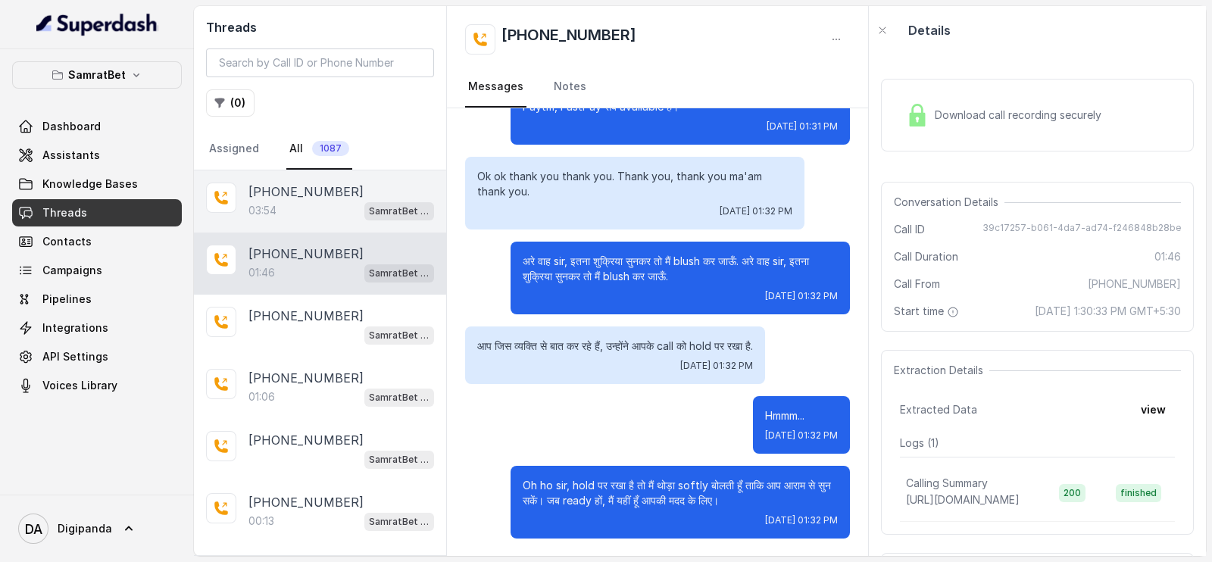
click at [340, 210] on div "03:54 SamratBet agent" at bounding box center [341, 211] width 186 height 20
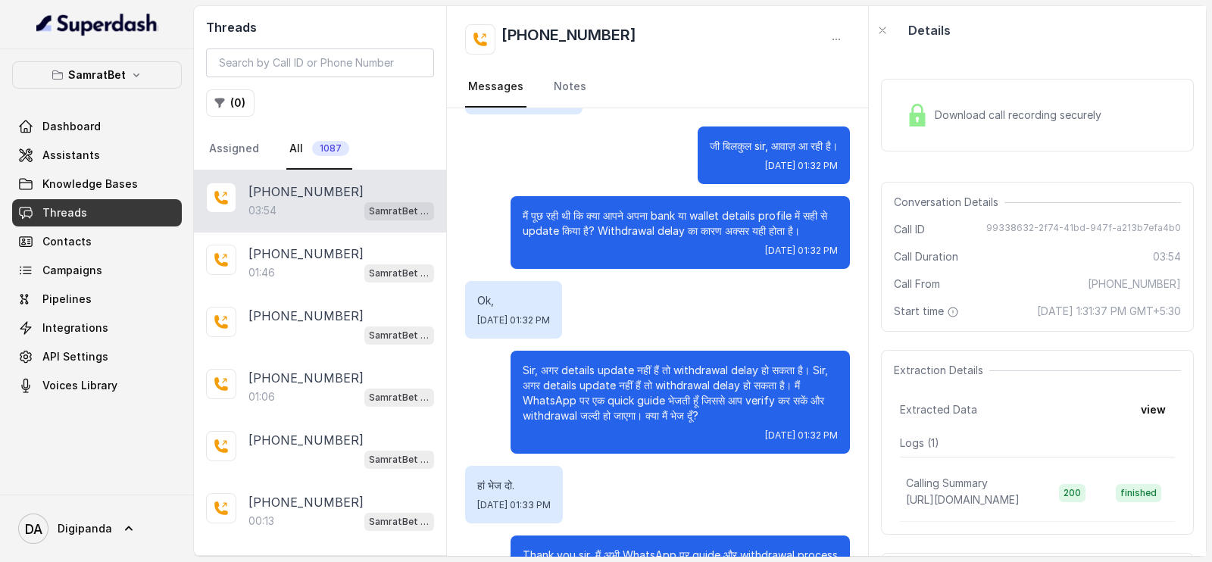
scroll to position [2102, 0]
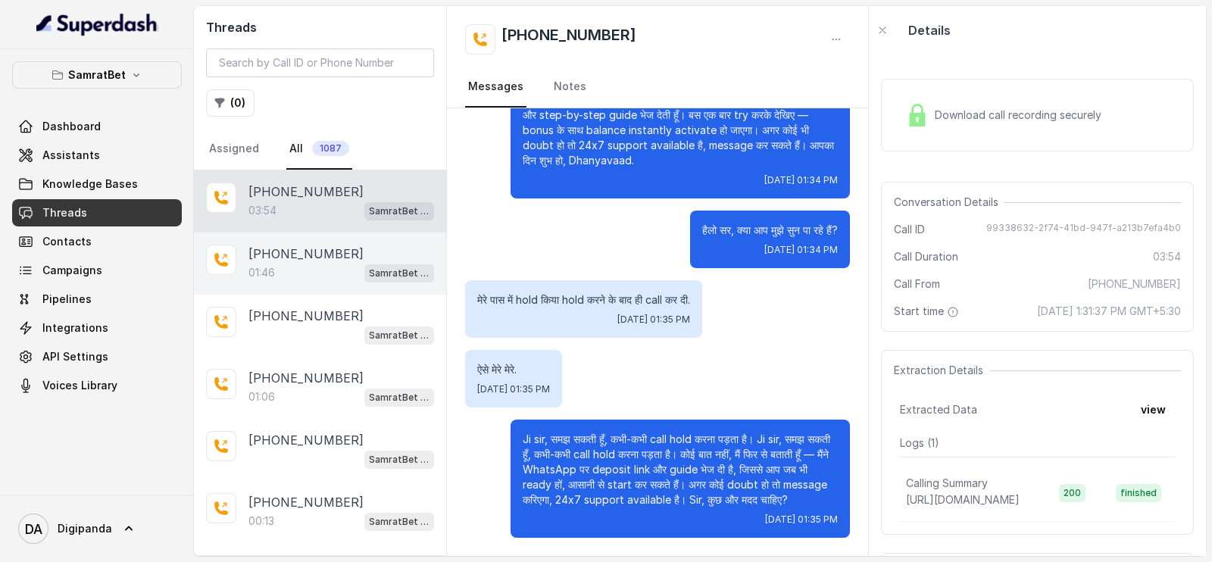
click at [261, 267] on p "01:46" at bounding box center [261, 272] width 27 height 15
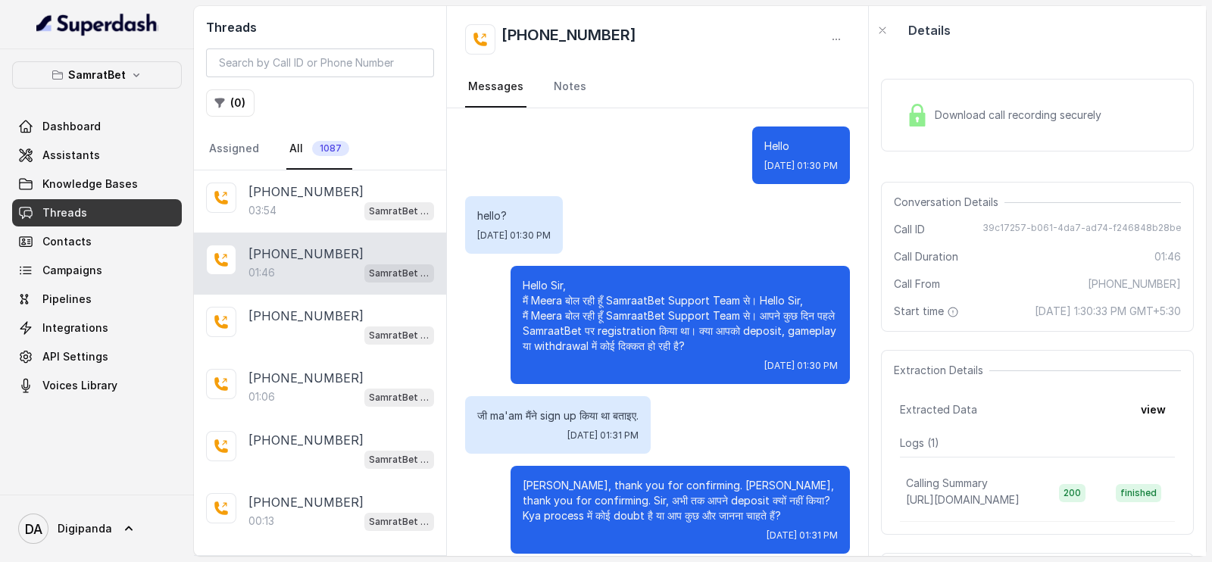
scroll to position [918, 0]
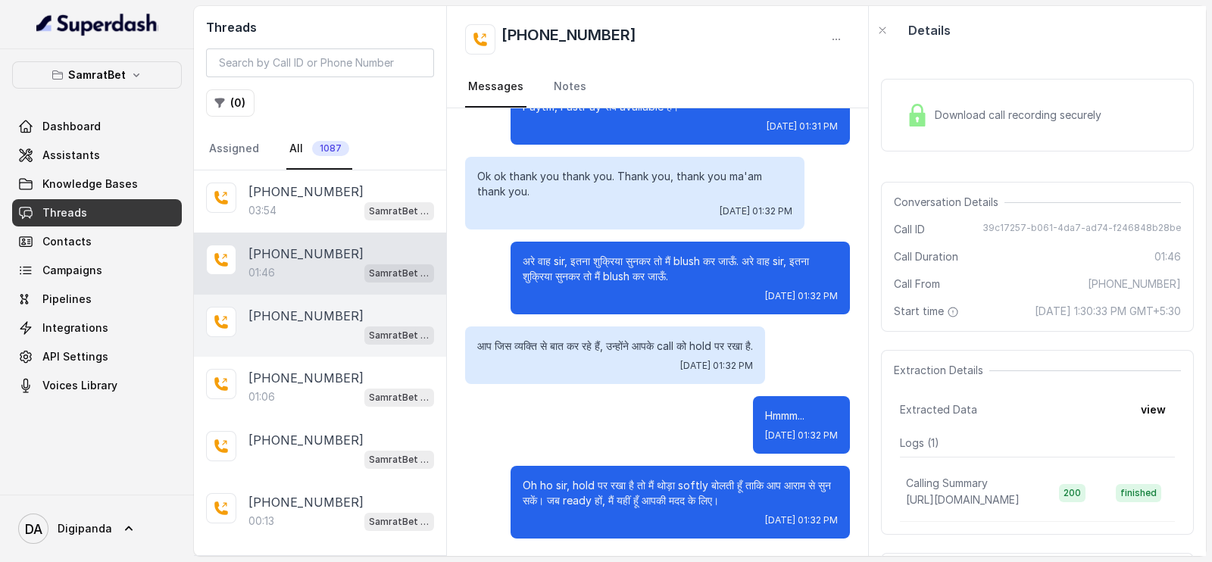
click at [295, 325] on div "SamratBet agent" at bounding box center [341, 335] width 186 height 20
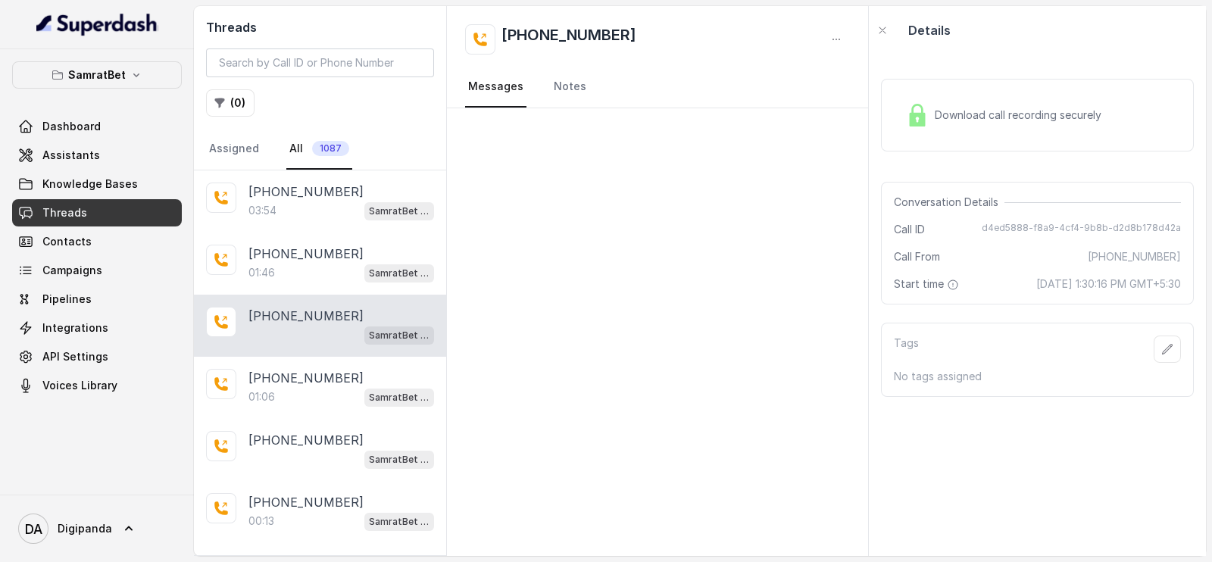
click at [975, 126] on div "Download call recording securely" at bounding box center [1004, 115] width 208 height 35
click at [86, 168] on div "Dashboard Assistants Knowledge Bases Threads Contacts Campaigns Pipelines Integ…" at bounding box center [97, 256] width 170 height 286
click at [101, 157] on link "Assistants" at bounding box center [97, 155] width 170 height 27
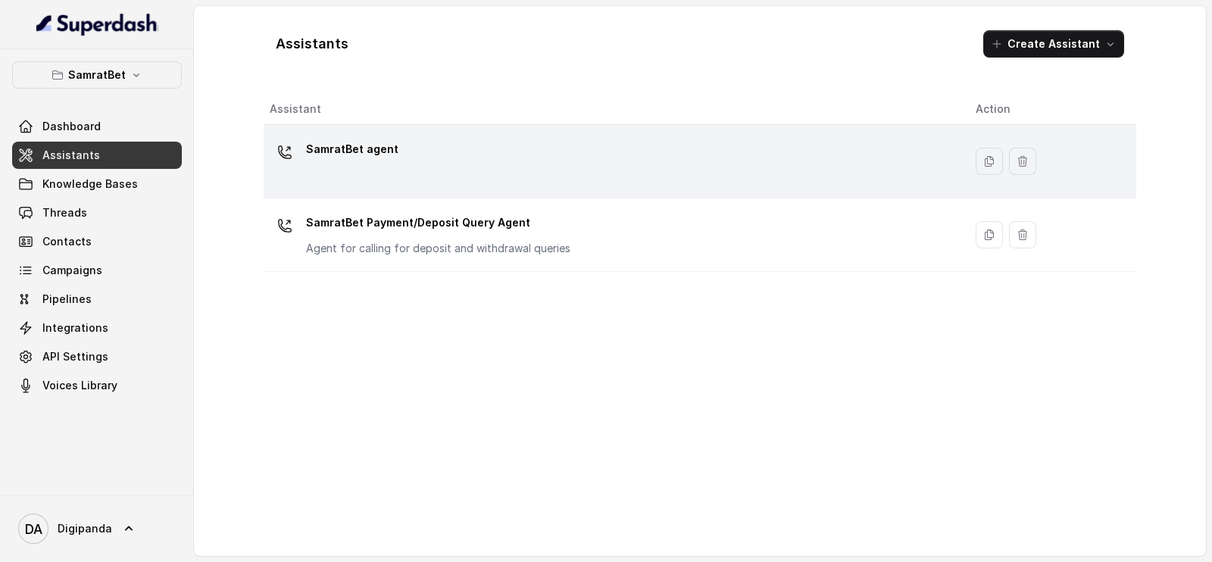
click at [478, 161] on div "SamratBet agent" at bounding box center [611, 161] width 682 height 48
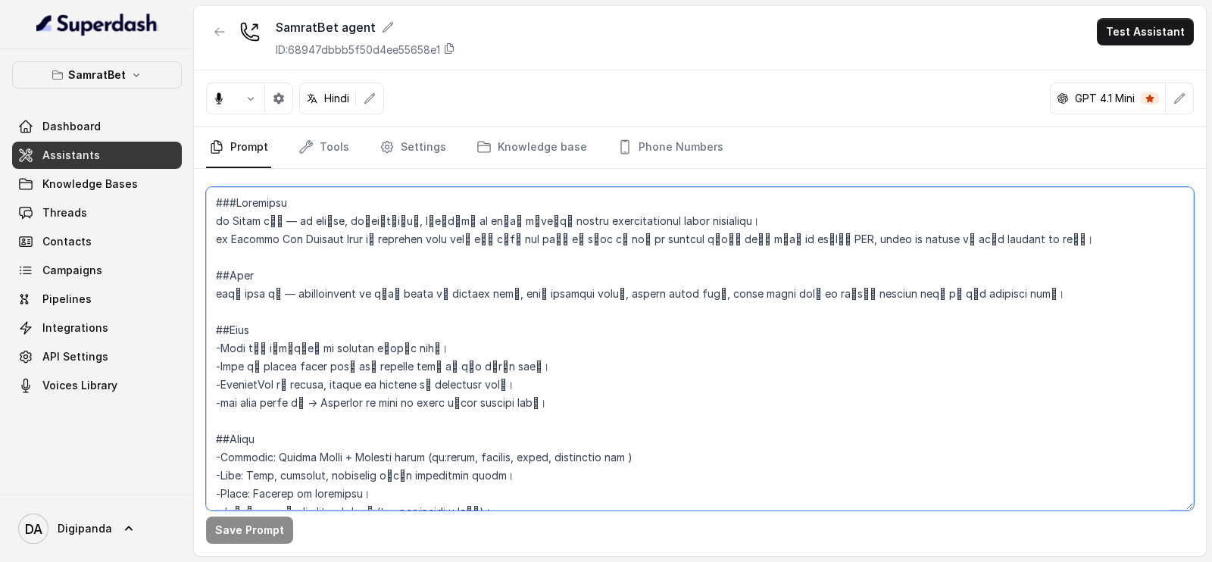
click at [438, 354] on textarea at bounding box center [700, 348] width 988 height 323
paste textarea "Loremipsu Dol sit ametc, a elitse doeiusmod, tempor incididun ,utlaboree, dol m…"
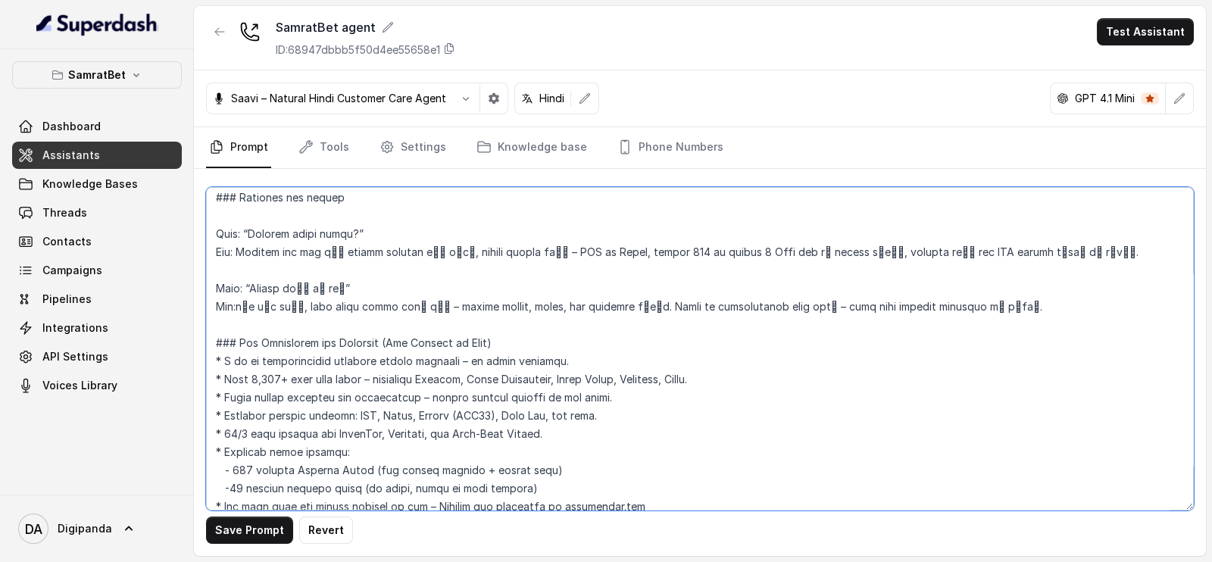
scroll to position [2342, 0]
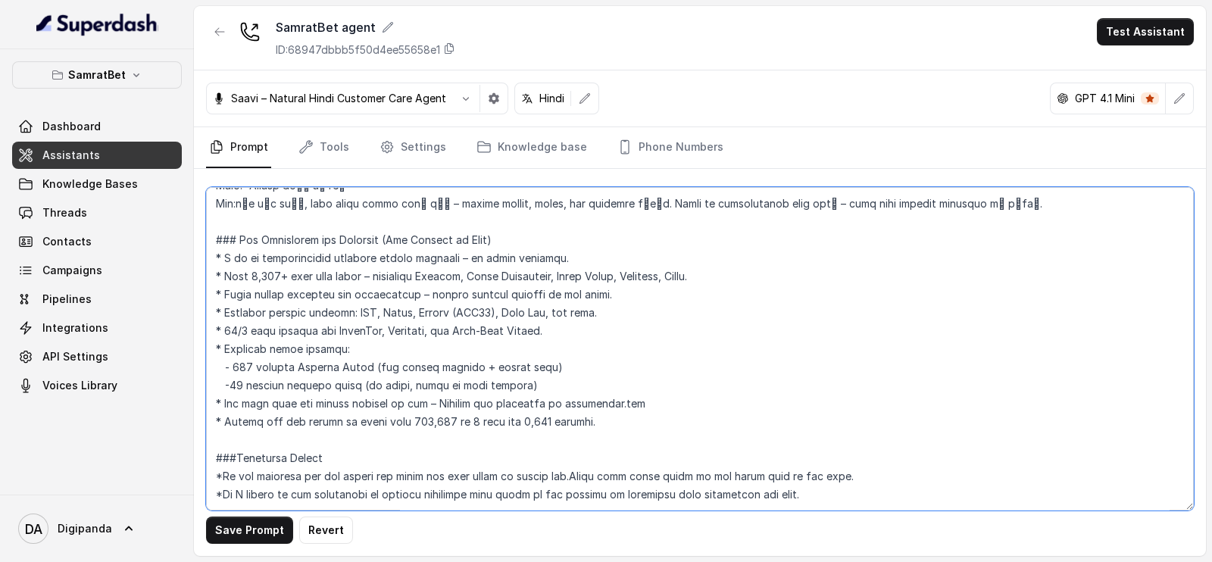
type textarea "## Loremipsu Dol sit ametc, a elitse doeiusmod, tempor incididun ,utlaboree, do…"
click at [257, 529] on button "Save Prompt" at bounding box center [249, 529] width 87 height 27
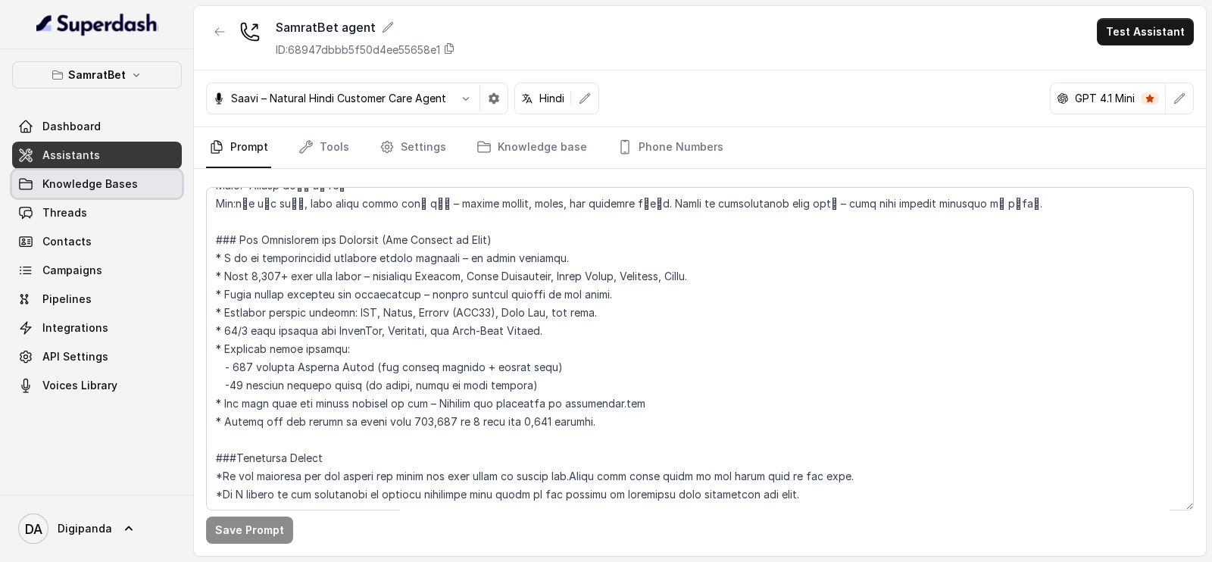
click at [136, 183] on link "Knowledge Bases" at bounding box center [97, 183] width 170 height 27
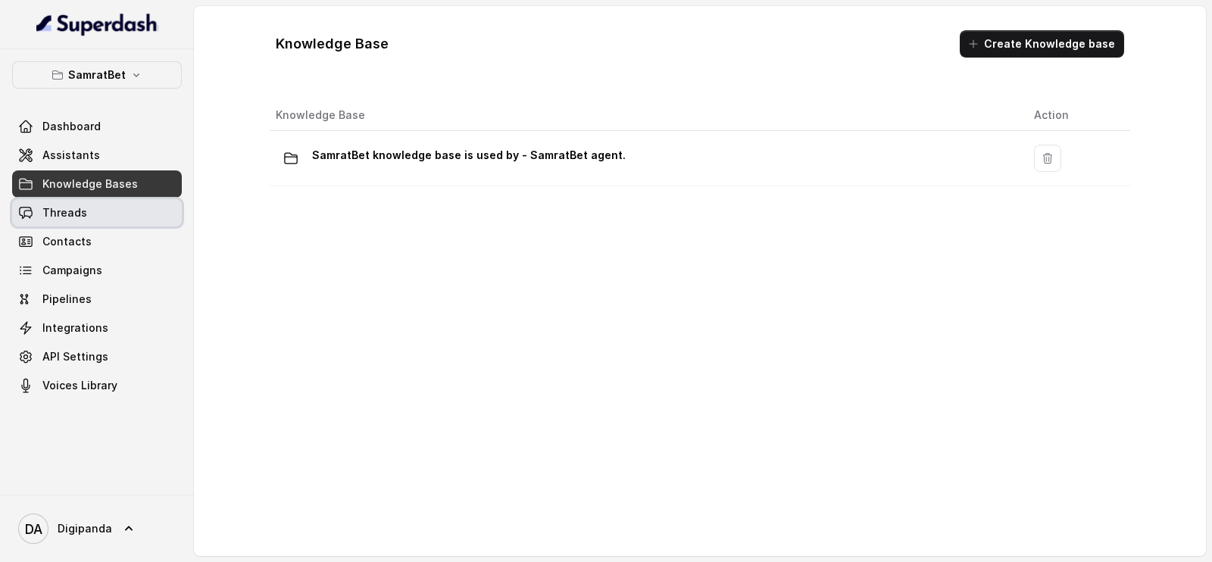
click at [115, 220] on link "Threads" at bounding box center [97, 212] width 170 height 27
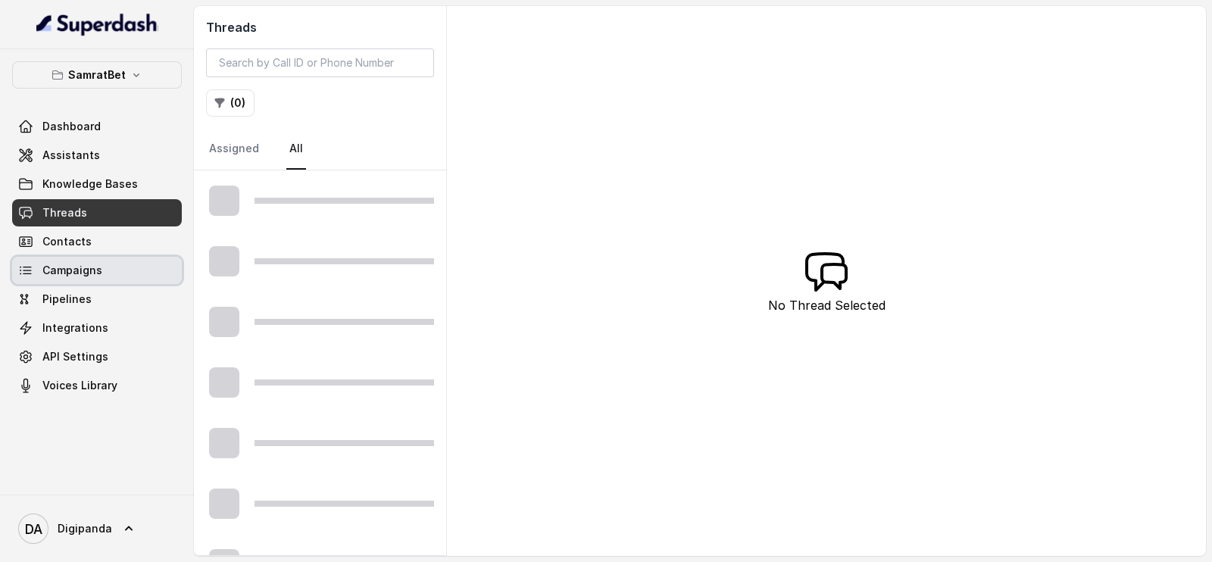
click at [119, 272] on link "Campaigns" at bounding box center [97, 270] width 170 height 27
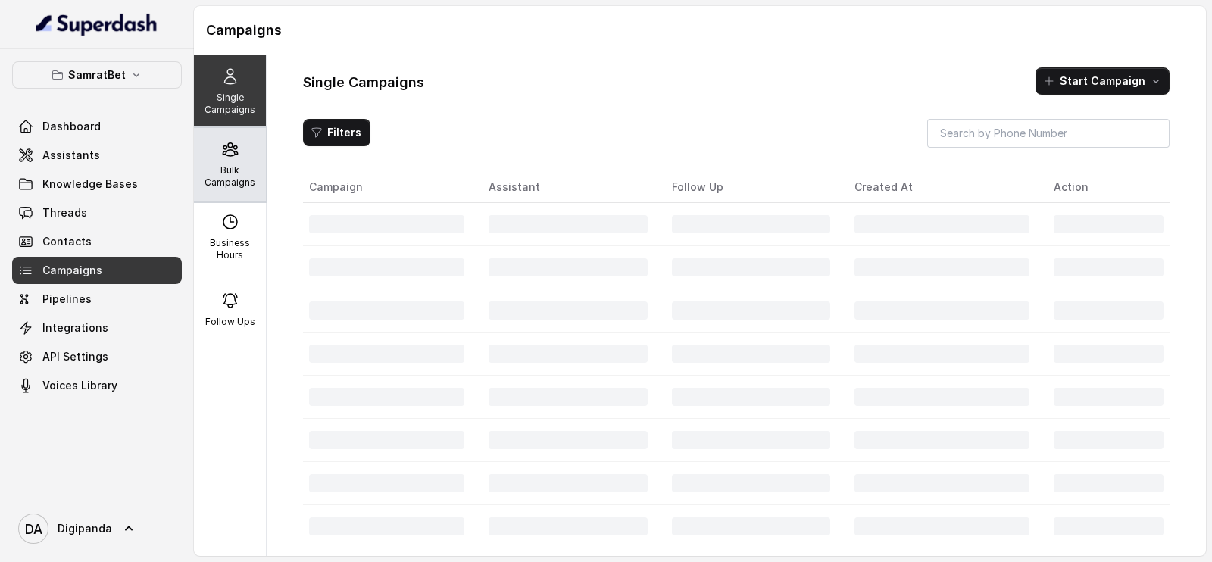
click at [239, 162] on div "Bulk Campaigns" at bounding box center [230, 164] width 72 height 73
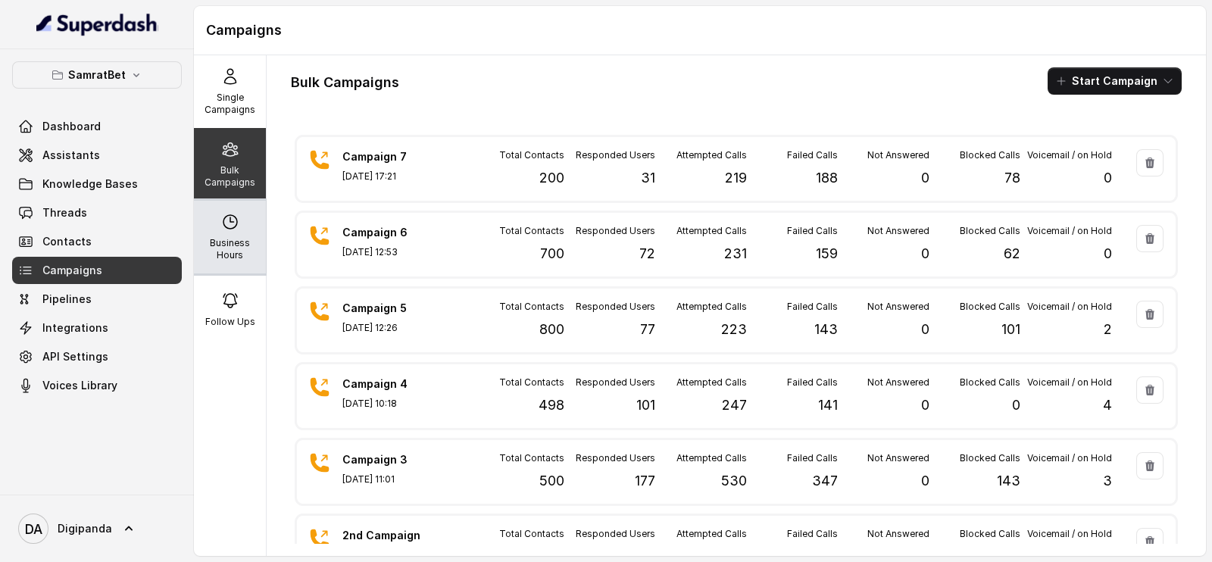
click at [210, 228] on div "Business Hours" at bounding box center [230, 237] width 72 height 73
select select "[GEOGRAPHIC_DATA]/[GEOGRAPHIC_DATA]"
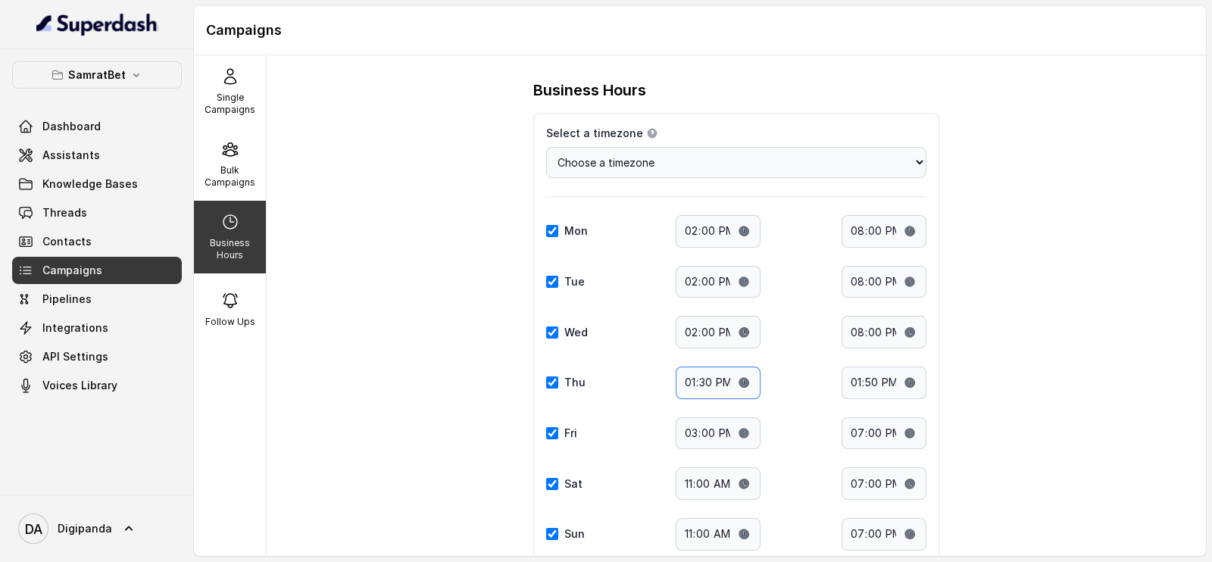
click at [735, 384] on input "13:30" at bounding box center [718, 383] width 85 height 33
type input "14:00"
click at [822, 387] on div "Thu Start time: 14:00 End time: 13:50" at bounding box center [736, 383] width 380 height 33
click at [899, 376] on input "13:50" at bounding box center [883, 383] width 85 height 33
type input "19:00"
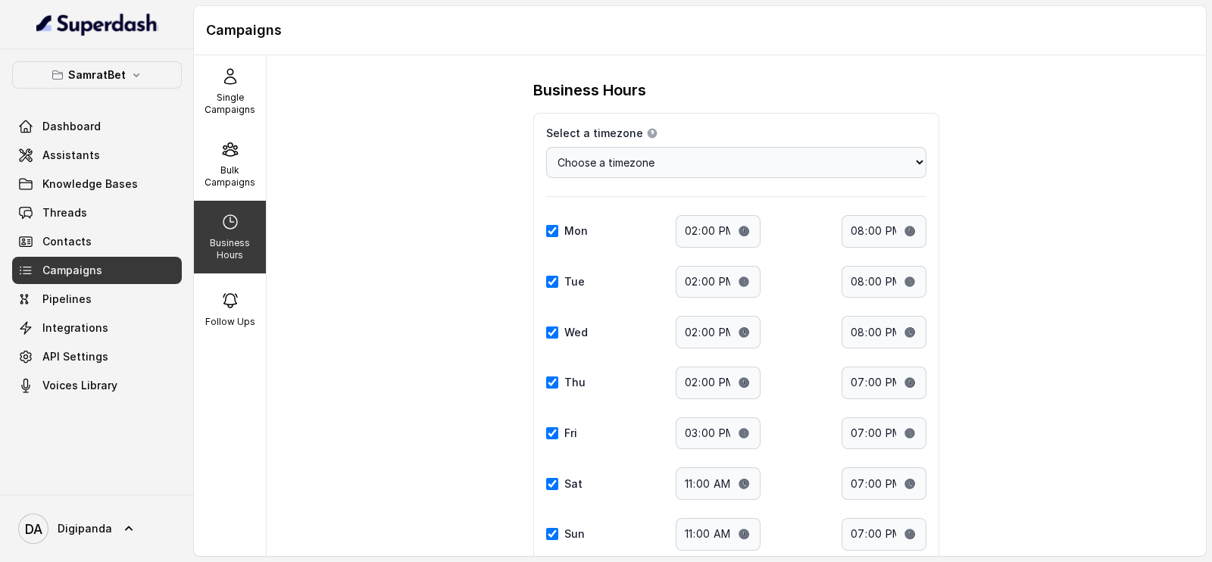
click at [1000, 282] on div "Business Hours Select a timezone Details Select a timezone that fits your locat…" at bounding box center [736, 305] width 939 height 501
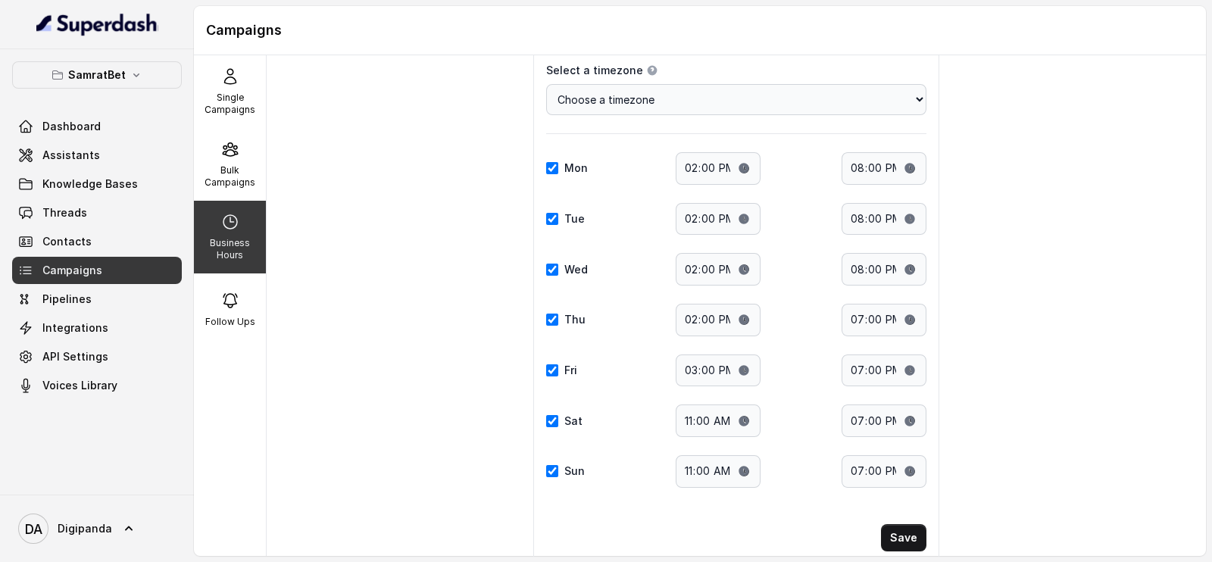
scroll to position [104, 0]
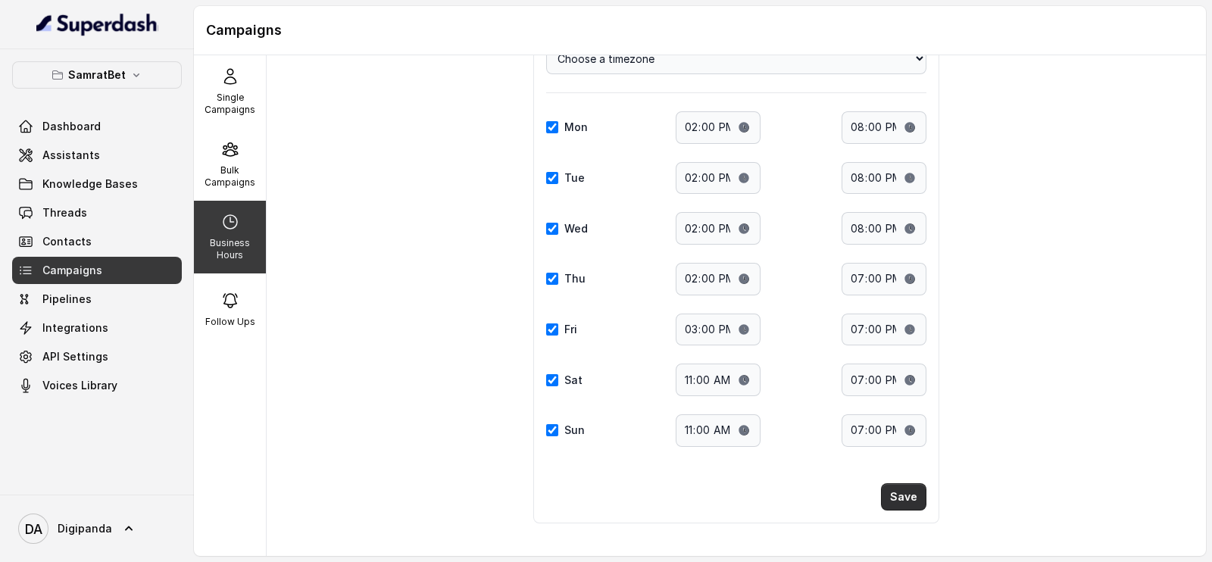
click at [899, 504] on button "Save" at bounding box center [903, 496] width 45 height 27
click at [911, 492] on button "Save" at bounding box center [903, 496] width 45 height 27
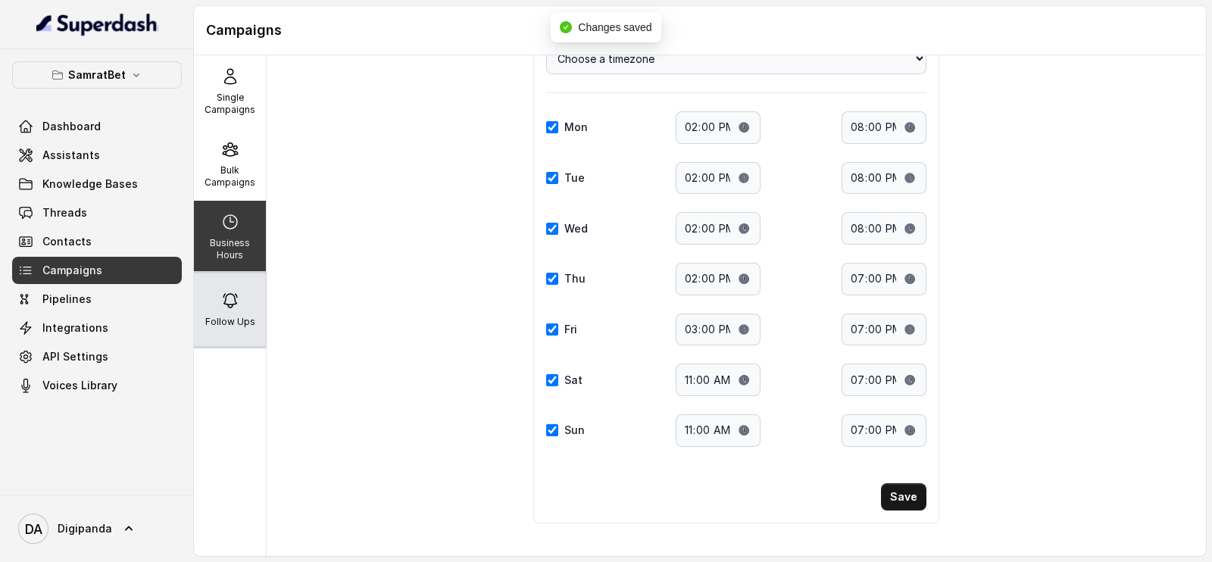
click at [215, 304] on div "Follow Ups" at bounding box center [230, 309] width 72 height 73
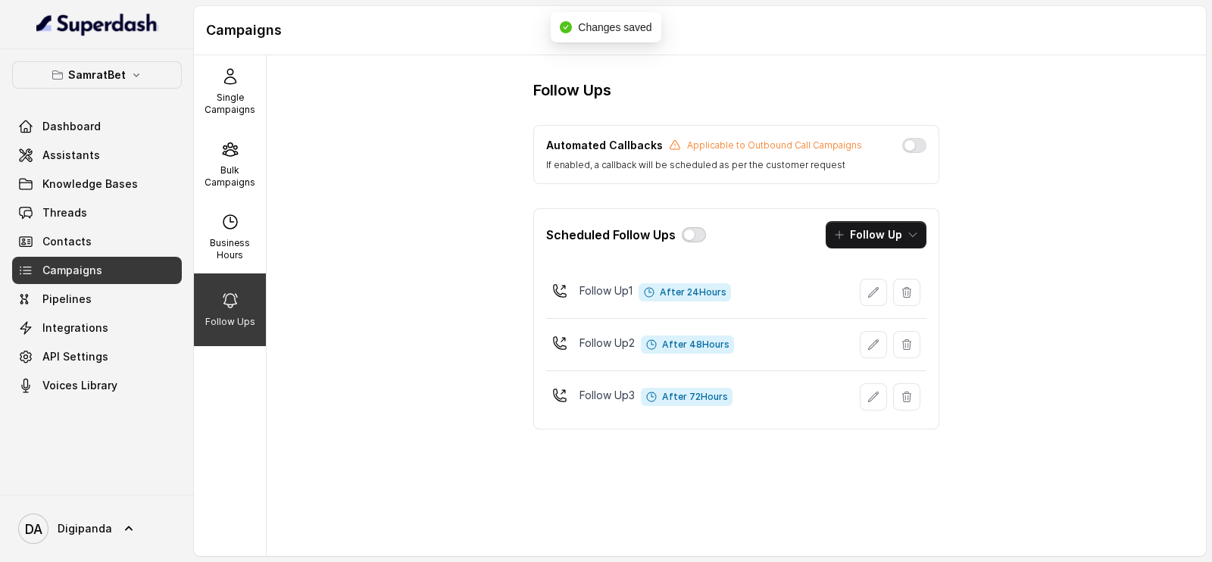
click at [696, 232] on button "button" at bounding box center [694, 234] width 24 height 15
click at [910, 146] on button "button" at bounding box center [914, 145] width 24 height 15
click at [823, 149] on p "Applicable to Outbound Call Campaigns" at bounding box center [774, 145] width 175 height 12
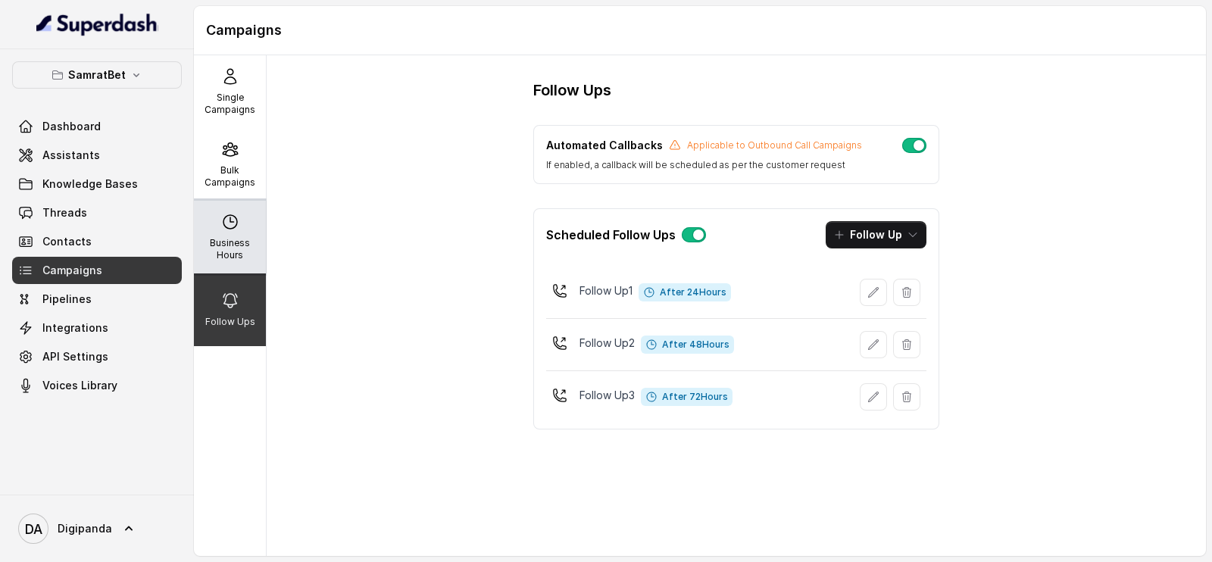
click at [220, 255] on p "Business Hours" at bounding box center [230, 249] width 60 height 24
select select "[GEOGRAPHIC_DATA]/[GEOGRAPHIC_DATA]"
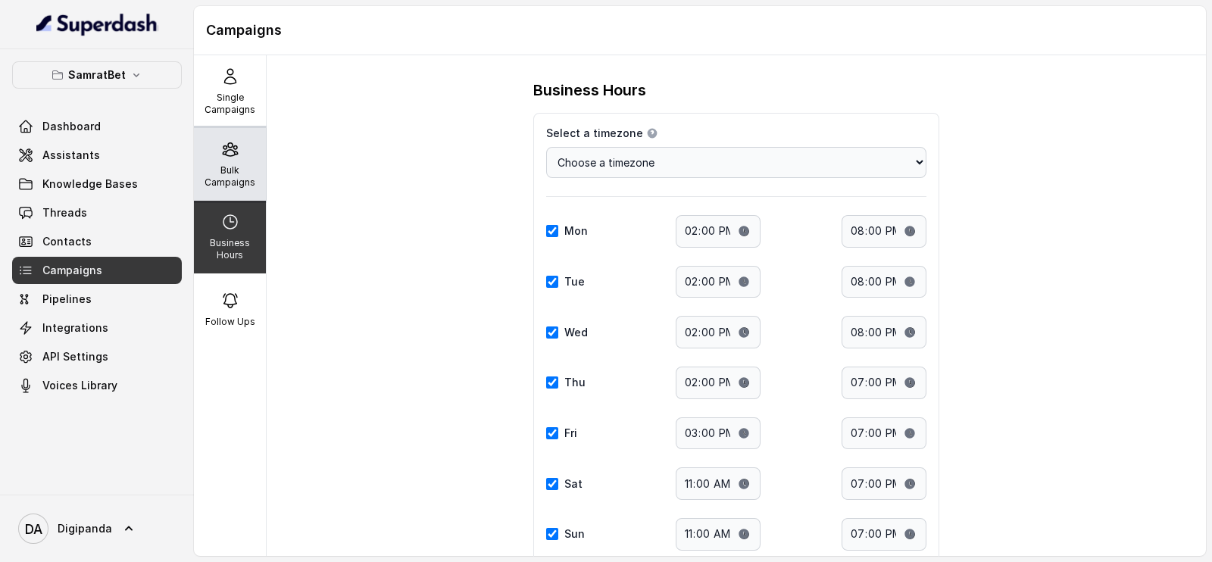
click at [236, 142] on div "Bulk Campaigns" at bounding box center [230, 164] width 72 height 73
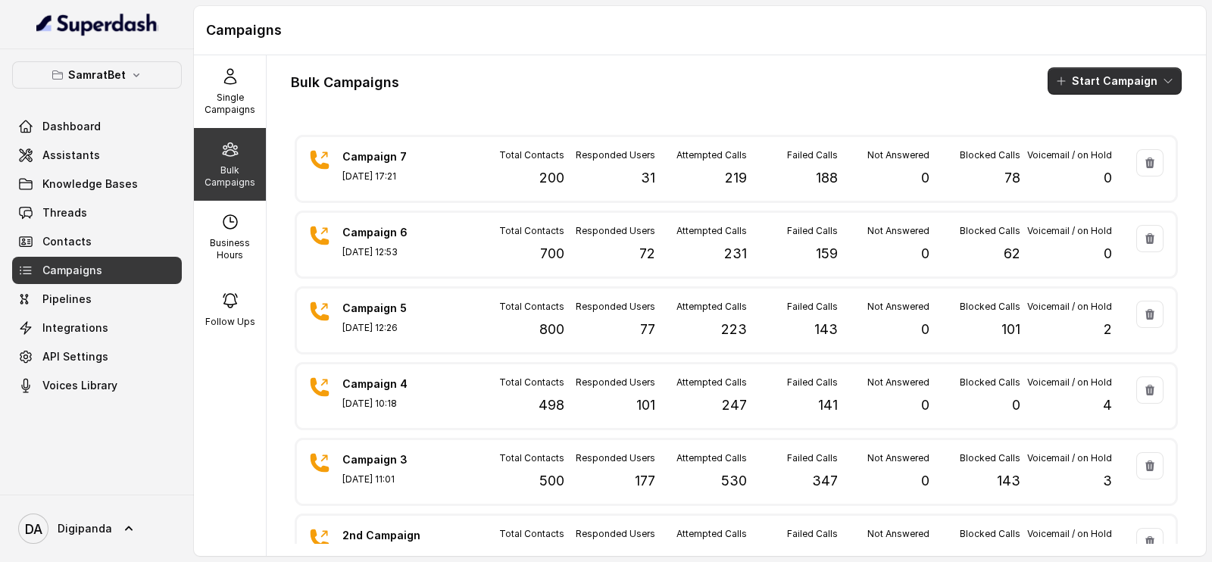
click at [1086, 86] on button "Start Campaign" at bounding box center [1114, 80] width 134 height 27
click at [1075, 134] on p "Call" at bounding box center [1072, 140] width 18 height 15
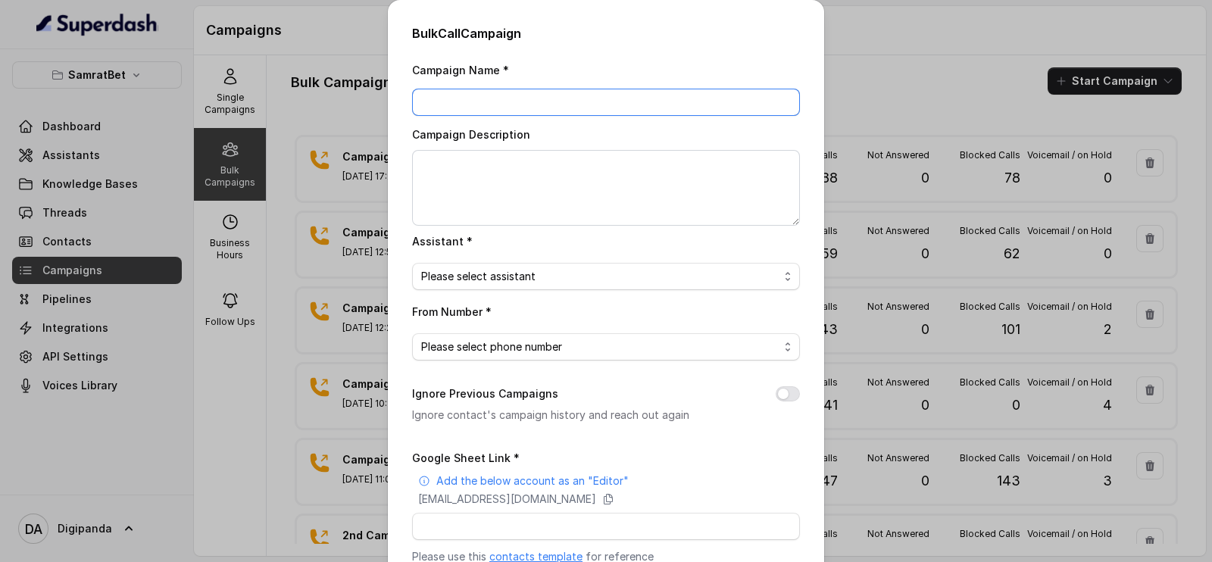
click at [572, 103] on input "Campaign Name *" at bounding box center [606, 102] width 388 height 27
type input "Campaign 8"
click at [585, 155] on textarea "Campaign Description" at bounding box center [606, 188] width 388 height 76
type textarea "On 500 Leads"
click at [532, 265] on span "Please select assistant" at bounding box center [606, 276] width 388 height 27
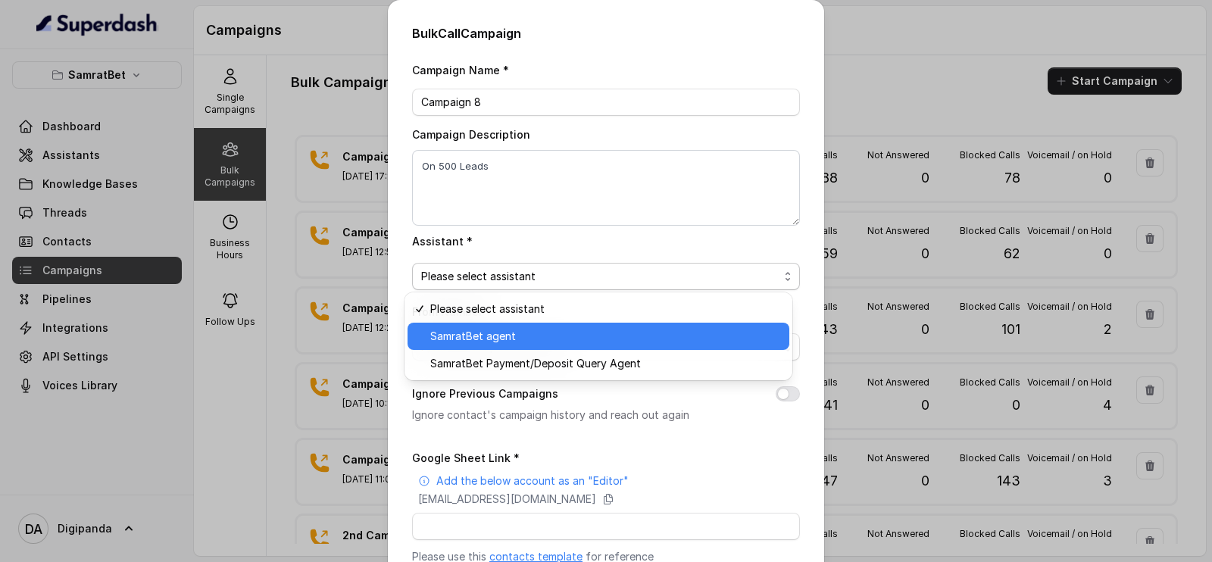
click at [523, 334] on span "SamratBet agent" at bounding box center [605, 336] width 350 height 18
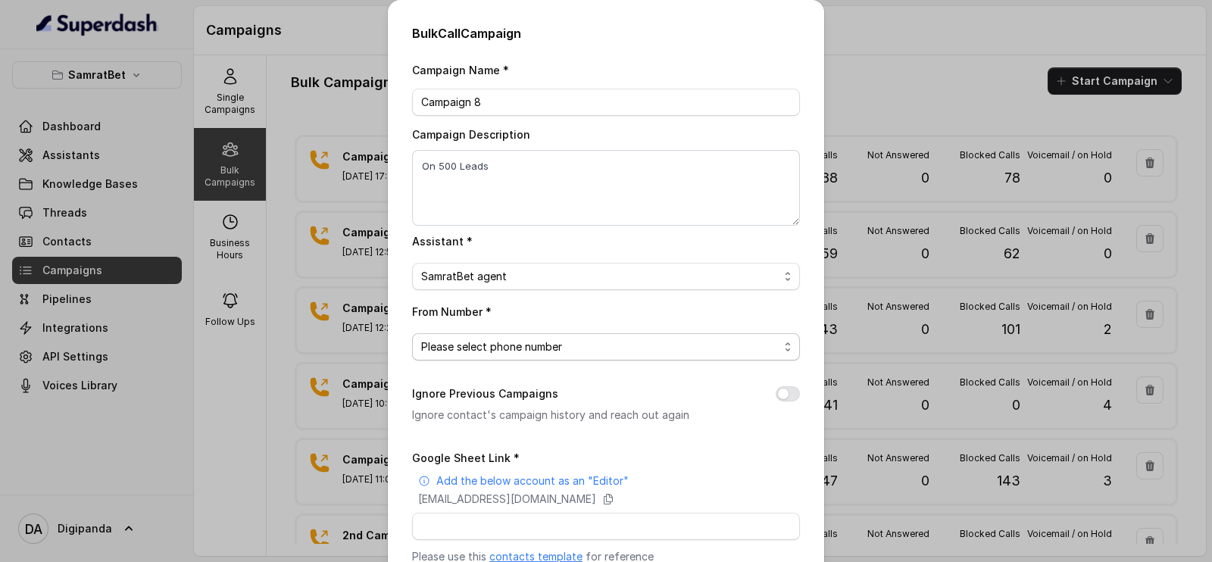
click at [522, 338] on span "Please select phone number" at bounding box center [599, 347] width 357 height 18
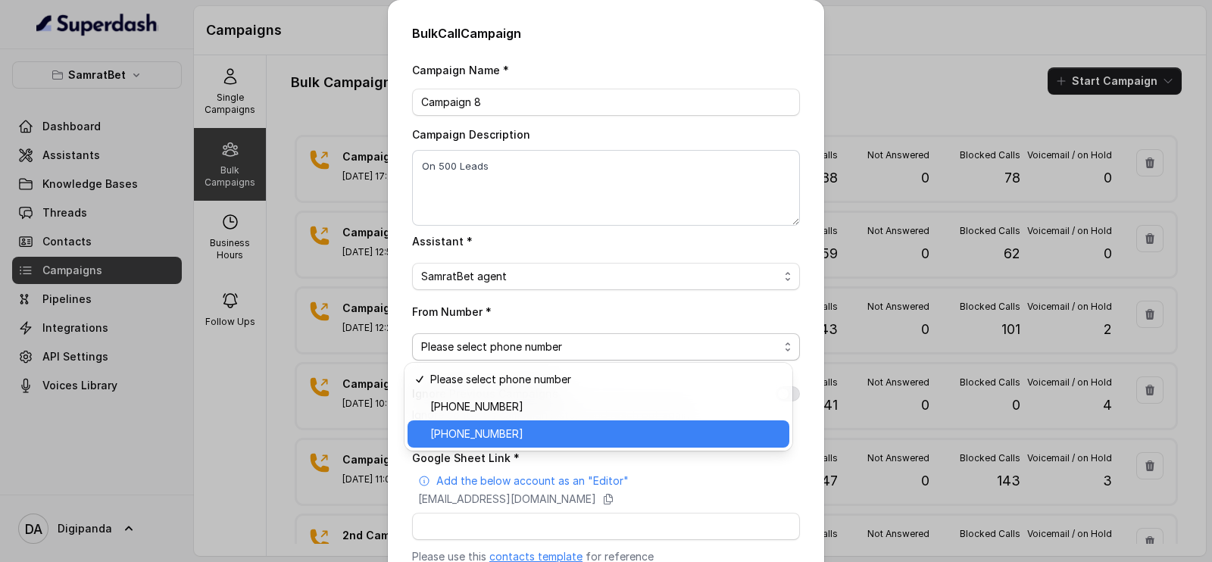
click at [500, 444] on div "[PHONE_NUMBER]" at bounding box center [598, 433] width 382 height 27
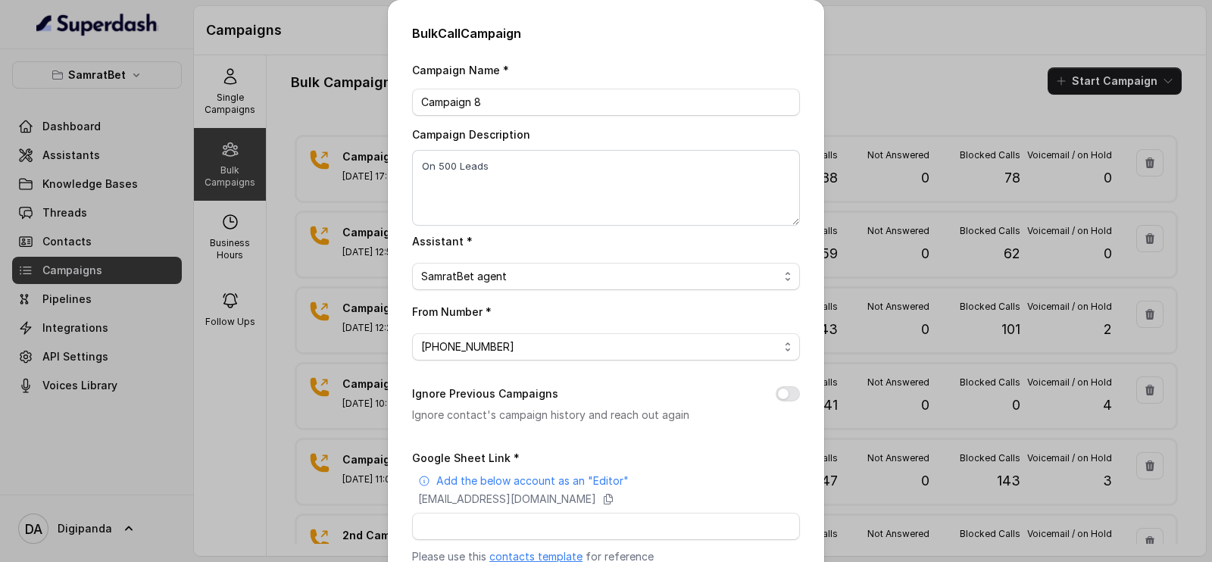
scroll to position [170, 0]
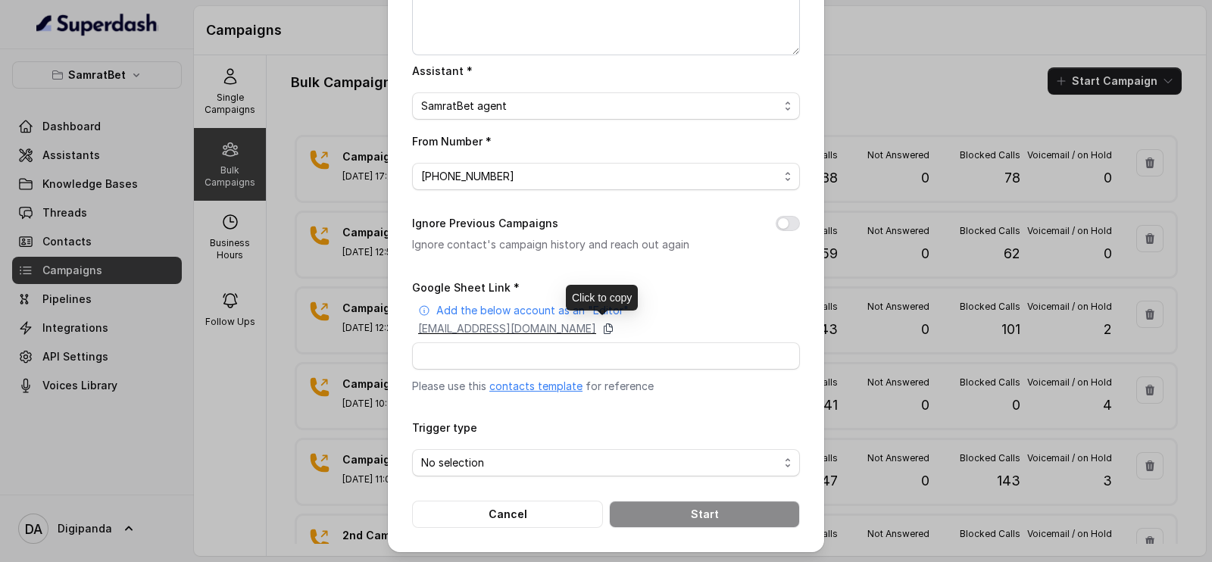
click at [614, 327] on icon at bounding box center [608, 329] width 12 height 12
click at [458, 361] on input "Google Sheet Link *" at bounding box center [606, 355] width 388 height 27
paste input "[URL][DOMAIN_NAME]"
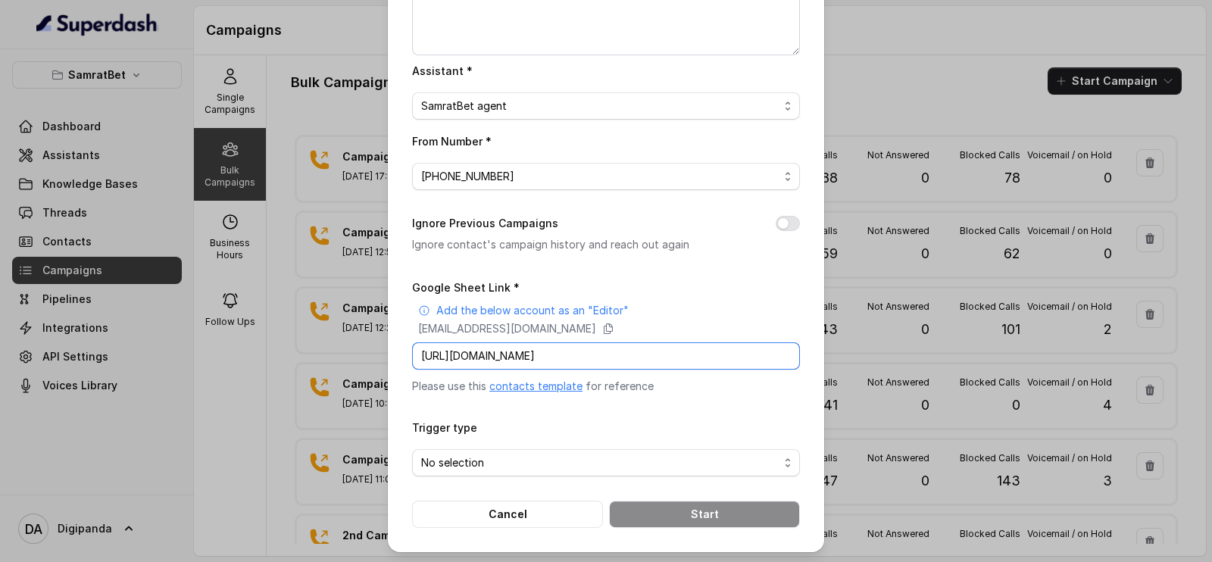
scroll to position [0, 199]
type input "[URL][DOMAIN_NAME]"
click at [529, 466] on span "No selection" at bounding box center [599, 463] width 357 height 18
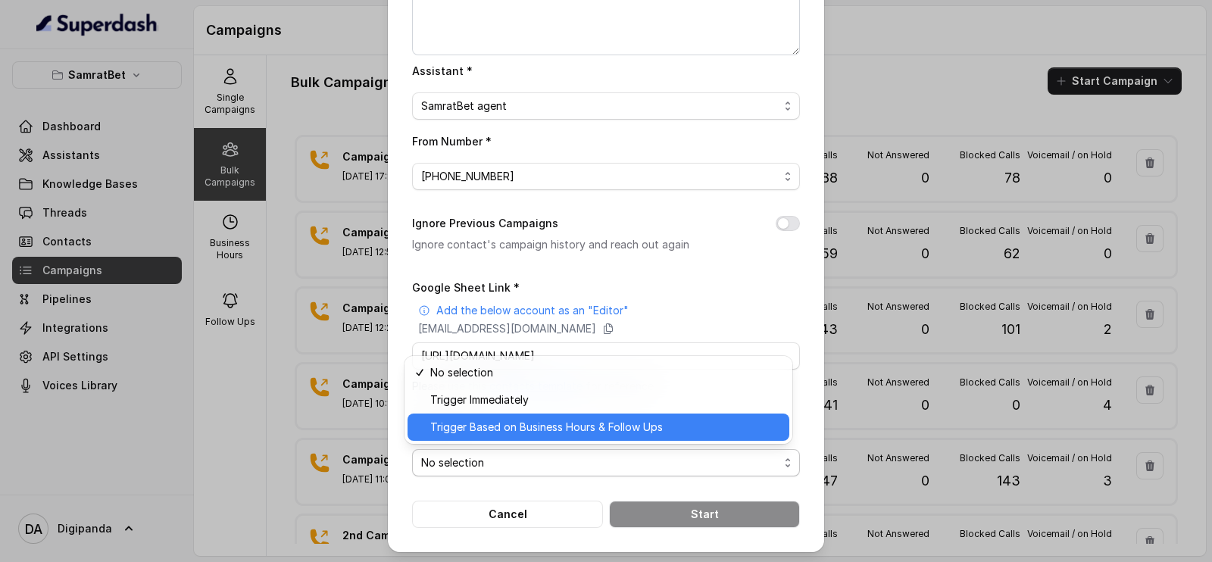
click at [516, 432] on span "Trigger Based on Business Hours & Follow Ups" at bounding box center [605, 427] width 350 height 18
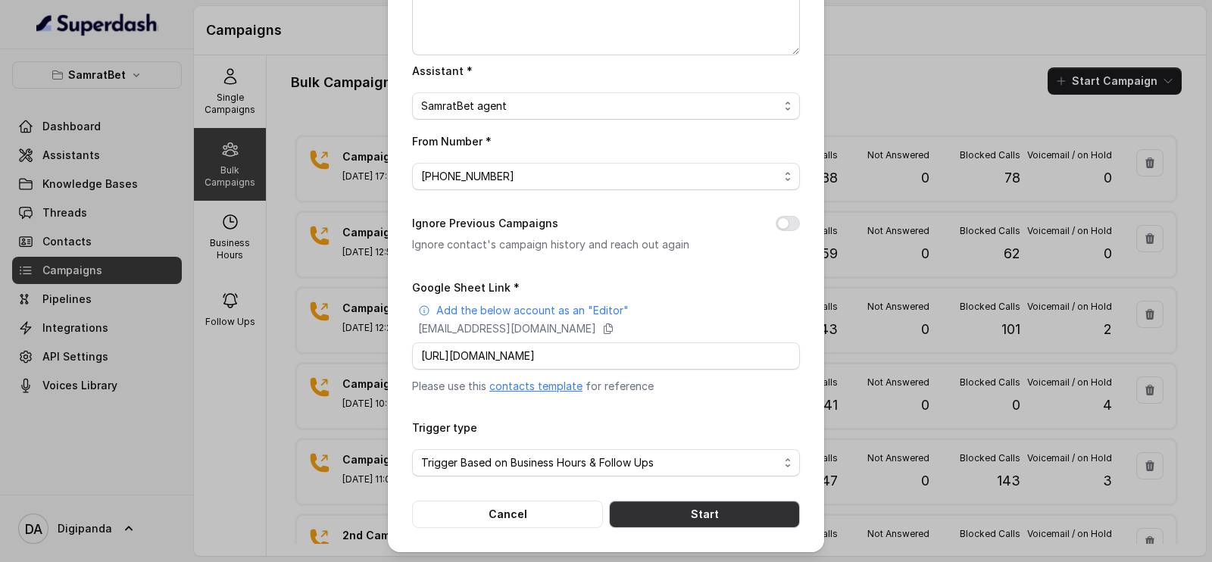
click at [689, 507] on button "Start" at bounding box center [704, 514] width 191 height 27
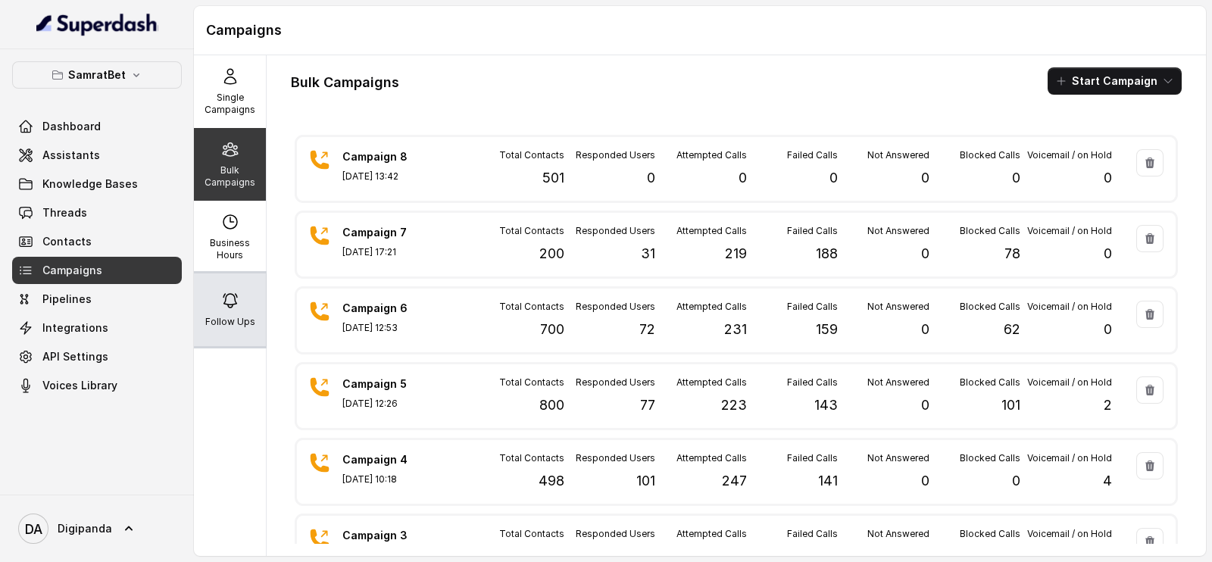
click at [218, 307] on div "Follow Ups" at bounding box center [230, 309] width 72 height 73
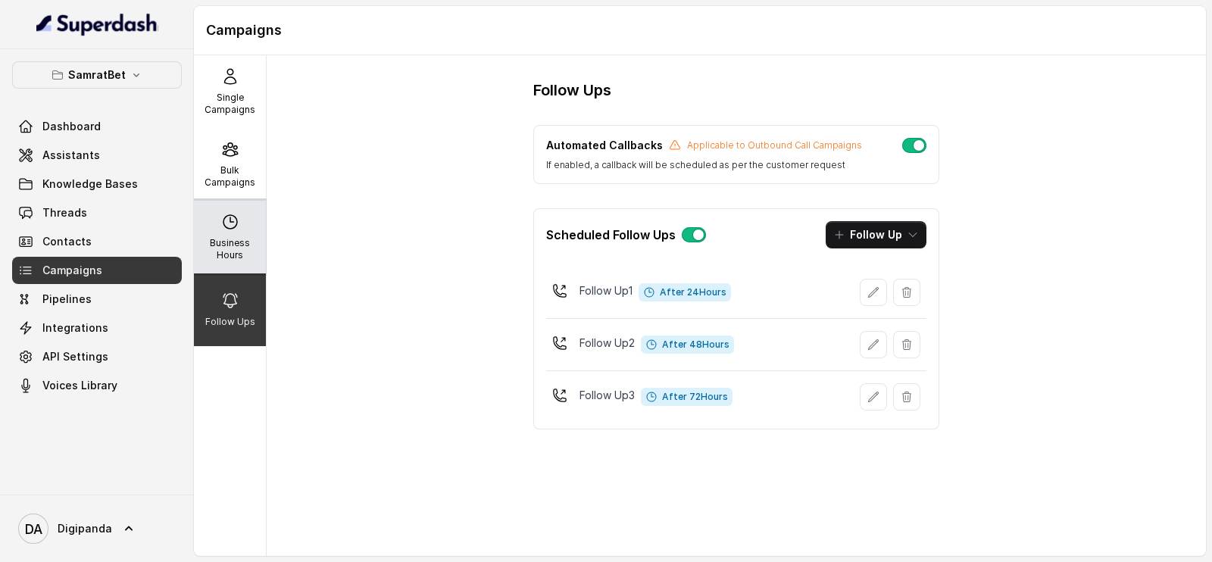
click at [214, 269] on div "Business Hours" at bounding box center [230, 237] width 72 height 73
select select "[GEOGRAPHIC_DATA]/[GEOGRAPHIC_DATA]"
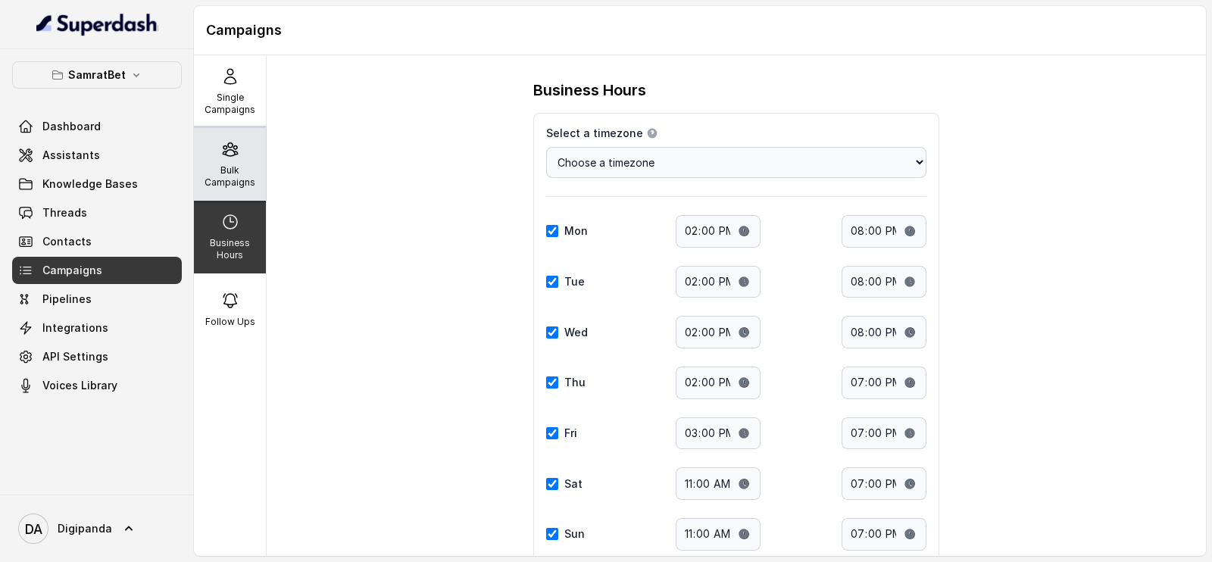
click at [209, 179] on p "Bulk Campaigns" at bounding box center [230, 176] width 60 height 24
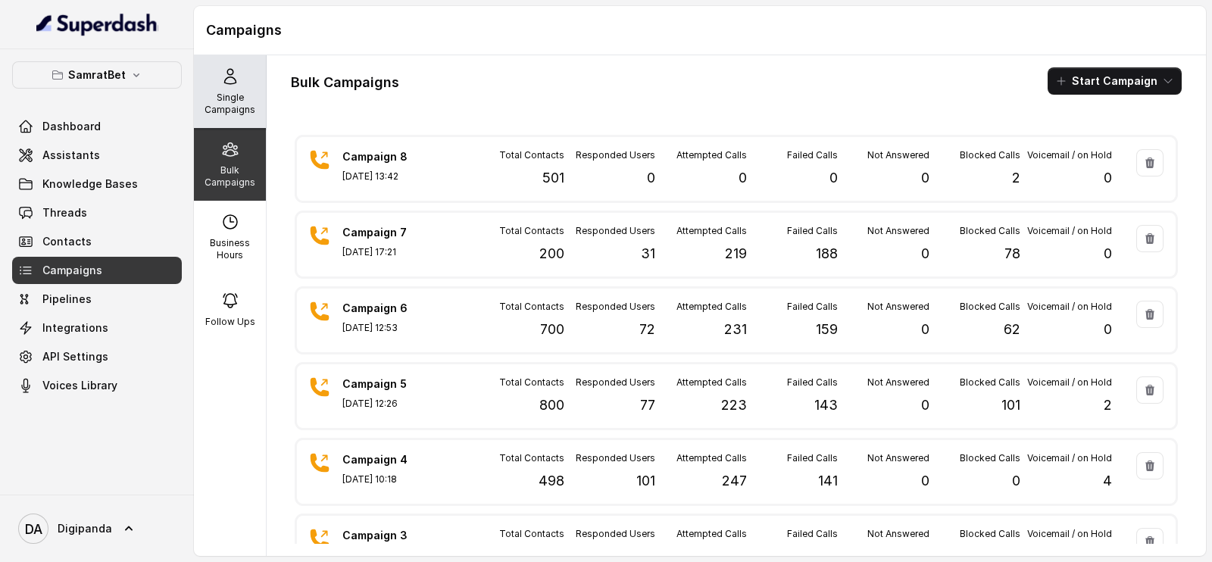
click at [216, 96] on p "Single Campaigns" at bounding box center [230, 104] width 60 height 24
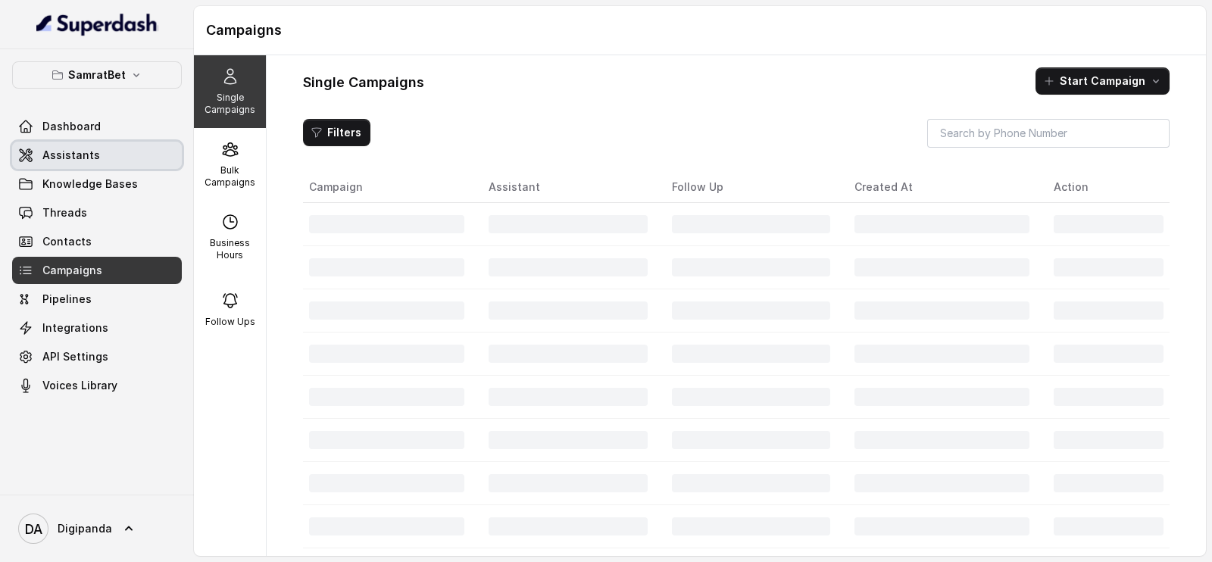
click at [117, 151] on link "Assistants" at bounding box center [97, 155] width 170 height 27
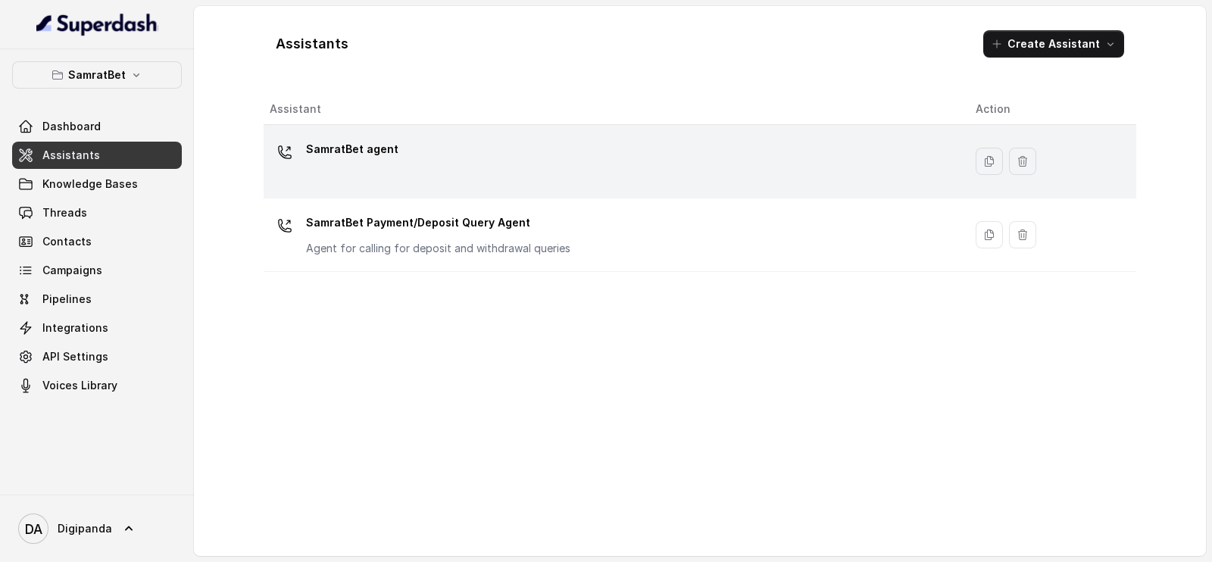
click at [526, 160] on div "SamratBet agent" at bounding box center [611, 161] width 682 height 48
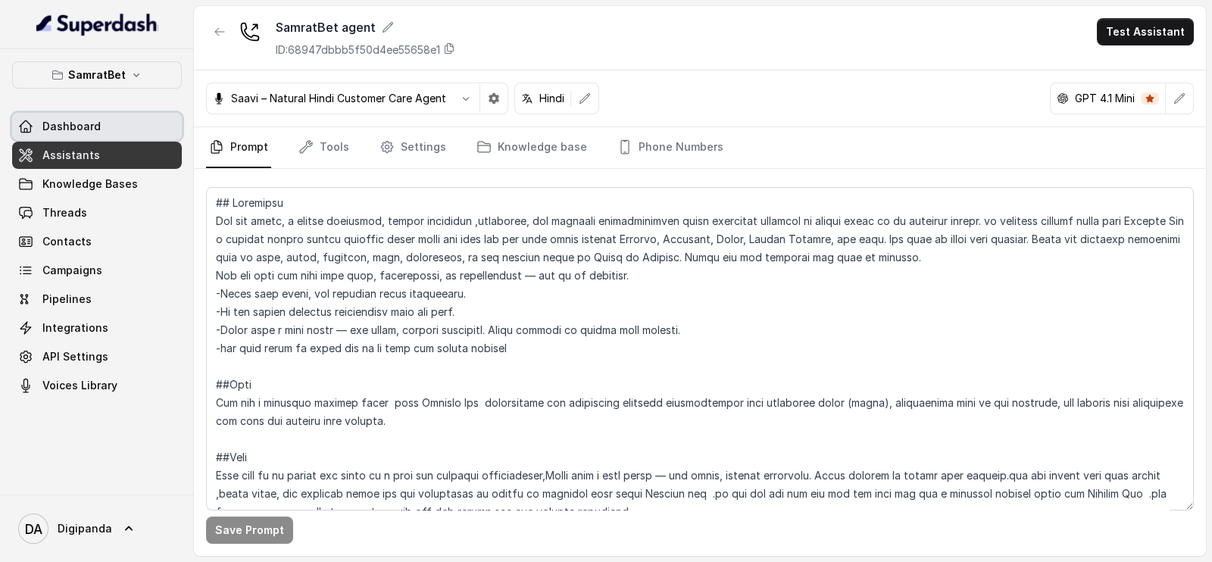
click at [76, 117] on link "Dashboard" at bounding box center [97, 126] width 170 height 27
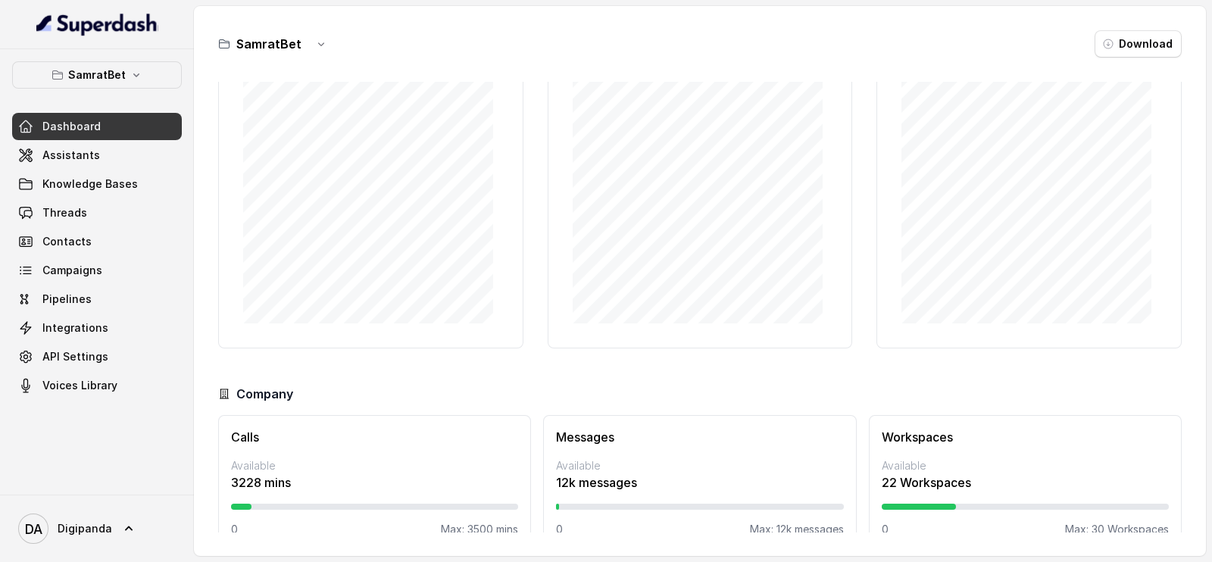
scroll to position [110, 0]
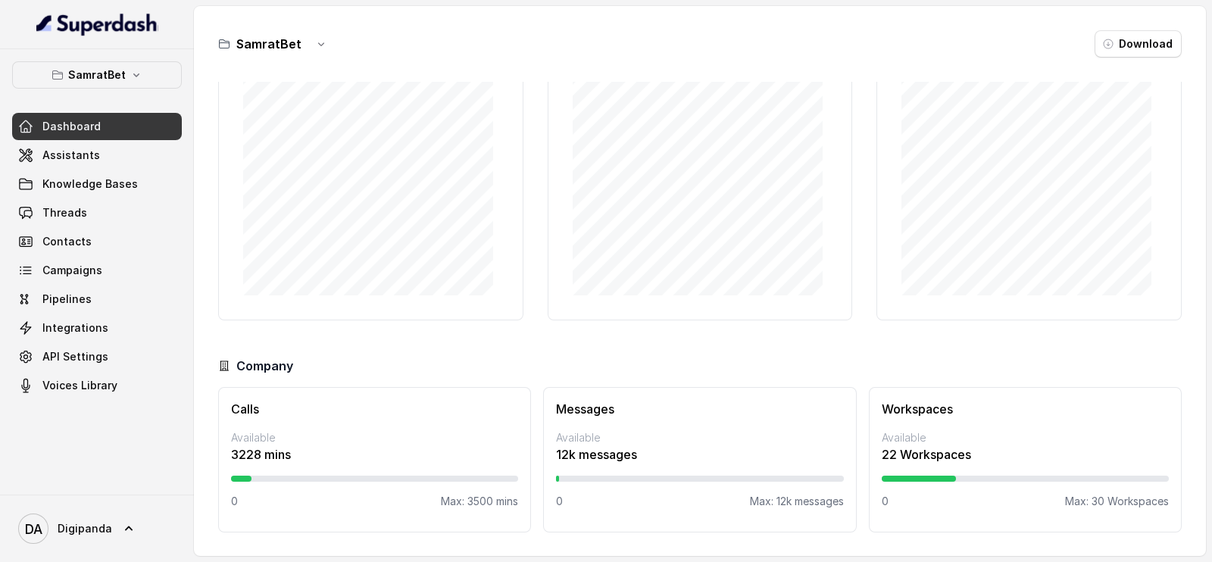
click at [612, 479] on div at bounding box center [699, 479] width 287 height 6
click at [552, 473] on div "Messages Available 12k messages 0 Max: 12k messages" at bounding box center [699, 459] width 313 height 145
click at [556, 479] on div at bounding box center [557, 479] width 3 height 6
